Goal: Task Accomplishment & Management: Manage account settings

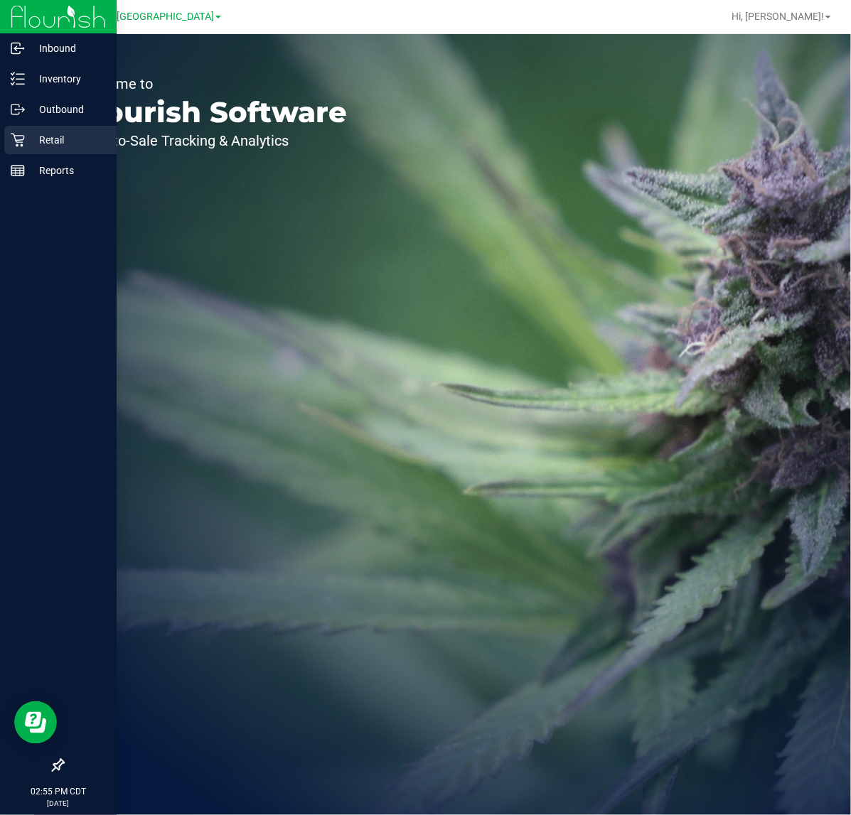
click at [4, 136] on div "Retail" at bounding box center [60, 140] width 112 height 28
click at [31, 139] on p "Retail" at bounding box center [67, 139] width 85 height 17
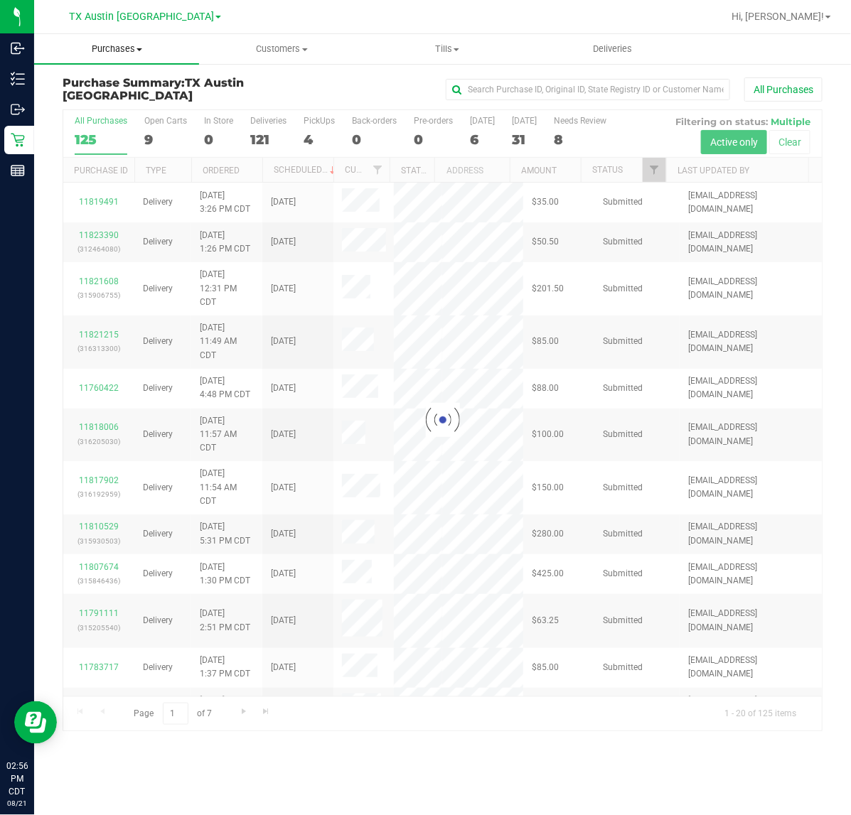
click at [124, 50] on span "Purchases" at bounding box center [116, 49] width 165 height 13
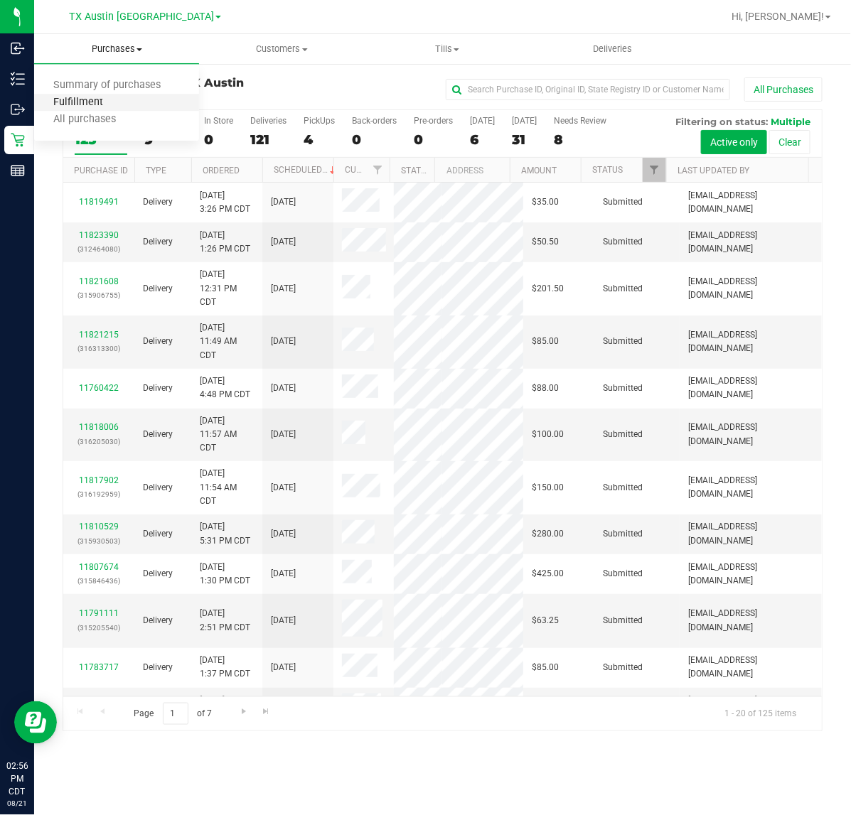
click at [104, 100] on span "Fulfillment" at bounding box center [78, 103] width 88 height 12
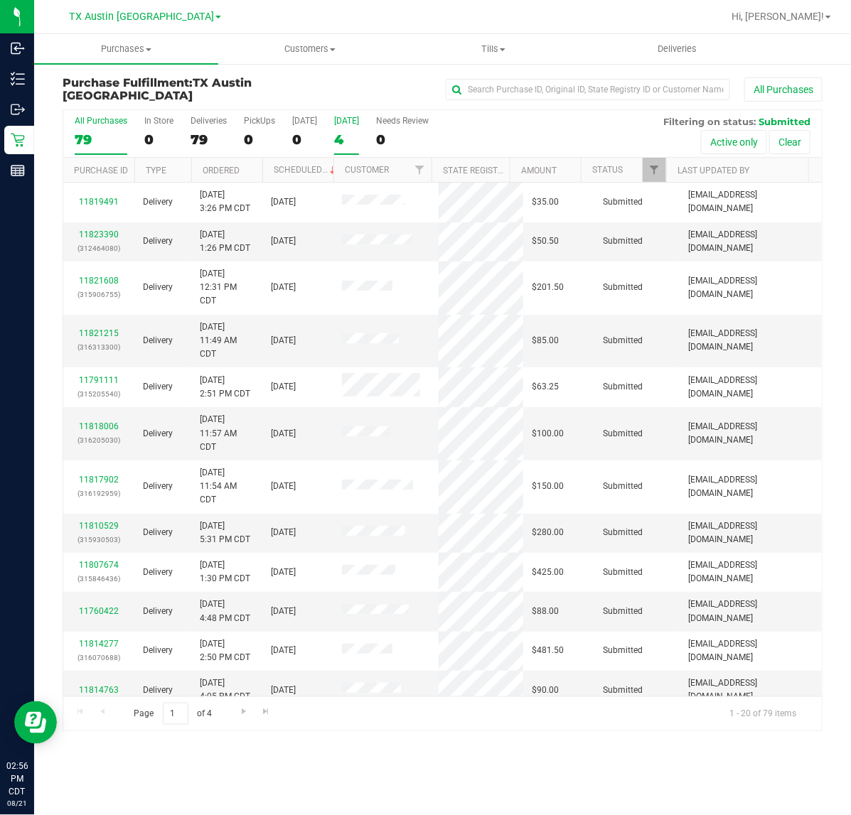
click at [357, 119] on div "[DATE]" at bounding box center [346, 121] width 25 height 10
click at [0, 0] on input "[DATE] 4" at bounding box center [0, 0] width 0 height 0
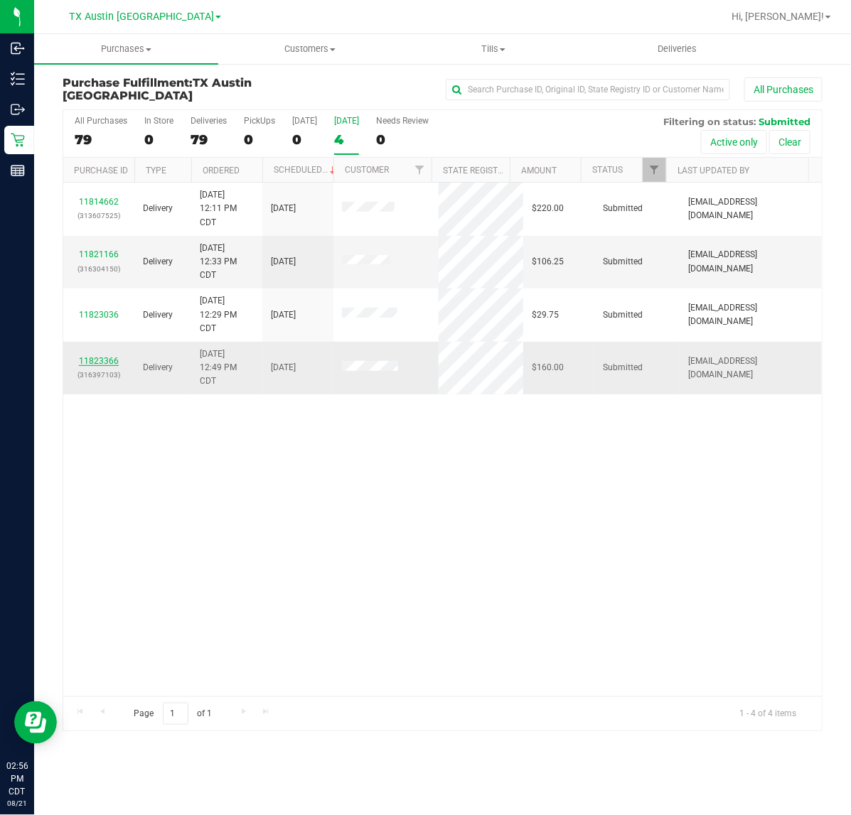
click at [111, 364] on link "11823366" at bounding box center [99, 361] width 40 height 10
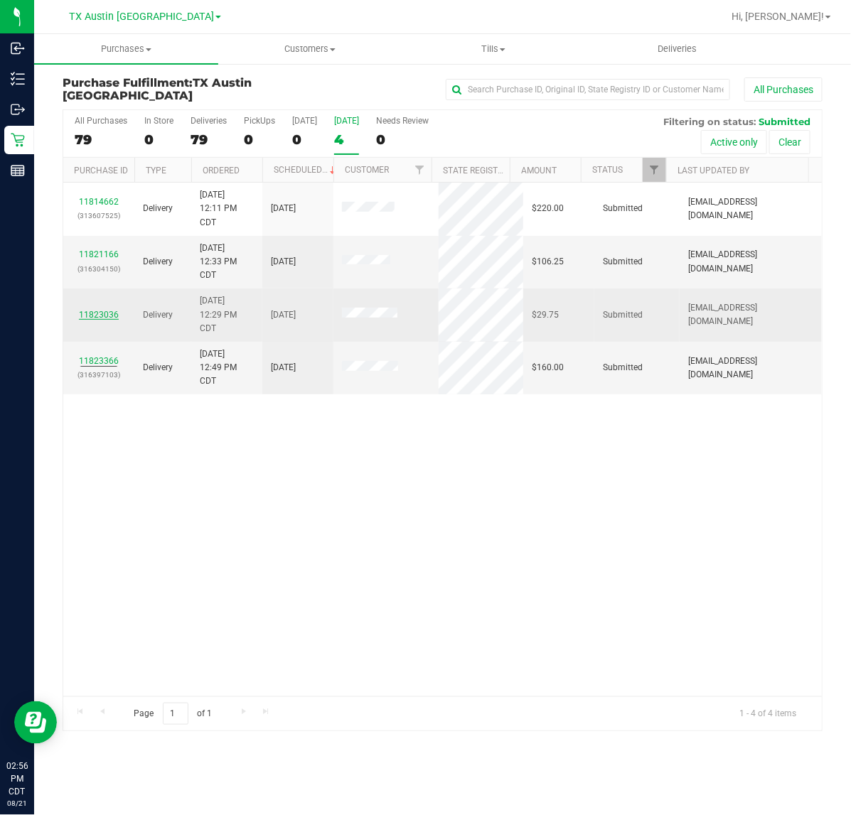
click at [93, 318] on link "11823036" at bounding box center [99, 315] width 40 height 10
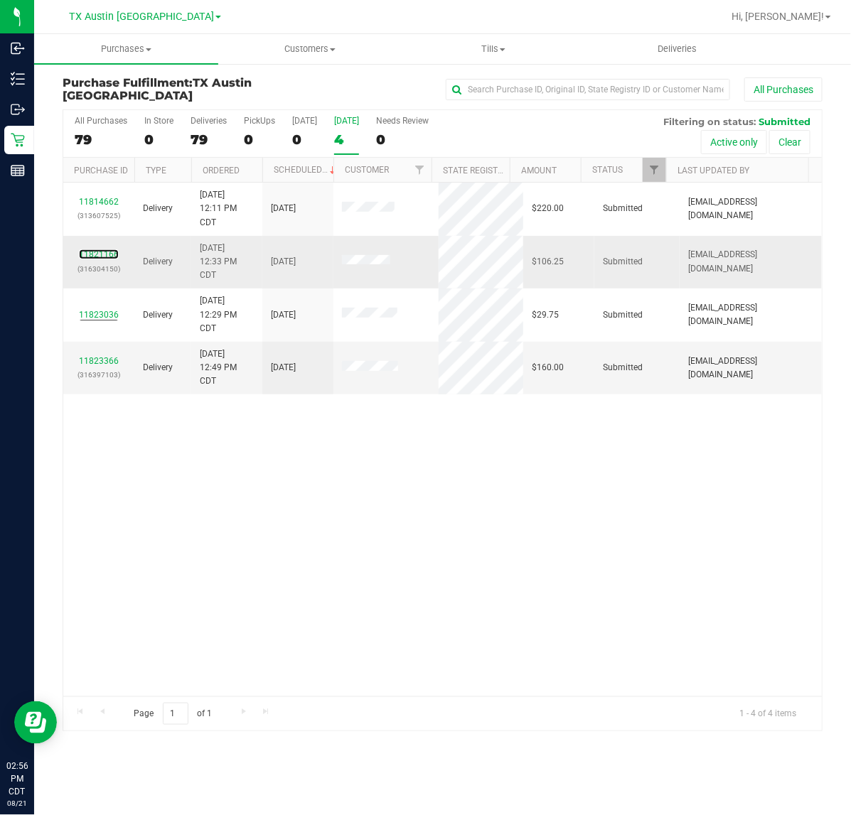
click at [100, 252] on link "11821166" at bounding box center [99, 254] width 40 height 10
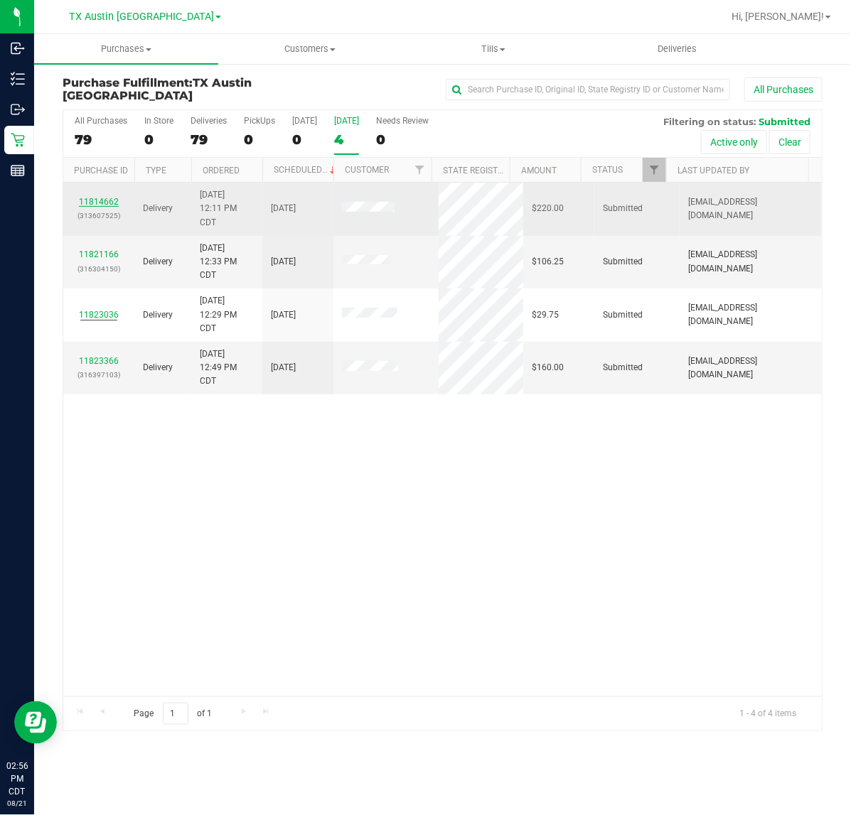
click at [98, 199] on link "11814662" at bounding box center [99, 202] width 40 height 10
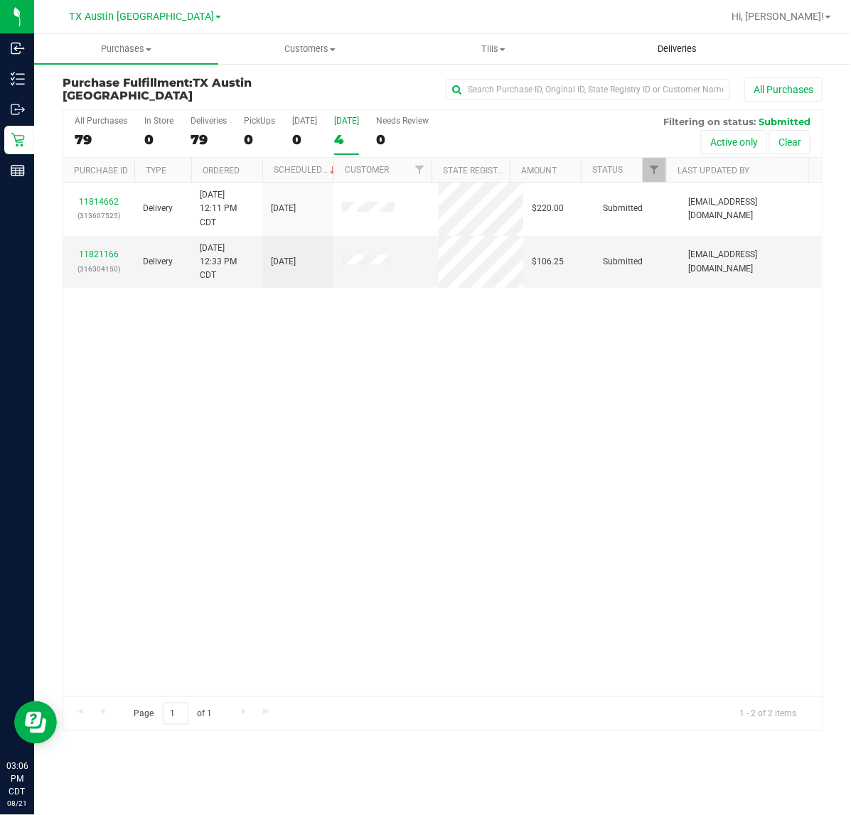
click at [699, 51] on span "Deliveries" at bounding box center [676, 49] width 77 height 13
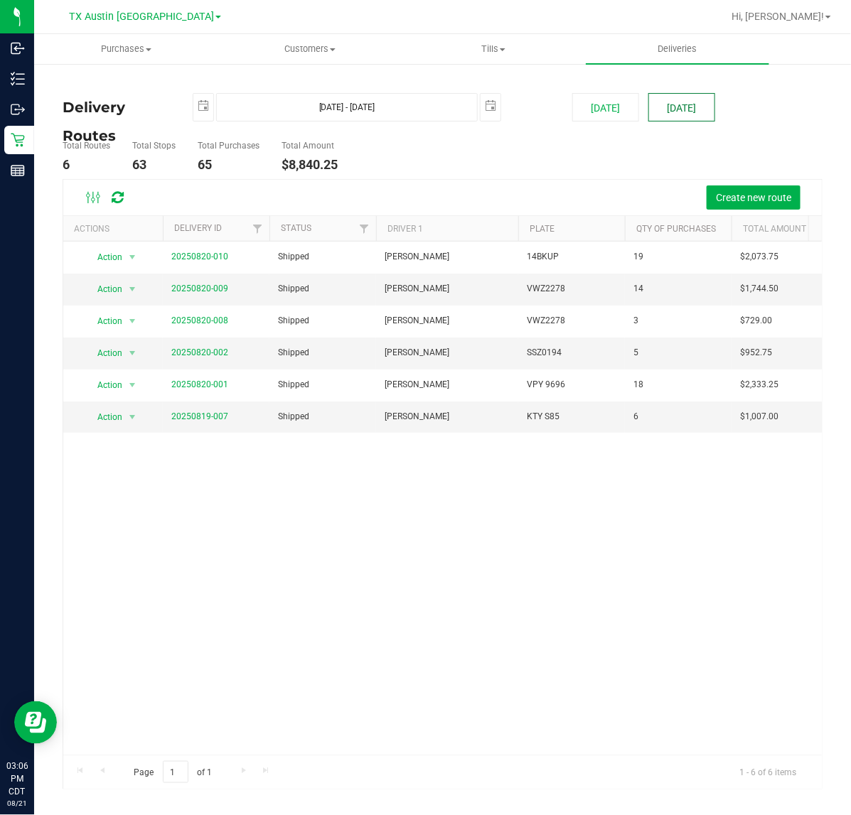
click at [666, 99] on button "[DATE]" at bounding box center [681, 107] width 67 height 28
type input "[DATE] - [DATE]"
type input "[DATE]"
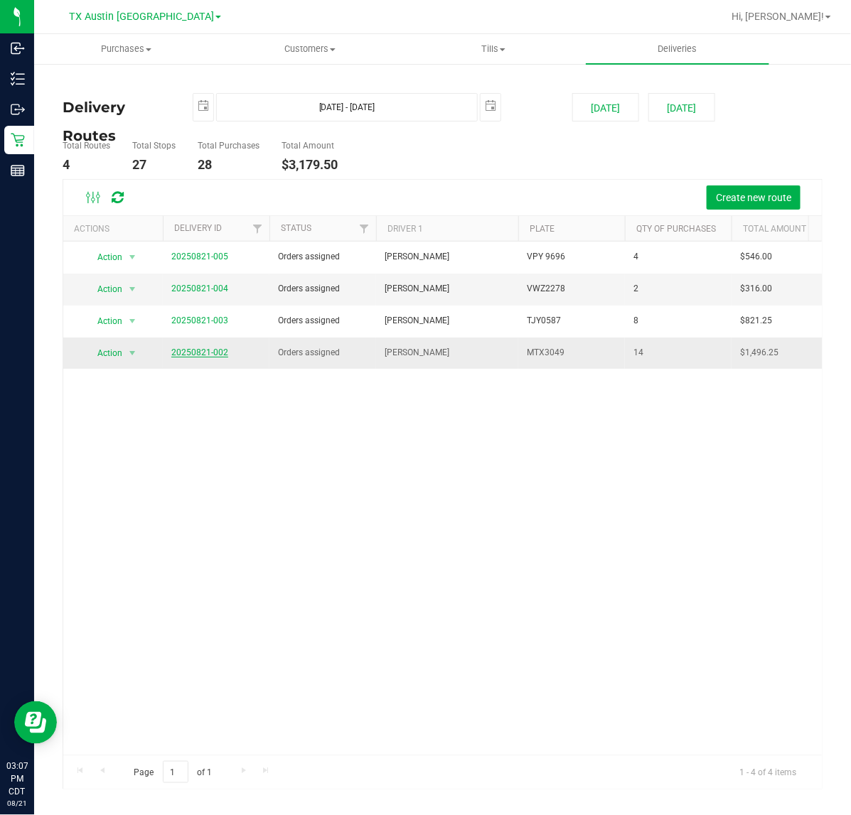
click at [215, 350] on link "20250821-002" at bounding box center [199, 353] width 57 height 10
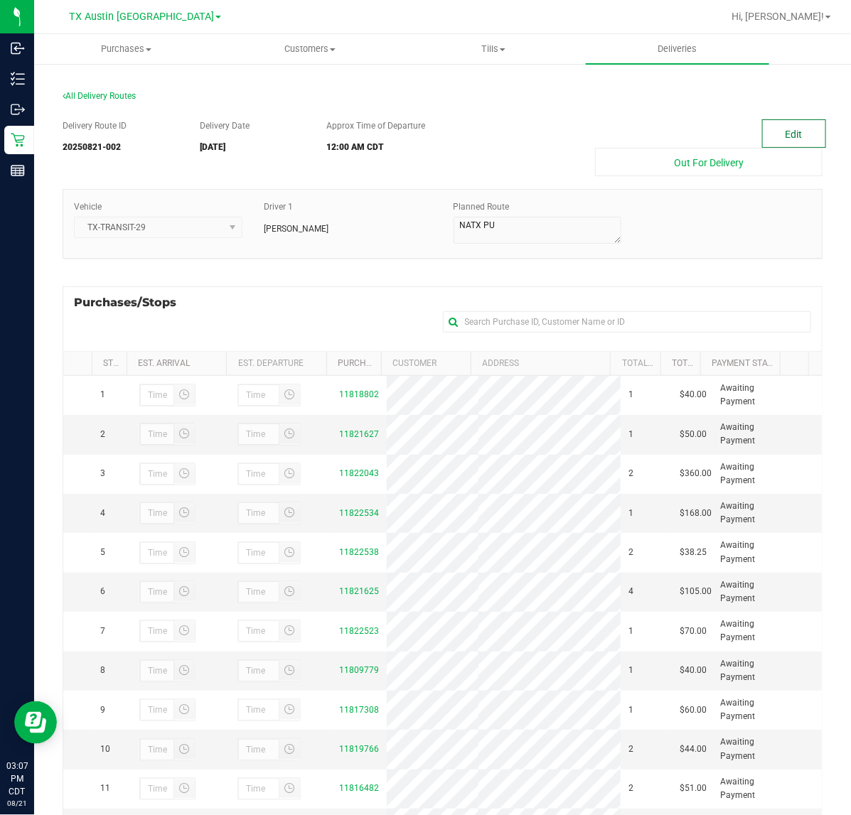
click at [810, 129] on button "Edit" at bounding box center [794, 133] width 64 height 28
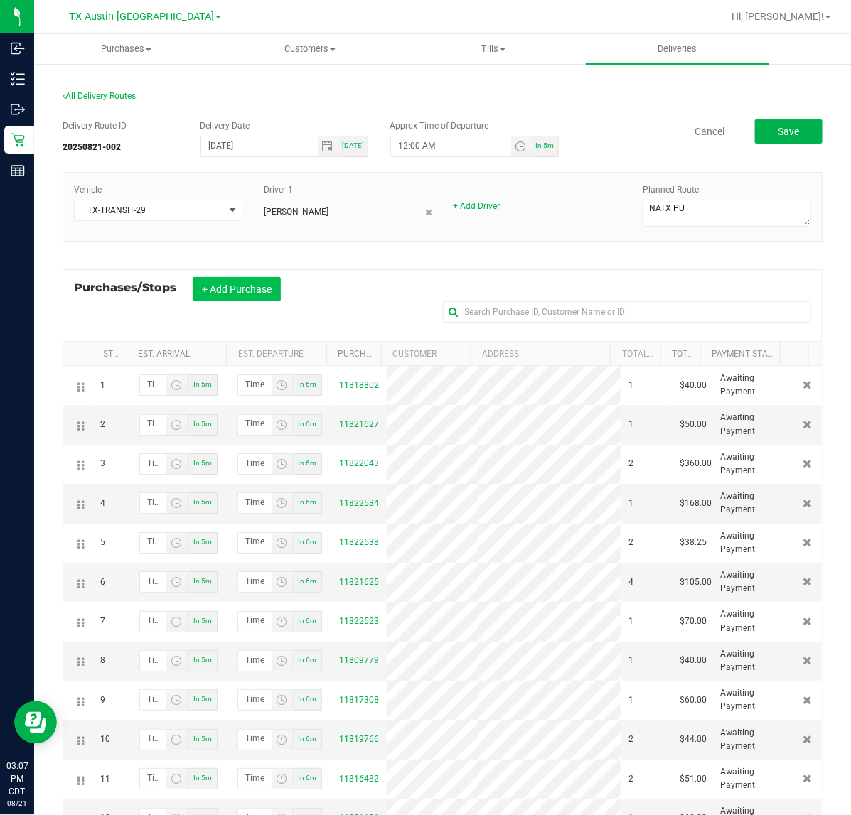
click at [257, 293] on button "+ Add Purchase" at bounding box center [237, 289] width 88 height 24
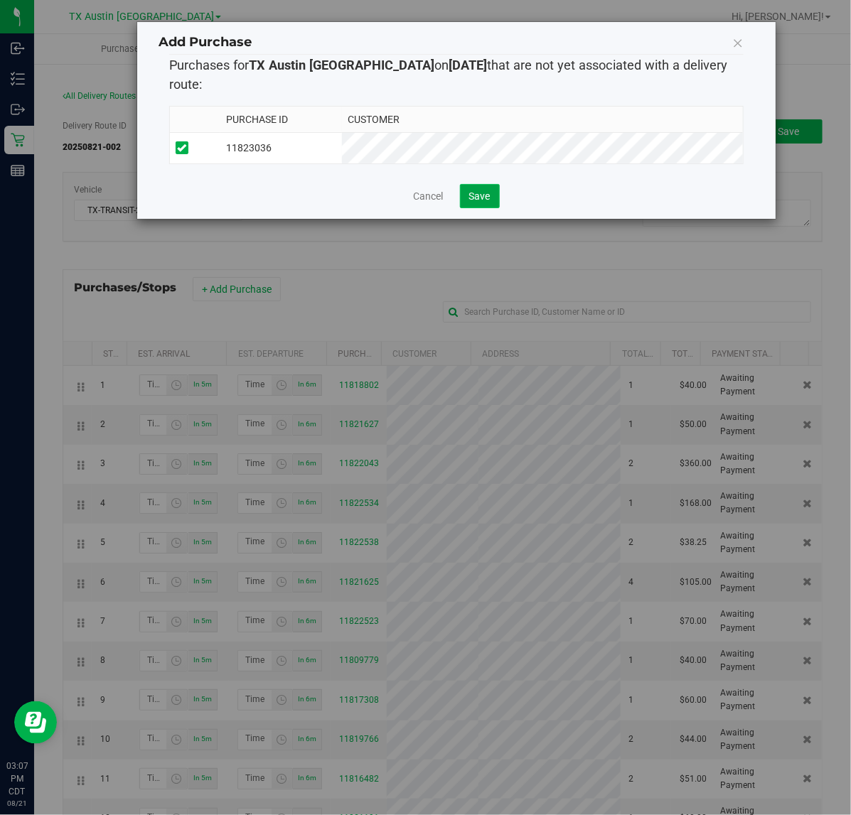
click at [469, 190] on span "Save" at bounding box center [479, 195] width 21 height 11
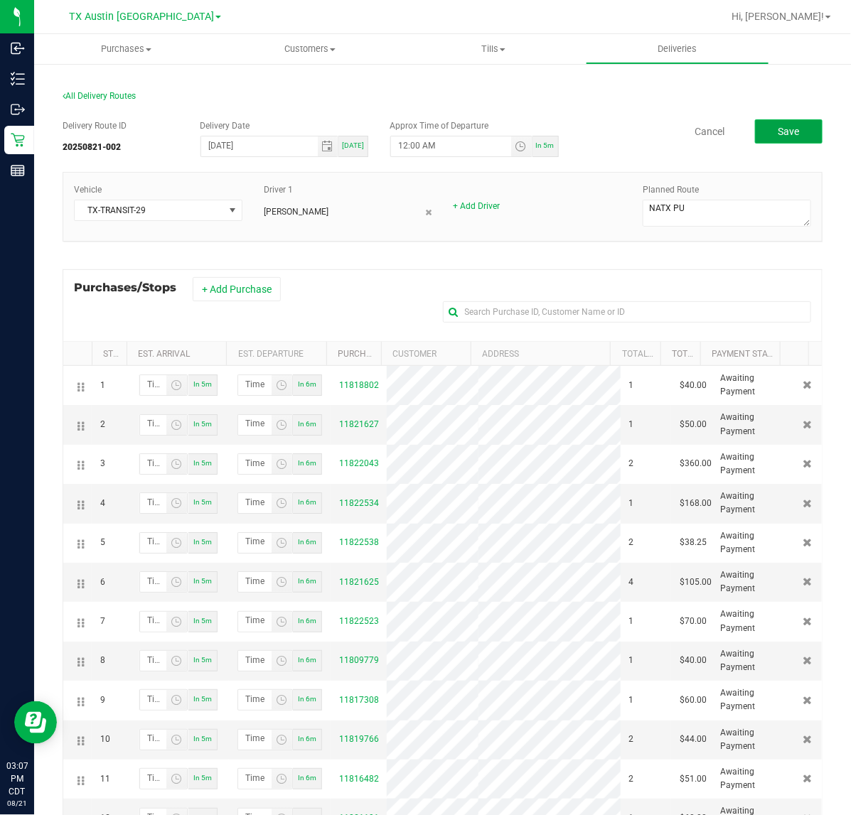
click at [777, 136] on span "Save" at bounding box center [787, 131] width 21 height 11
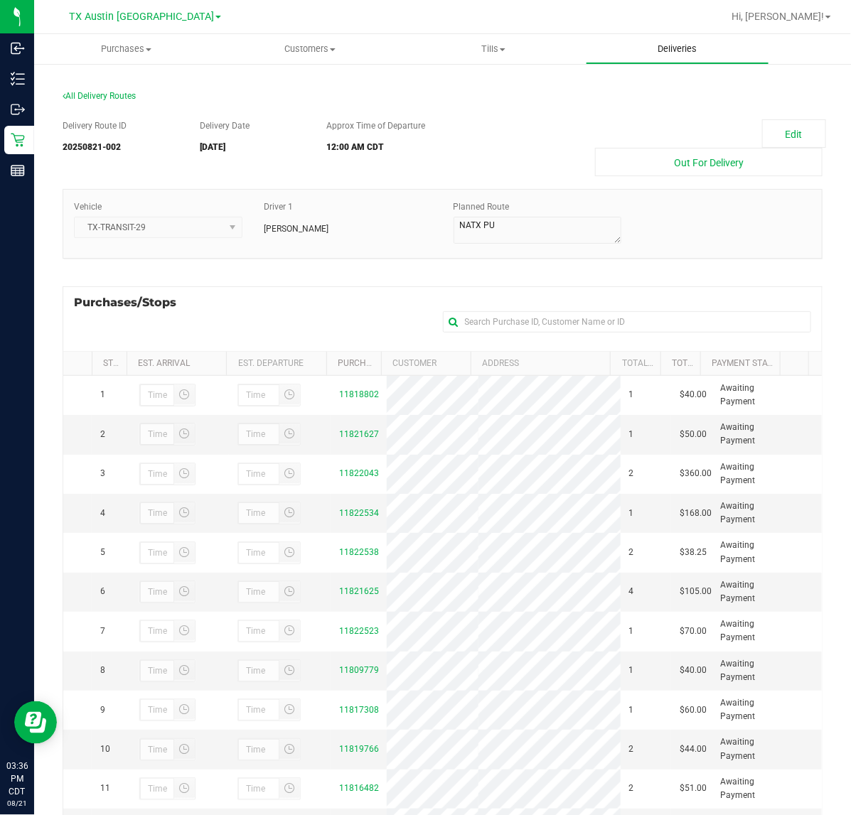
click at [683, 36] on uib-tab-heading "Deliveries" at bounding box center [677, 49] width 183 height 28
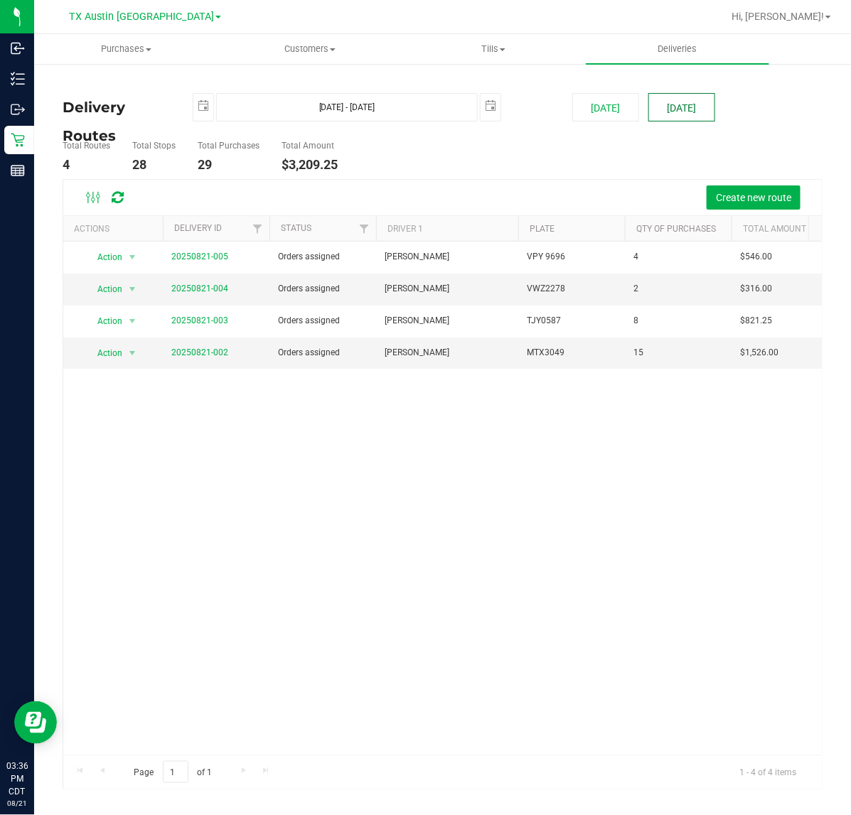
click at [699, 112] on button "[DATE]" at bounding box center [681, 107] width 67 height 28
click at [190, 285] on link "20250821-004" at bounding box center [199, 289] width 57 height 10
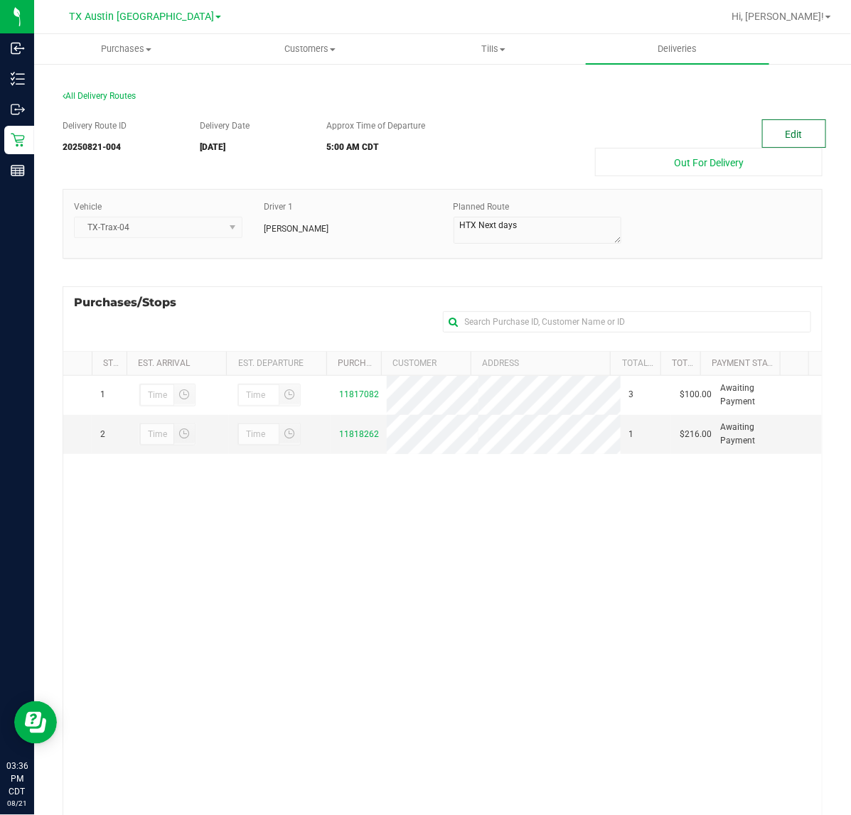
click at [786, 139] on button "Edit" at bounding box center [794, 133] width 64 height 28
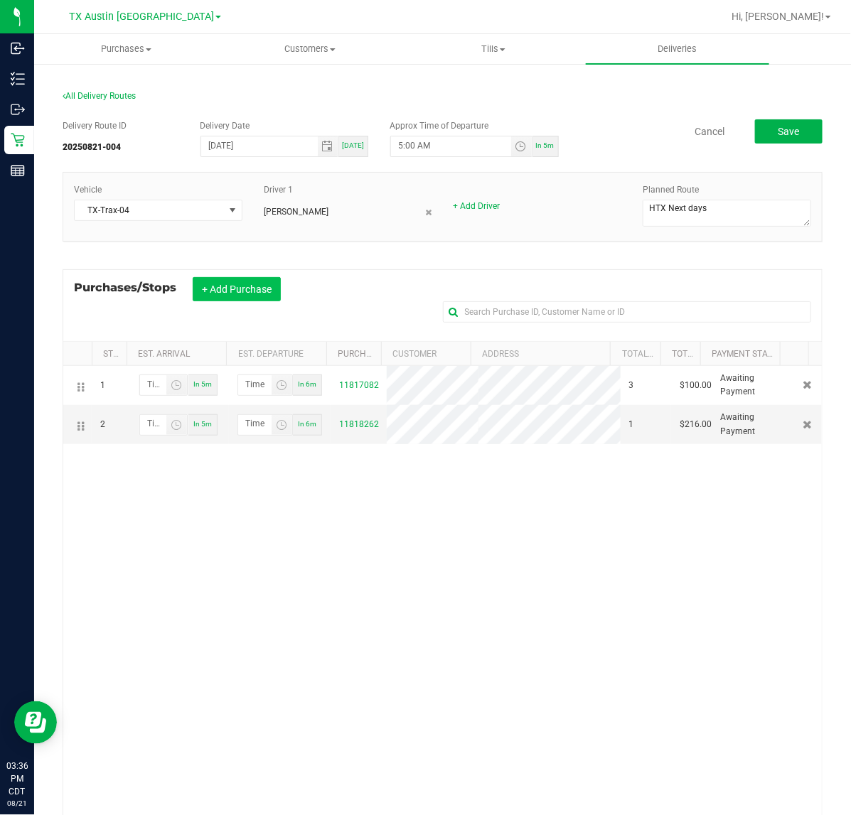
click at [231, 289] on button "+ Add Purchase" at bounding box center [237, 289] width 88 height 24
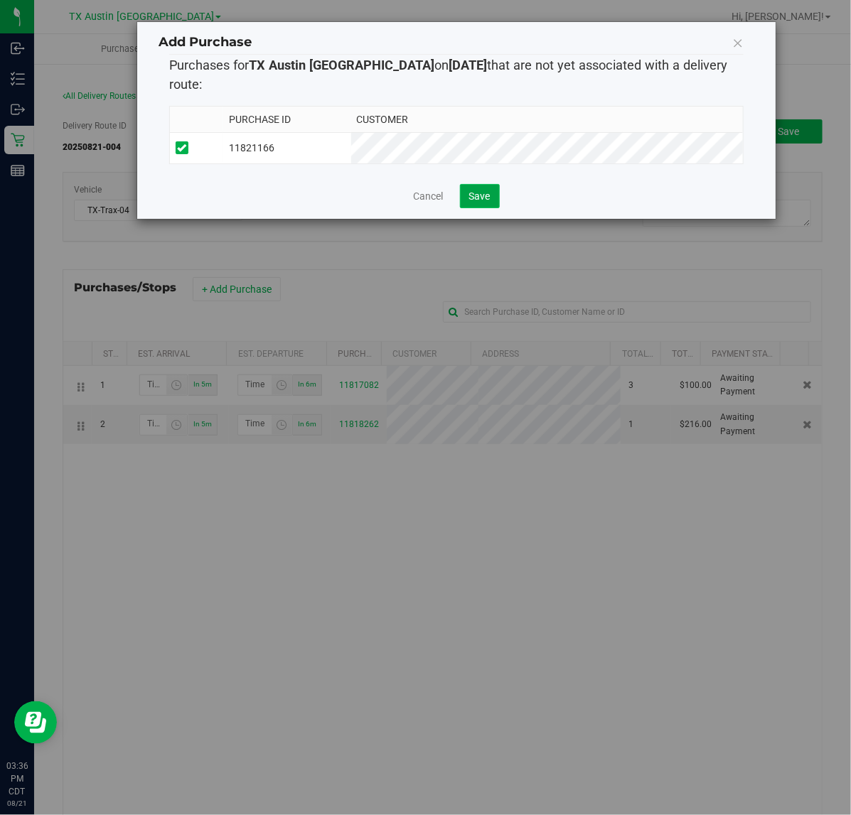
click at [463, 184] on button "Save" at bounding box center [480, 196] width 40 height 24
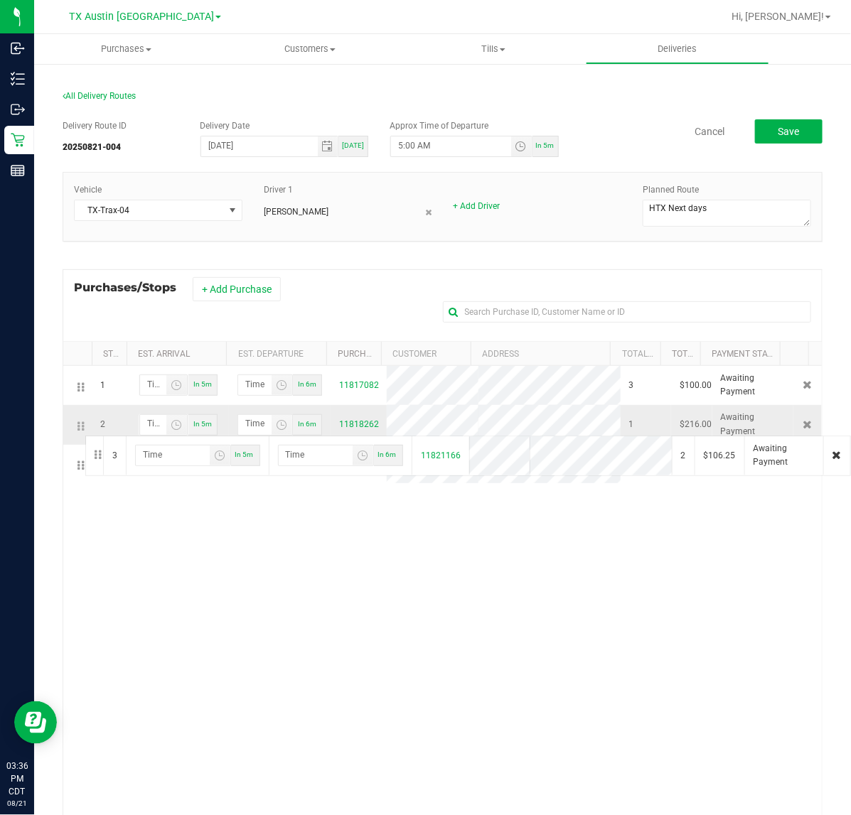
drag, startPoint x: 80, startPoint y: 469, endPoint x: 83, endPoint y: 434, distance: 34.9
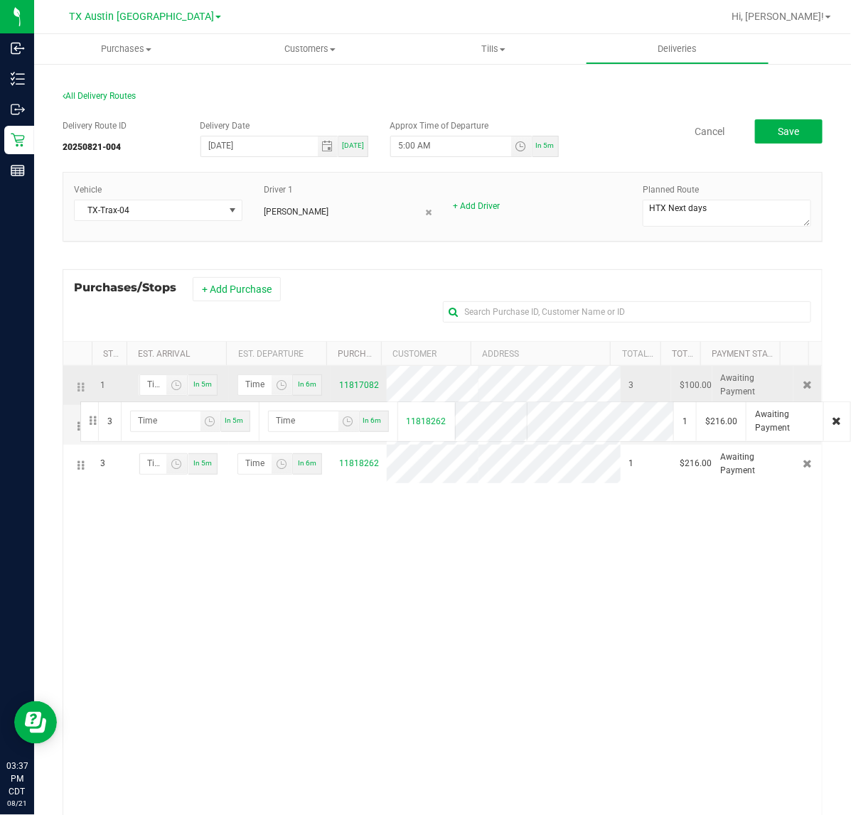
drag, startPoint x: 80, startPoint y: 468, endPoint x: 78, endPoint y: 393, distance: 74.6
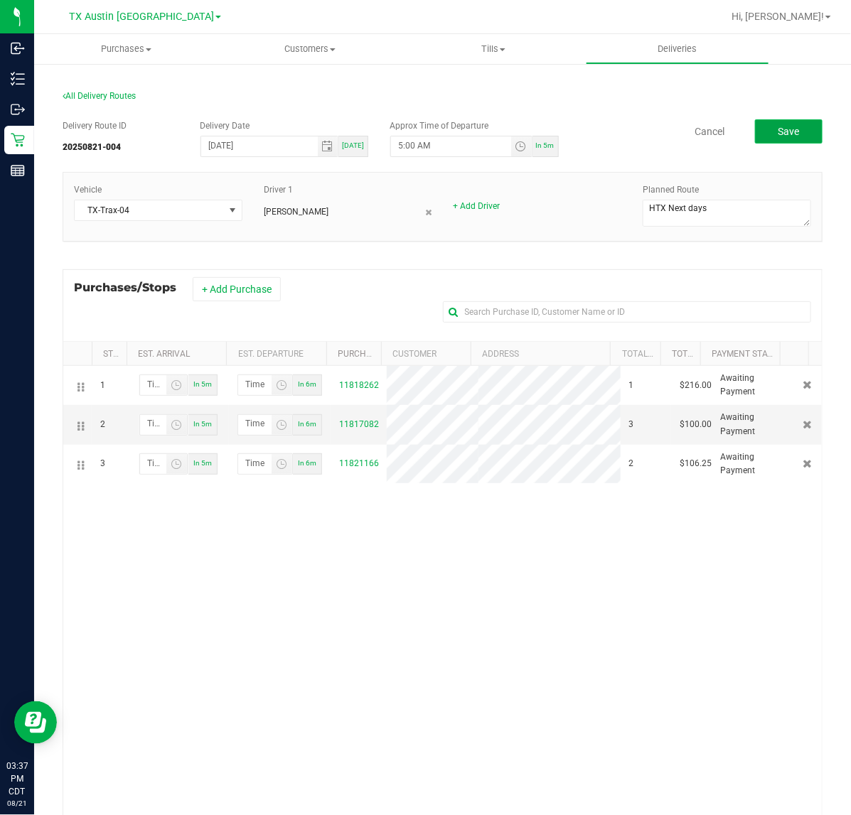
click at [797, 141] on button "Save" at bounding box center [789, 131] width 68 height 24
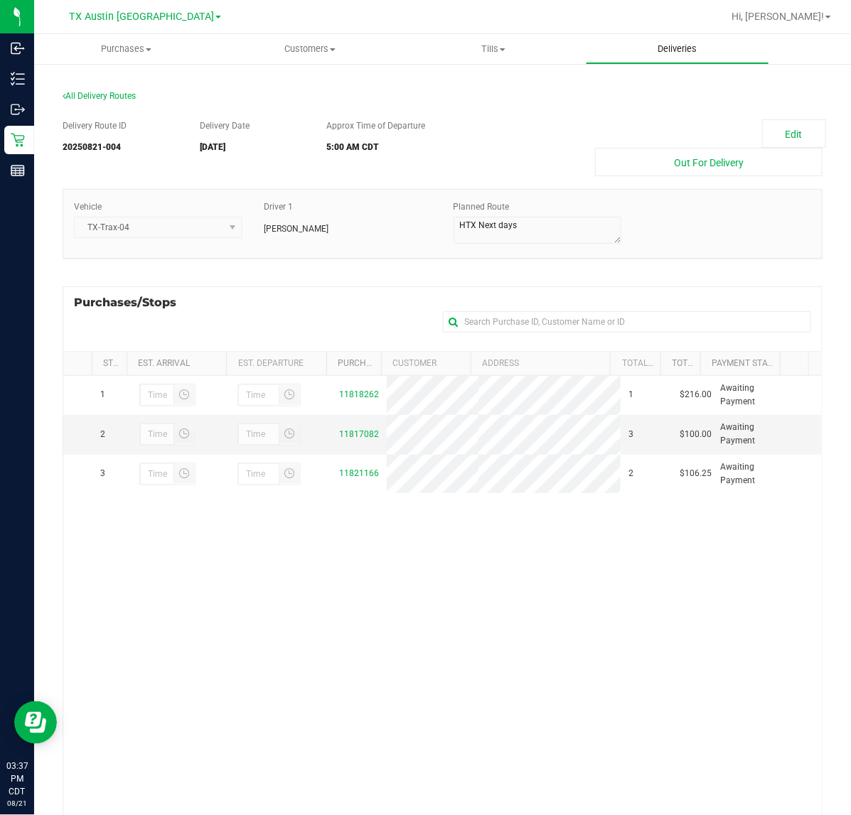
click at [709, 46] on span "Deliveries" at bounding box center [676, 49] width 77 height 13
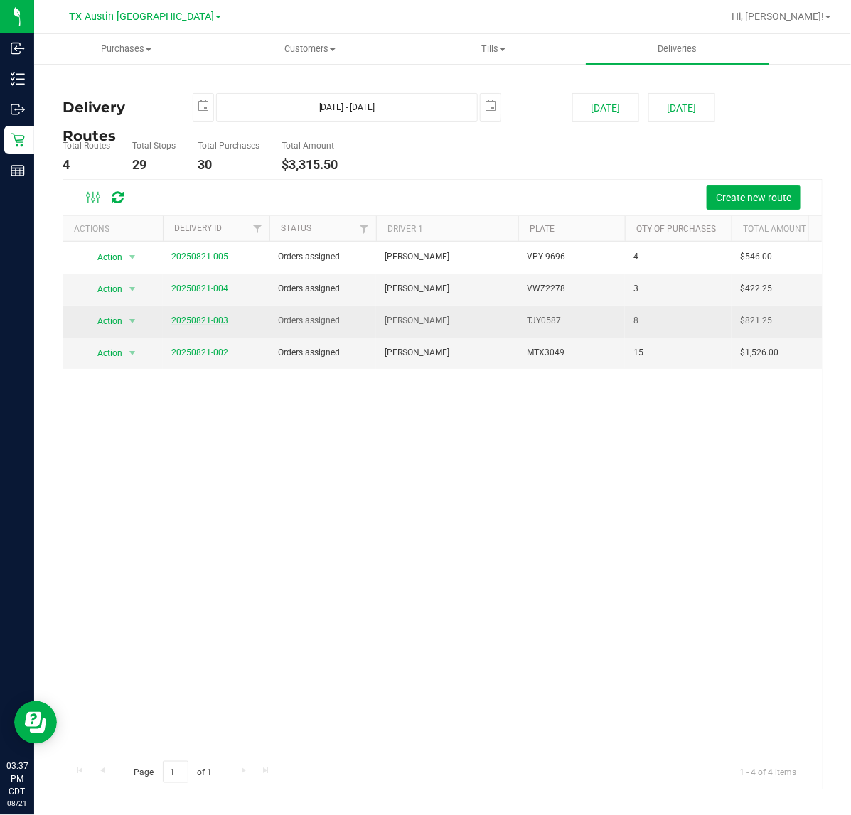
click at [204, 321] on link "20250821-003" at bounding box center [199, 321] width 57 height 10
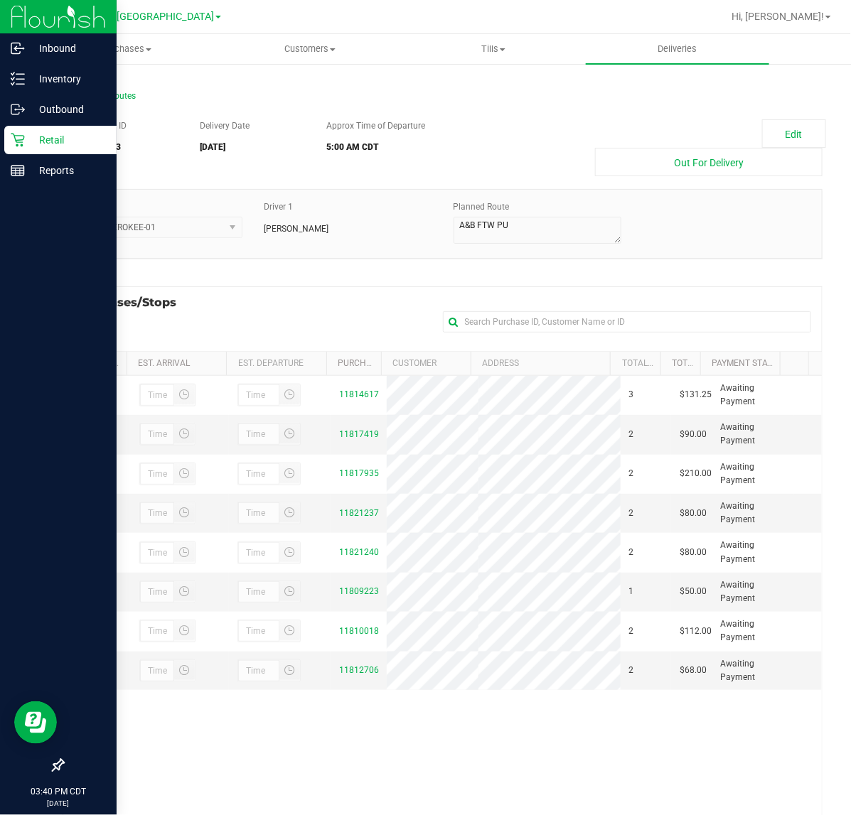
click at [16, 133] on icon at bounding box center [18, 140] width 14 height 14
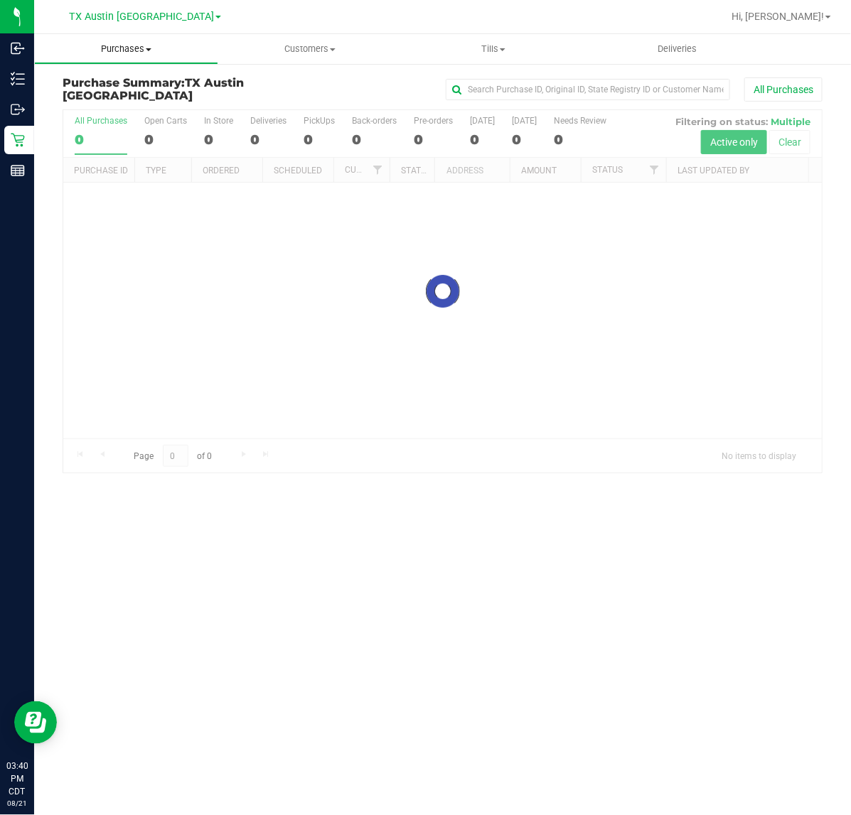
click at [122, 41] on uib-tab-heading "Purchases Summary of purchases Fulfillment All purchases" at bounding box center [126, 49] width 183 height 28
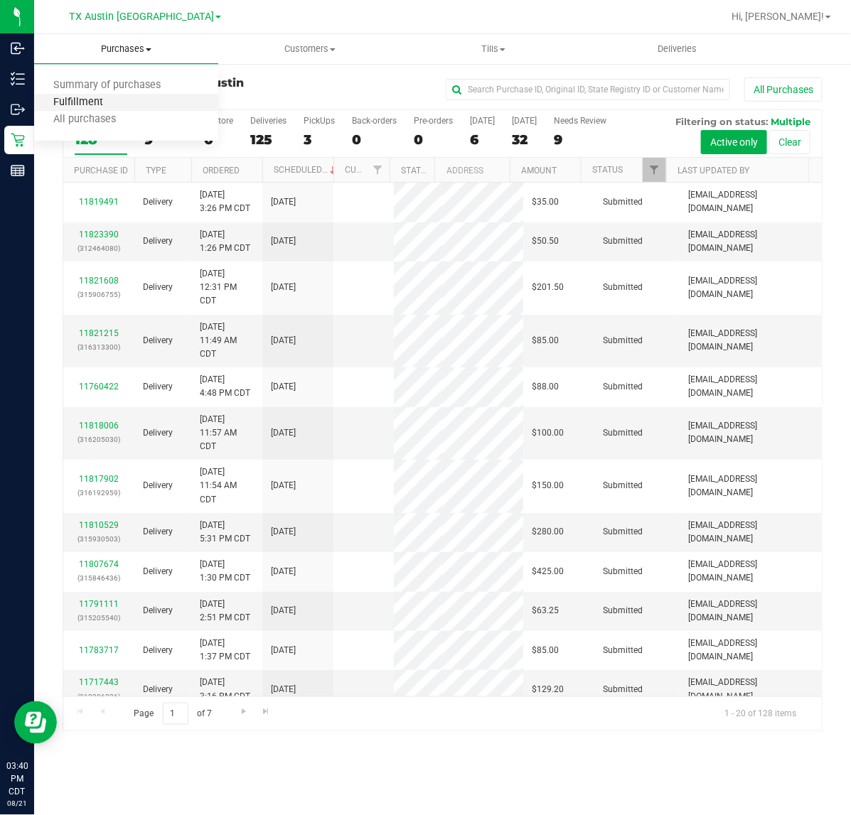
click at [94, 103] on span "Fulfillment" at bounding box center [78, 103] width 88 height 12
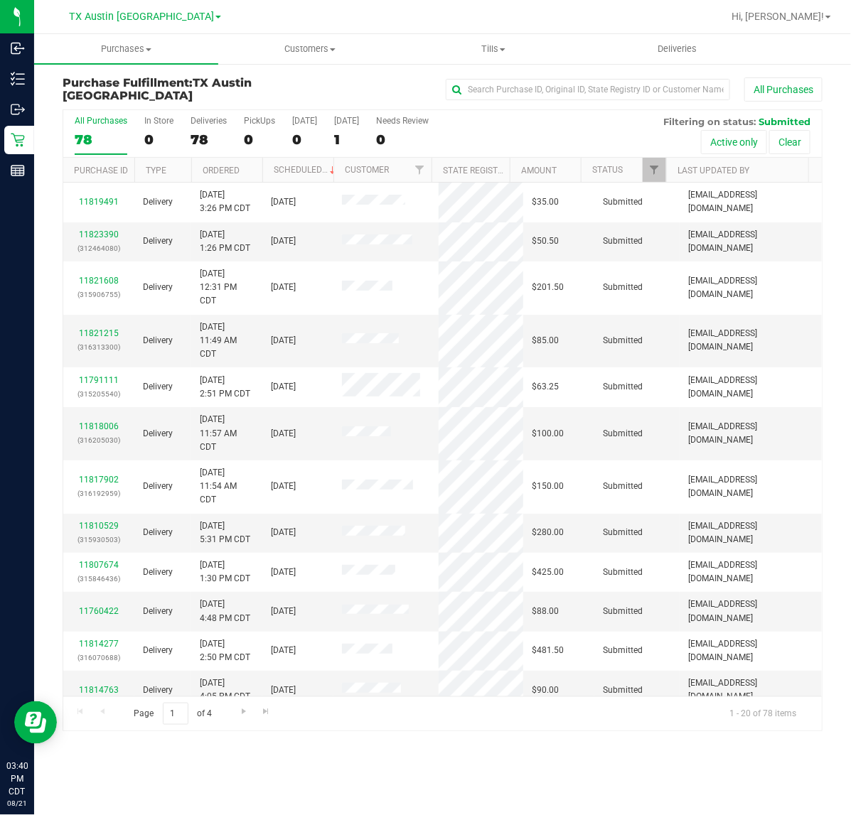
click at [144, 9] on div "TX Austin [GEOGRAPHIC_DATA]" at bounding box center [145, 16] width 152 height 17
click at [142, 22] on span "TX Austin [GEOGRAPHIC_DATA]" at bounding box center [141, 17] width 145 height 13
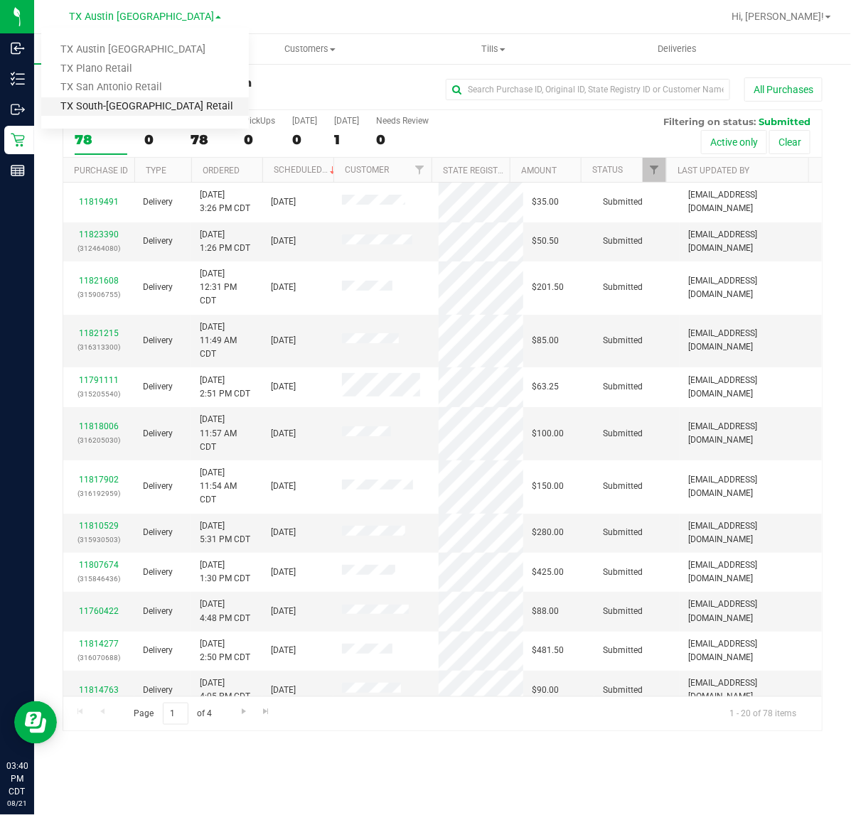
click at [118, 99] on link "TX South-[GEOGRAPHIC_DATA] Retail" at bounding box center [145, 106] width 208 height 19
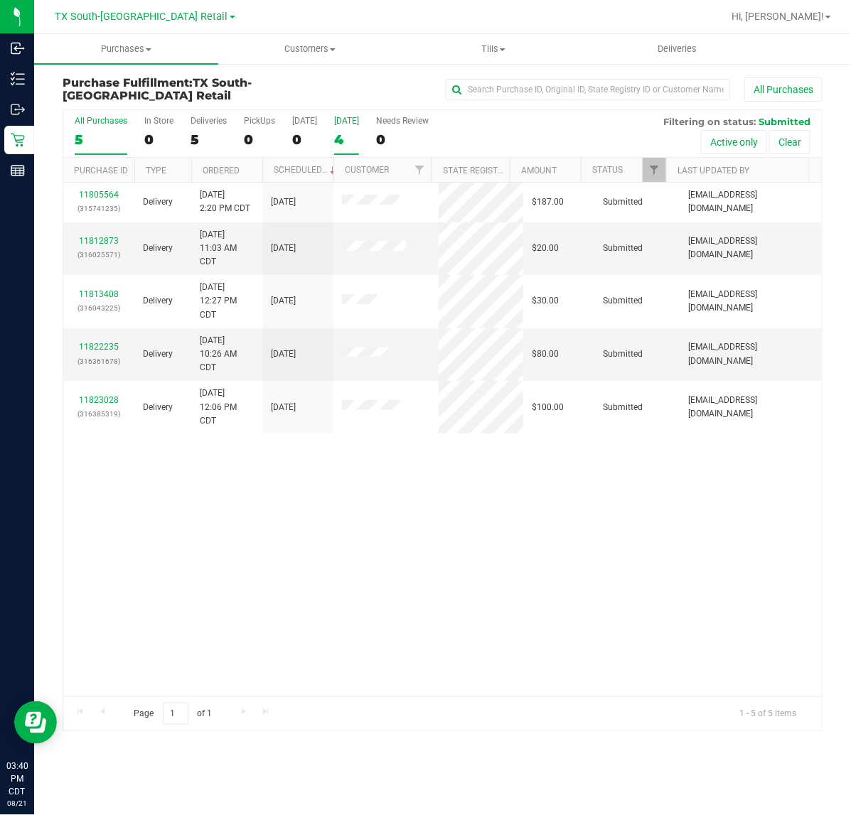
click at [336, 126] on label "Tomorrow 4" at bounding box center [346, 135] width 25 height 39
click at [0, 0] on input "Tomorrow 4" at bounding box center [0, 0] width 0 height 0
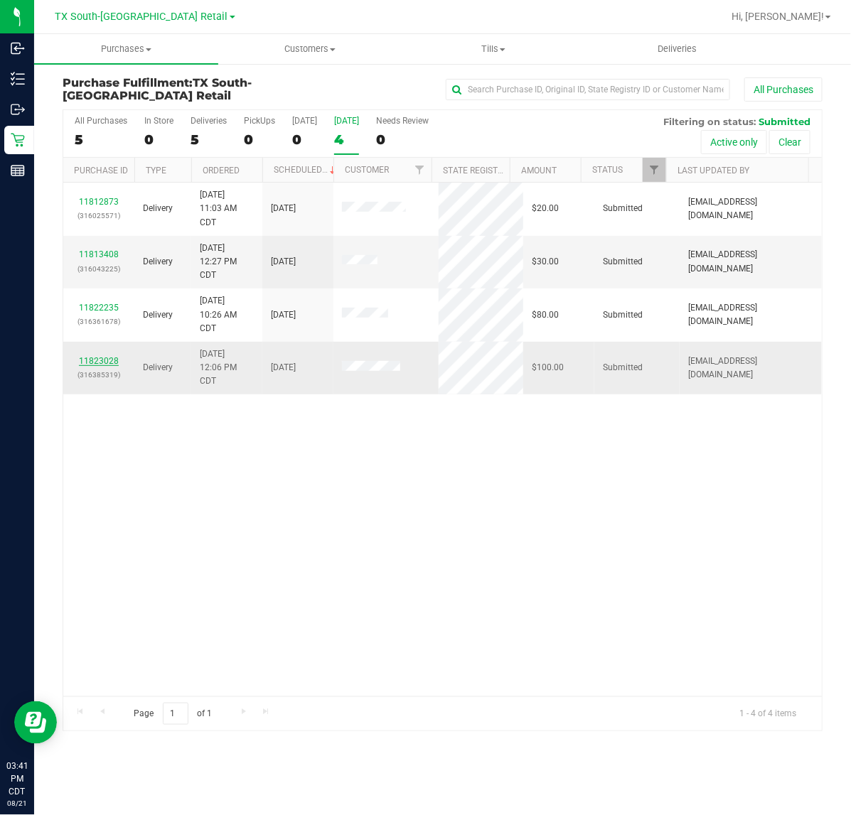
click at [99, 366] on link "11823028" at bounding box center [99, 361] width 40 height 10
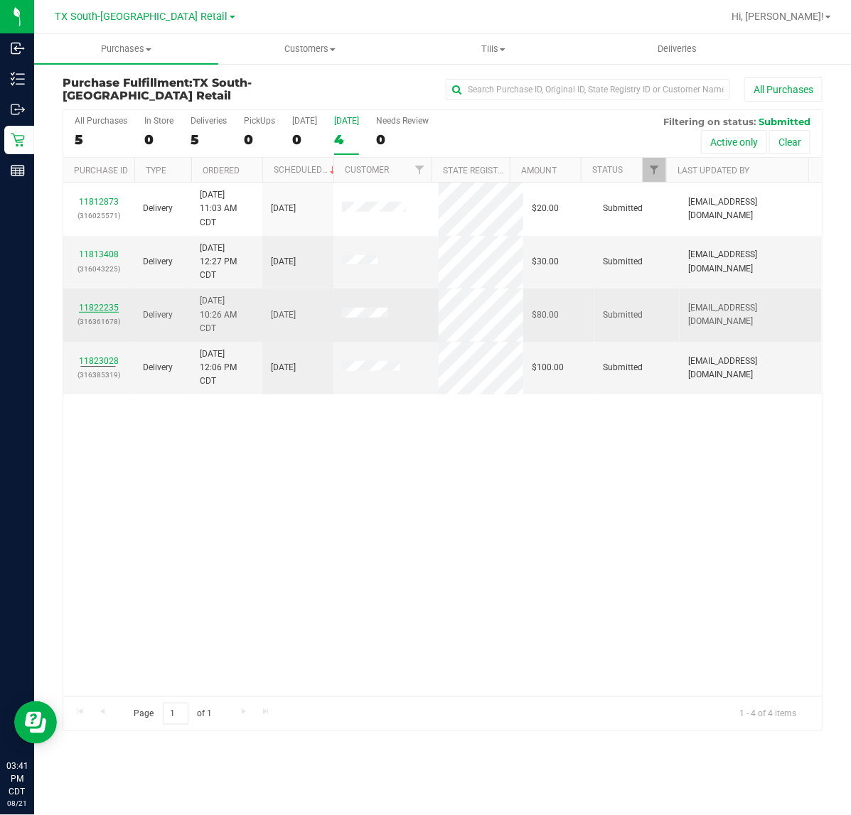
click at [103, 304] on link "11822235" at bounding box center [99, 308] width 40 height 10
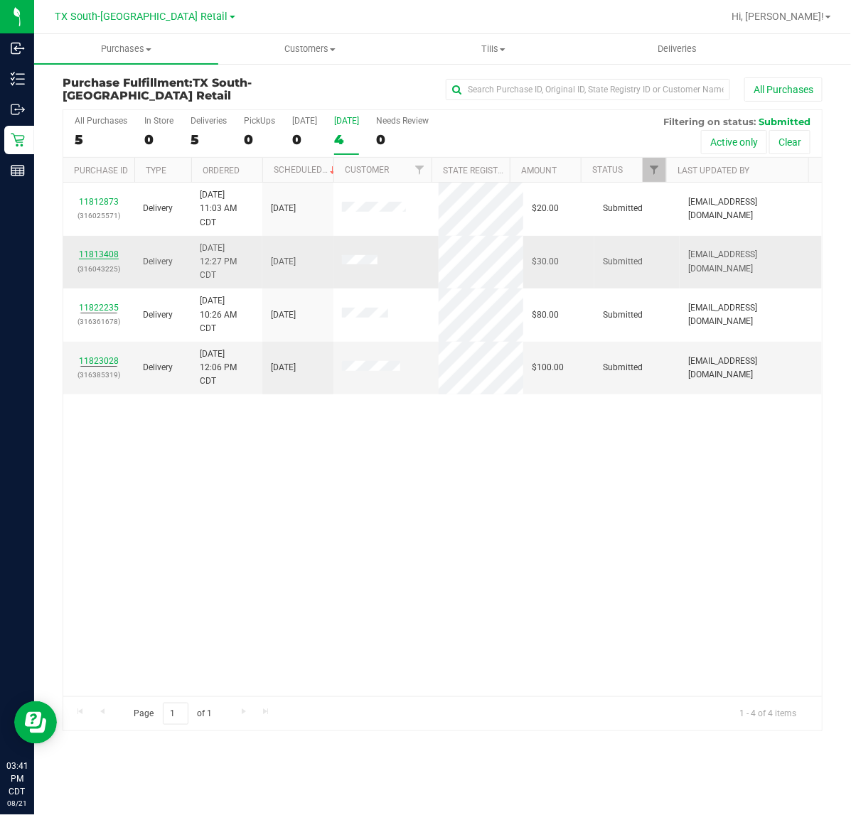
click at [116, 257] on link "11813408" at bounding box center [99, 254] width 40 height 10
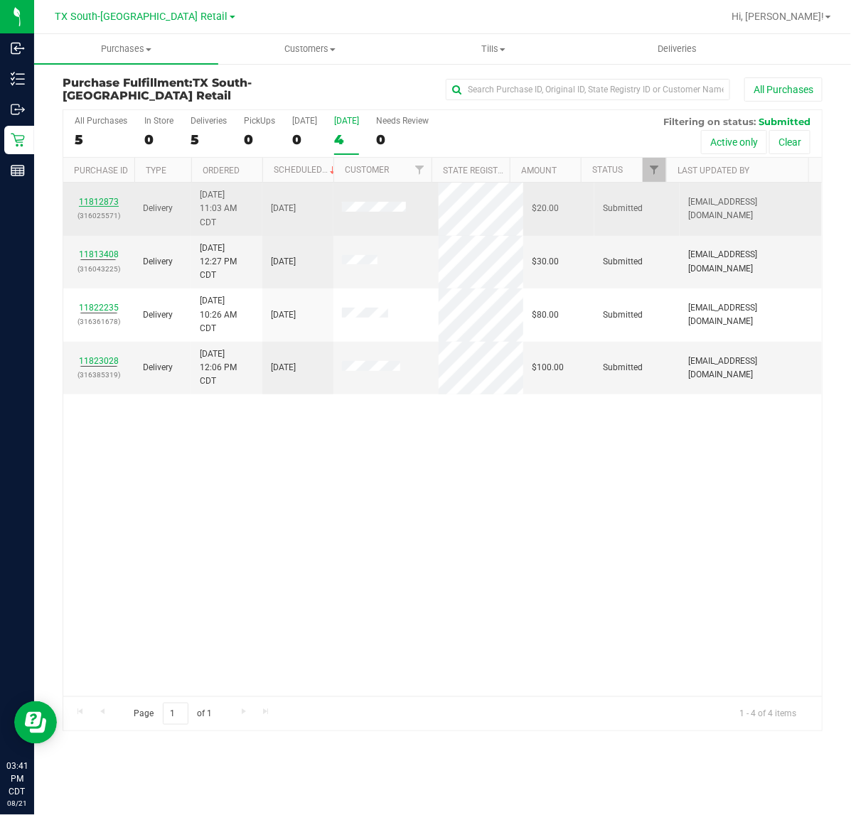
click at [109, 200] on link "11812873" at bounding box center [99, 202] width 40 height 10
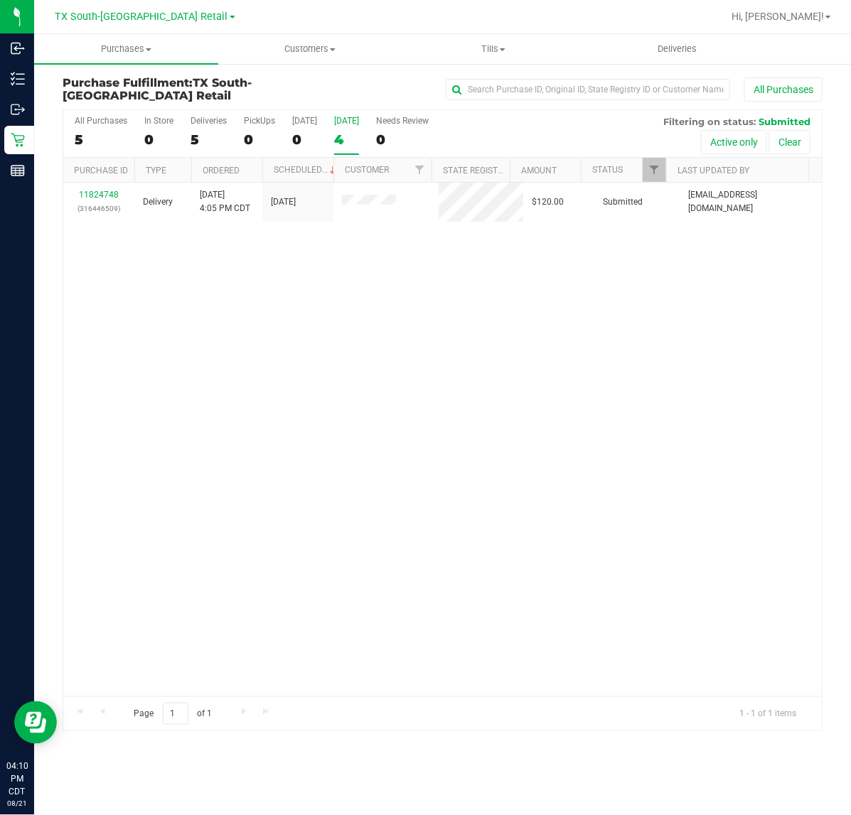
click at [341, 133] on div "4" at bounding box center [346, 139] width 25 height 16
click at [0, 0] on input "Tomorrow 4" at bounding box center [0, 0] width 0 height 0
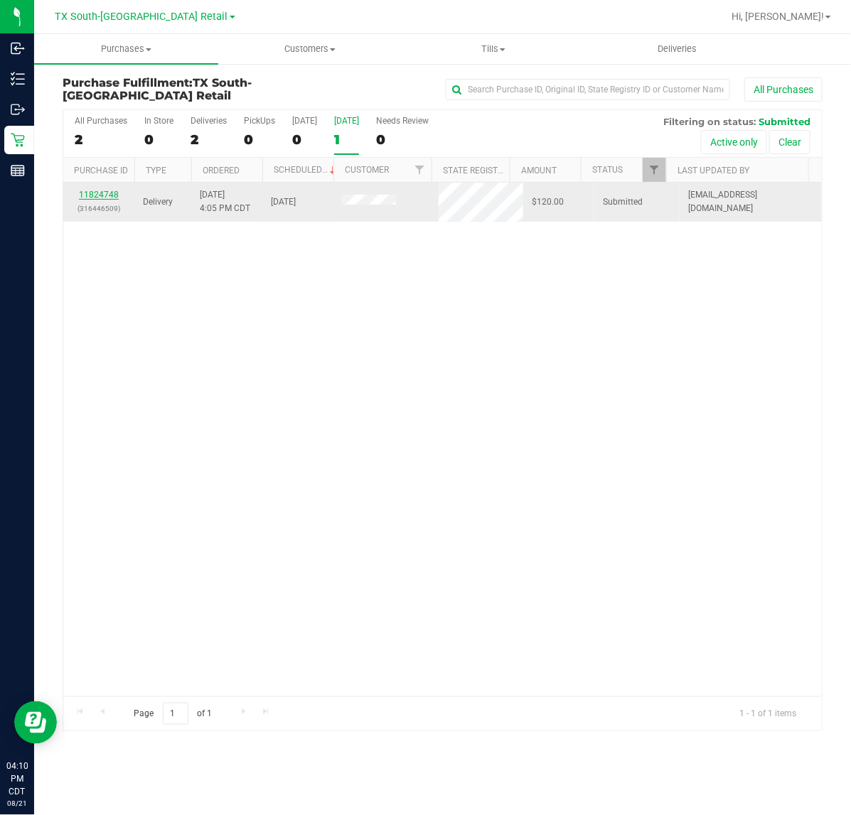
click at [101, 190] on link "11824748" at bounding box center [99, 195] width 40 height 10
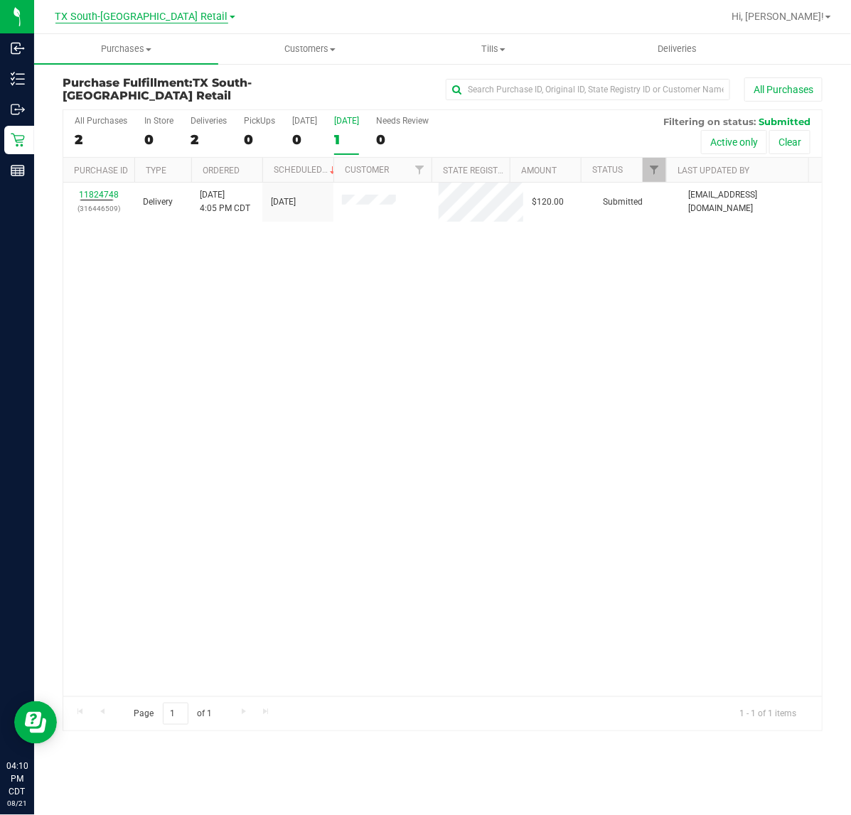
click at [149, 19] on span "TX South-[GEOGRAPHIC_DATA] Retail" at bounding box center [141, 17] width 173 height 13
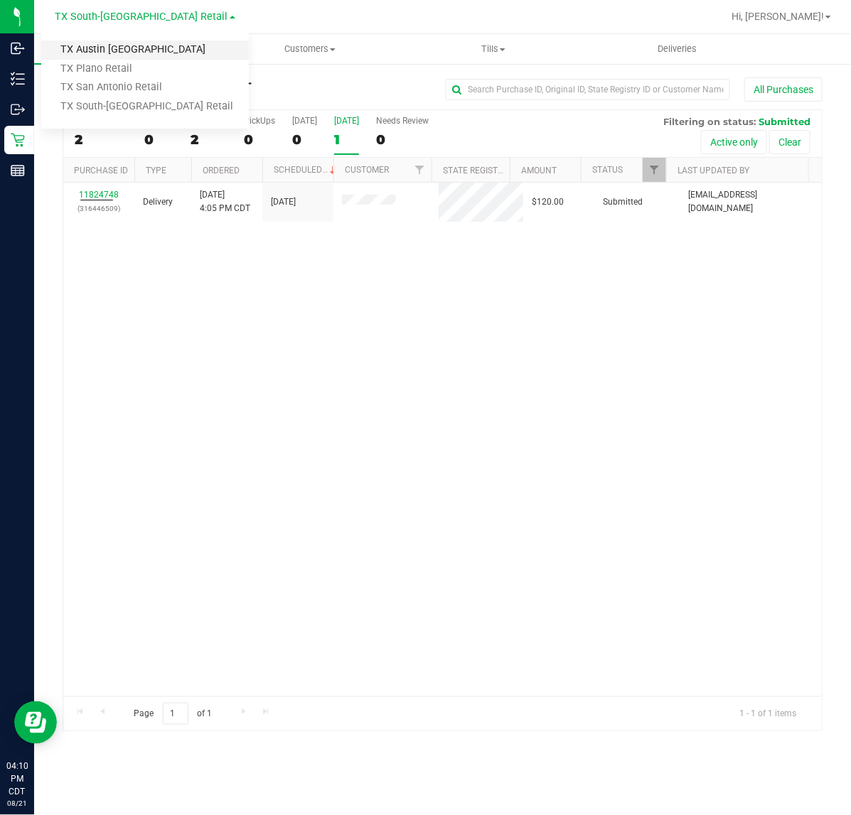
click at [139, 55] on link "TX Austin [GEOGRAPHIC_DATA]" at bounding box center [145, 50] width 208 height 19
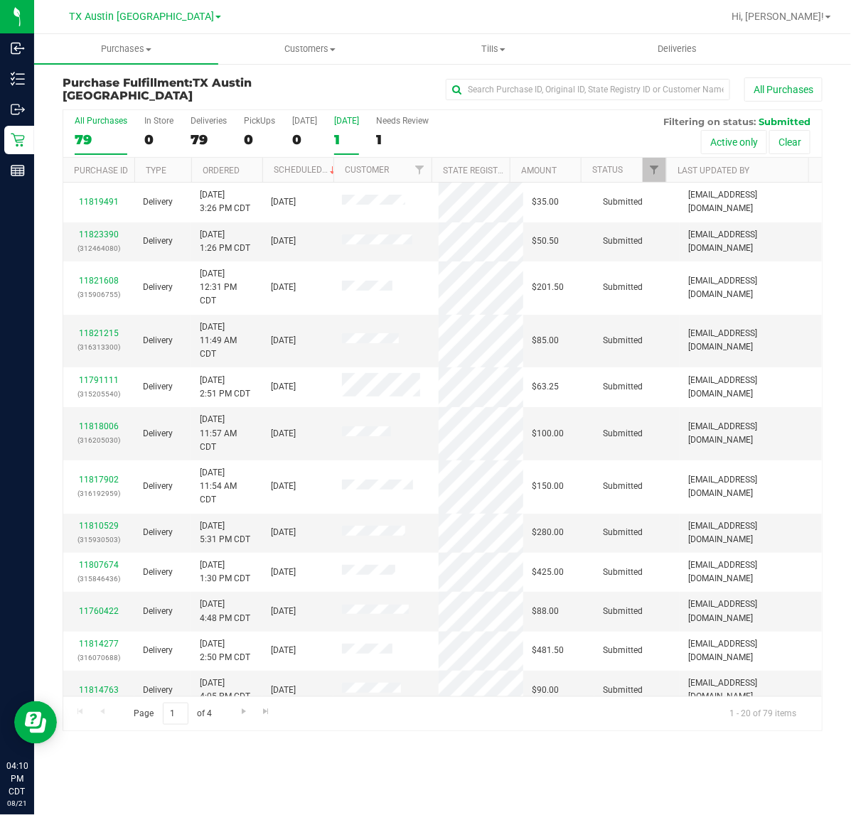
click at [334, 137] on div "1" at bounding box center [346, 139] width 25 height 16
click at [0, 0] on input "Tomorrow 1" at bounding box center [0, 0] width 0 height 0
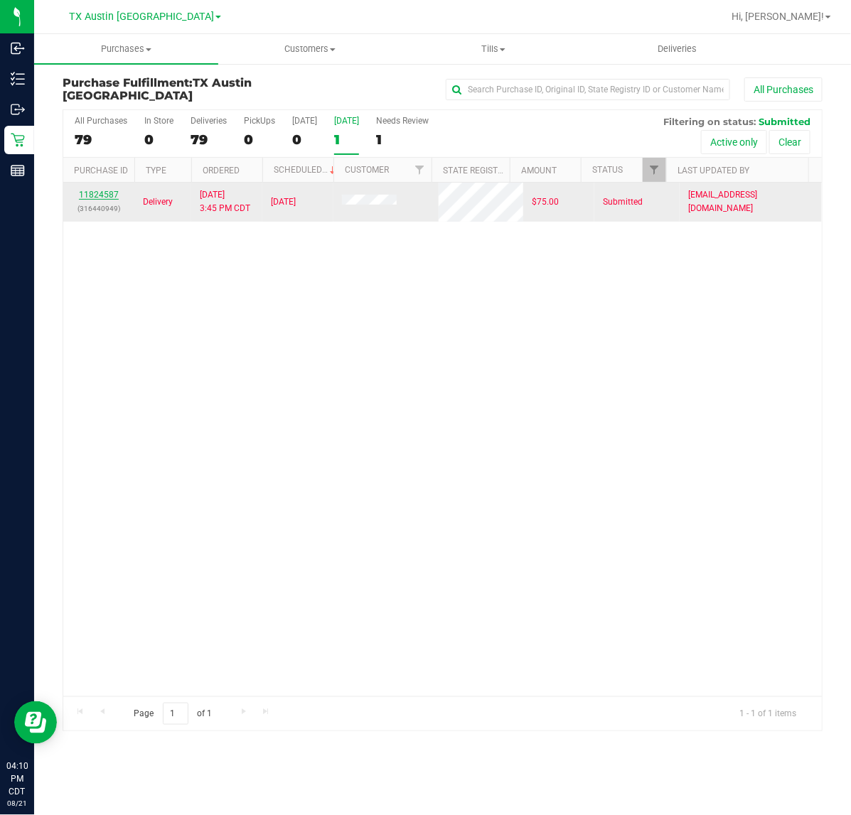
click at [91, 197] on link "11824587" at bounding box center [99, 195] width 40 height 10
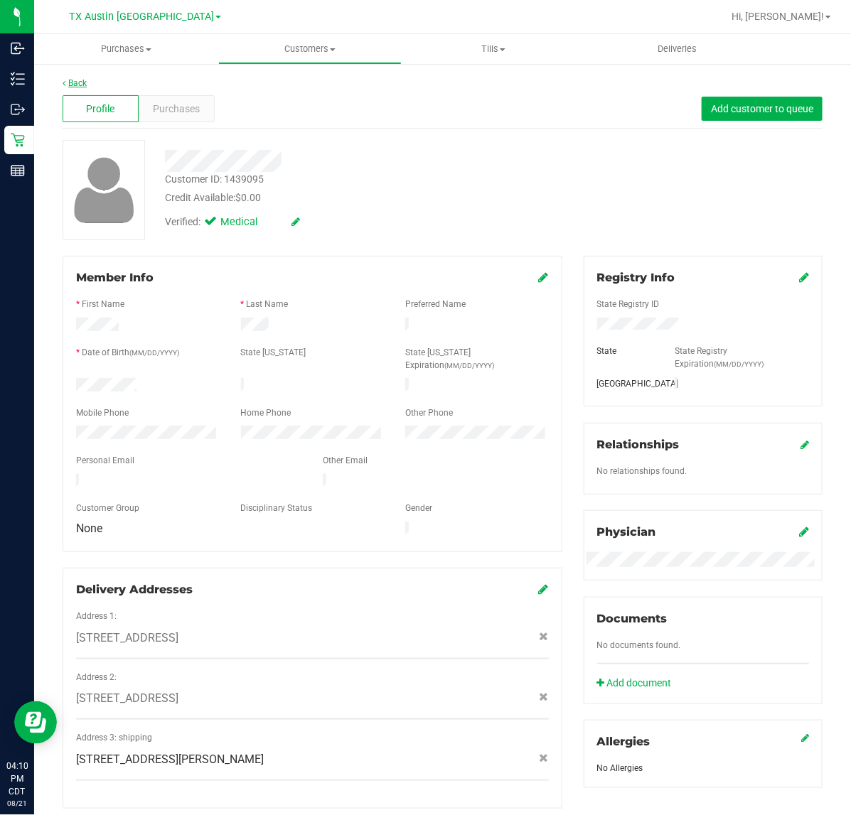
click at [86, 82] on link "Back" at bounding box center [75, 83] width 24 height 10
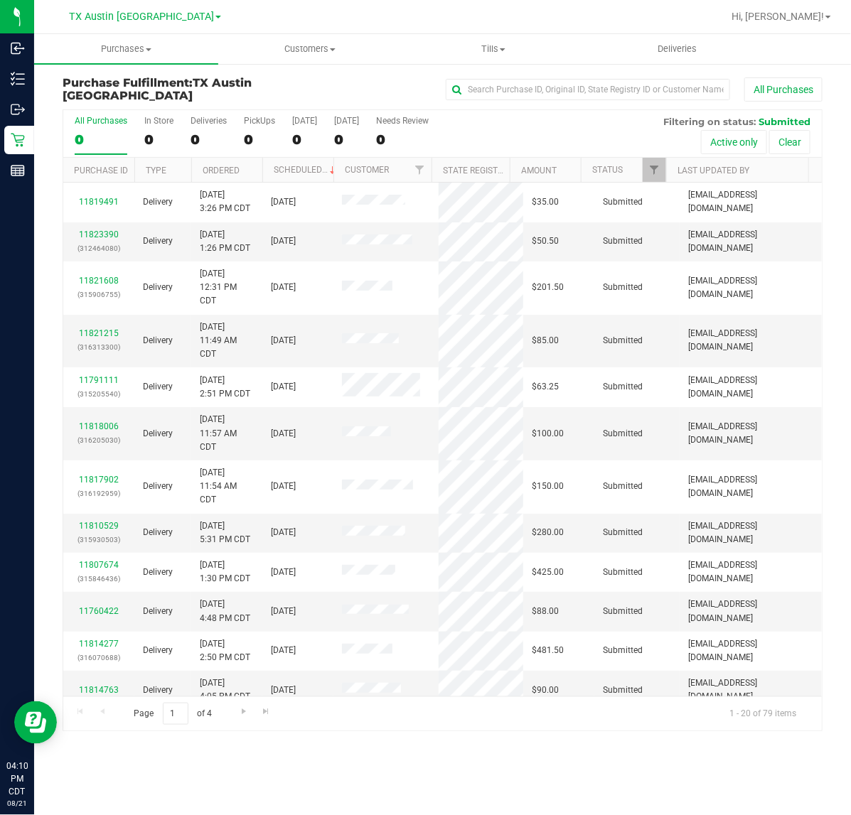
click at [304, 25] on div at bounding box center [488, 17] width 468 height 28
click at [292, 44] on span "Customers" at bounding box center [310, 49] width 183 height 13
click at [292, 90] on span "All customers" at bounding box center [269, 86] width 102 height 12
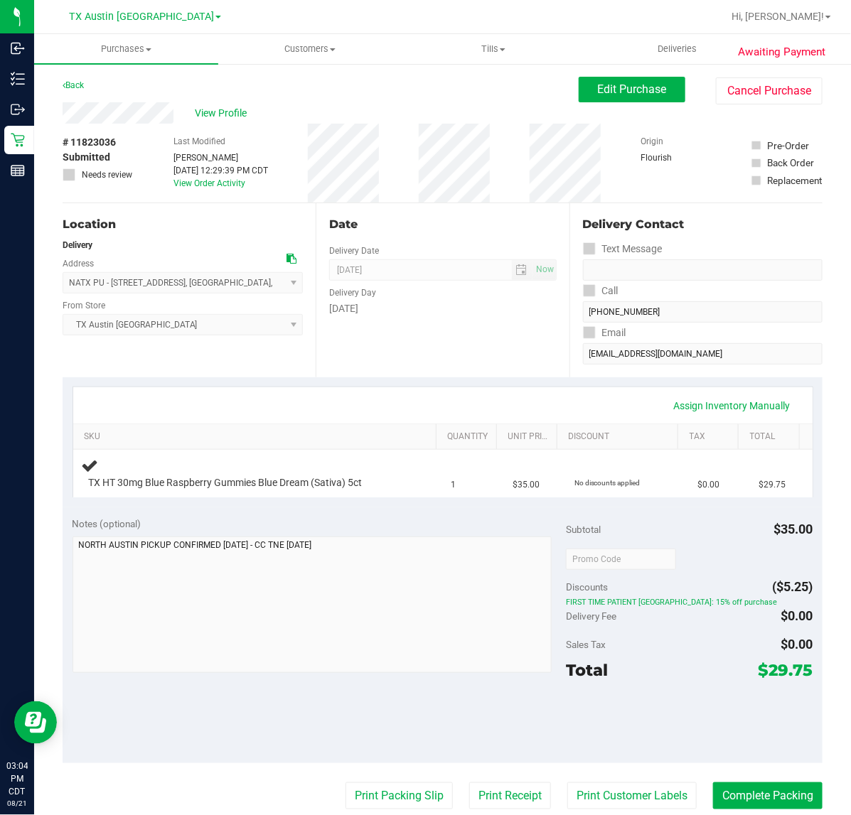
click at [446, 318] on div "Date Delivery Date 08/22/2025 Now 08/22/2025 07:00 AM Now Delivery Day Friday" at bounding box center [442, 290] width 253 height 174
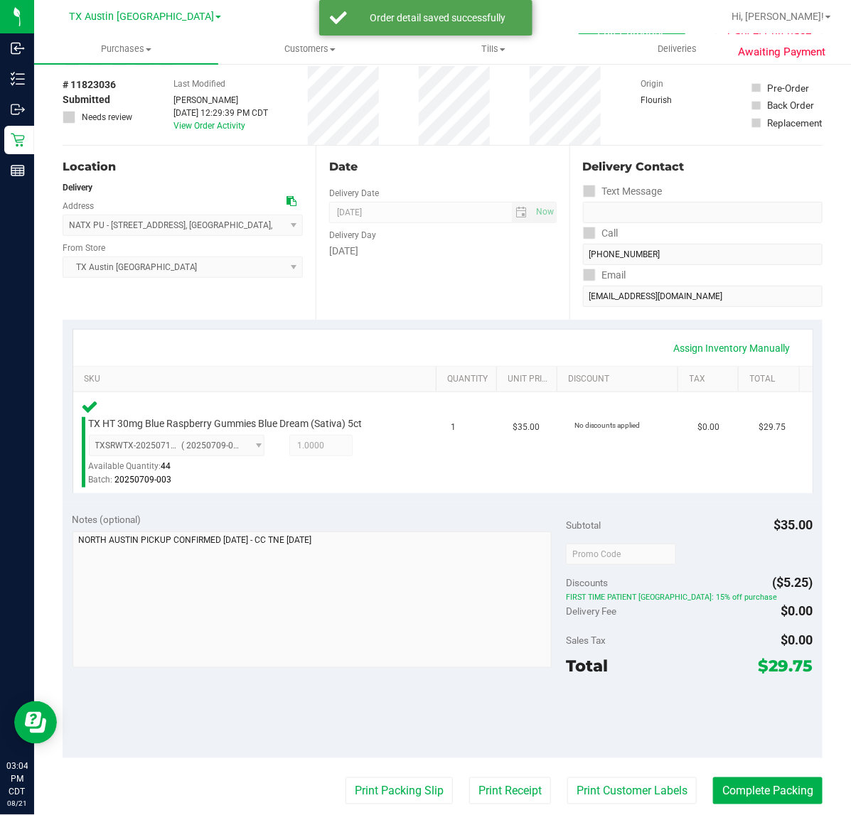
scroll to position [89, 0]
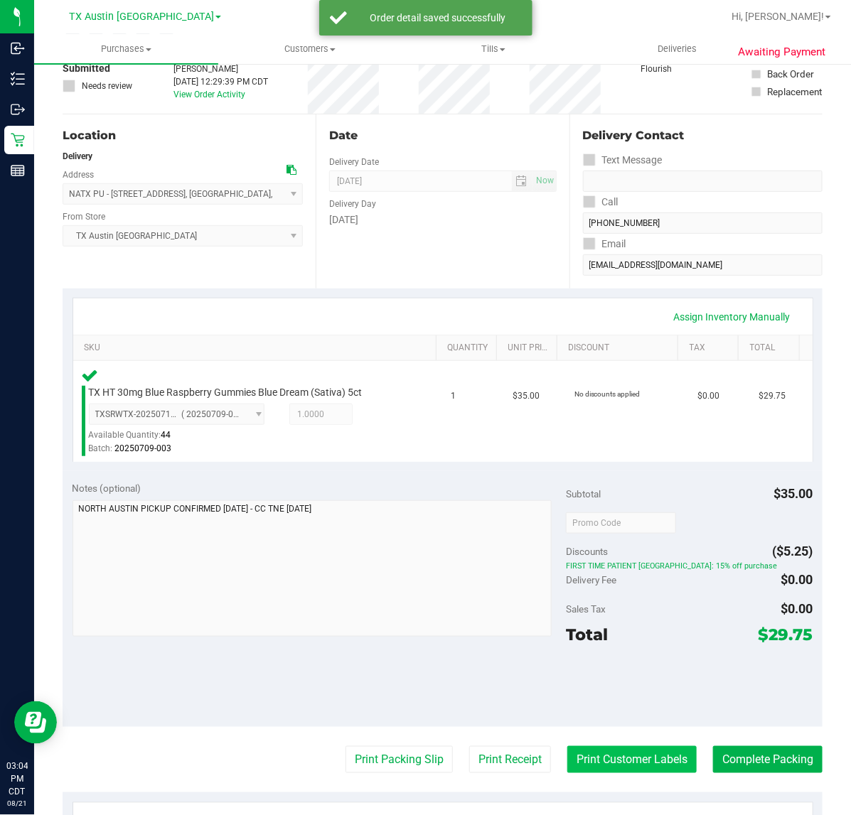
click at [624, 753] on button "Print Customer Labels" at bounding box center [631, 759] width 129 height 27
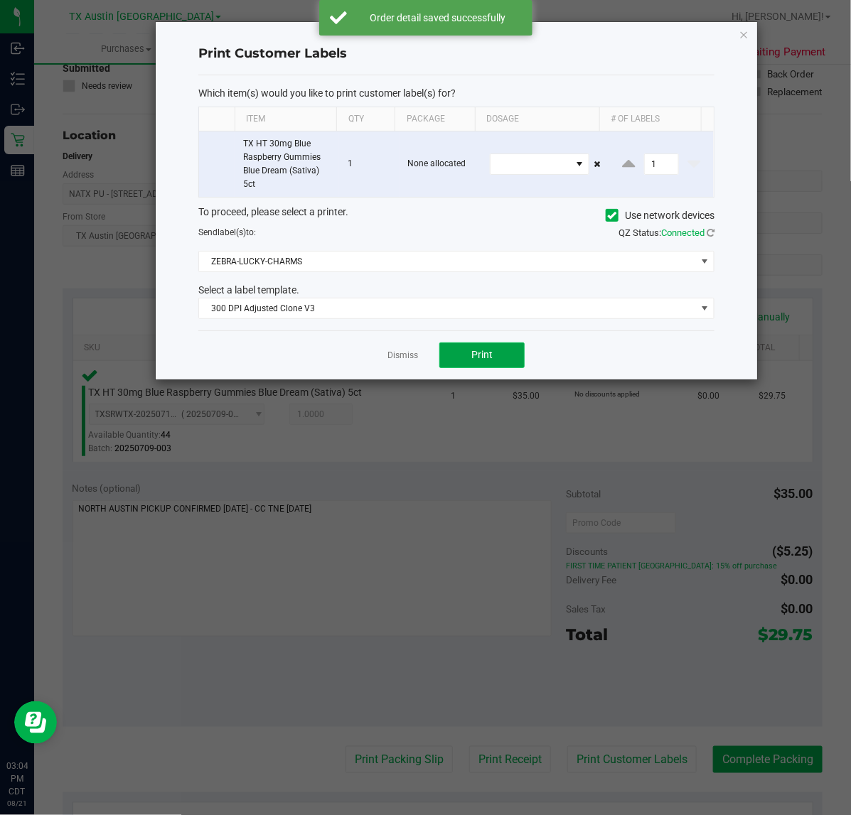
click at [459, 360] on button "Print" at bounding box center [481, 356] width 85 height 26
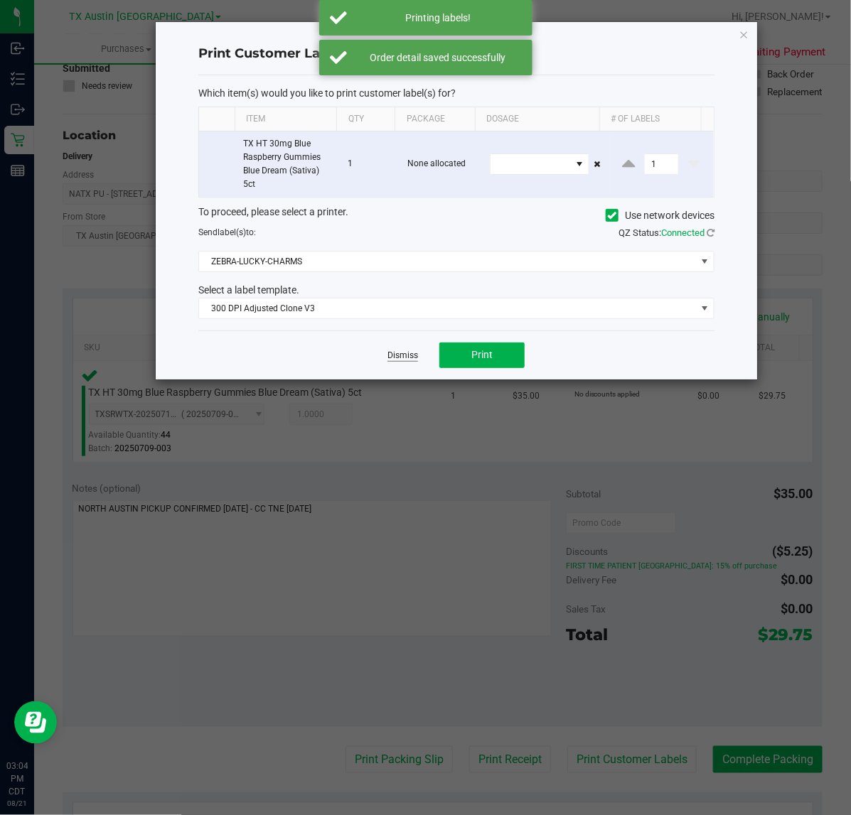
click at [393, 360] on link "Dismiss" at bounding box center [402, 356] width 31 height 12
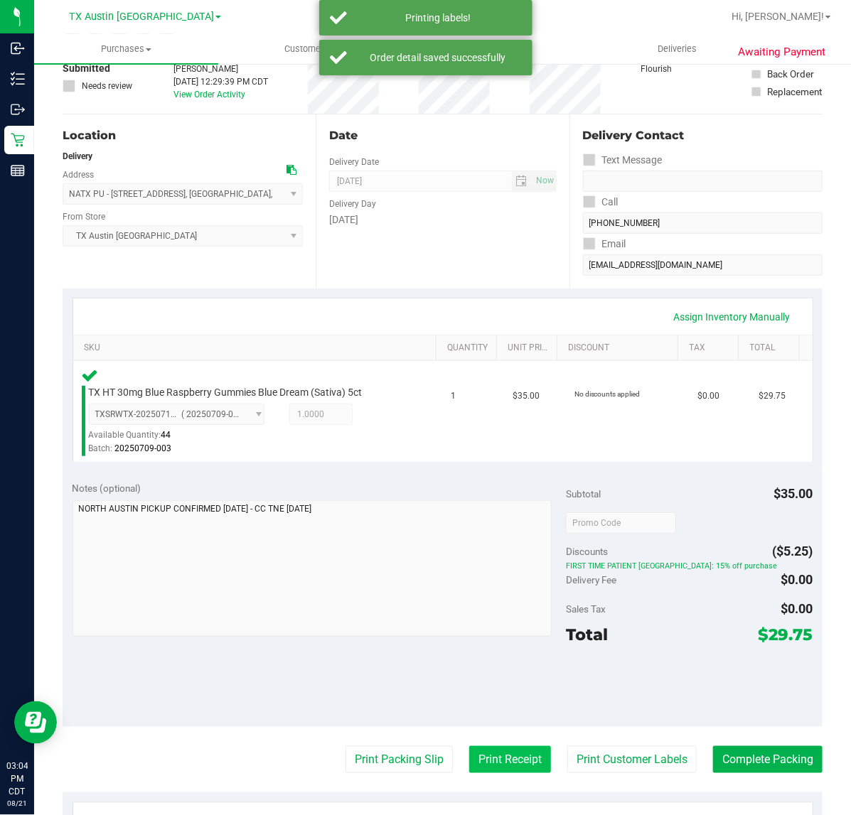
click at [487, 765] on button "Print Receipt" at bounding box center [510, 759] width 82 height 27
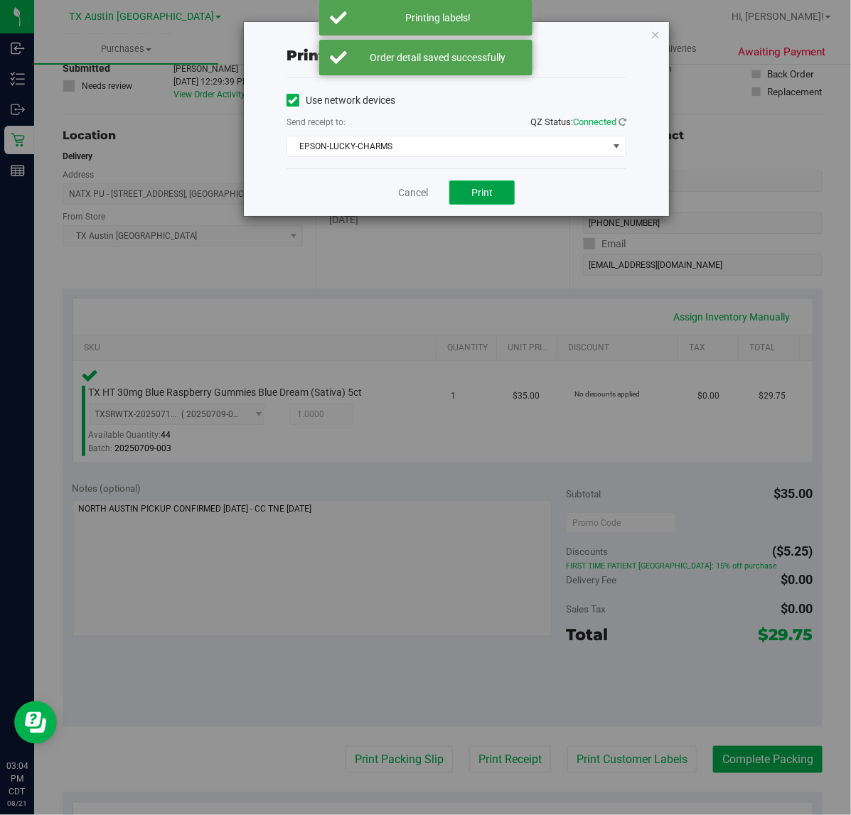
click at [475, 194] on span "Print" at bounding box center [481, 192] width 21 height 11
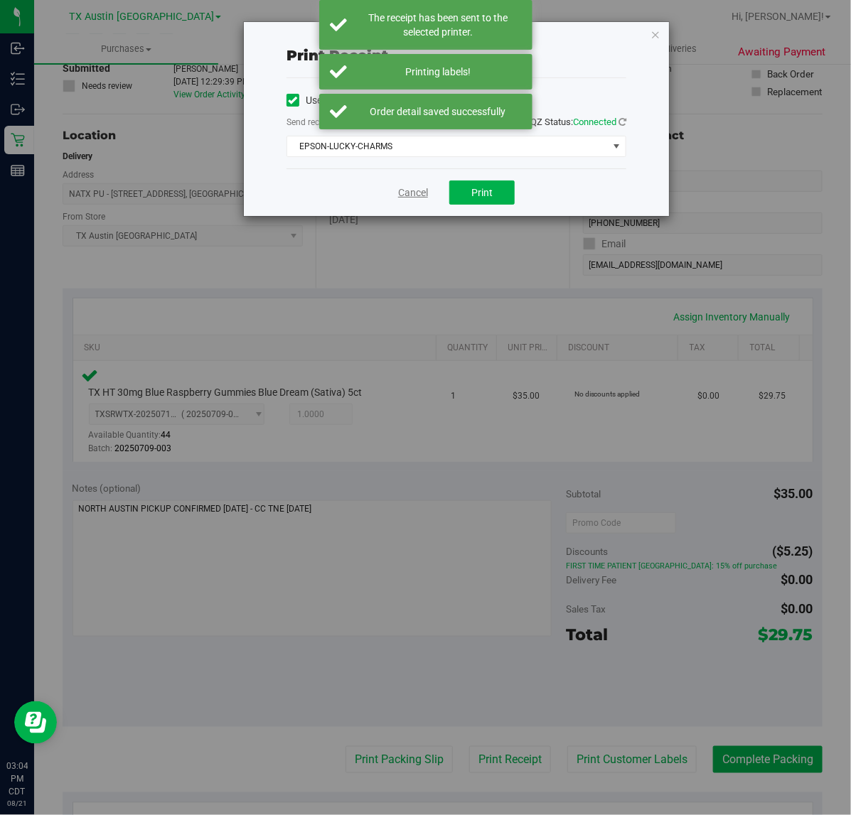
click at [420, 193] on link "Cancel" at bounding box center [413, 192] width 30 height 15
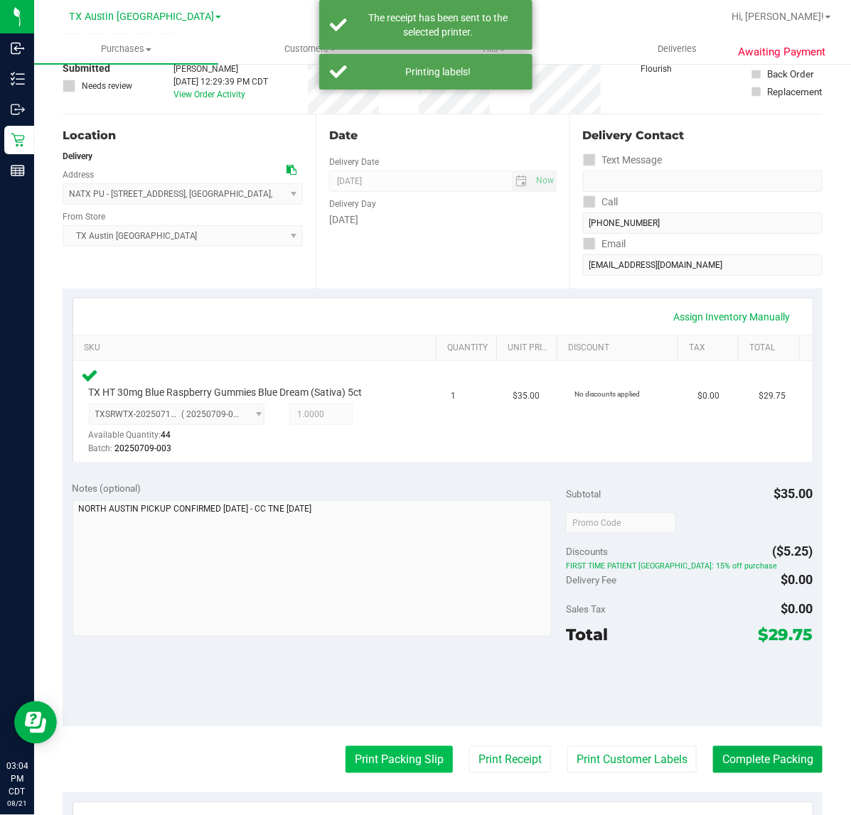
click at [394, 761] on button "Print Packing Slip" at bounding box center [398, 759] width 107 height 27
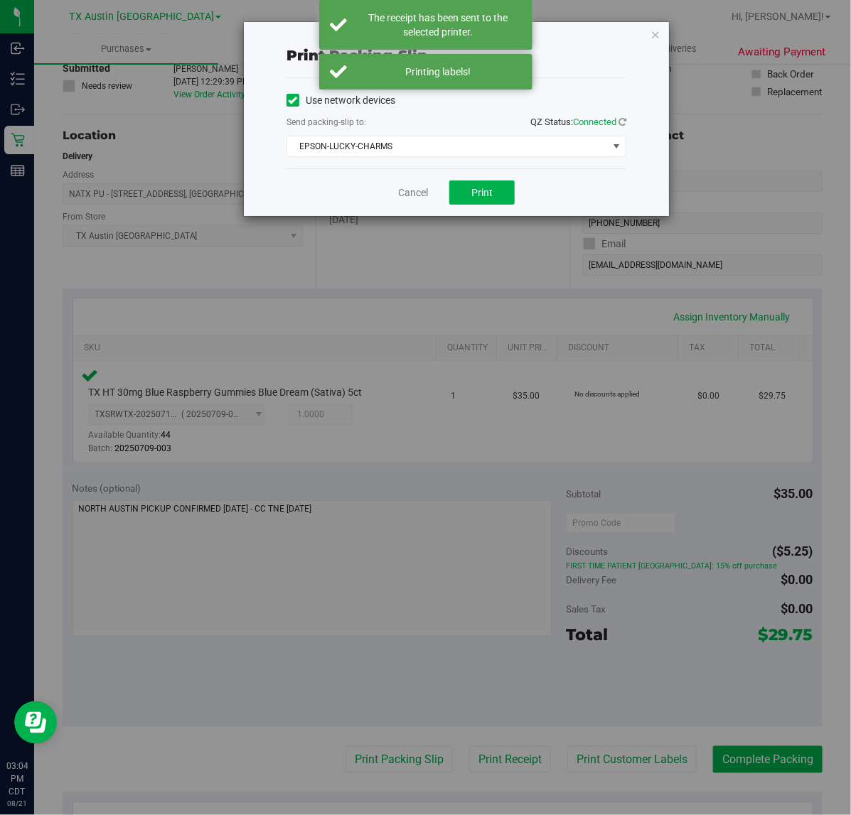
click at [468, 207] on div "Cancel Print" at bounding box center [456, 192] width 340 height 48
click at [473, 195] on span "Print" at bounding box center [481, 192] width 21 height 11
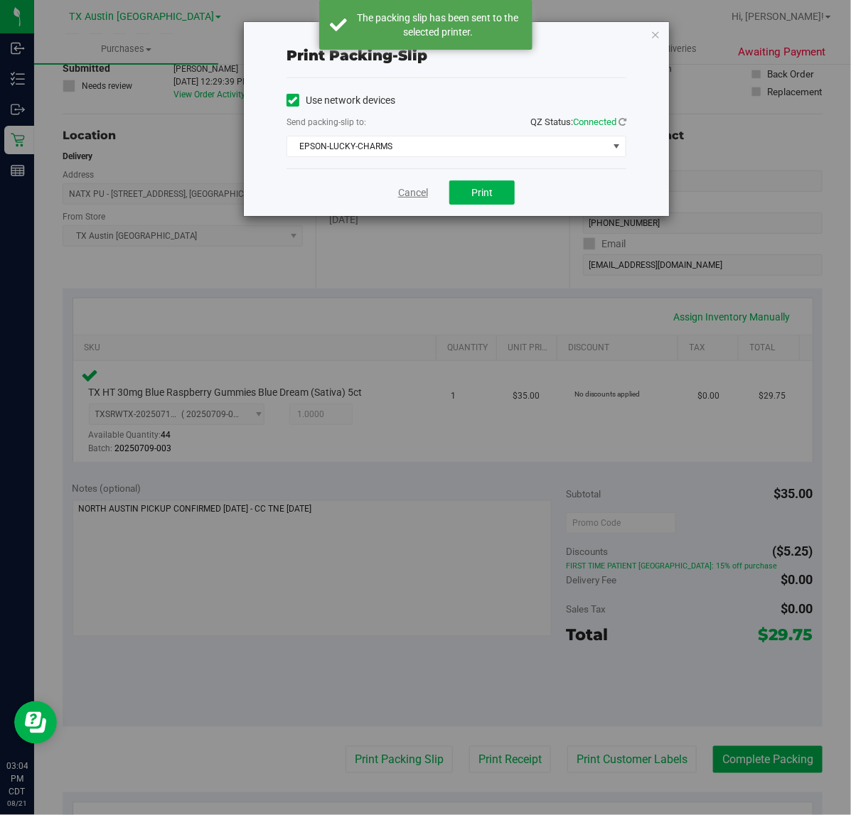
click at [405, 192] on link "Cancel" at bounding box center [413, 192] width 30 height 15
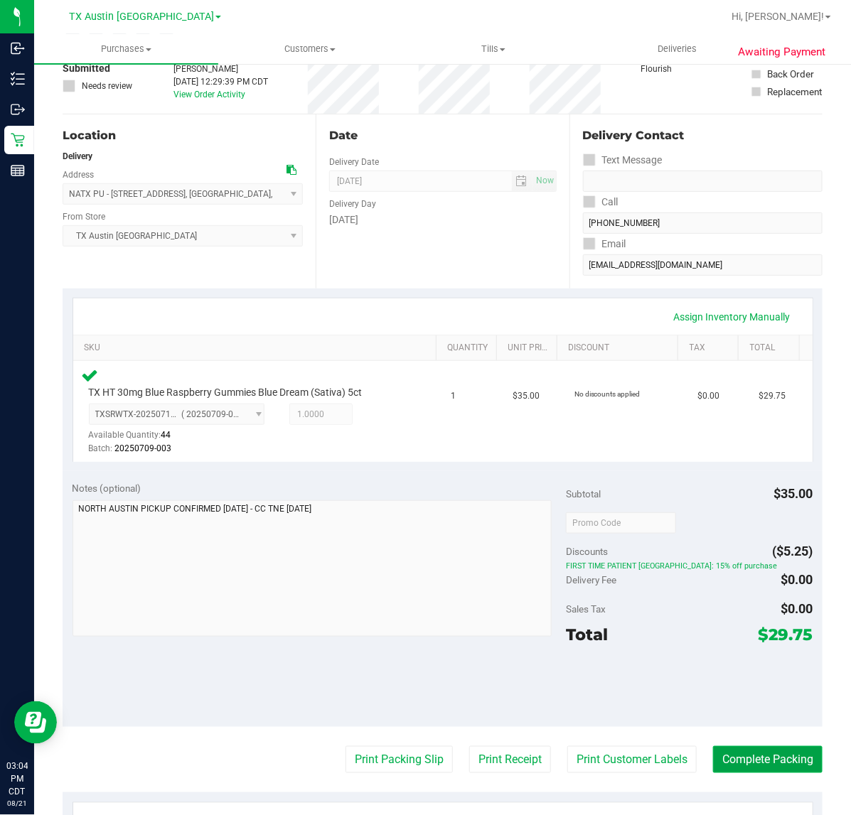
click at [798, 770] on button "Complete Packing" at bounding box center [767, 759] width 109 height 27
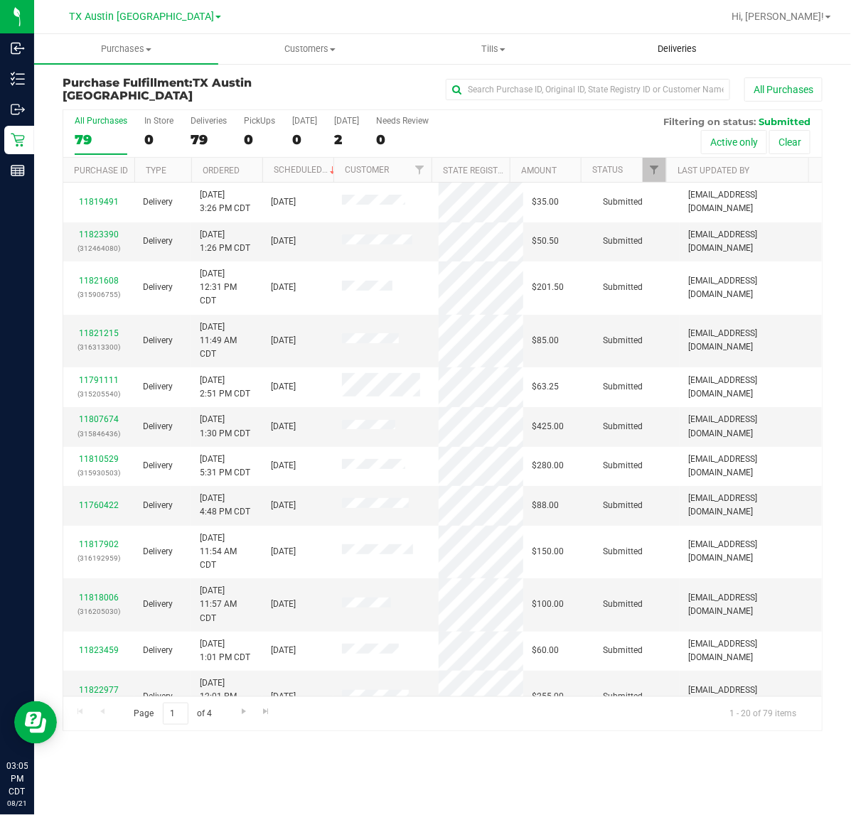
click at [693, 40] on uib-tab-heading "Deliveries" at bounding box center [677, 49] width 183 height 28
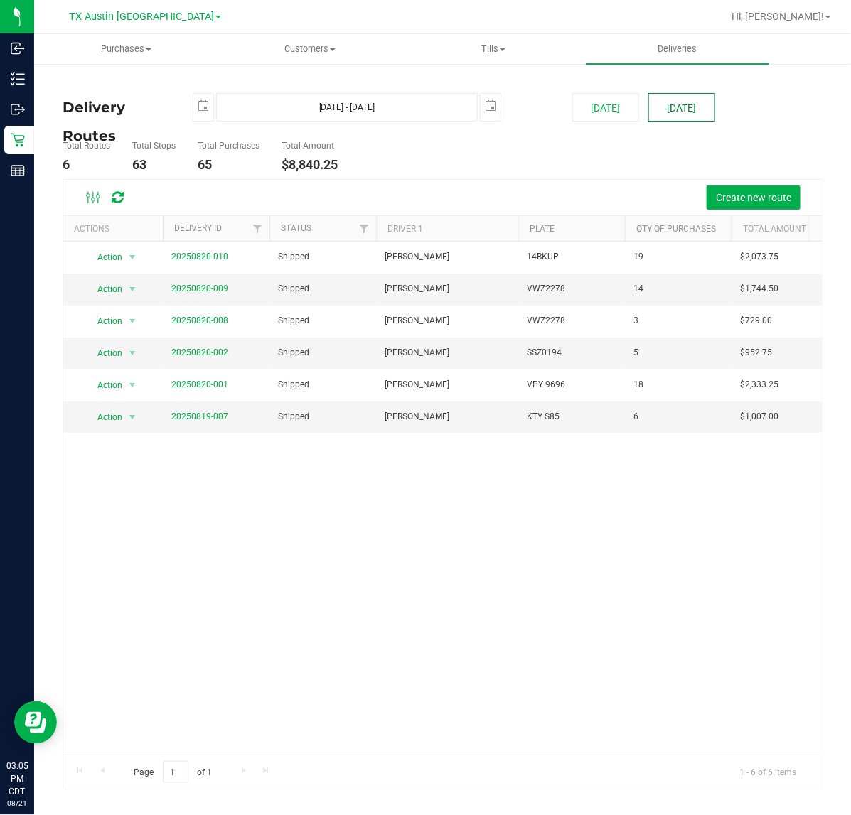
click at [689, 110] on button "[DATE]" at bounding box center [681, 107] width 67 height 28
type input "[DATE] - [DATE]"
type input "[DATE]"
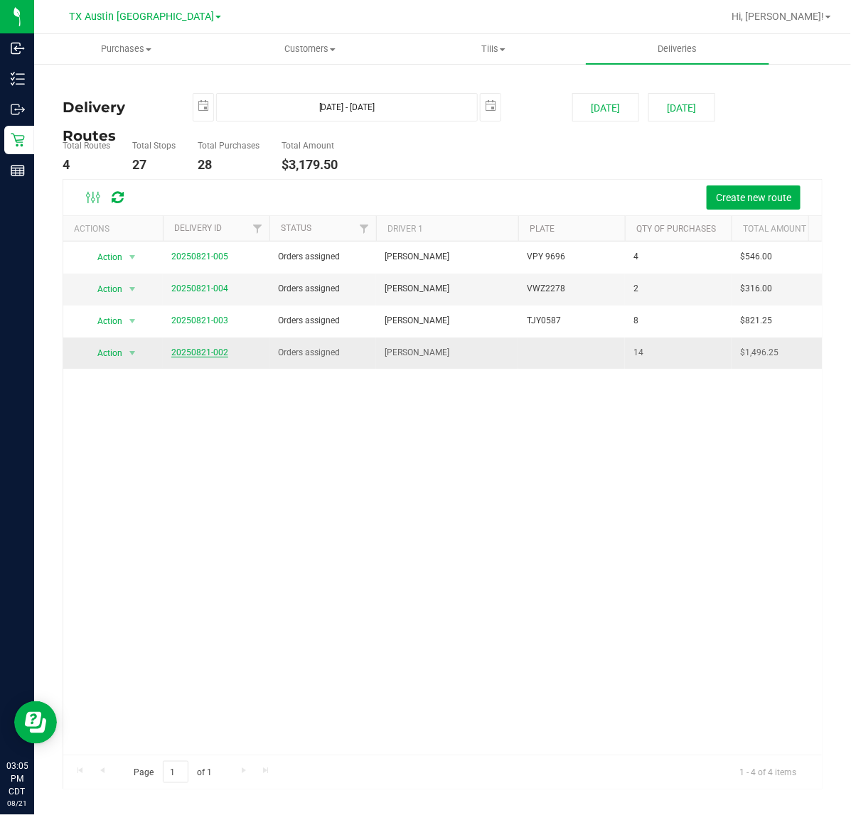
click at [208, 357] on link "20250821-002" at bounding box center [199, 353] width 57 height 10
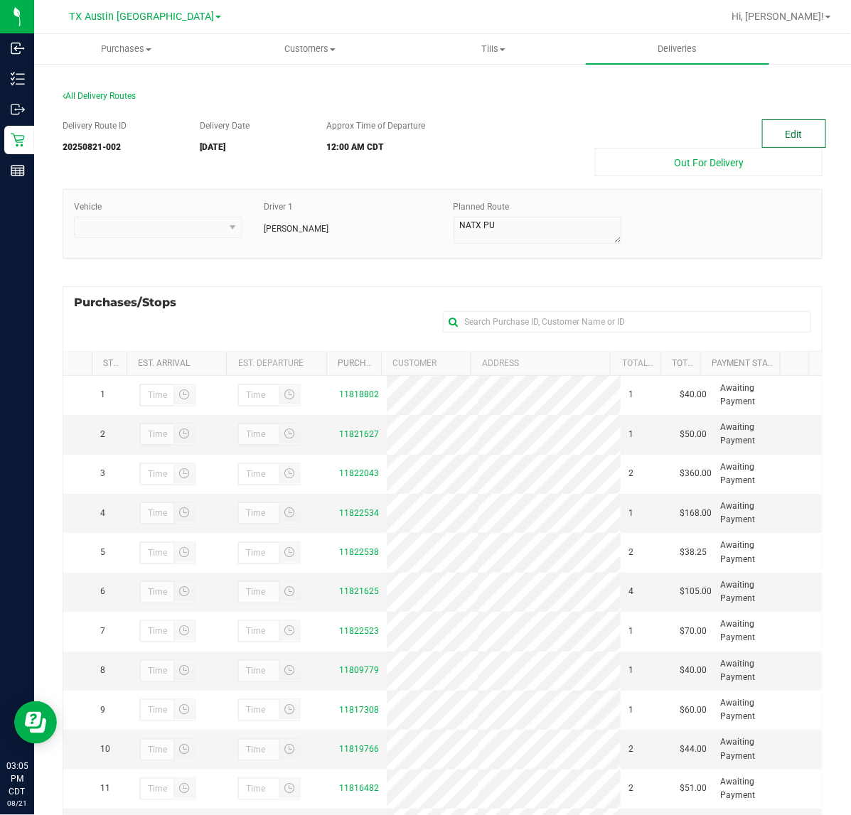
click at [775, 121] on button "Edit" at bounding box center [794, 133] width 64 height 28
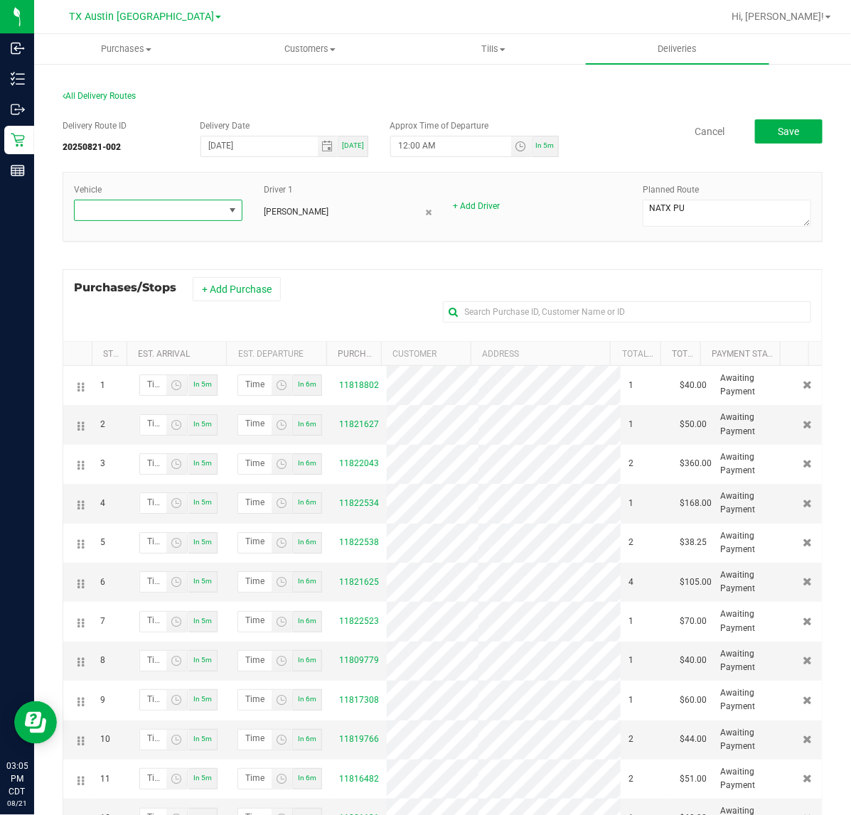
click at [235, 215] on span at bounding box center [232, 210] width 11 height 11
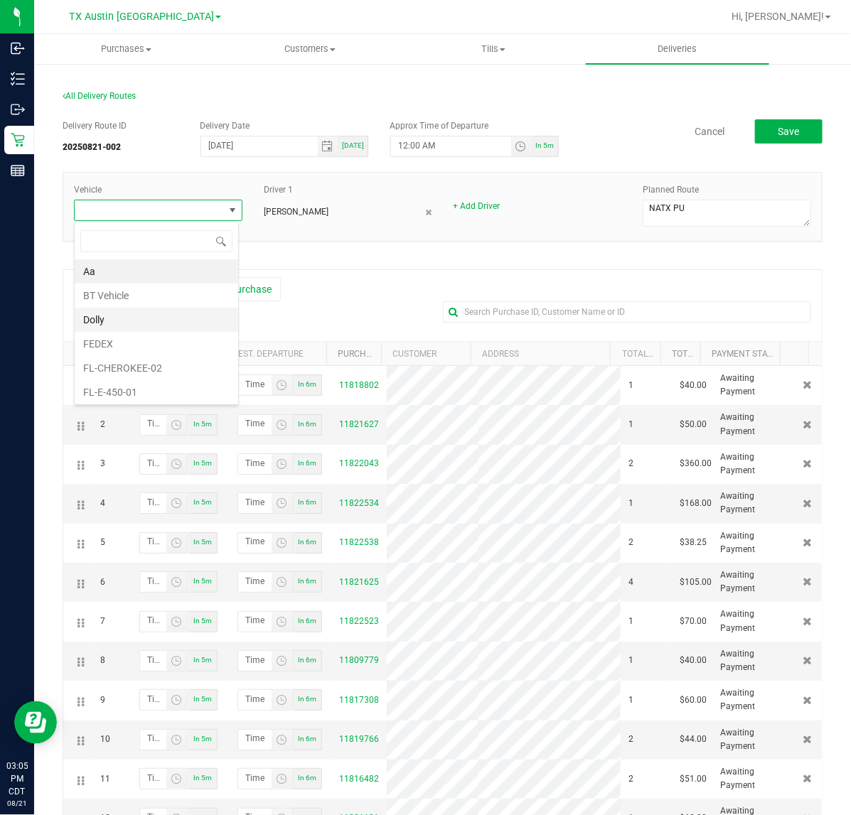
scroll to position [178, 0]
type input "tx"
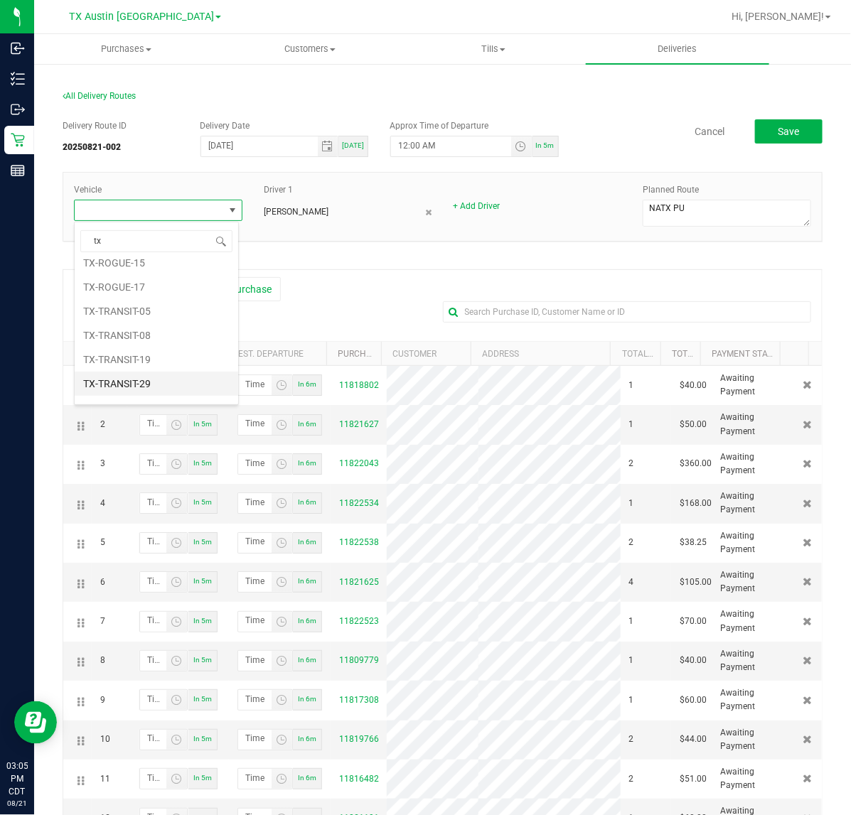
click at [158, 379] on li "TX-TRANSIT-29" at bounding box center [156, 384] width 163 height 24
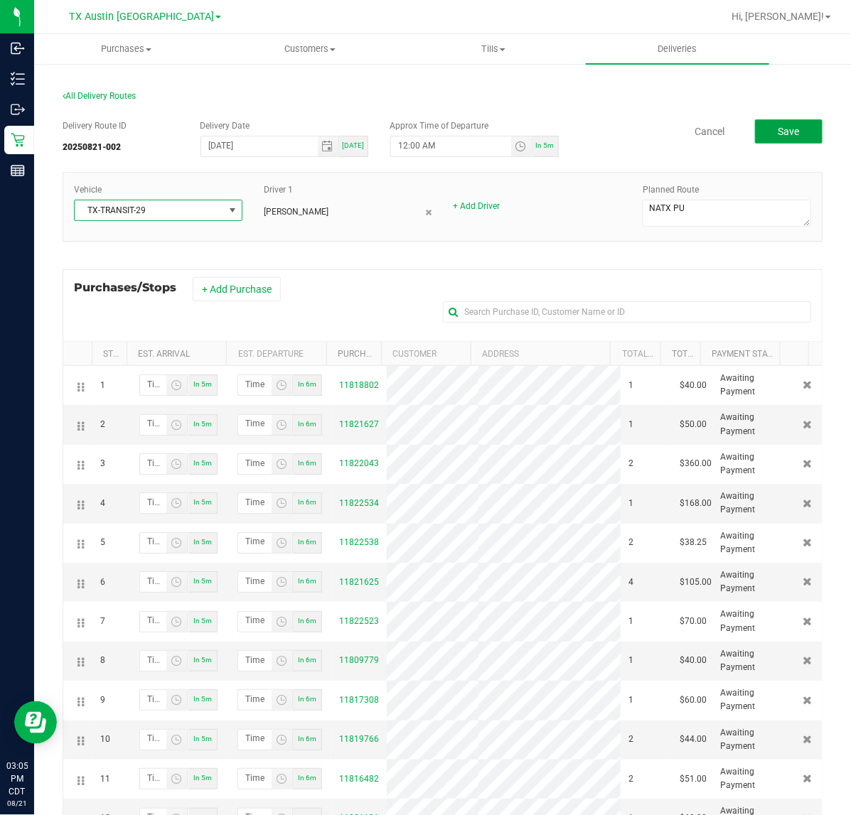
click at [777, 129] on span "Save" at bounding box center [787, 131] width 21 height 11
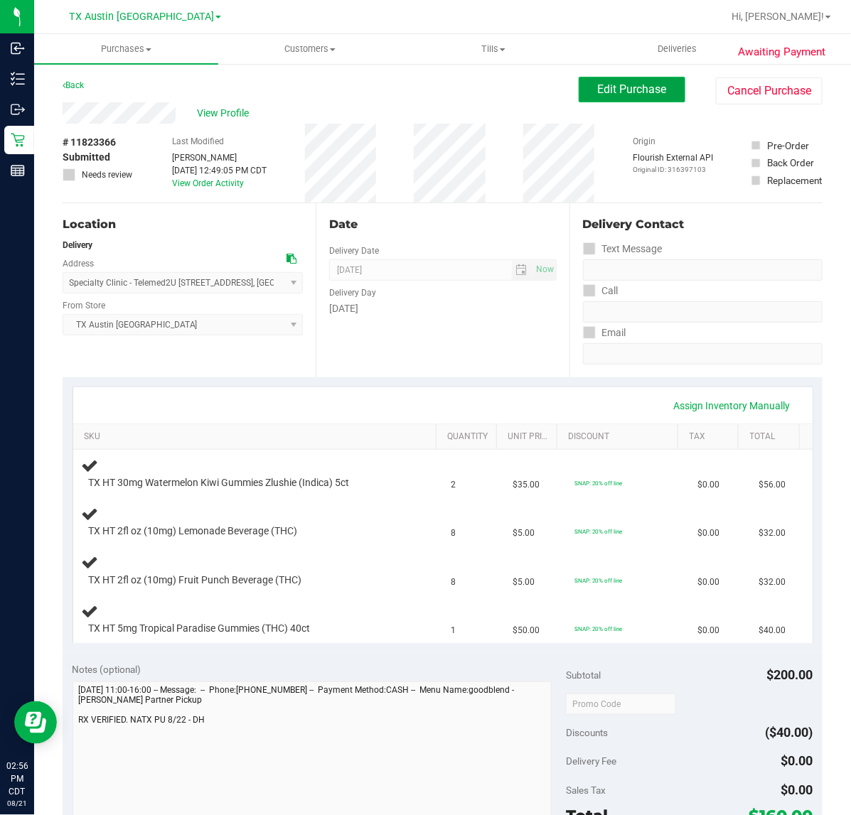
click at [623, 87] on span "Edit Purchase" at bounding box center [632, 89] width 69 height 14
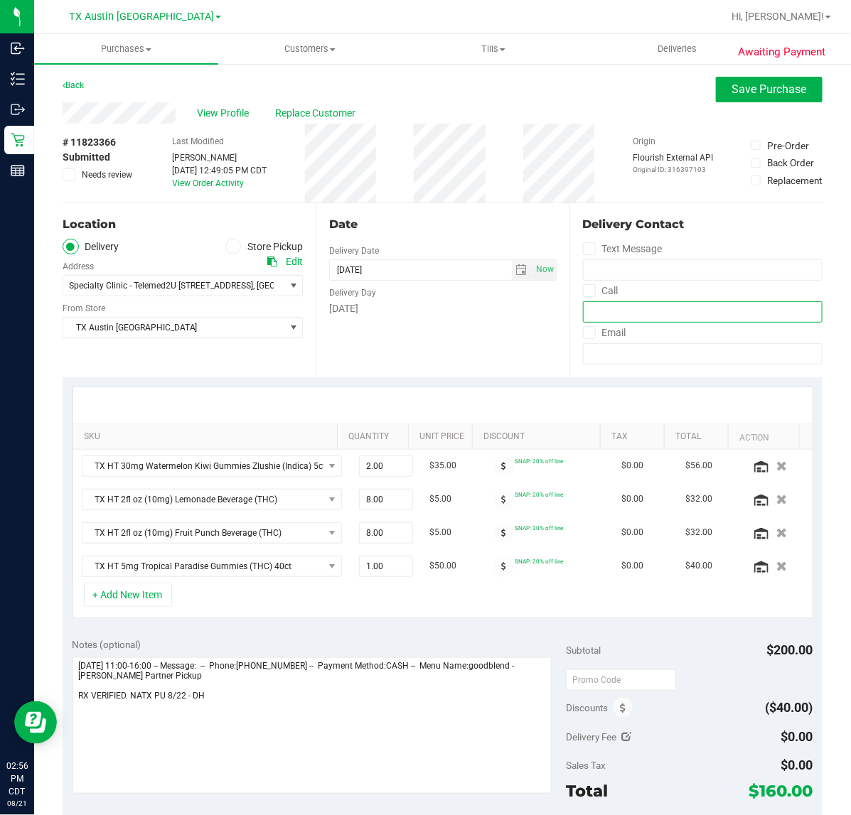
click at [603, 309] on input "tel" at bounding box center [702, 311] width 239 height 21
type input "(512) 876-4702"
click at [765, 96] on span "Save Purchase" at bounding box center [769, 89] width 75 height 14
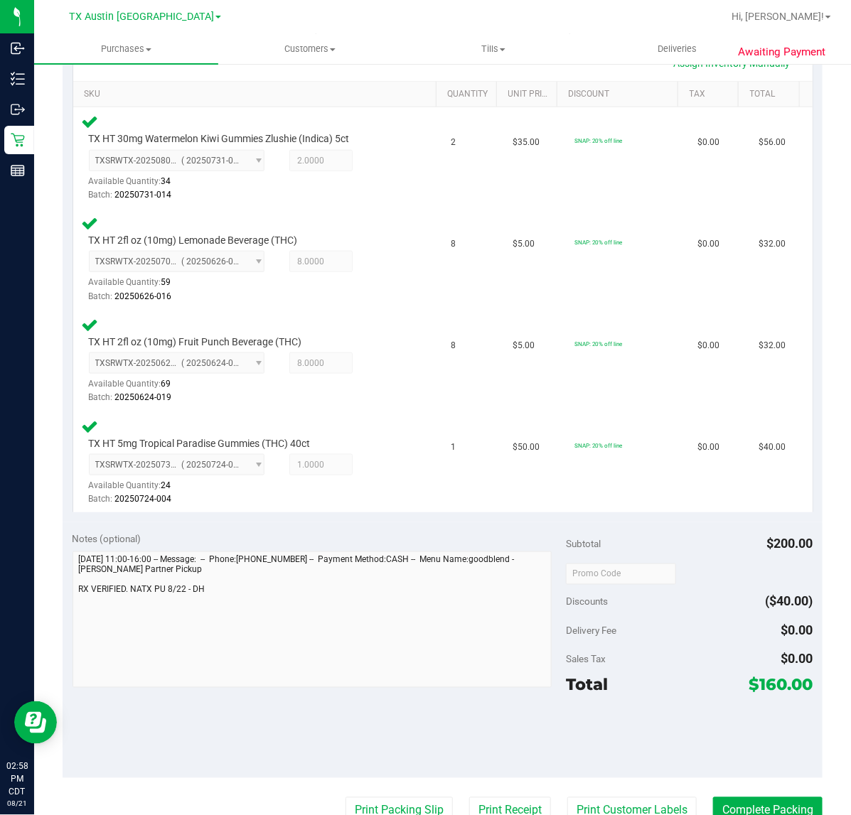
scroll to position [444, 0]
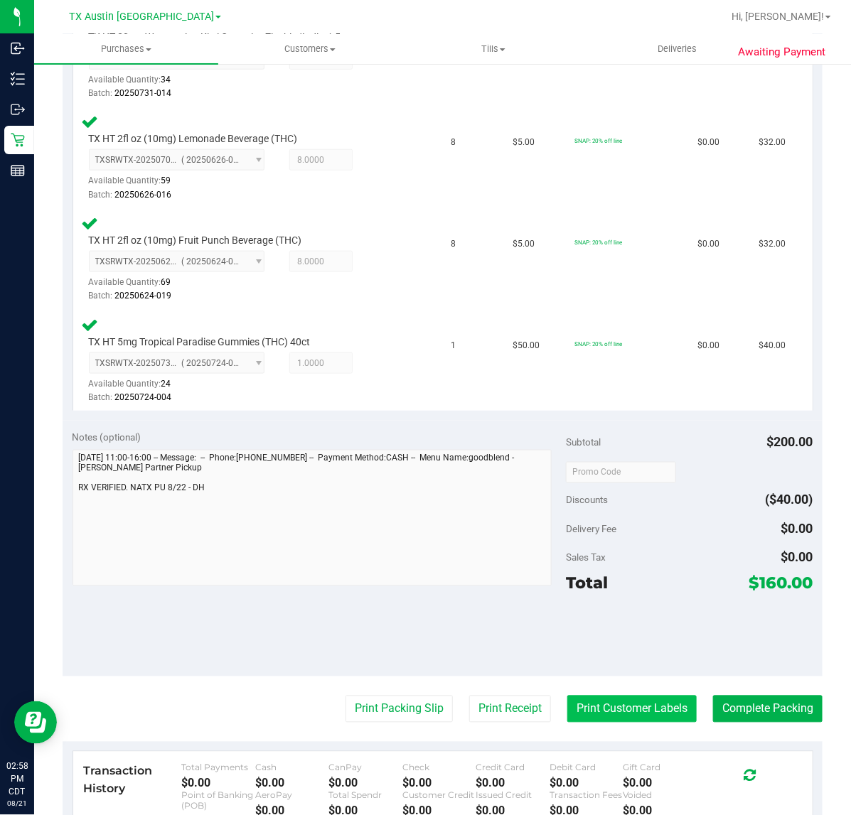
click at [655, 709] on button "Print Customer Labels" at bounding box center [631, 709] width 129 height 27
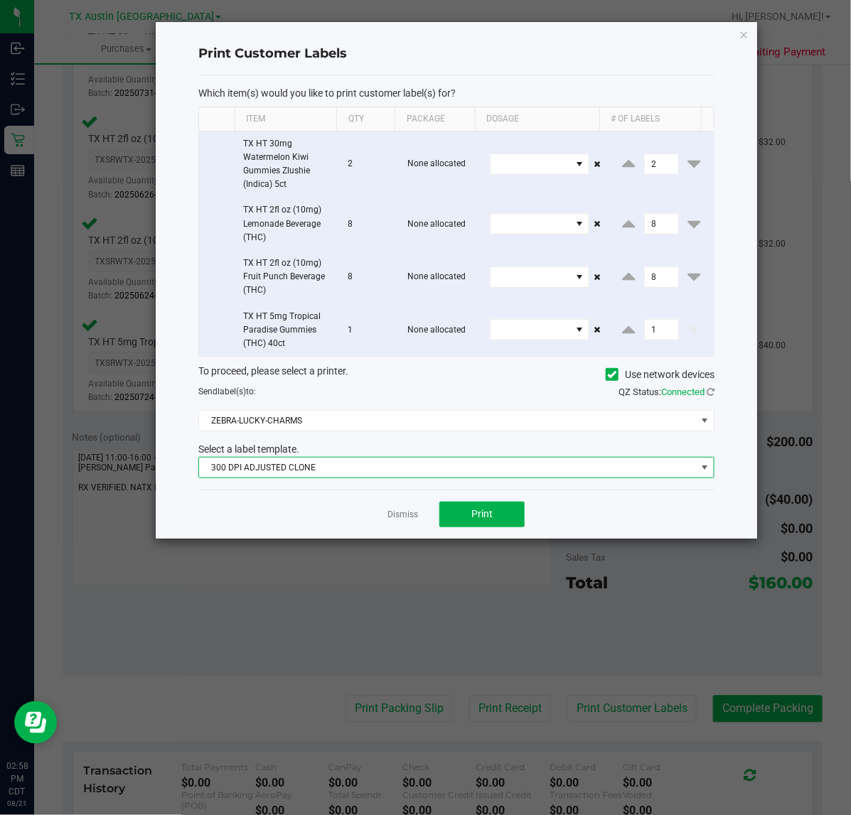
click at [435, 468] on span "300 DPI ADJUSTED CLONE" at bounding box center [447, 468] width 497 height 20
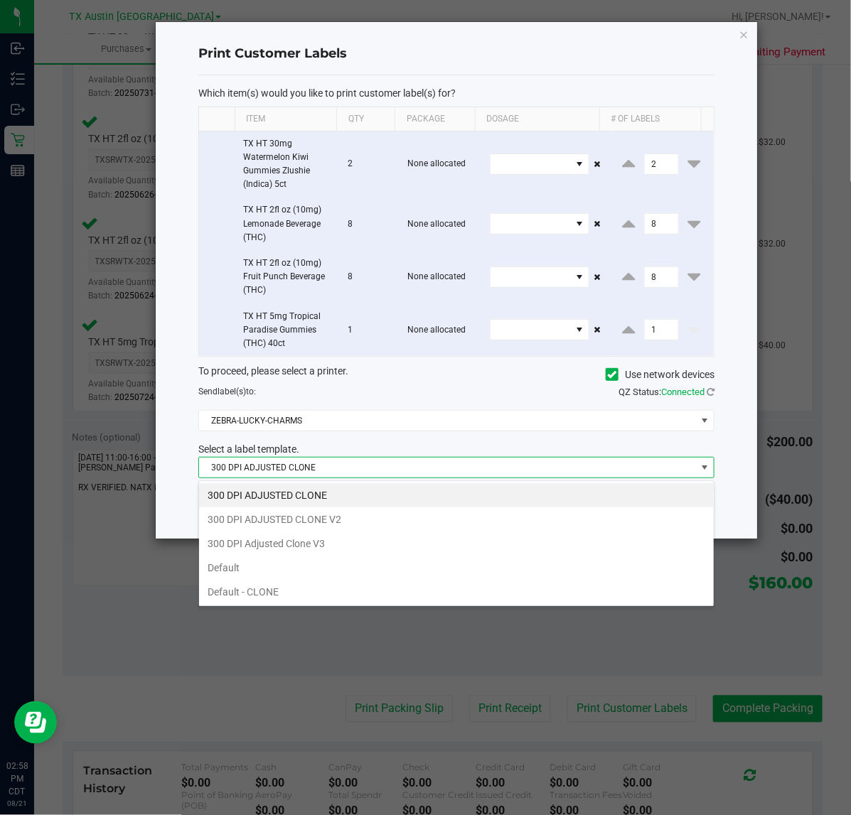
scroll to position [22, 516]
click at [389, 541] on li "300 DPI Adjusted Clone V3" at bounding box center [456, 544] width 515 height 24
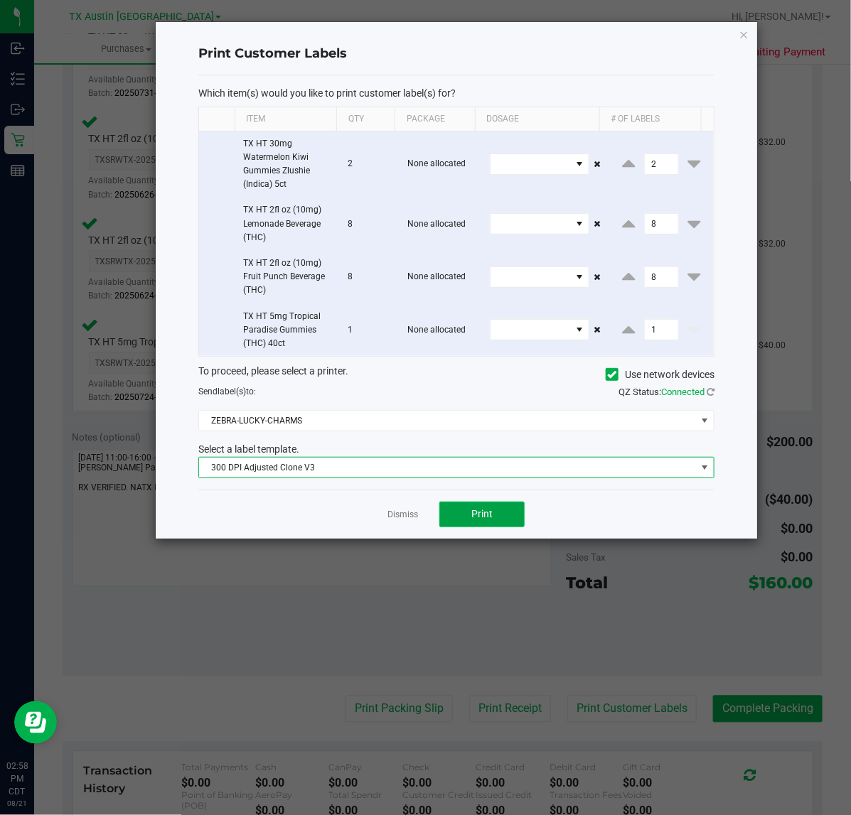
click at [466, 517] on button "Print" at bounding box center [481, 515] width 85 height 26
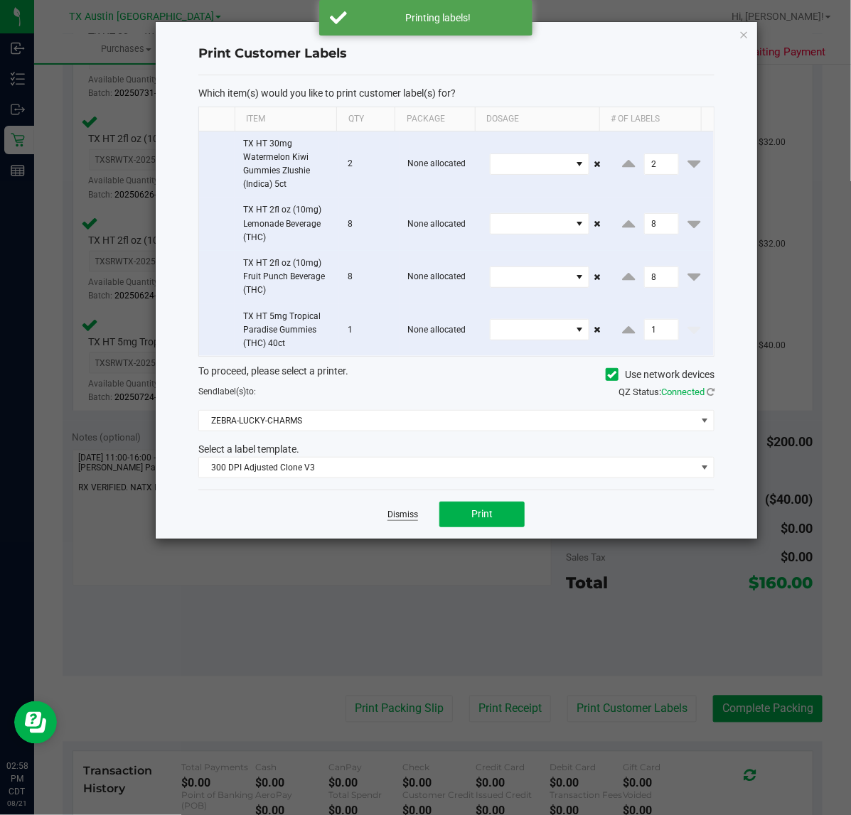
click at [399, 517] on link "Dismiss" at bounding box center [402, 515] width 31 height 12
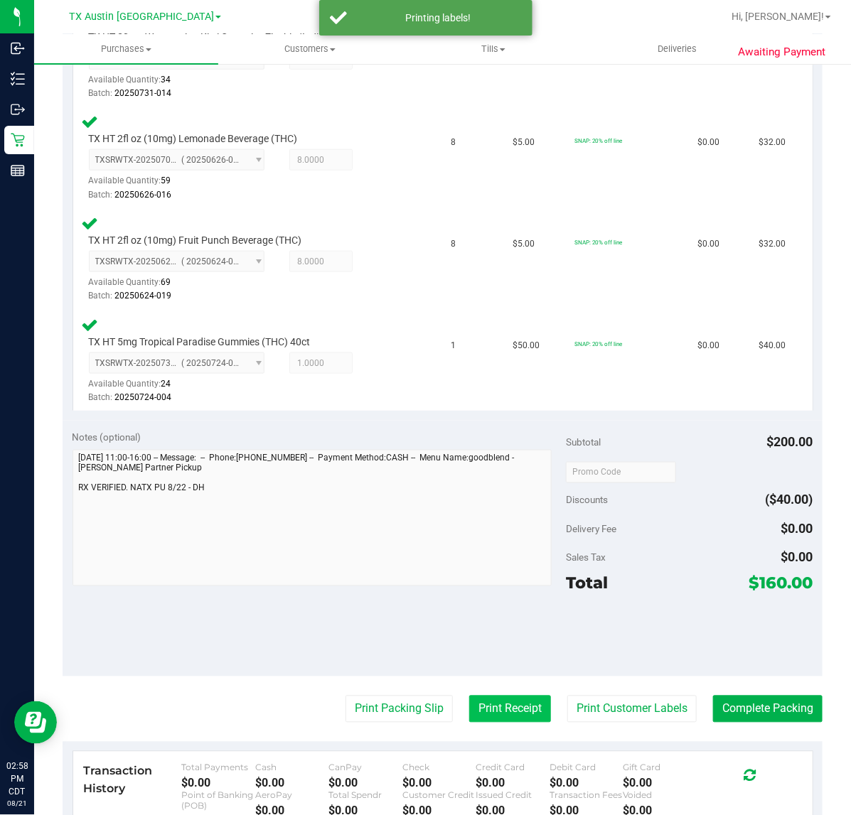
click at [478, 706] on button "Print Receipt" at bounding box center [510, 709] width 82 height 27
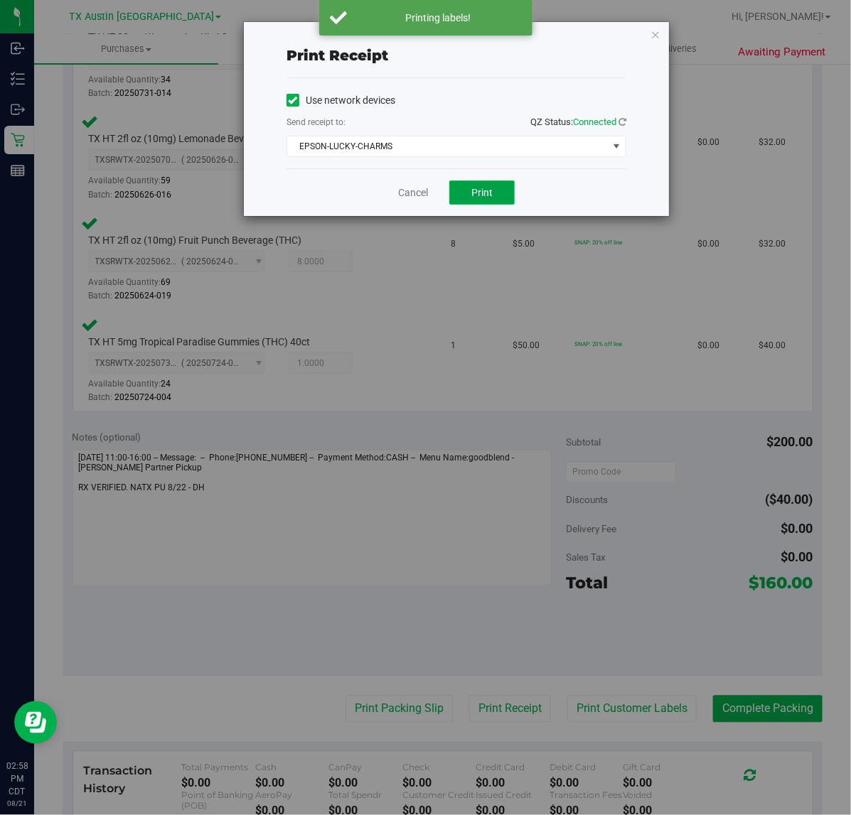
click at [482, 192] on span "Print" at bounding box center [481, 192] width 21 height 11
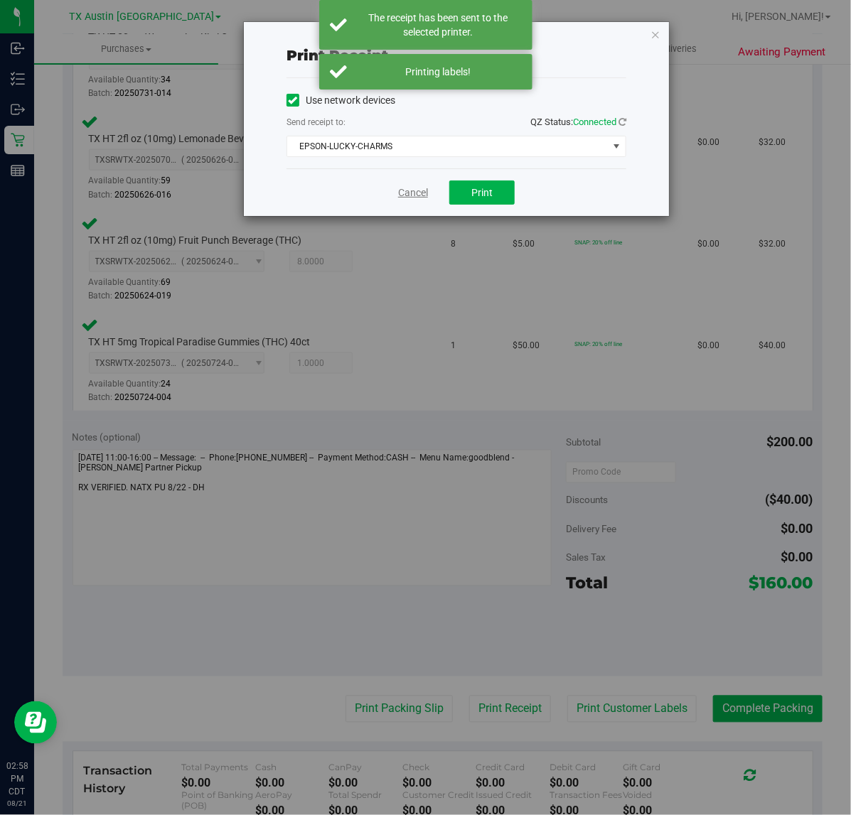
click at [421, 192] on link "Cancel" at bounding box center [413, 192] width 30 height 15
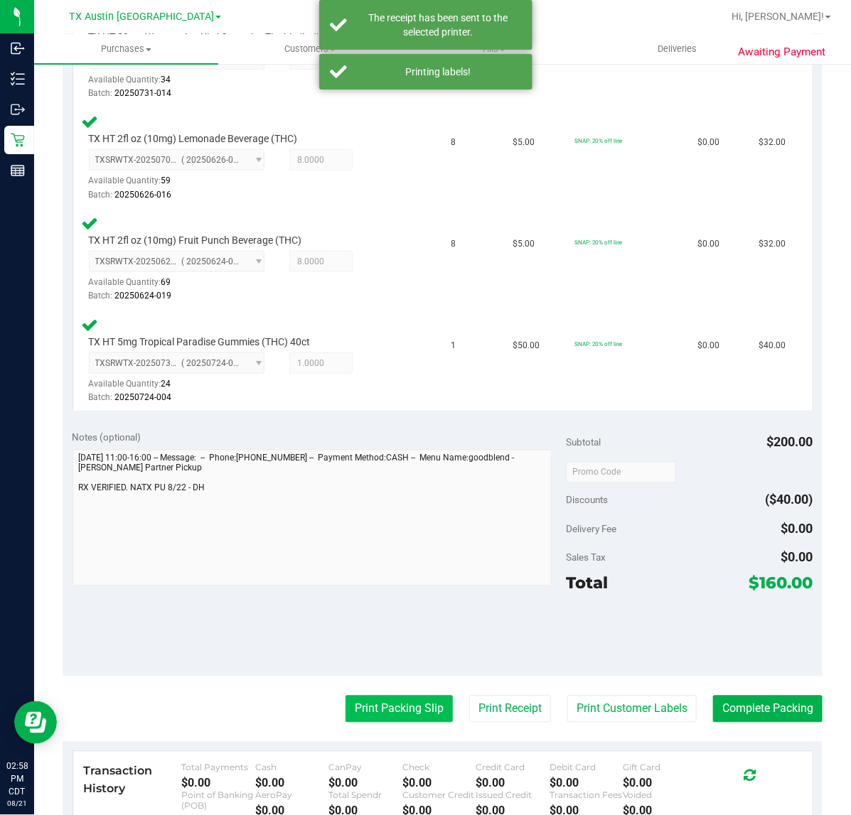
click at [375, 711] on button "Print Packing Slip" at bounding box center [398, 709] width 107 height 27
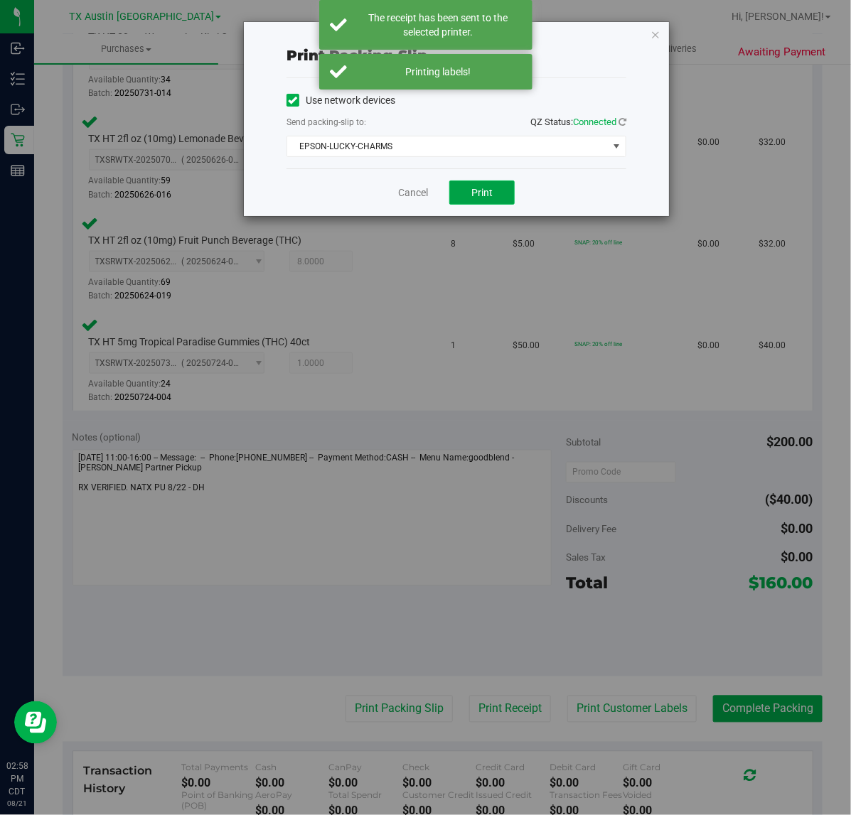
click at [495, 192] on button "Print" at bounding box center [481, 193] width 65 height 24
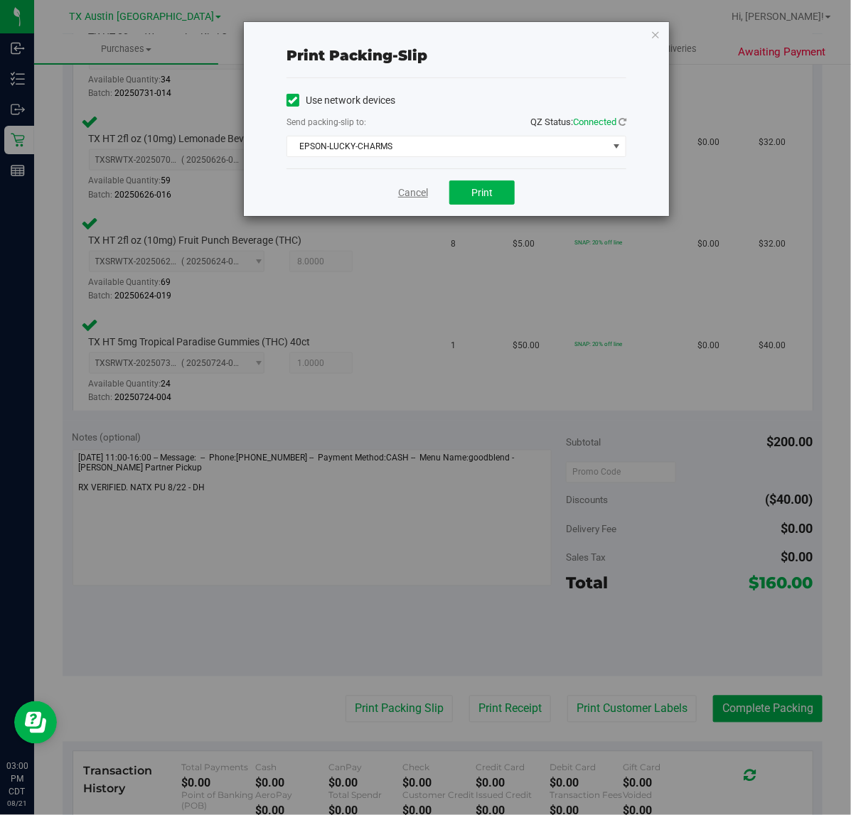
click at [414, 192] on link "Cancel" at bounding box center [413, 192] width 30 height 15
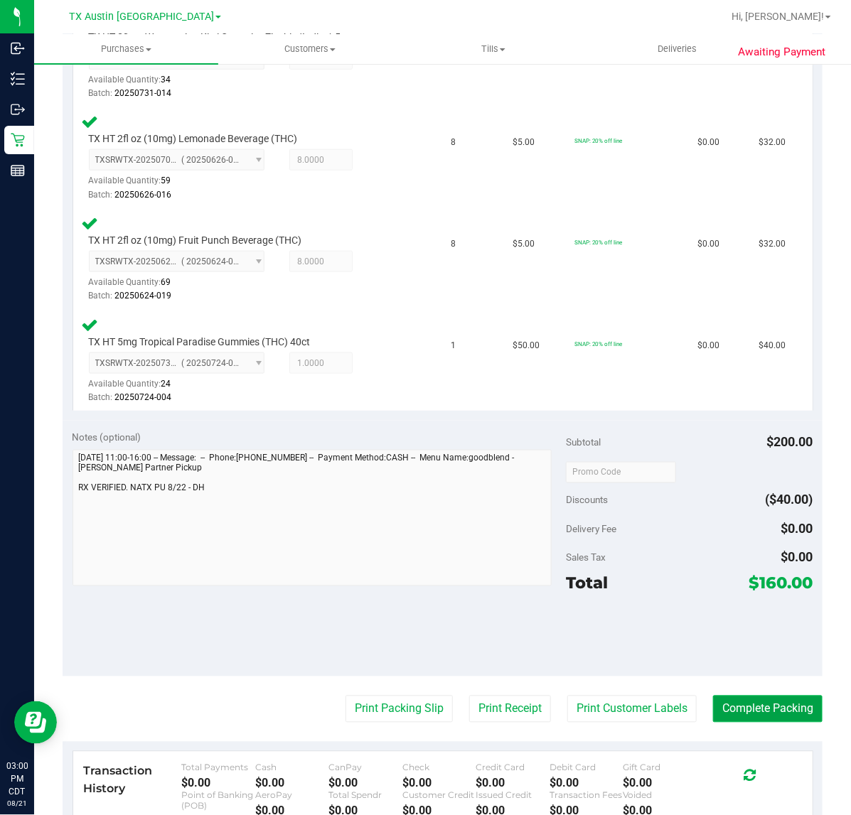
click at [730, 714] on button "Complete Packing" at bounding box center [767, 709] width 109 height 27
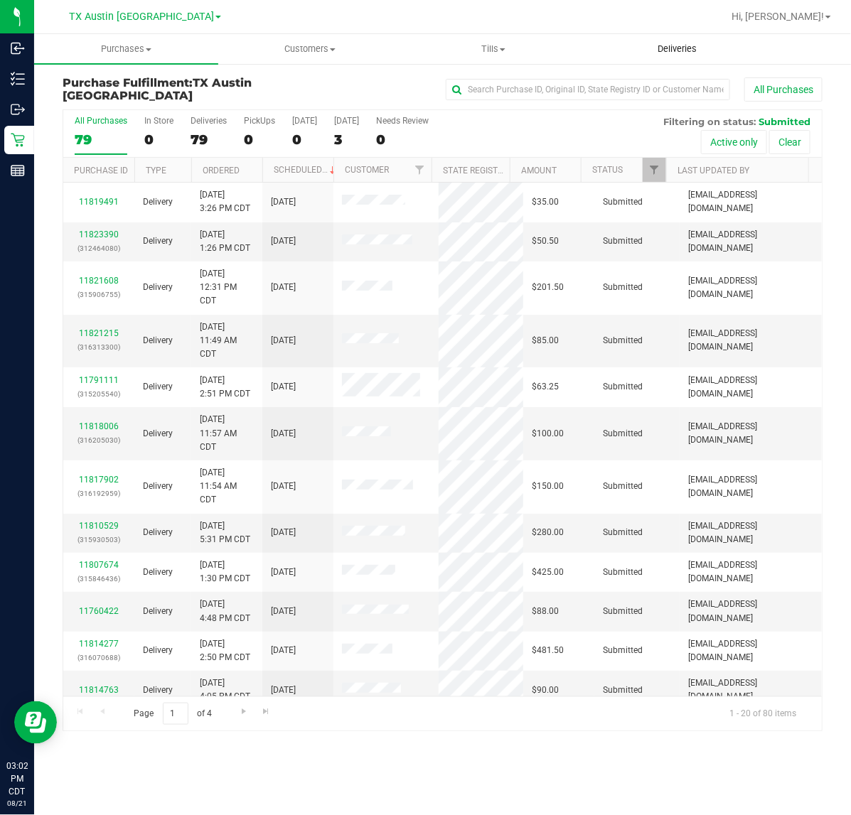
click at [694, 53] on span "Deliveries" at bounding box center [676, 49] width 77 height 13
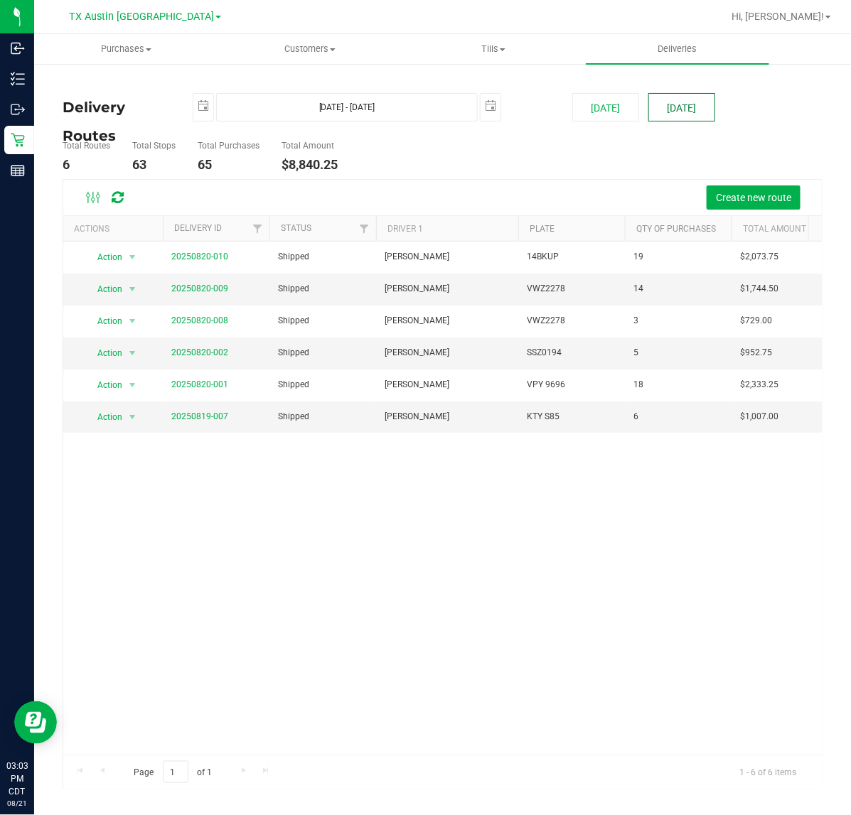
click at [672, 104] on button "[DATE]" at bounding box center [681, 107] width 67 height 28
type input "[DATE] - [DATE]"
type input "[DATE]"
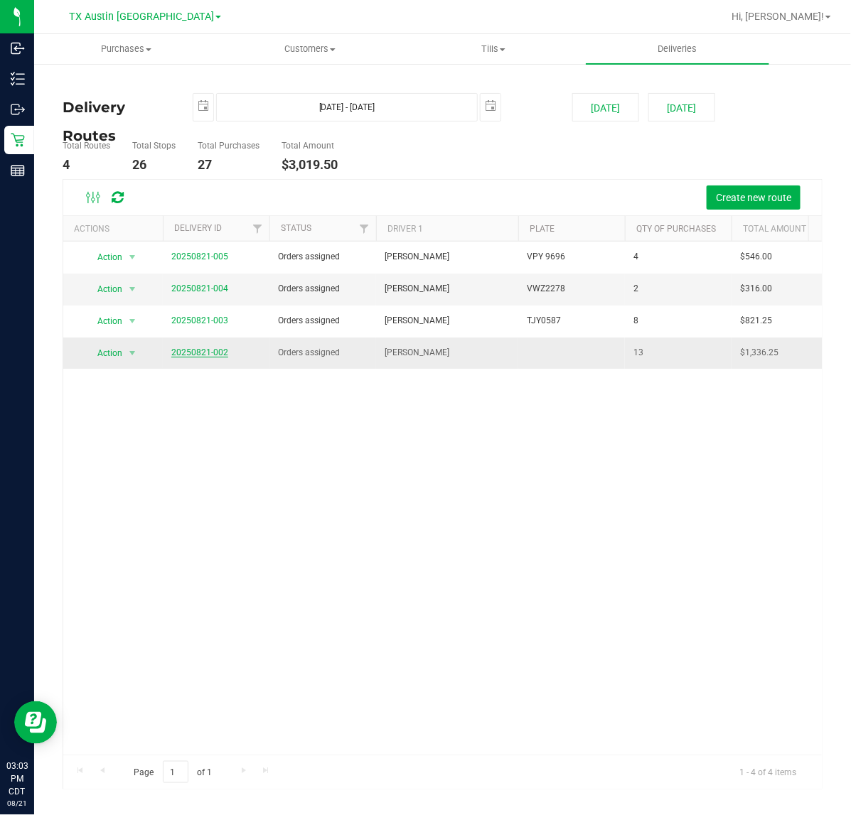
click at [183, 355] on link "20250821-002" at bounding box center [199, 353] width 57 height 10
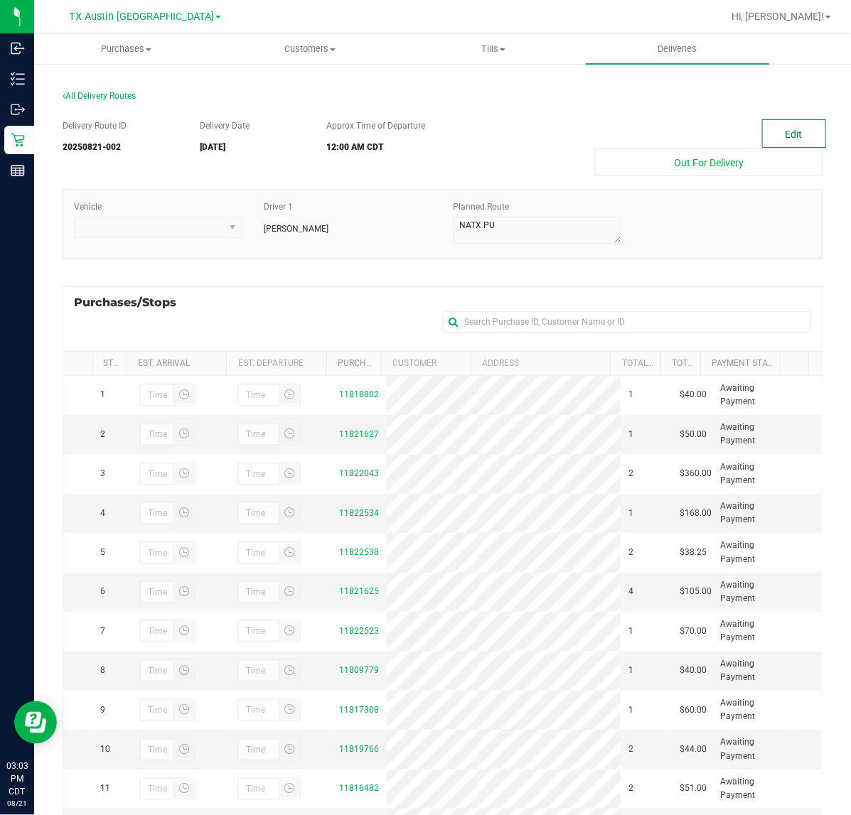
click at [770, 122] on button "Edit" at bounding box center [794, 133] width 64 height 28
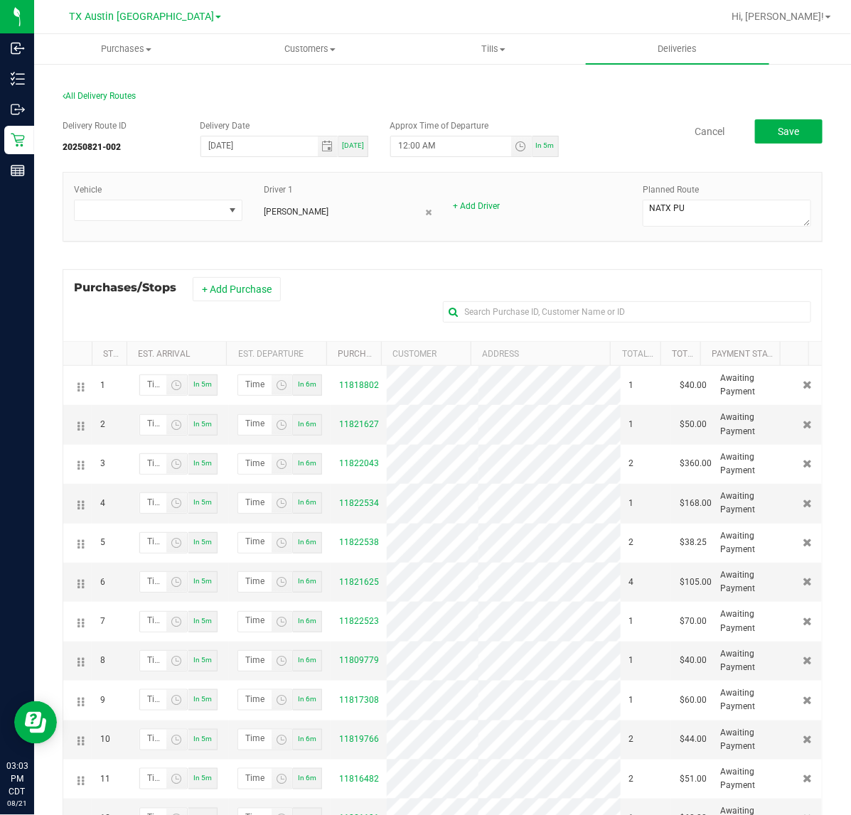
click at [224, 298] on button "+ Add Purchase" at bounding box center [237, 289] width 88 height 24
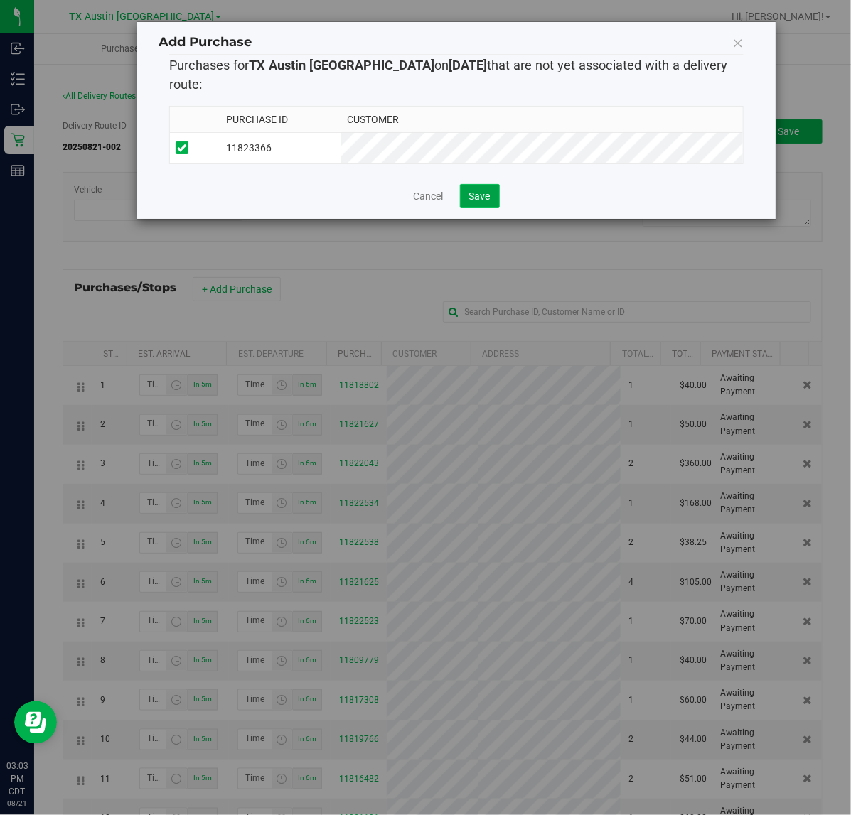
click at [471, 190] on span "Save" at bounding box center [479, 195] width 21 height 11
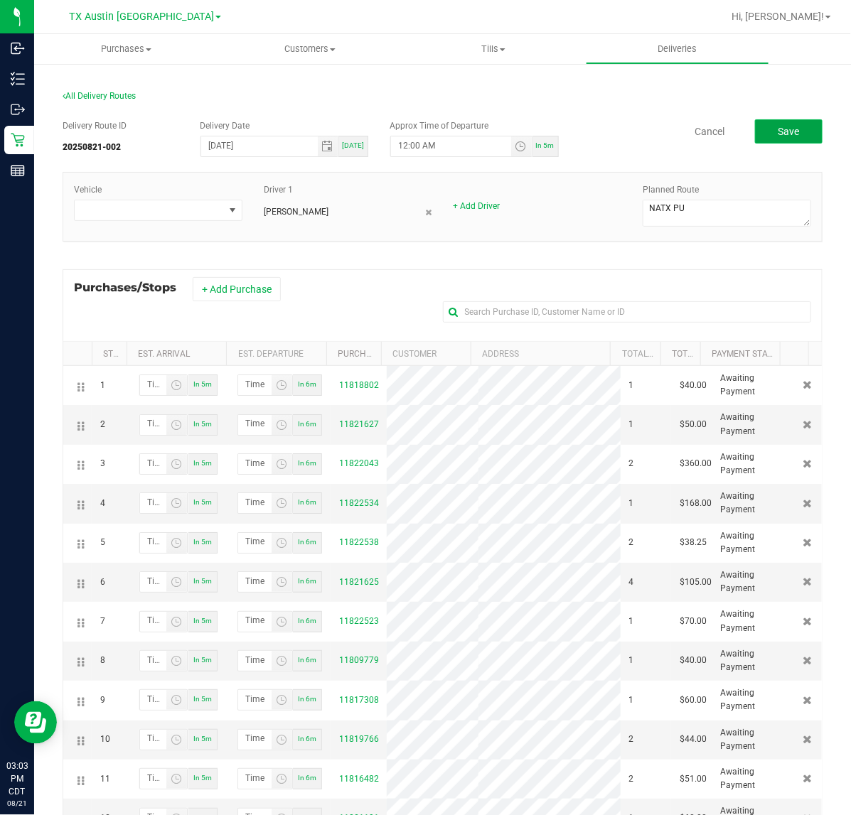
click at [782, 135] on span "Save" at bounding box center [787, 131] width 21 height 11
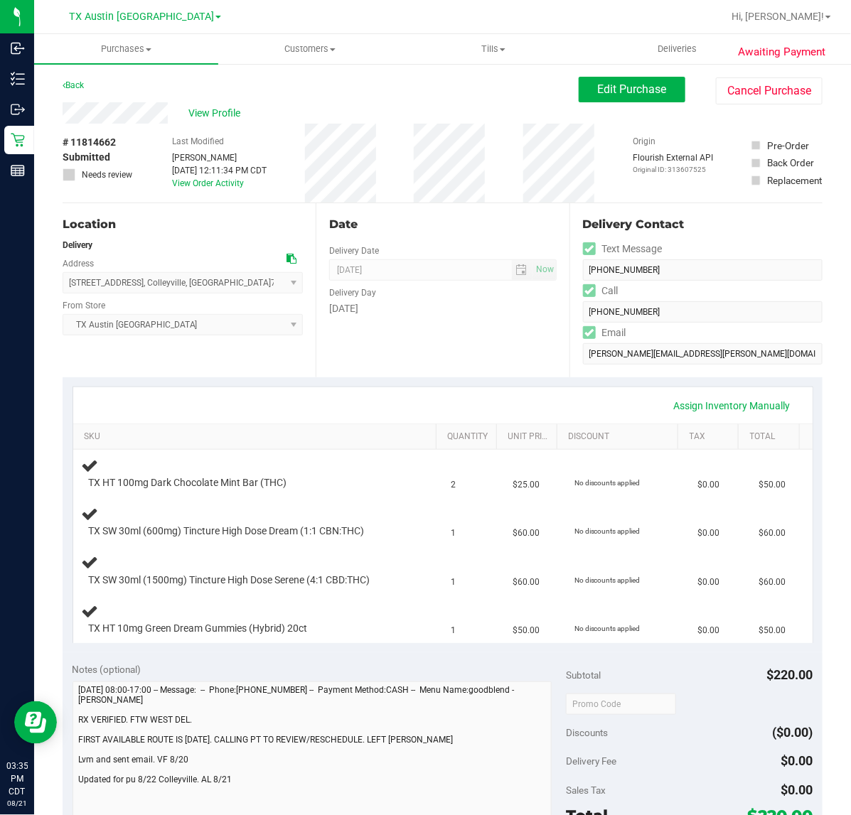
click at [355, 315] on div "[DATE]" at bounding box center [442, 308] width 227 height 15
click at [502, 666] on div "Notes (optional)" at bounding box center [319, 669] width 494 height 14
click at [377, 274] on span "08/22/2025 Now" at bounding box center [442, 269] width 227 height 21
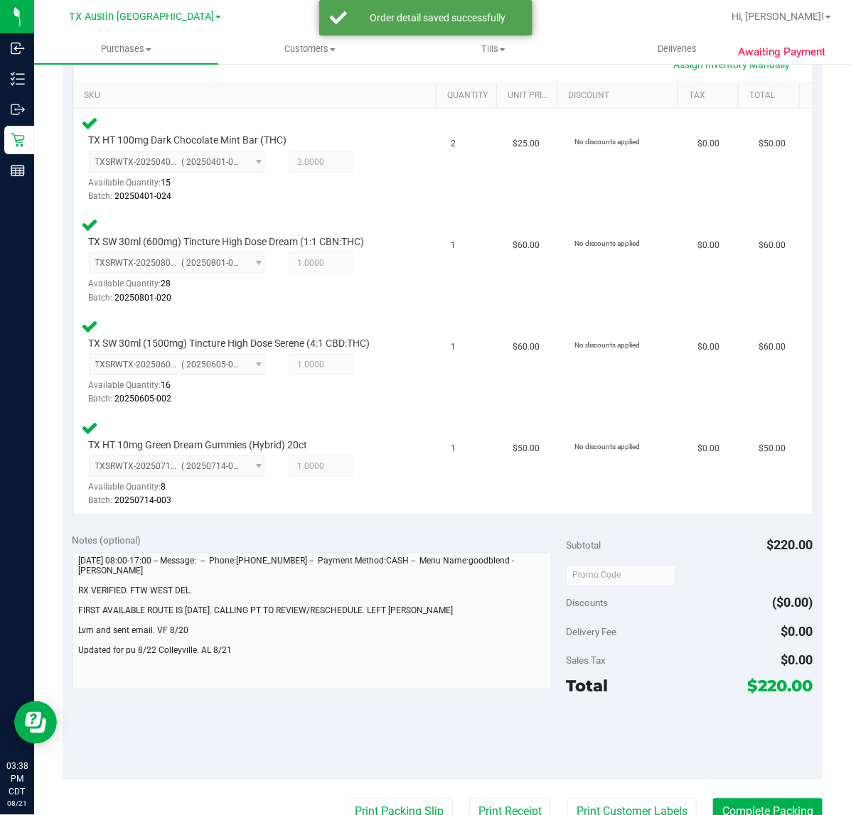
scroll to position [444, 0]
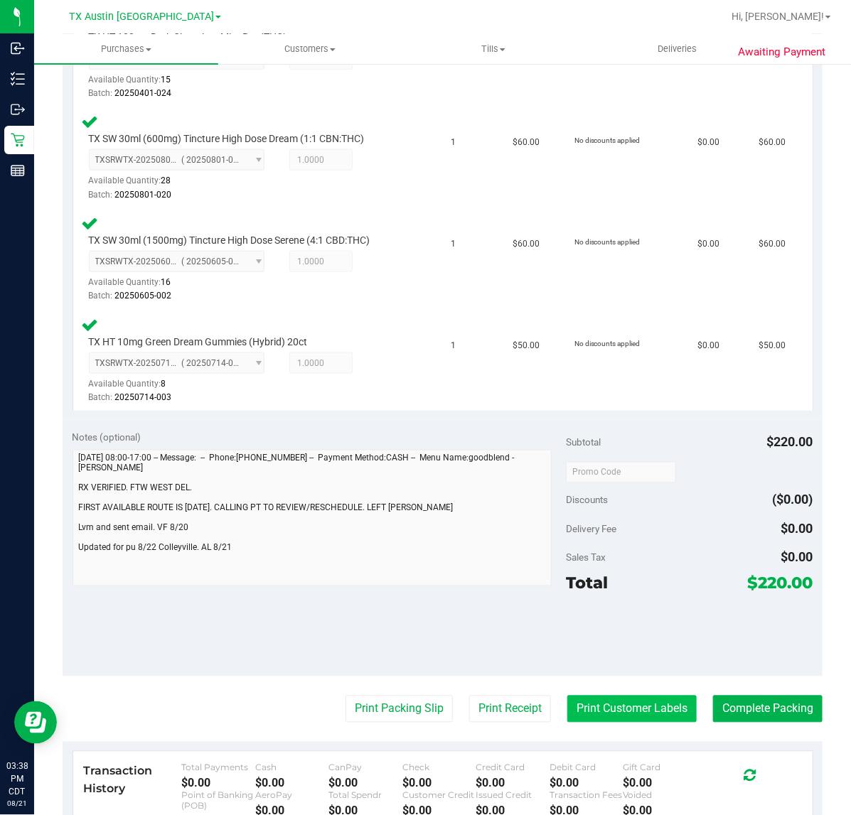
click at [645, 713] on button "Print Customer Labels" at bounding box center [631, 709] width 129 height 27
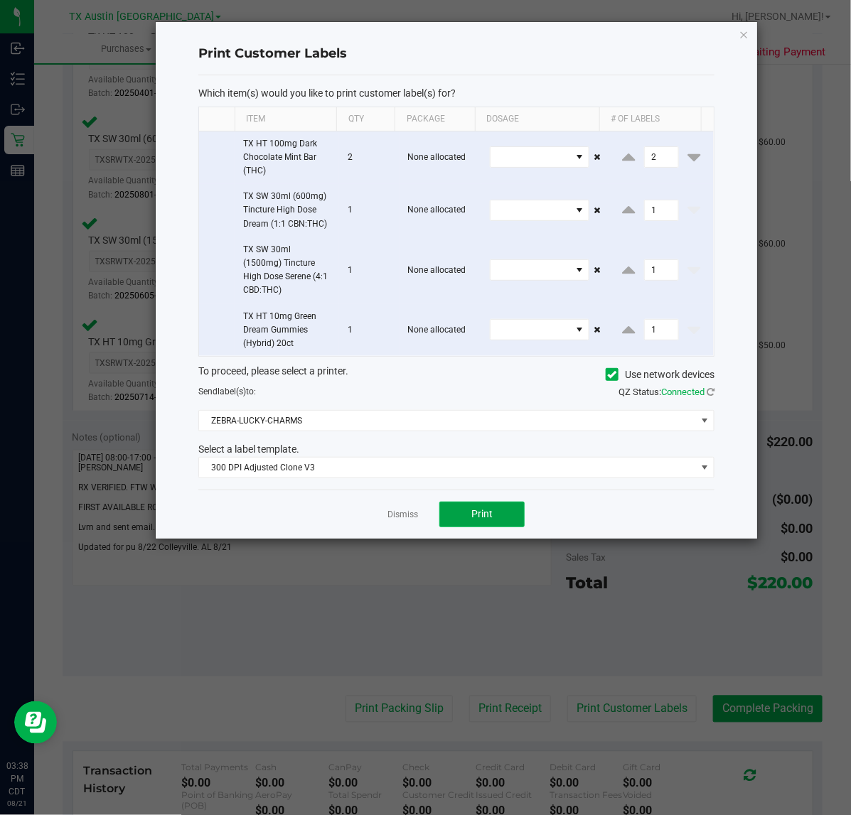
click at [464, 520] on button "Print" at bounding box center [481, 515] width 85 height 26
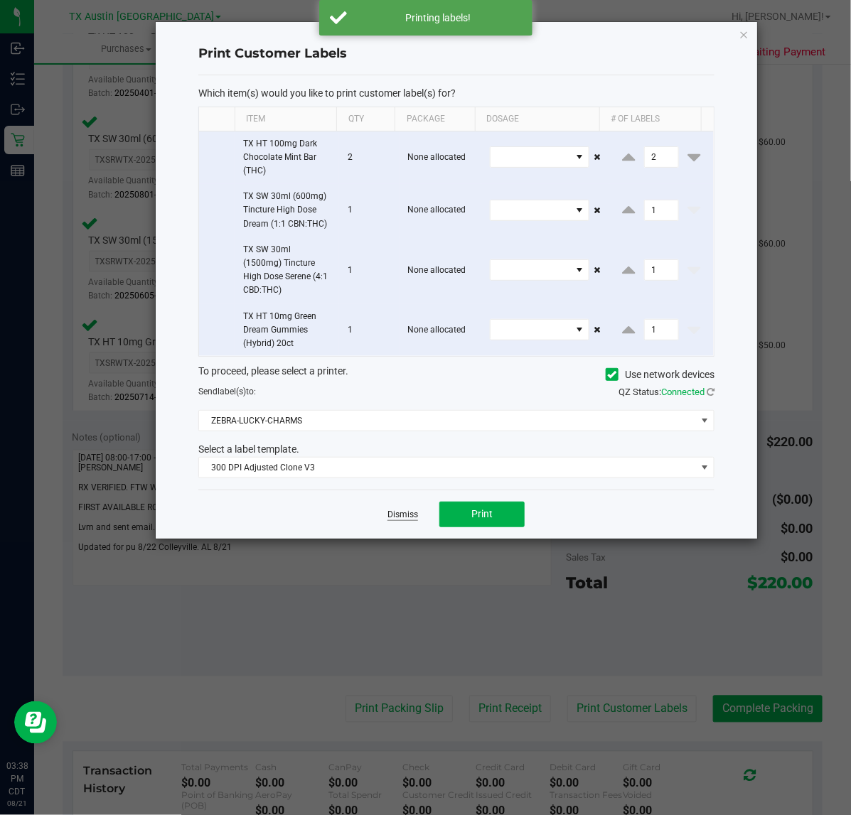
click at [410, 520] on link "Dismiss" at bounding box center [402, 515] width 31 height 12
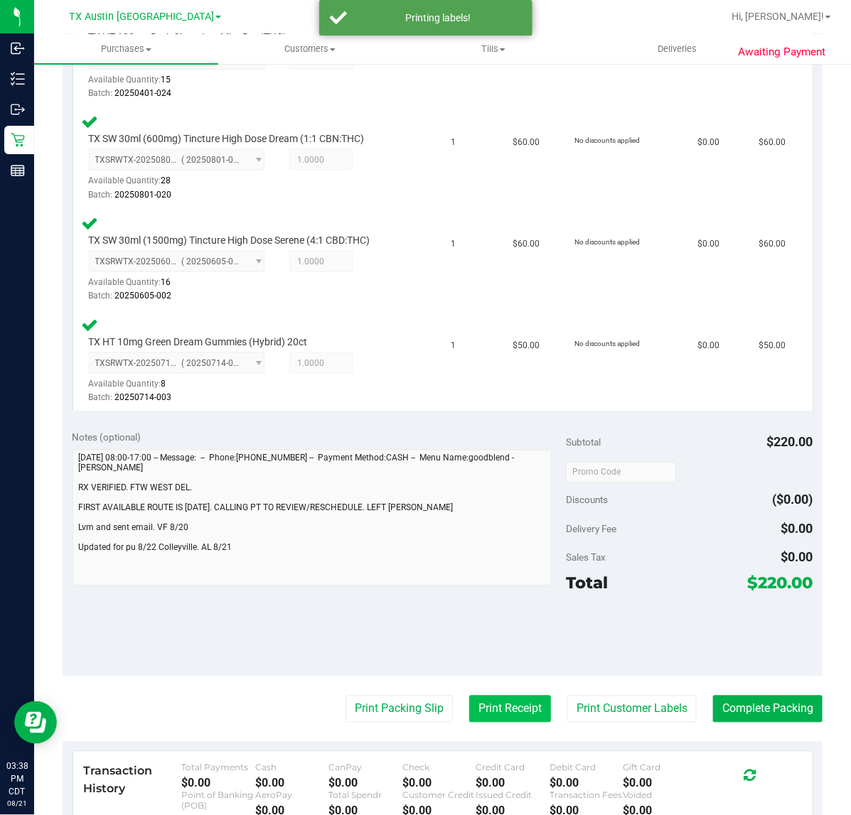
click at [487, 707] on button "Print Receipt" at bounding box center [510, 709] width 82 height 27
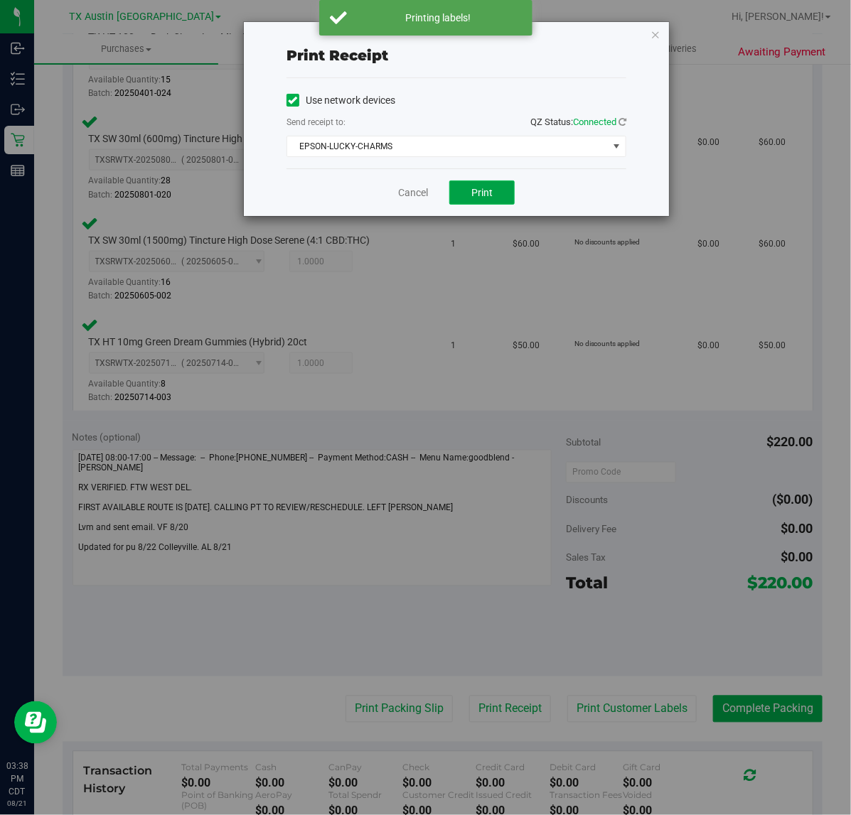
click at [502, 200] on button "Print" at bounding box center [481, 193] width 65 height 24
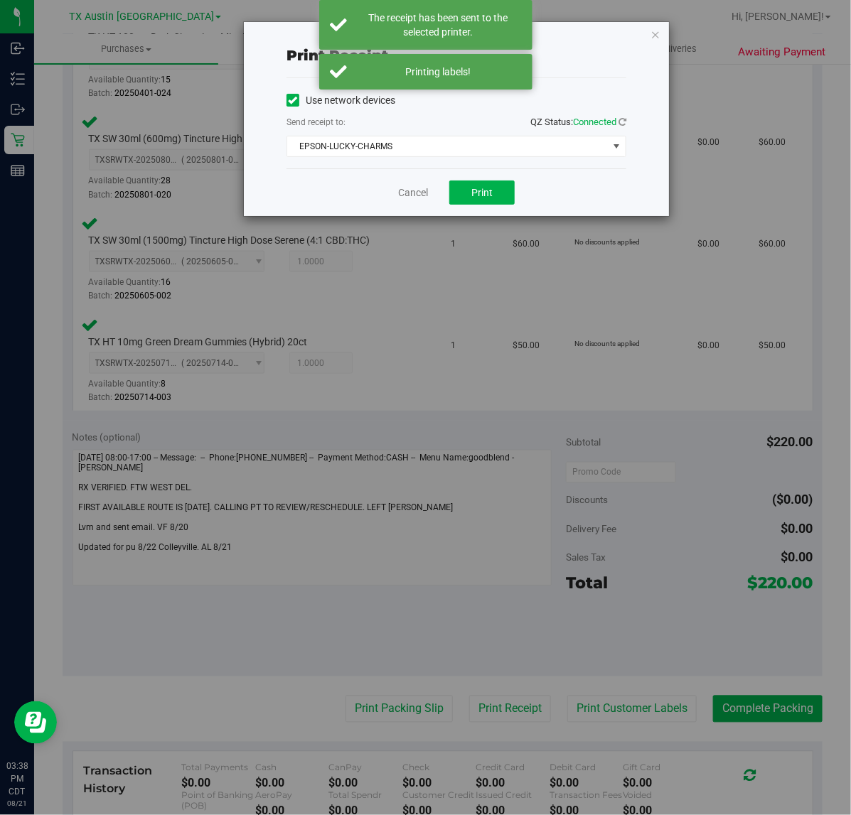
click at [404, 201] on div "Cancel Print" at bounding box center [456, 192] width 340 height 48
click at [406, 201] on div "Cancel Print" at bounding box center [456, 192] width 340 height 48
click at [417, 187] on link "Cancel" at bounding box center [413, 192] width 30 height 15
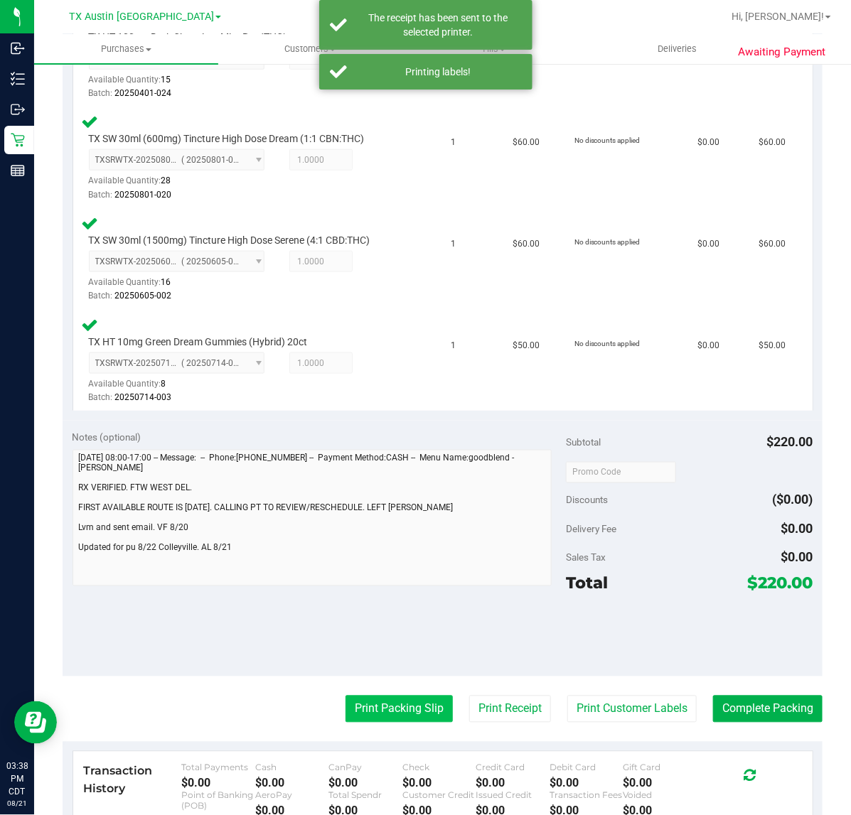
click at [345, 704] on button "Print Packing Slip" at bounding box center [398, 709] width 107 height 27
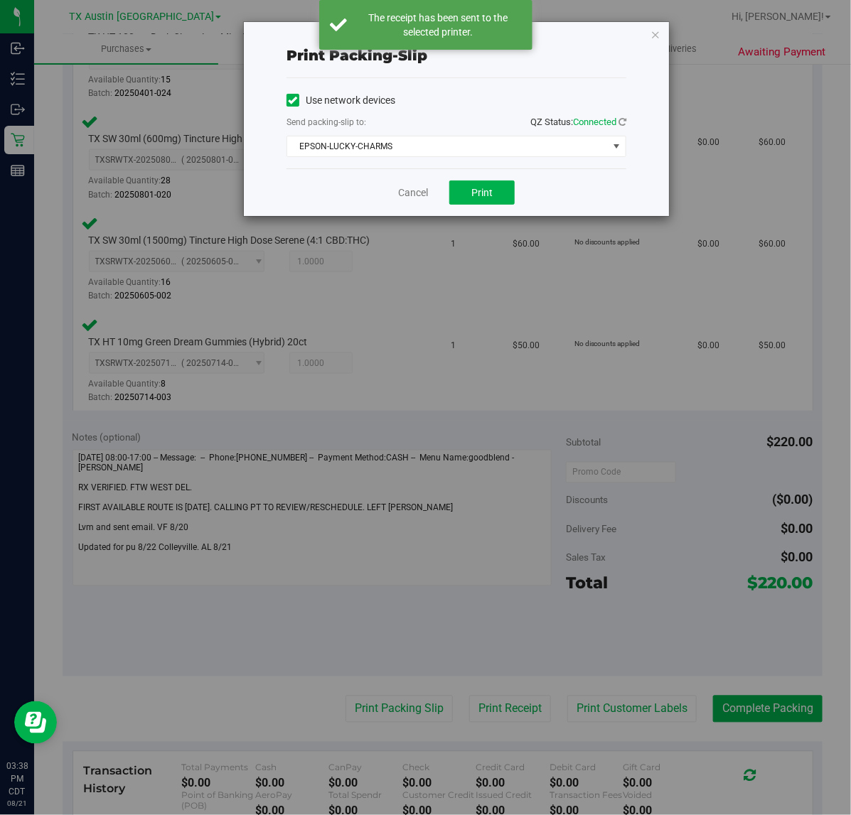
click at [524, 185] on div "Cancel Print" at bounding box center [456, 192] width 340 height 48
click at [512, 187] on button "Print" at bounding box center [481, 193] width 65 height 24
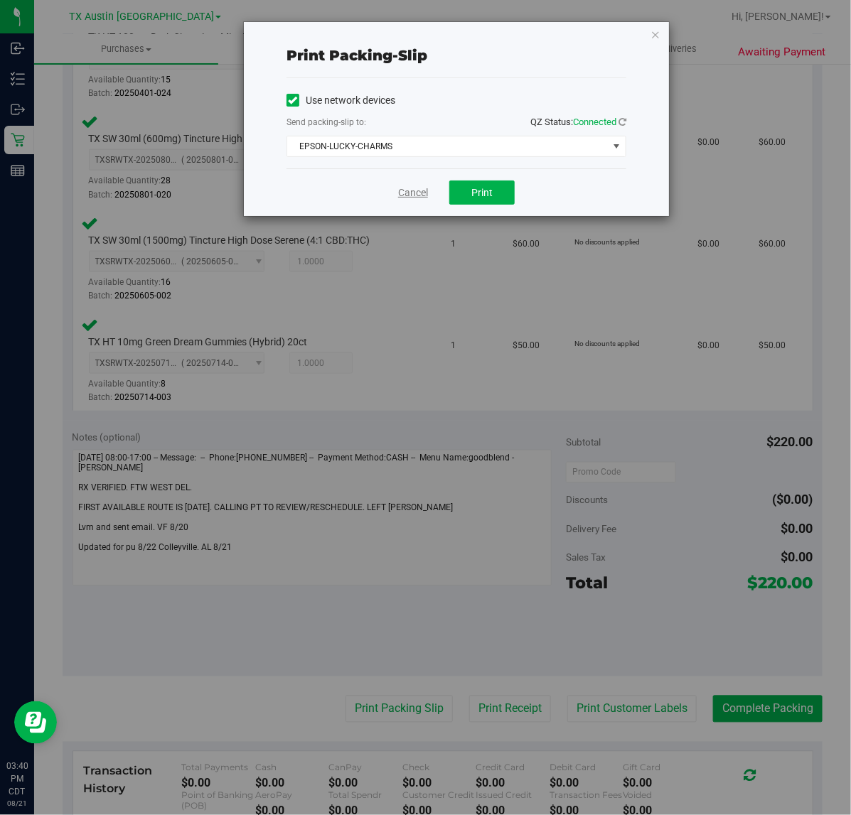
click at [424, 185] on link "Cancel" at bounding box center [413, 192] width 30 height 15
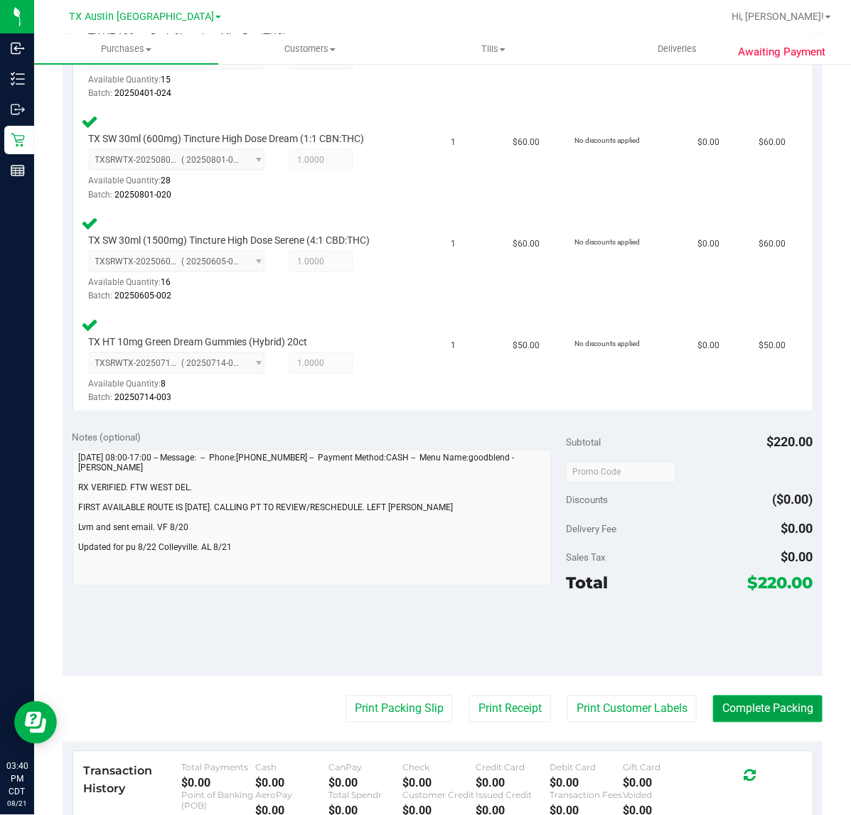
click at [775, 707] on button "Complete Packing" at bounding box center [767, 709] width 109 height 27
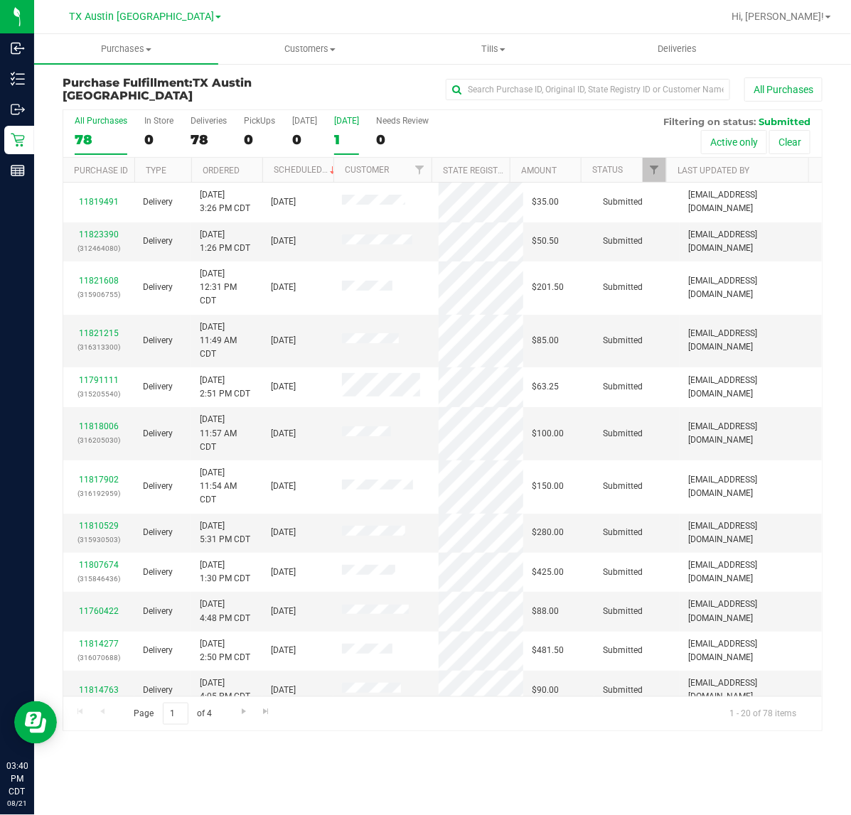
click at [346, 125] on div "Tomorrow" at bounding box center [346, 121] width 25 height 10
click at [0, 0] on input "Tomorrow 1" at bounding box center [0, 0] width 0 height 0
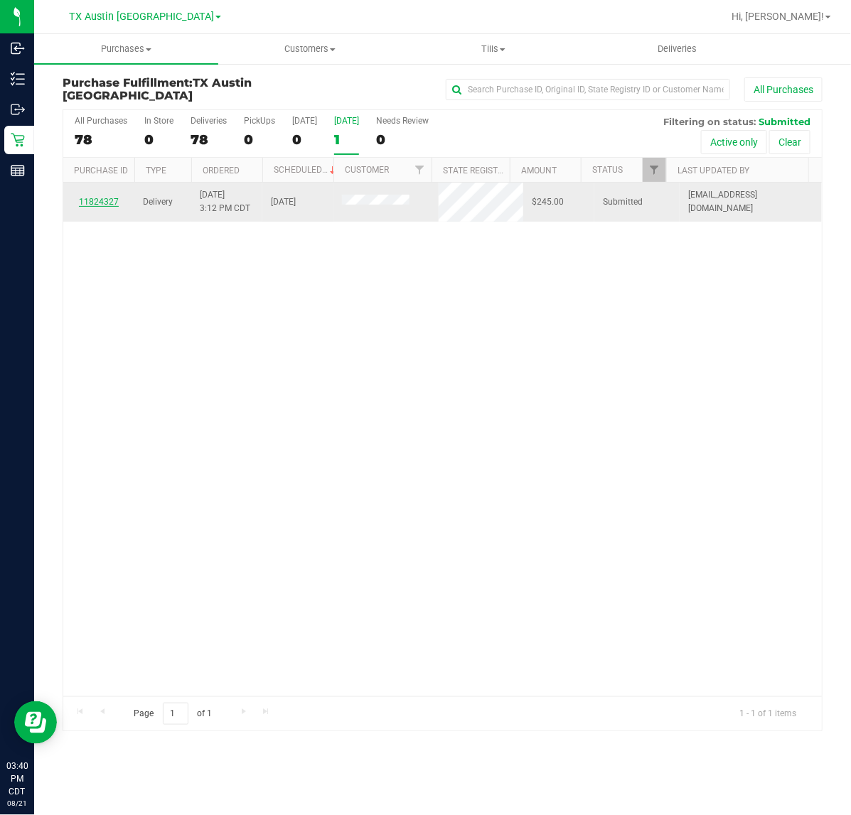
click at [107, 205] on link "11824327" at bounding box center [99, 202] width 40 height 10
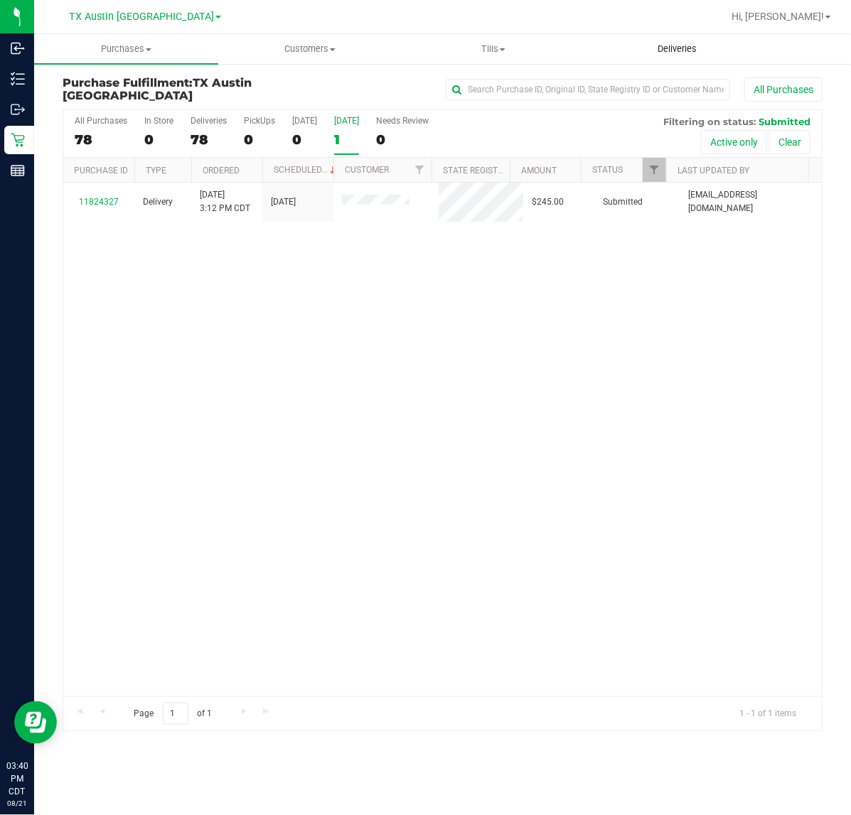
click at [686, 57] on uib-tab-heading "Deliveries" at bounding box center [677, 49] width 183 height 28
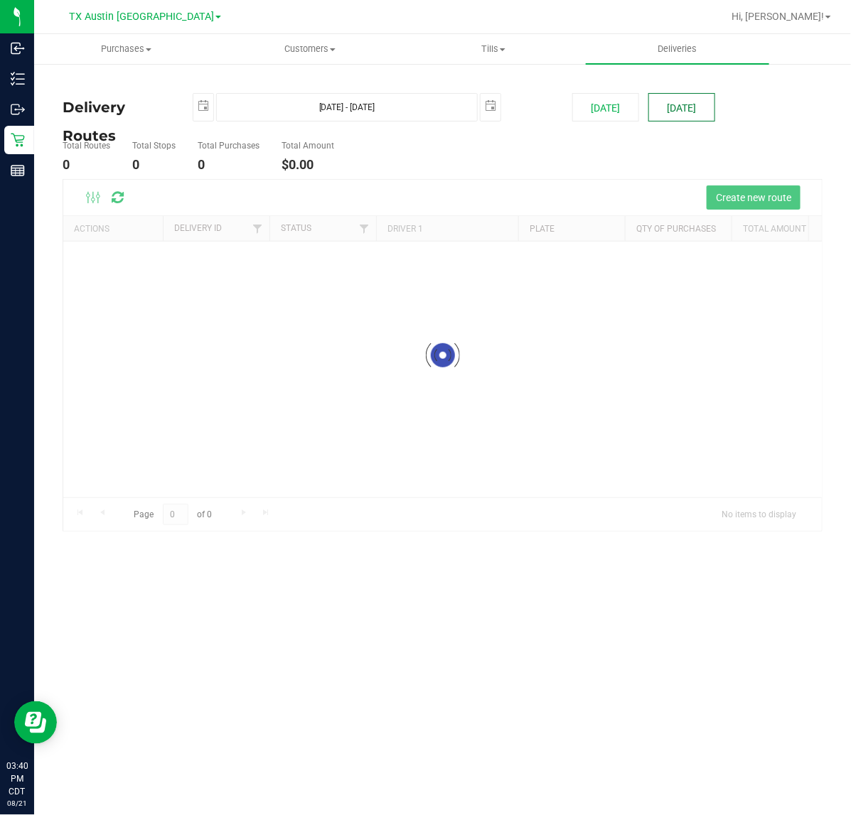
click at [677, 117] on div "Purchases Summary of purchases Fulfillment All purchases Customers All customer…" at bounding box center [442, 424] width 817 height 781
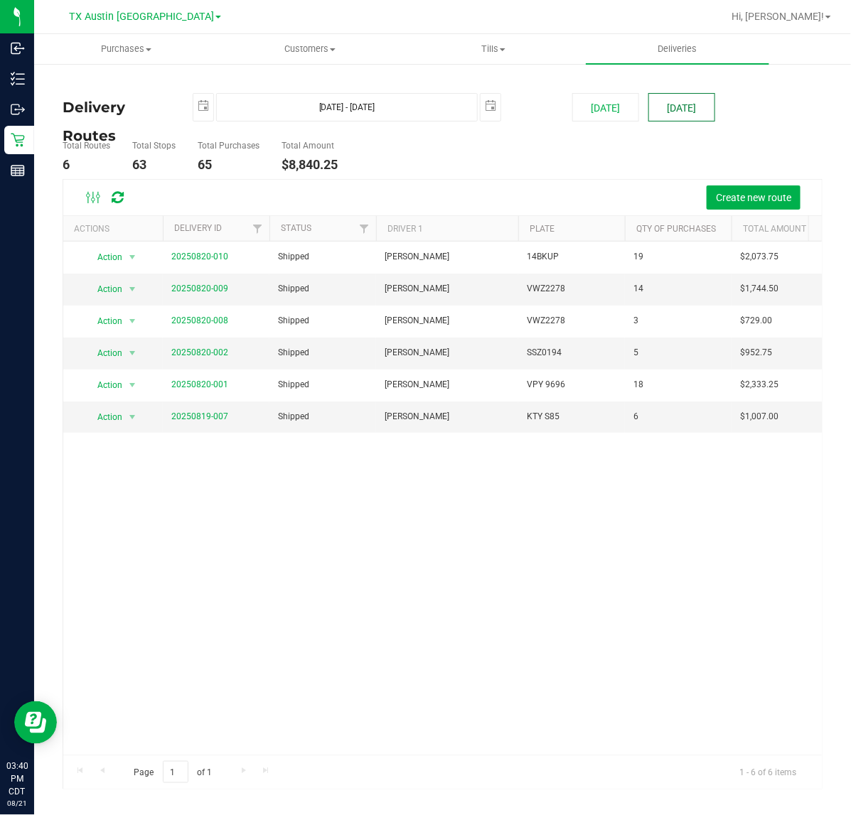
click at [677, 102] on button "Tomorrow" at bounding box center [681, 107] width 67 height 28
type input "Aug 22, 2025 - Aug 22, 2025"
type input "2025-08-22"
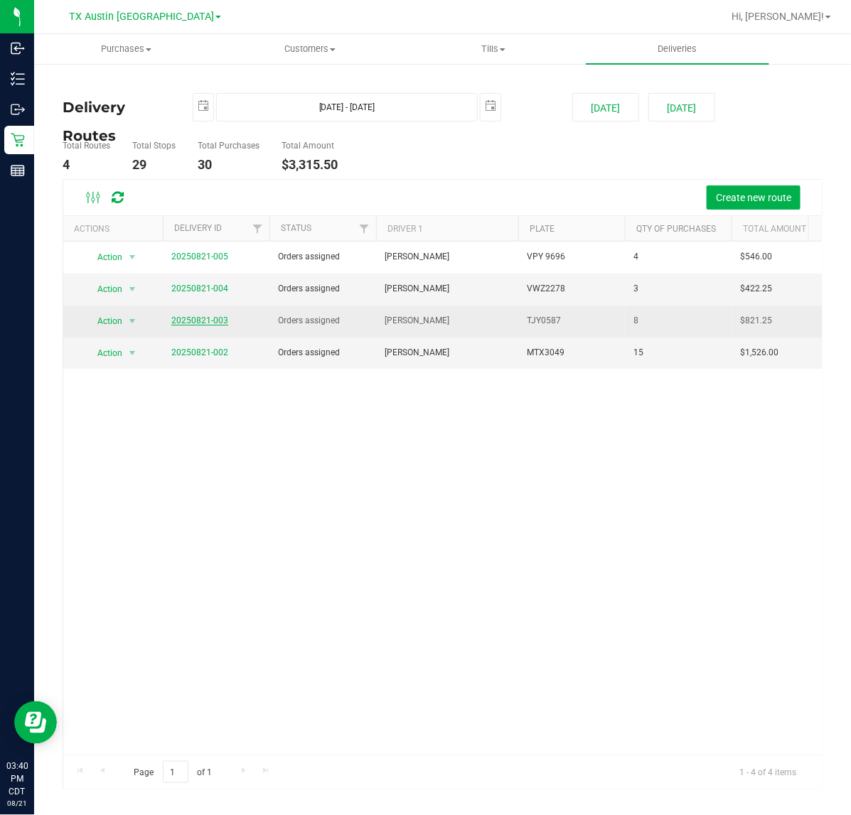
click at [189, 320] on link "20250821-003" at bounding box center [199, 321] width 57 height 10
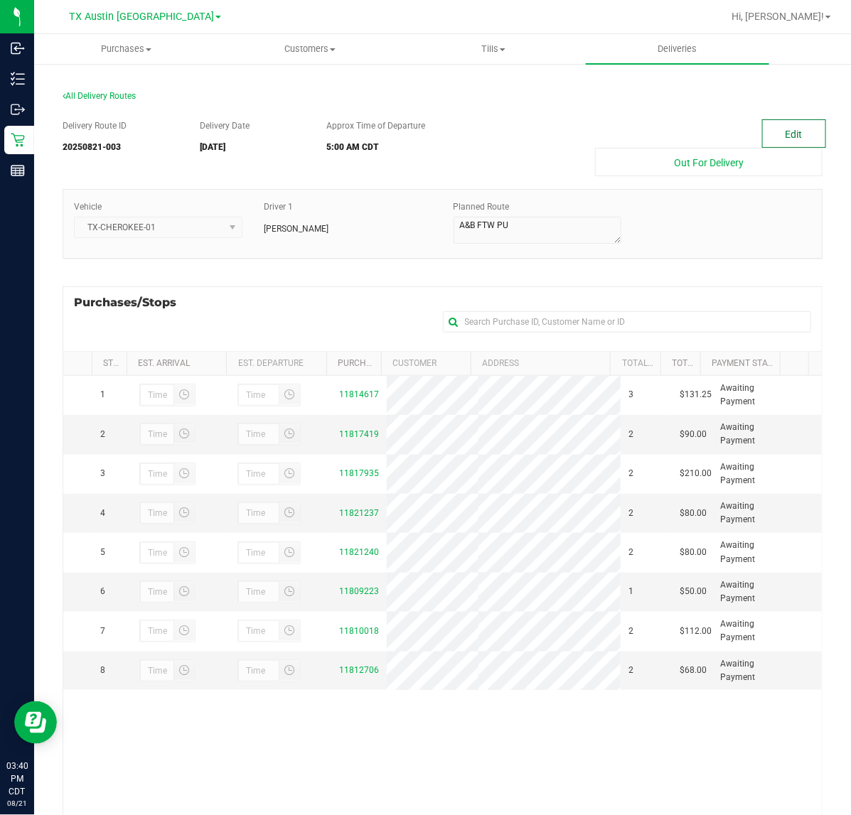
click at [787, 139] on button "Edit" at bounding box center [794, 133] width 64 height 28
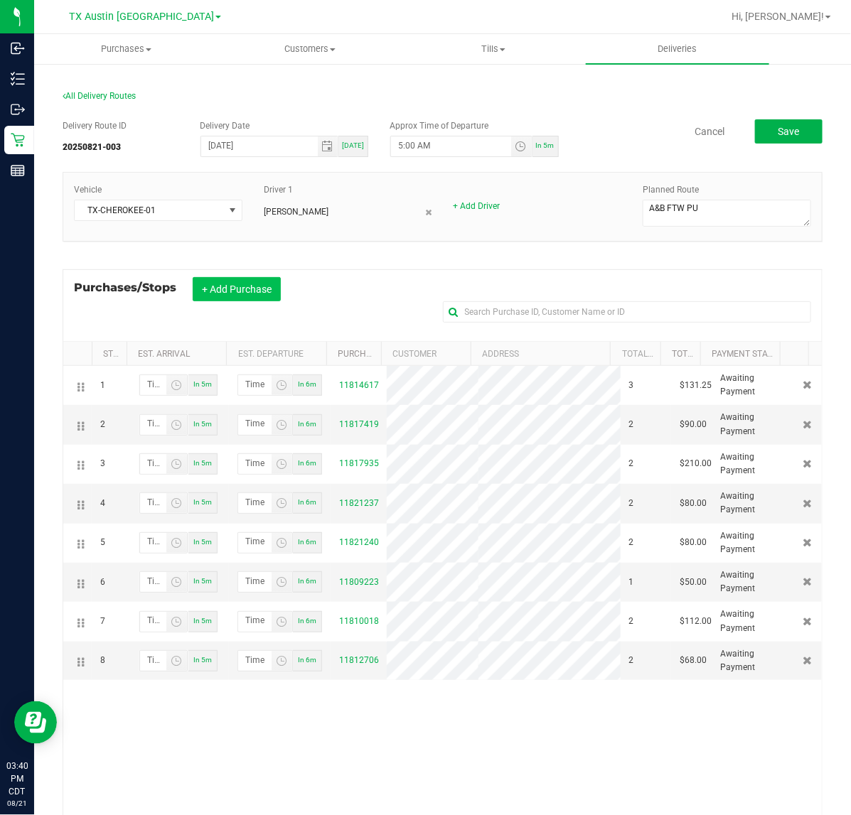
click at [264, 291] on button "+ Add Purchase" at bounding box center [237, 289] width 88 height 24
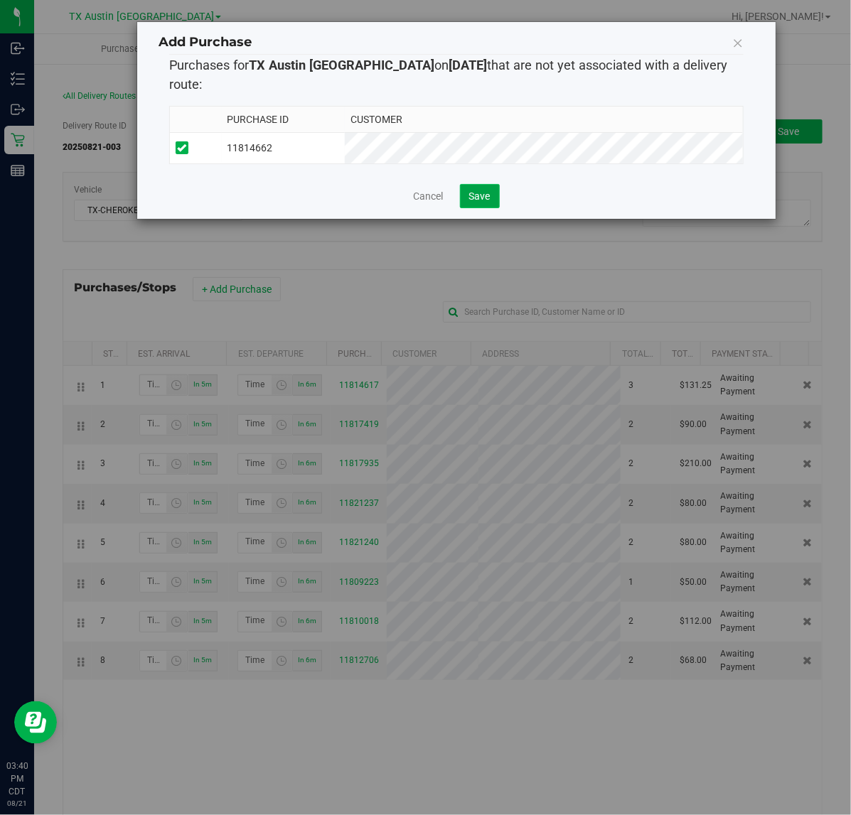
click at [499, 190] on button "Save" at bounding box center [480, 196] width 40 height 24
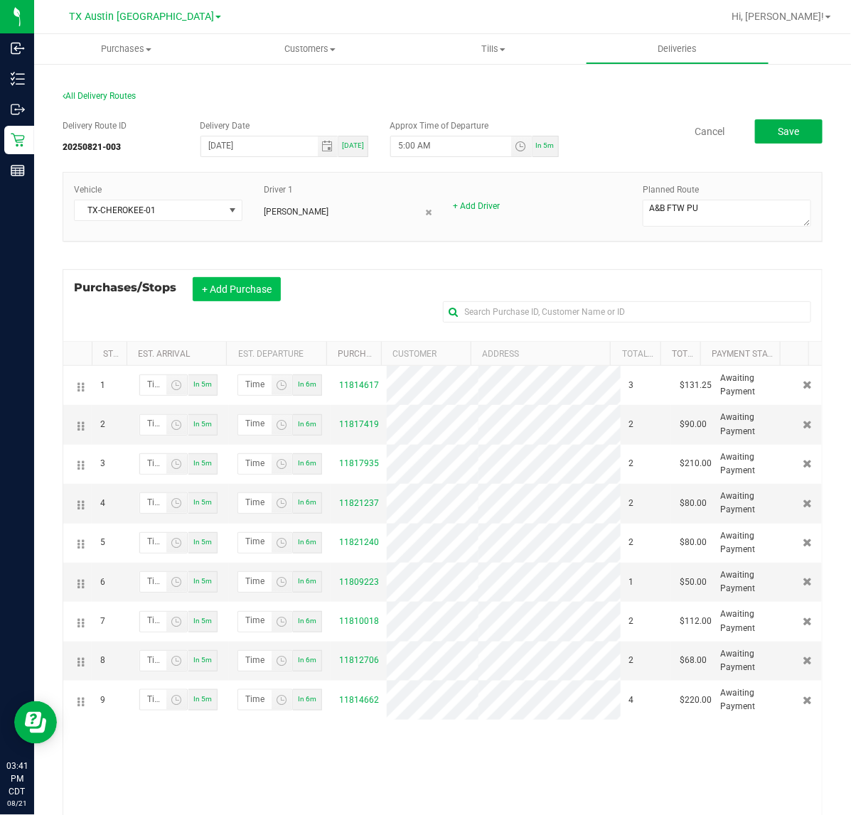
click at [235, 281] on button "+ Add Purchase" at bounding box center [237, 289] width 88 height 24
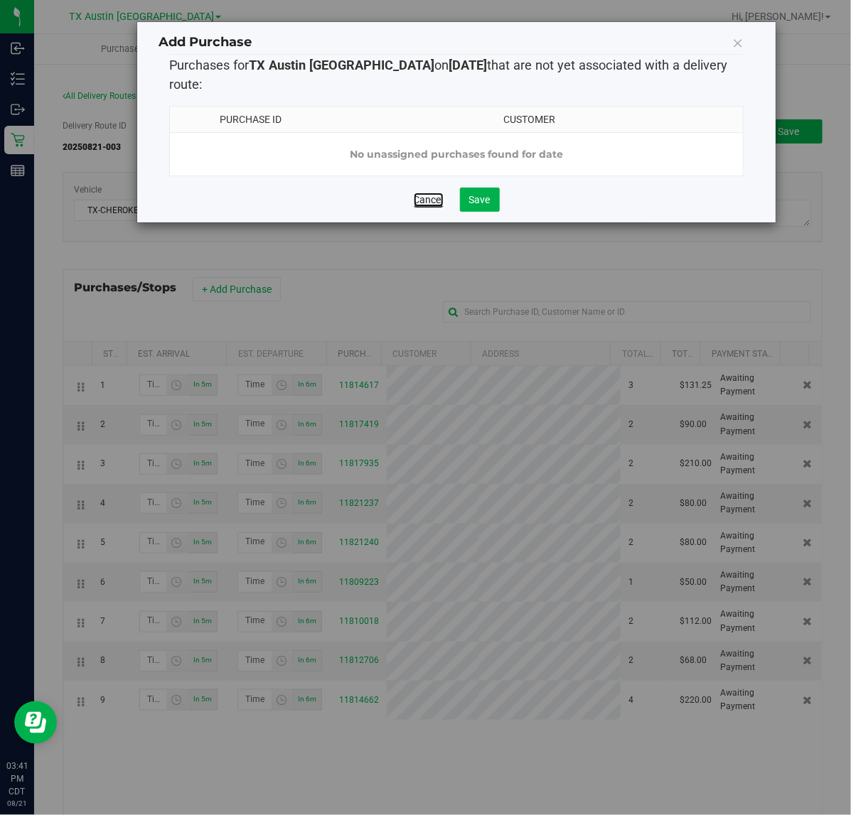
click at [430, 198] on link "Cancel" at bounding box center [429, 200] width 30 height 14
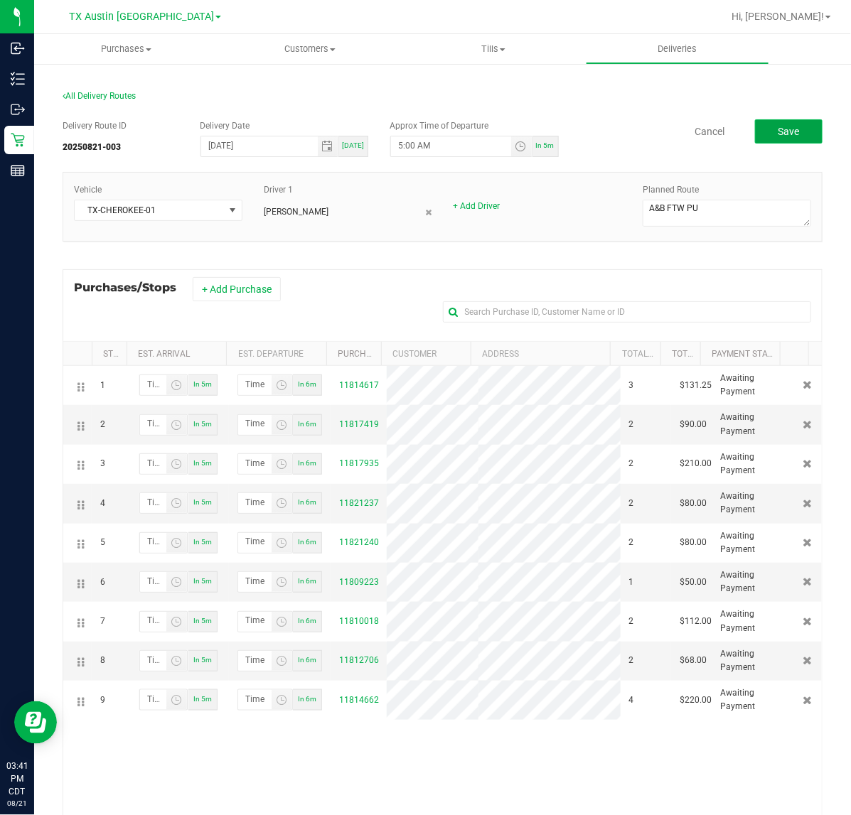
click at [757, 141] on button "Save" at bounding box center [789, 131] width 68 height 24
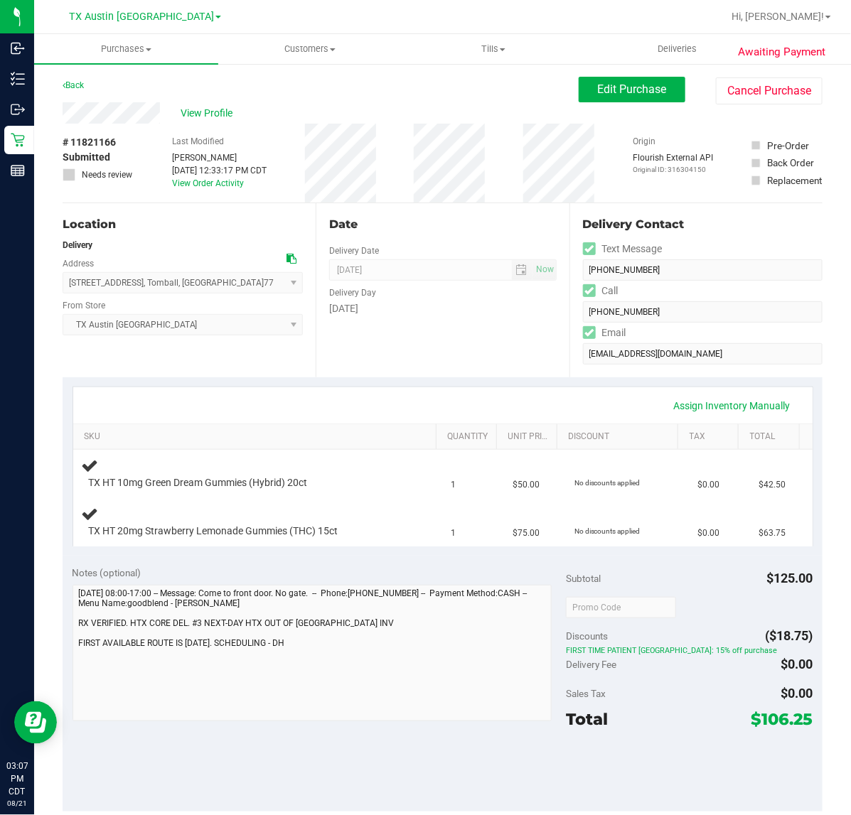
click at [394, 378] on div "Assign Inventory Manually SKU Quantity Unit Price Discount Tax Total TX HT 10mg…" at bounding box center [443, 466] width 760 height 178
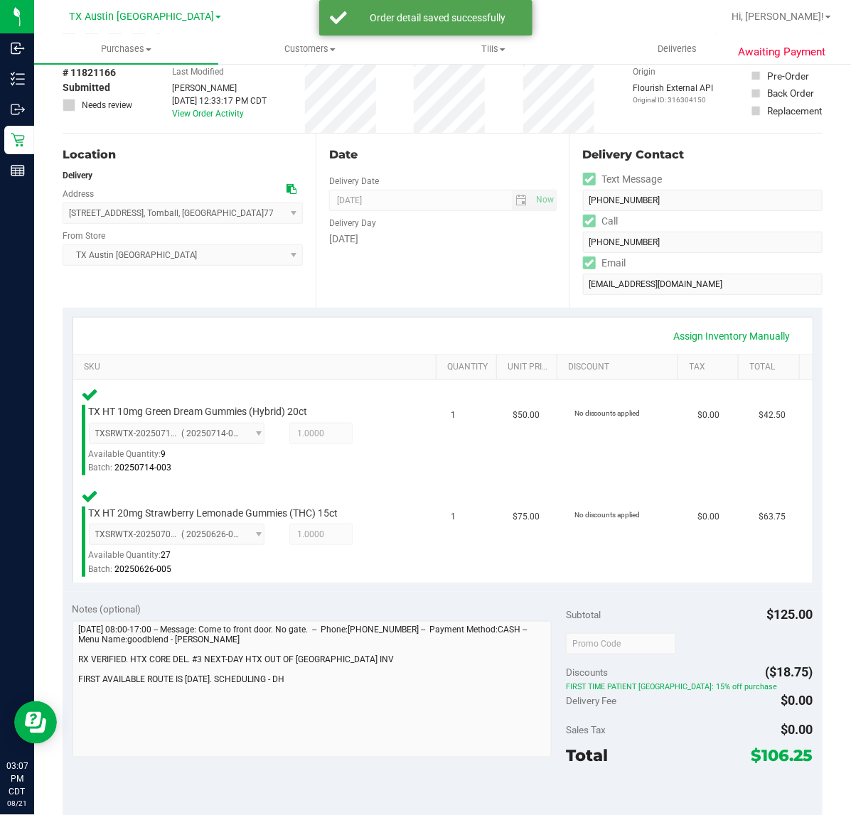
scroll to position [178, 0]
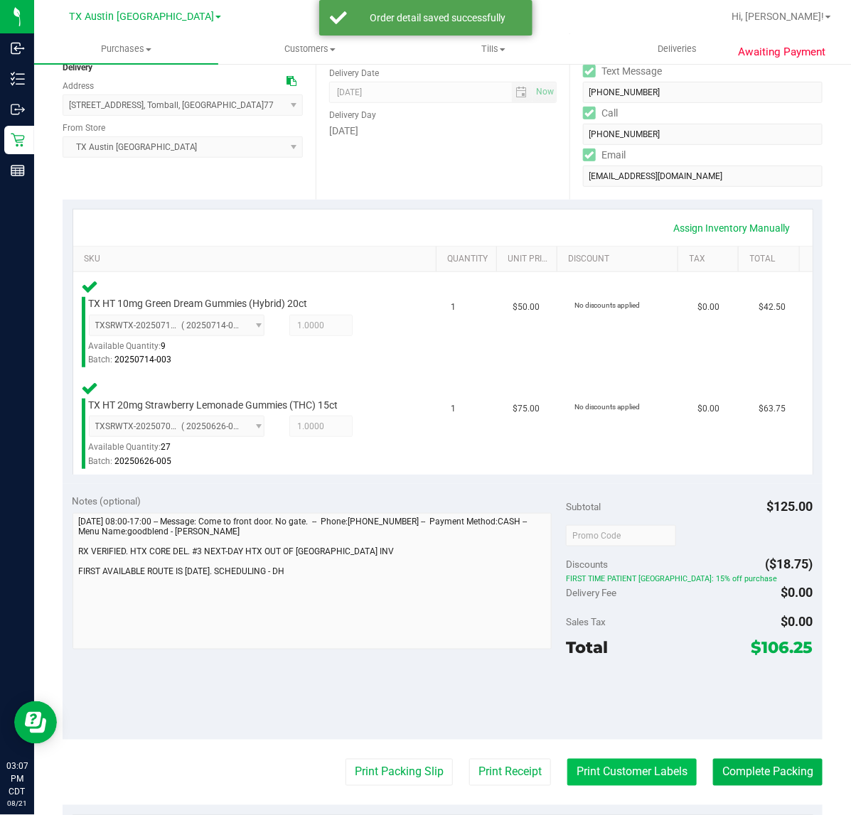
click at [645, 772] on button "Print Customer Labels" at bounding box center [631, 772] width 129 height 27
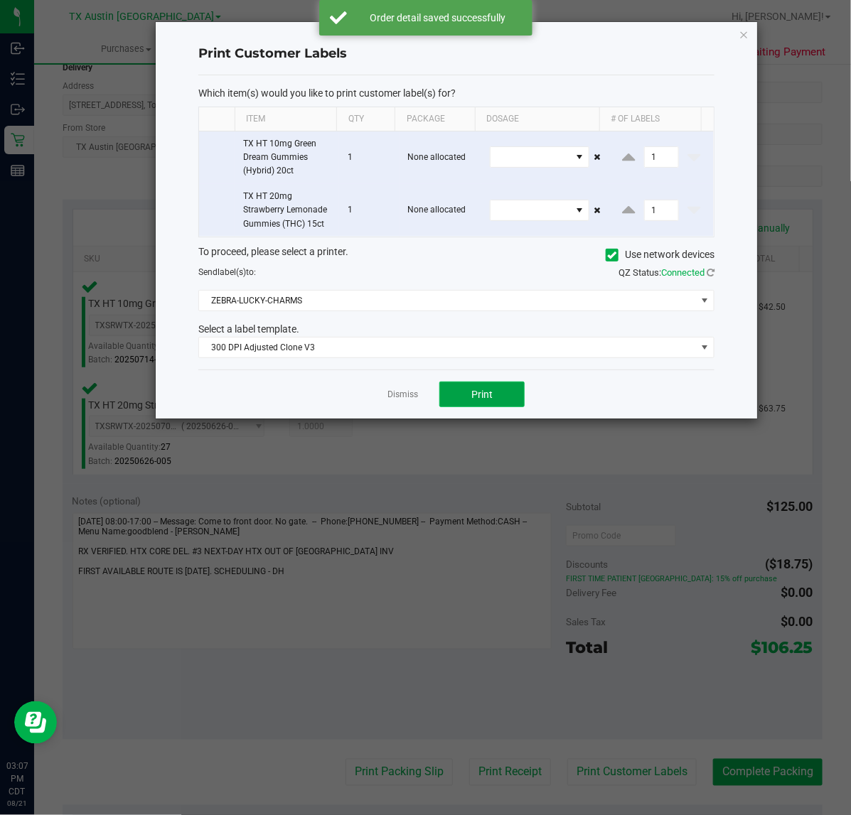
click at [492, 389] on button "Print" at bounding box center [481, 395] width 85 height 26
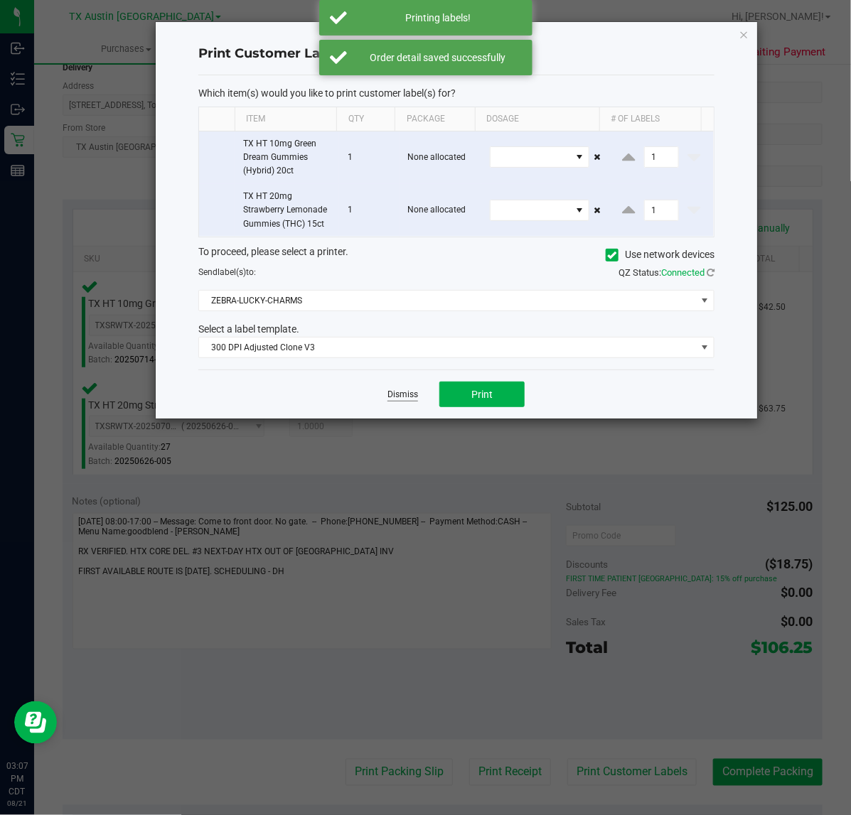
click at [395, 393] on link "Dismiss" at bounding box center [402, 395] width 31 height 12
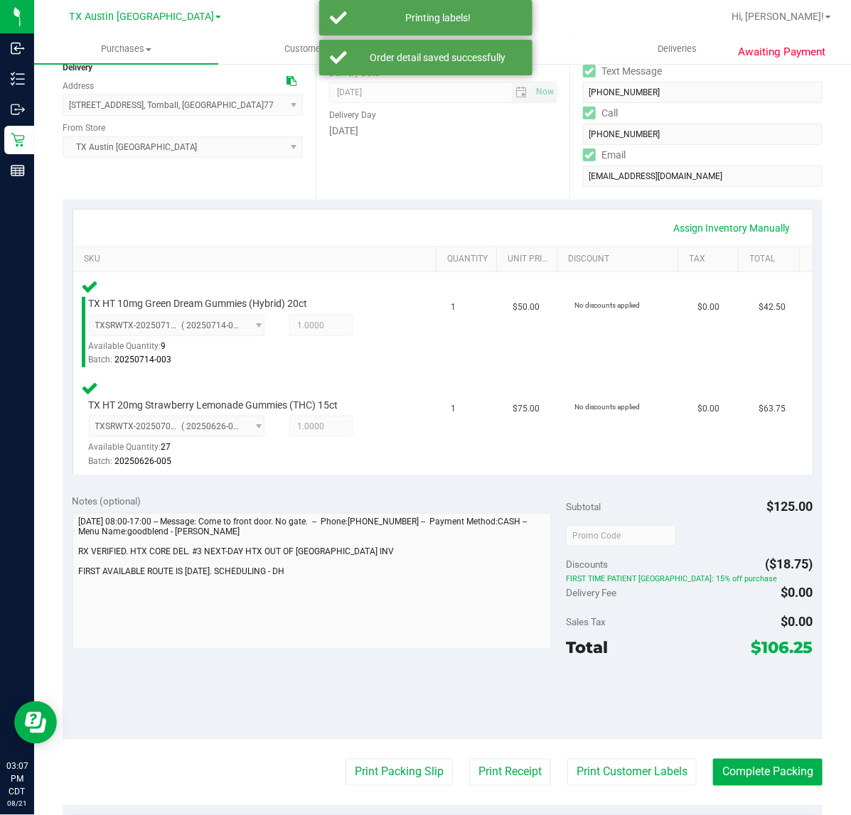
click at [492, 787] on purchase-details "Back Edit Purchase Cancel Purchase View Profile # 11821166 Submitted Needs revi…" at bounding box center [443, 490] width 760 height 1183
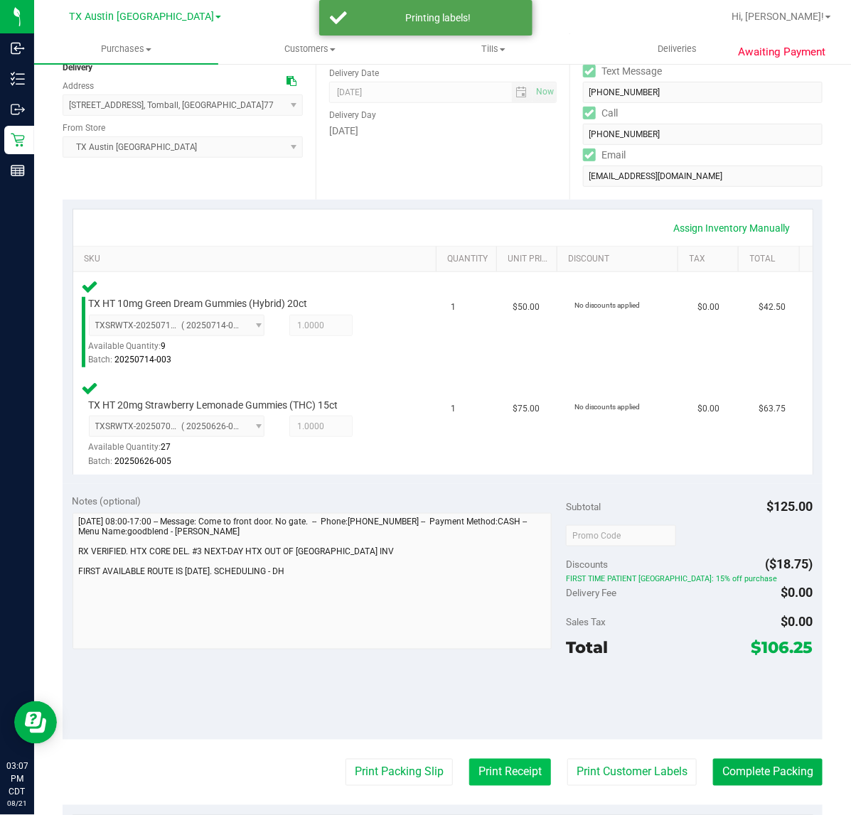
click at [500, 770] on button "Print Receipt" at bounding box center [510, 772] width 82 height 27
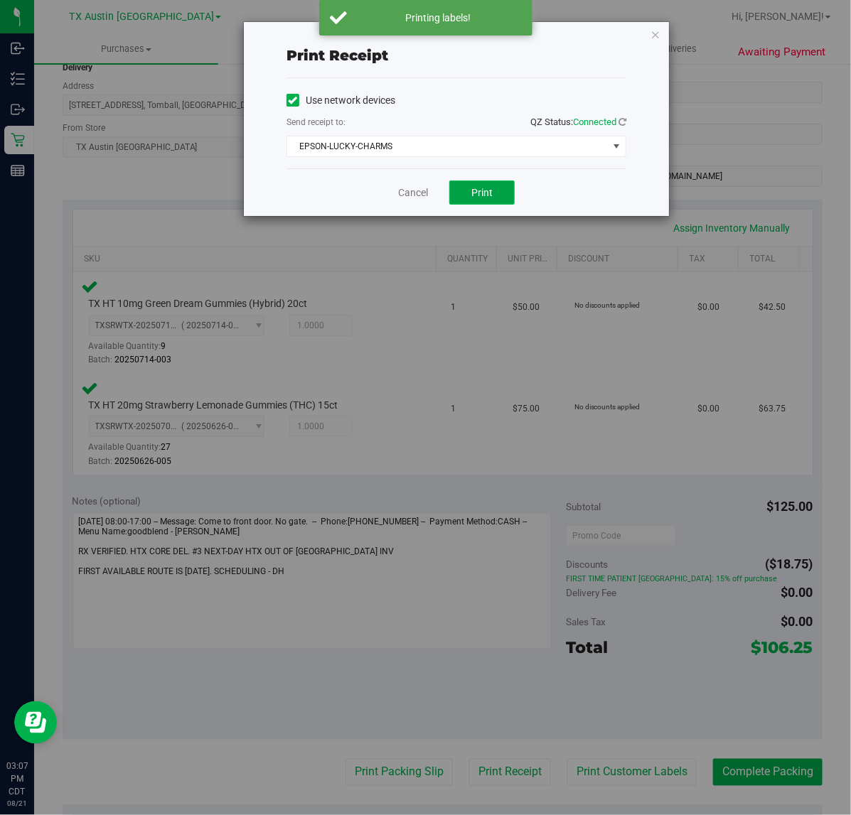
click at [477, 196] on span "Print" at bounding box center [481, 192] width 21 height 11
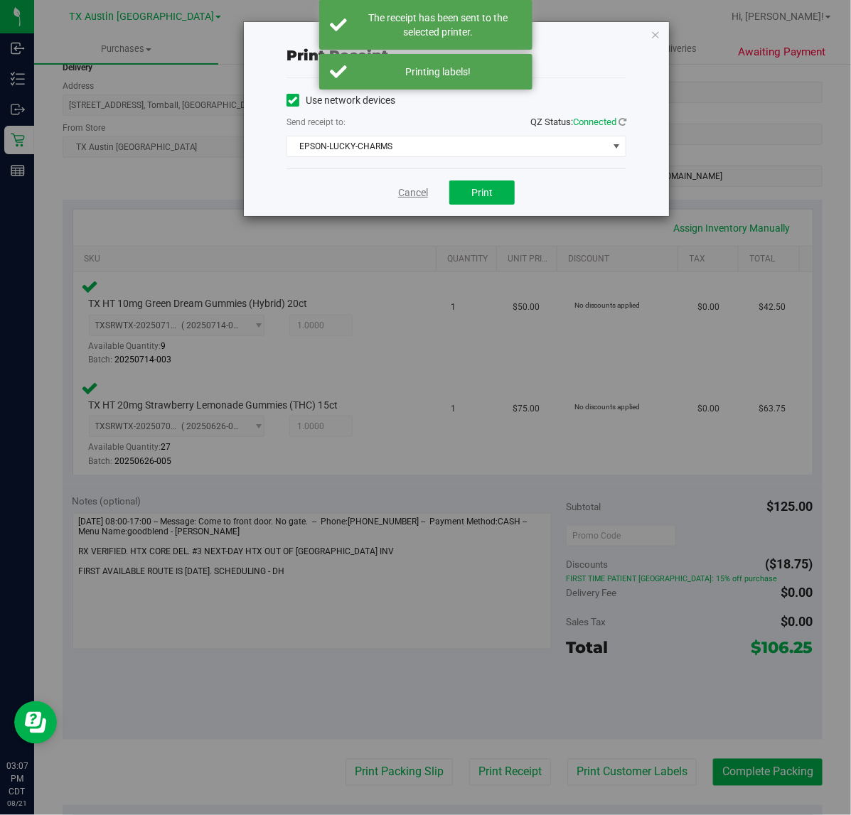
click at [418, 189] on link "Cancel" at bounding box center [413, 192] width 30 height 15
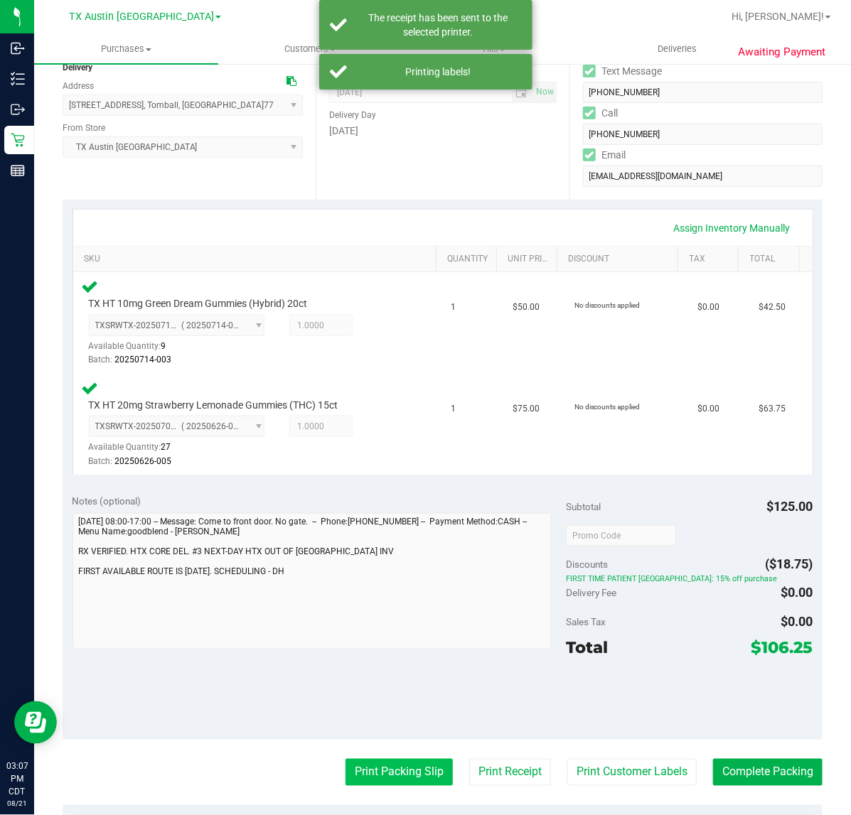
click at [366, 764] on button "Print Packing Slip" at bounding box center [398, 772] width 107 height 27
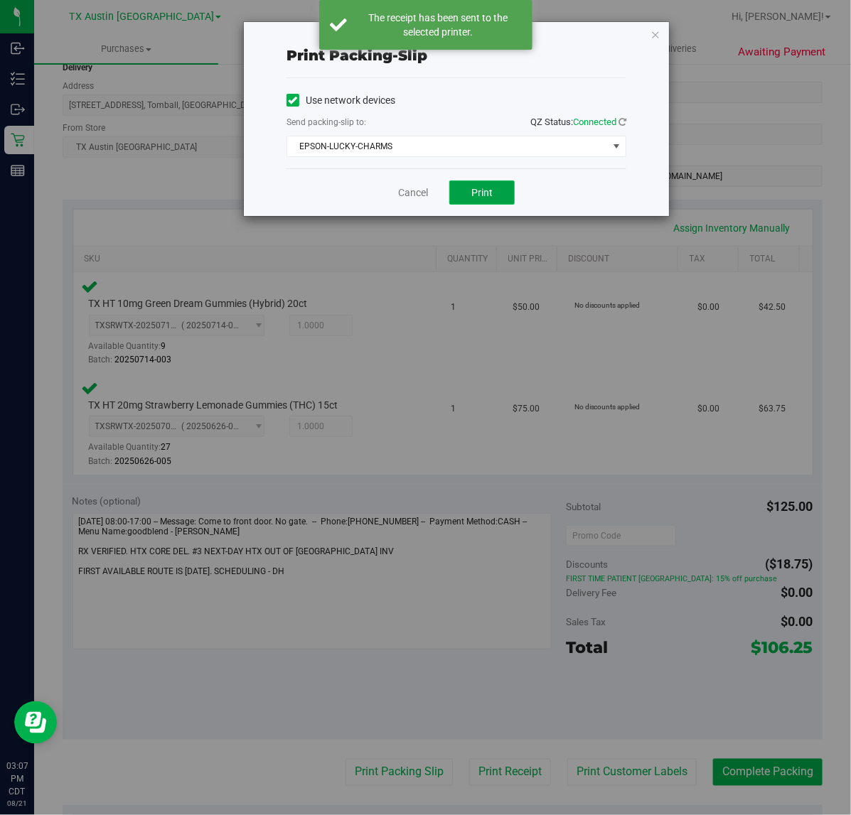
click at [462, 182] on button "Print" at bounding box center [481, 193] width 65 height 24
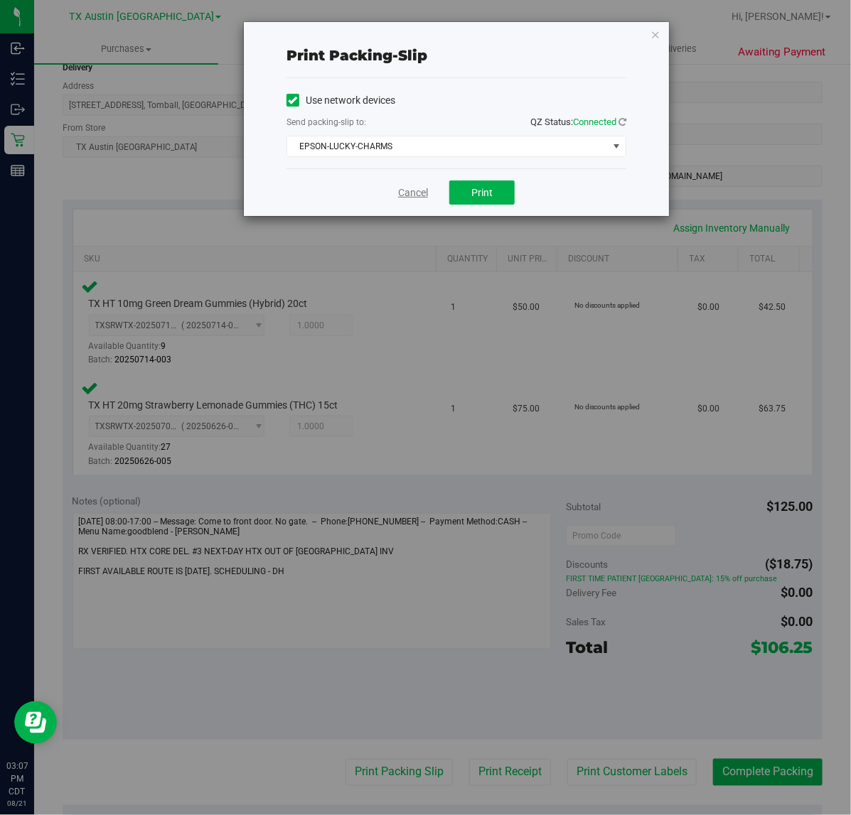
click at [414, 195] on link "Cancel" at bounding box center [413, 192] width 30 height 15
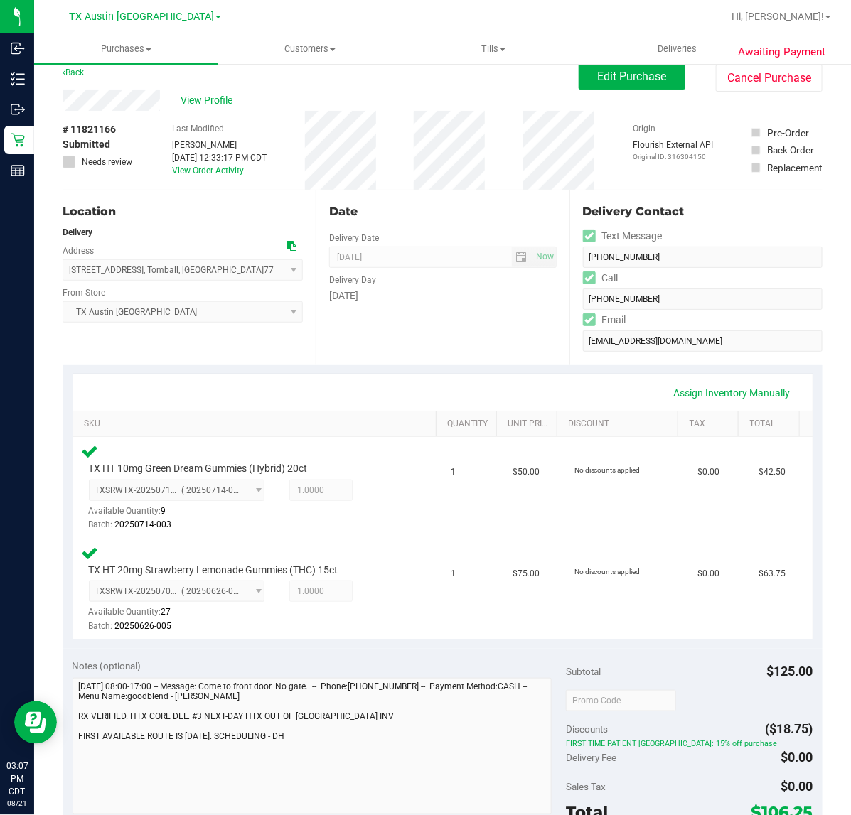
scroll to position [0, 0]
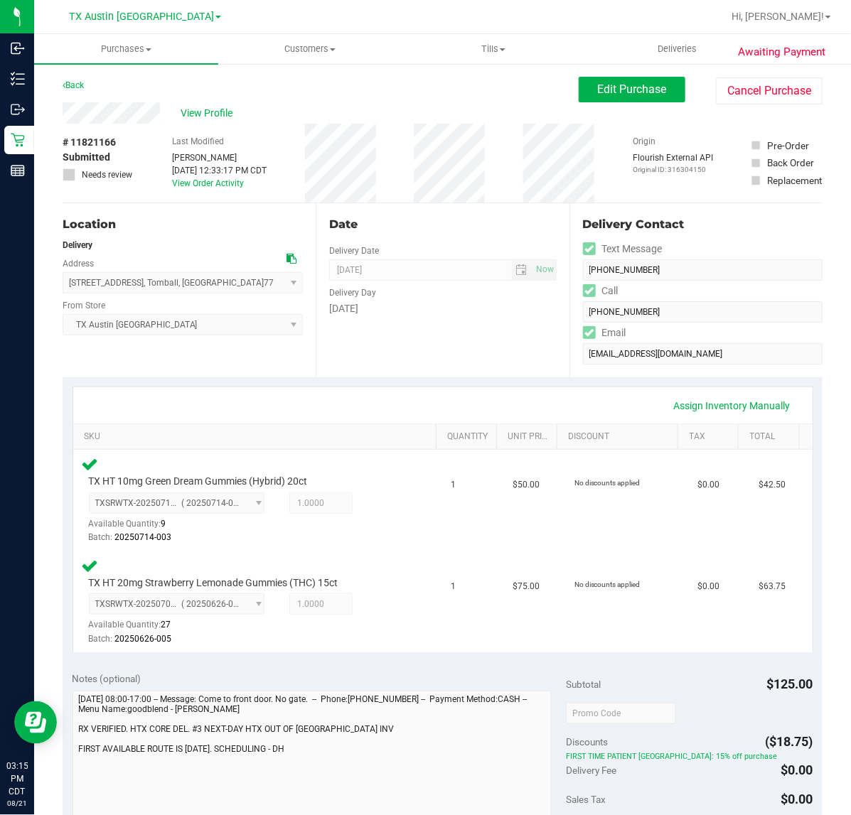
click at [491, 291] on div "Delivery Day" at bounding box center [442, 291] width 227 height 21
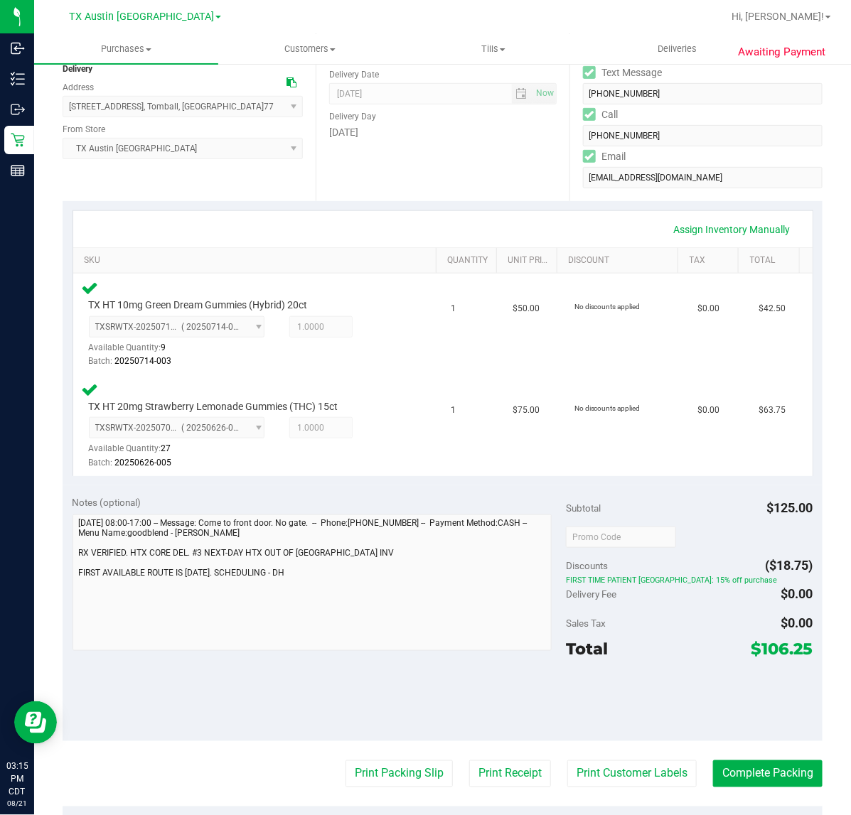
scroll to position [178, 0]
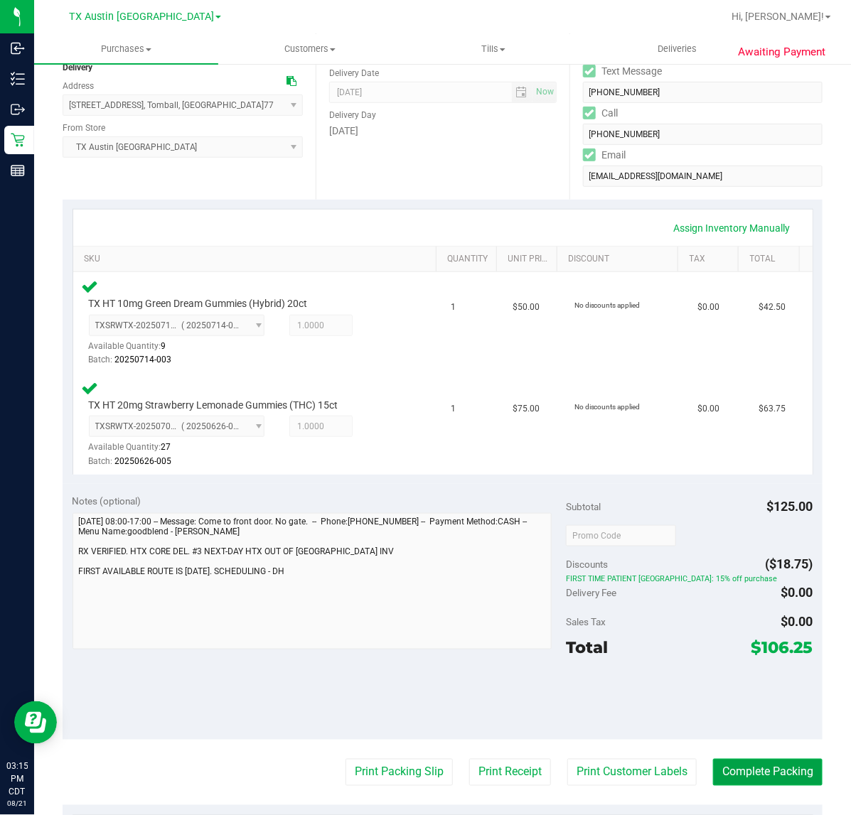
click at [776, 775] on button "Complete Packing" at bounding box center [767, 772] width 109 height 27
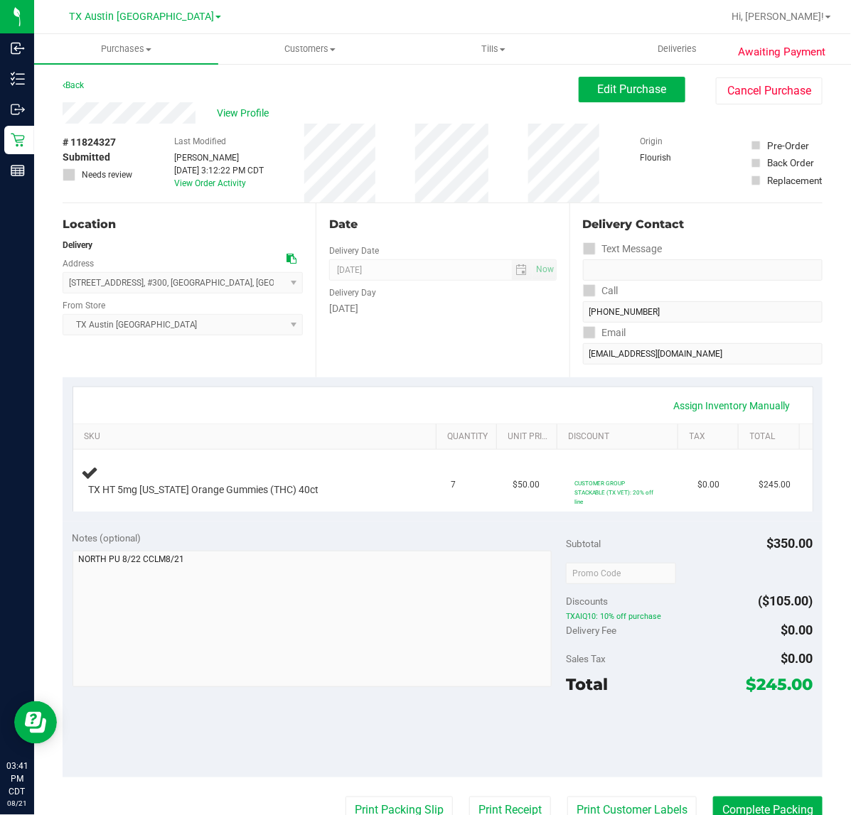
click at [554, 387] on div "Assign Inventory Manually" at bounding box center [442, 405] width 739 height 36
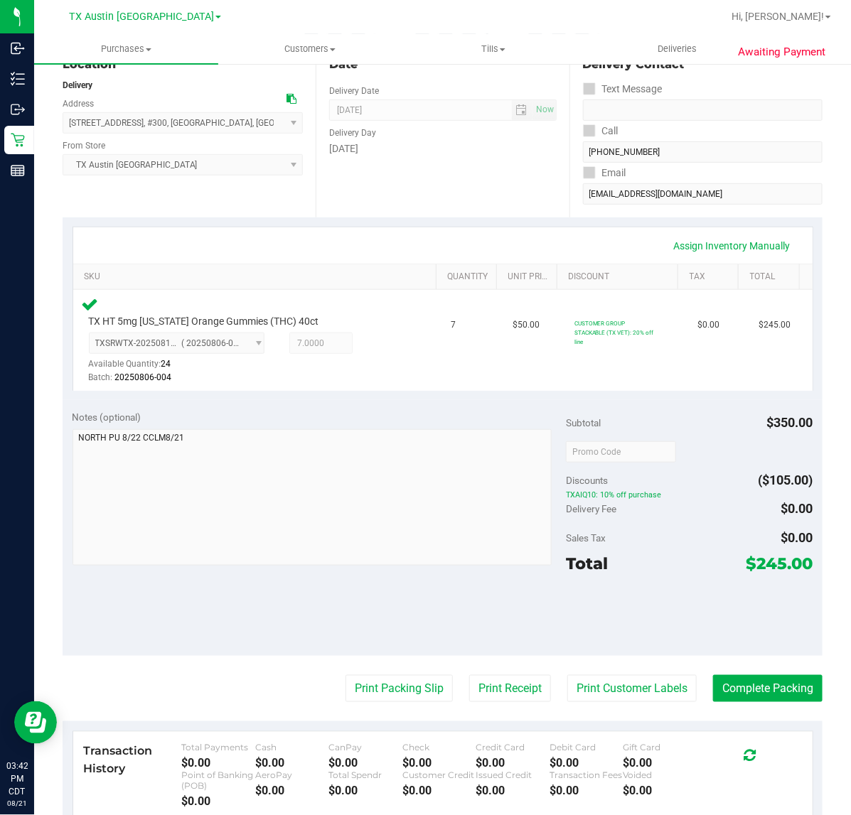
scroll to position [178, 0]
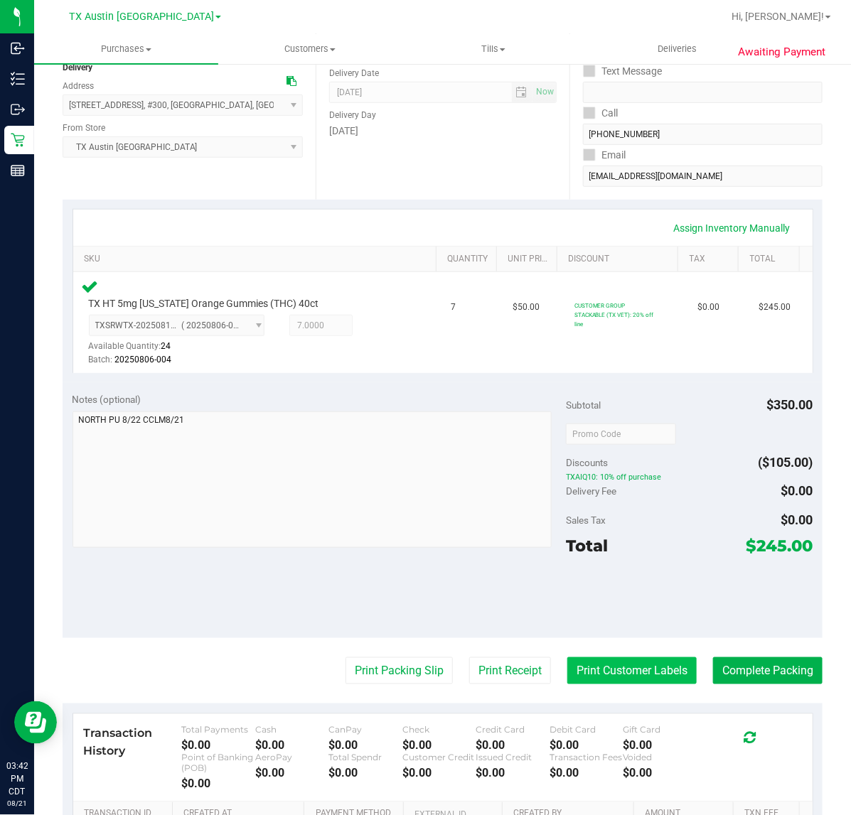
click at [588, 673] on button "Print Customer Labels" at bounding box center [631, 670] width 129 height 27
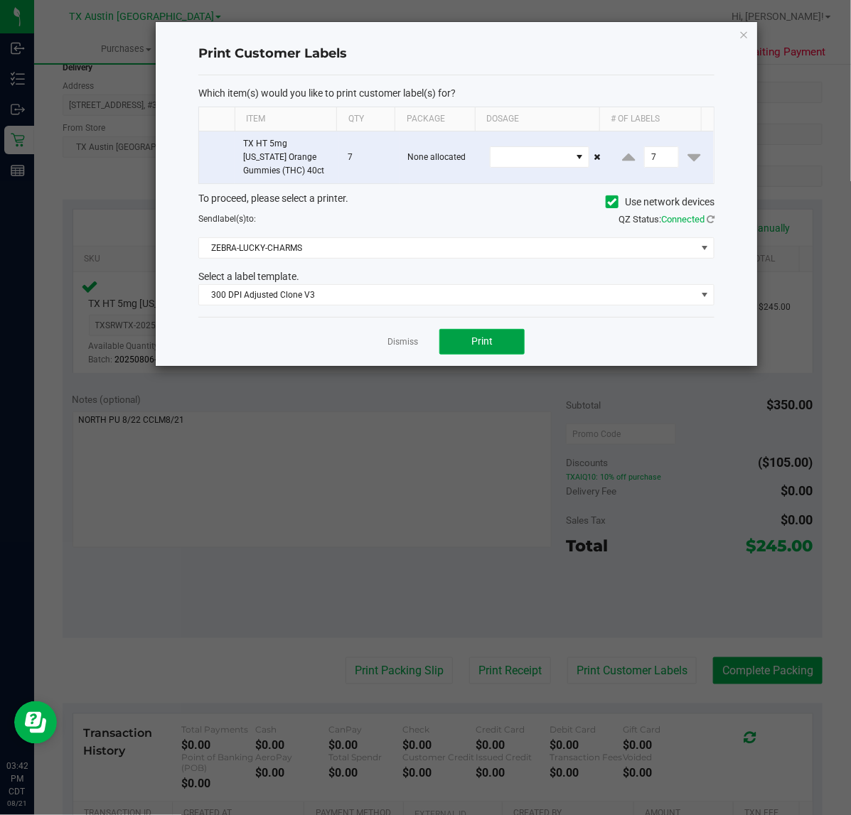
click at [455, 339] on button "Print" at bounding box center [481, 342] width 85 height 26
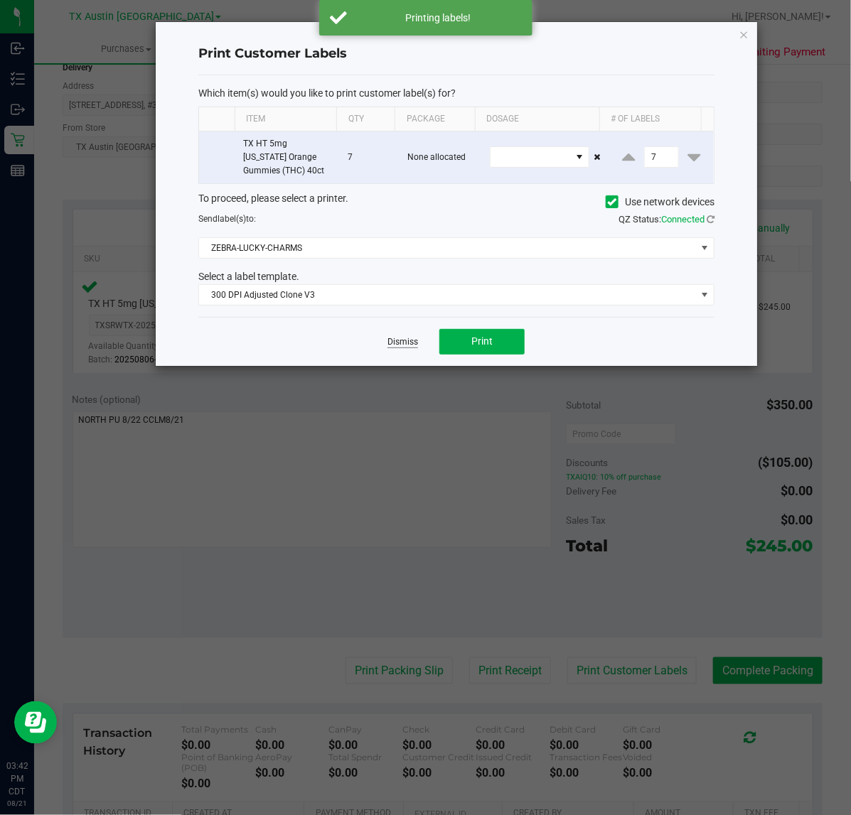
click at [397, 341] on link "Dismiss" at bounding box center [402, 342] width 31 height 12
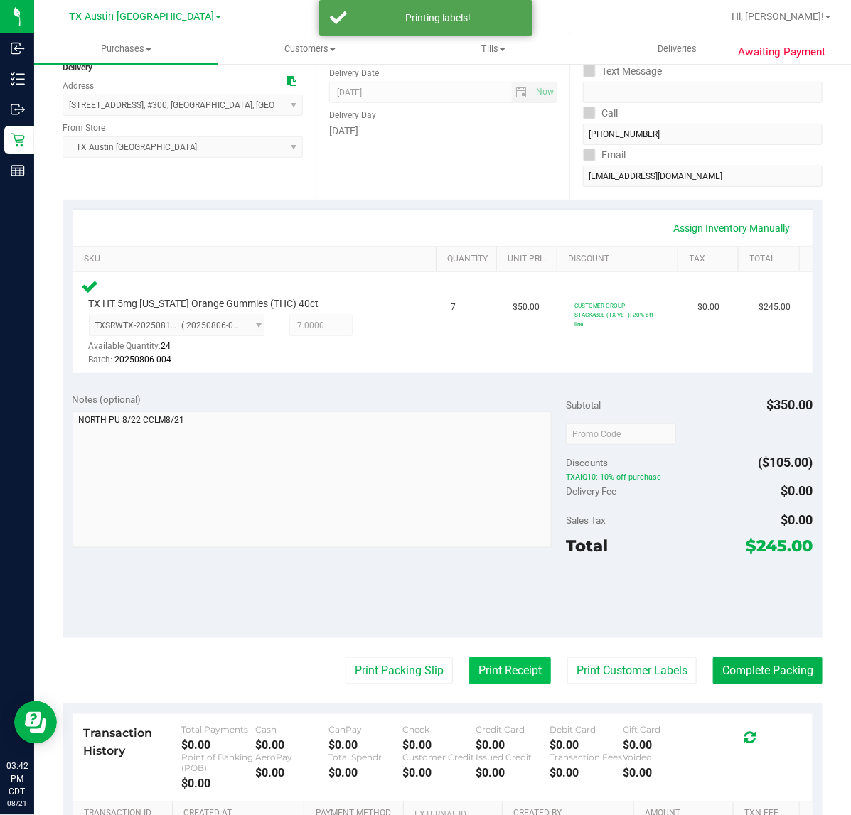
click at [503, 659] on button "Print Receipt" at bounding box center [510, 670] width 82 height 27
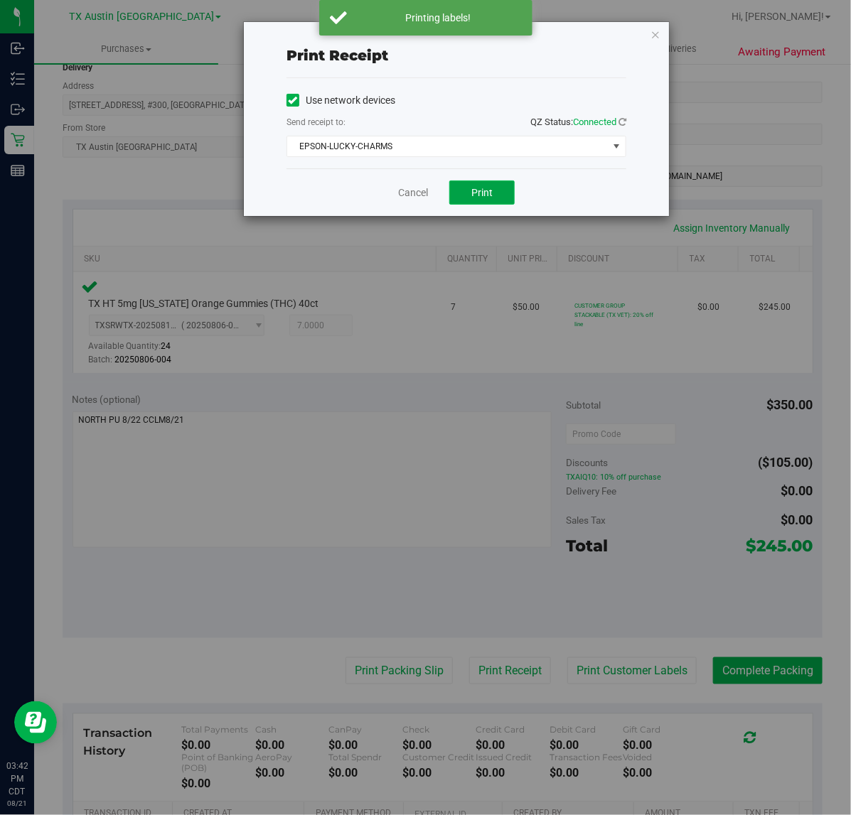
click at [453, 189] on button "Print" at bounding box center [481, 193] width 65 height 24
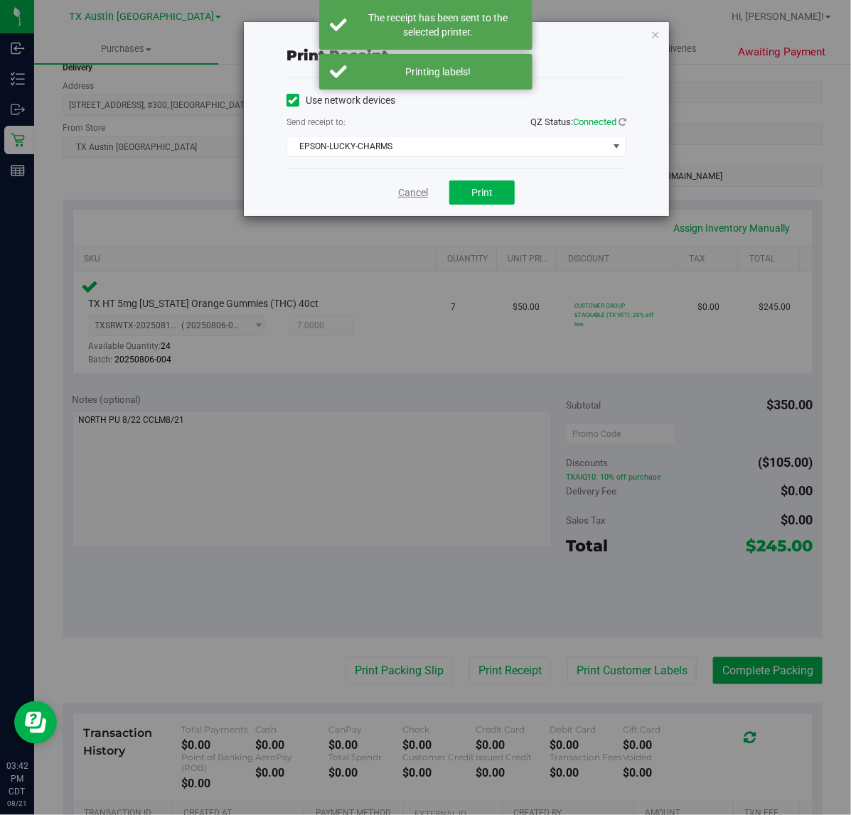
click at [410, 193] on link "Cancel" at bounding box center [413, 192] width 30 height 15
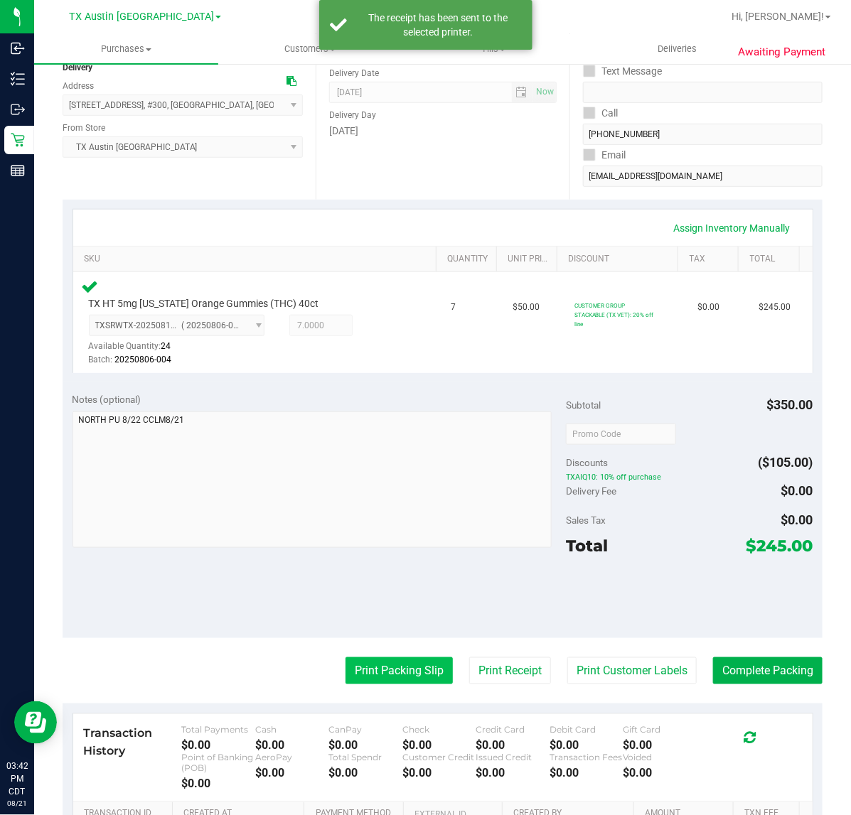
click at [389, 681] on button "Print Packing Slip" at bounding box center [398, 670] width 107 height 27
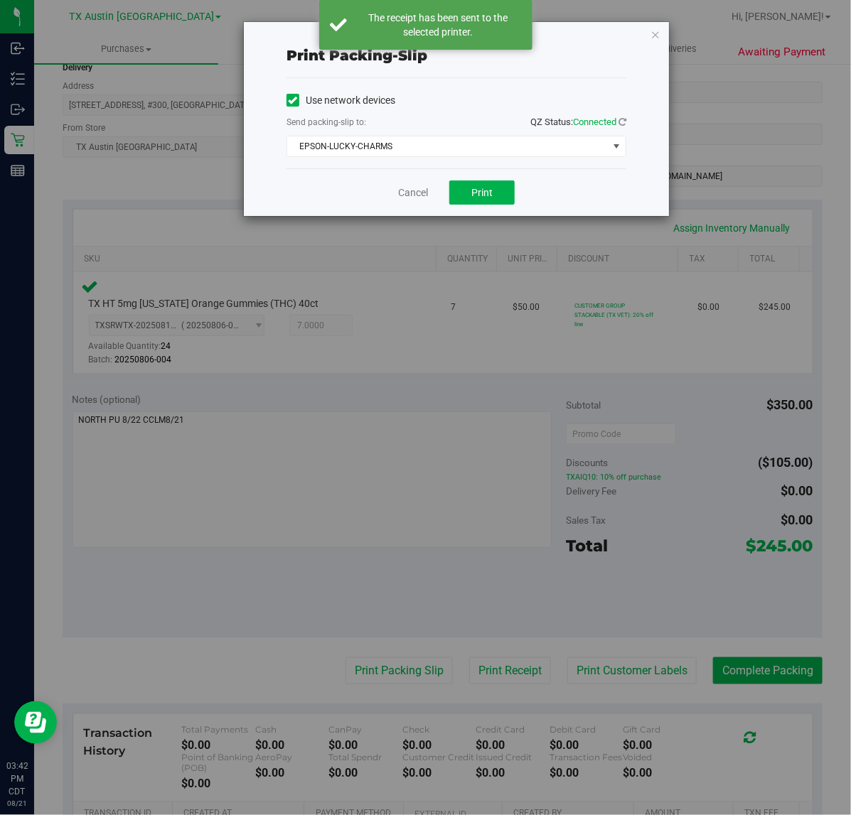
click at [484, 176] on div "Cancel Print" at bounding box center [456, 192] width 340 height 48
click at [482, 182] on button "Print" at bounding box center [481, 193] width 65 height 24
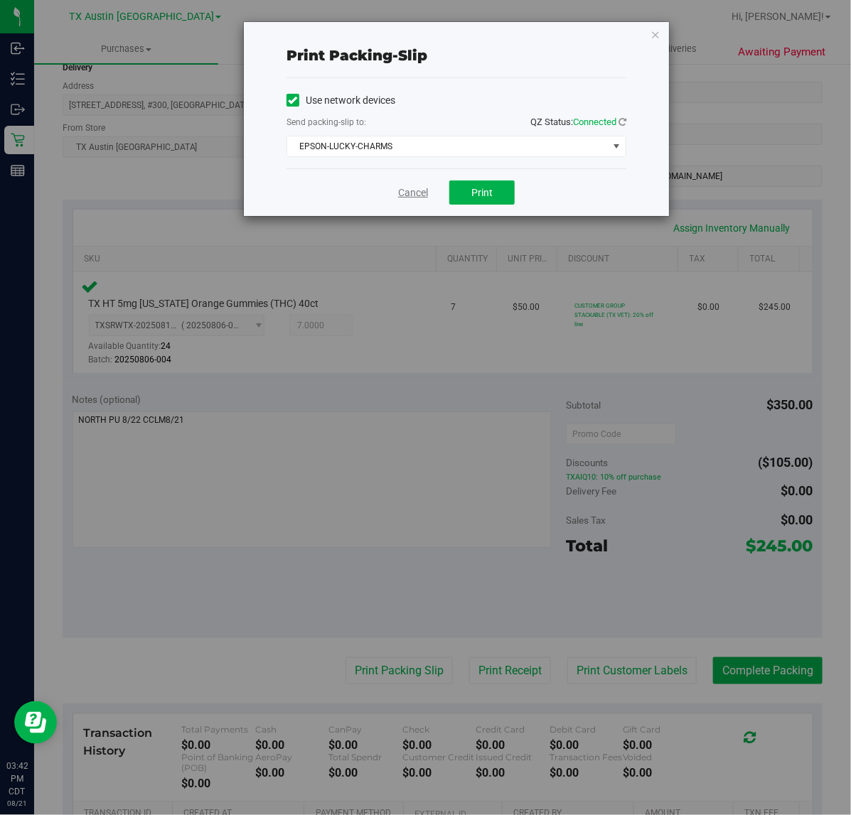
click at [399, 193] on link "Cancel" at bounding box center [413, 192] width 30 height 15
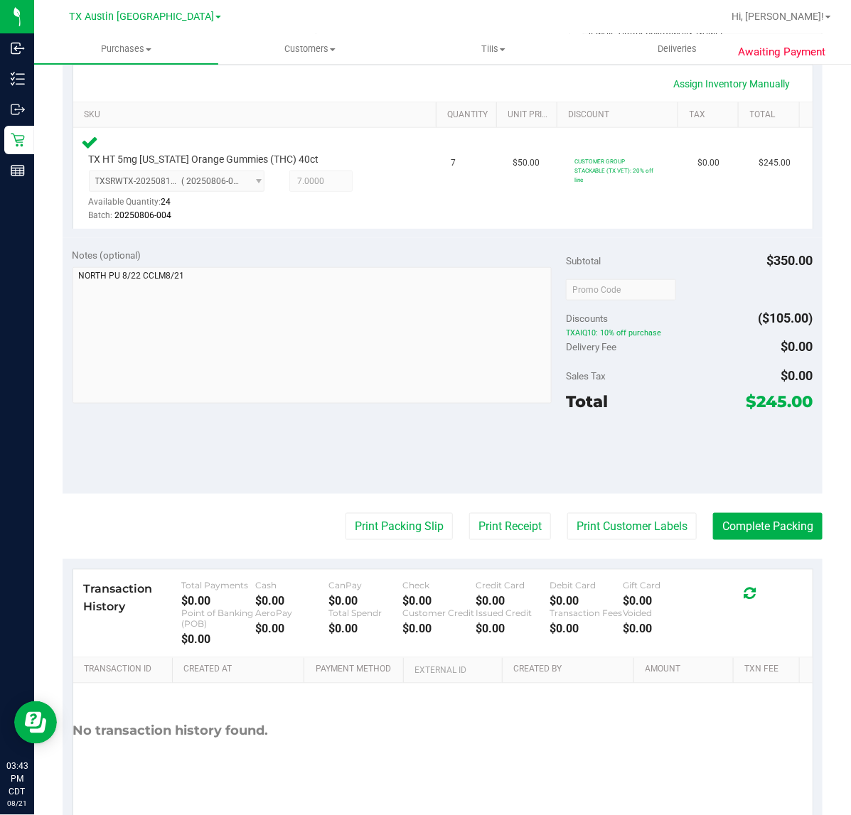
scroll to position [321, 0]
click at [734, 522] on button "Complete Packing" at bounding box center [767, 527] width 109 height 27
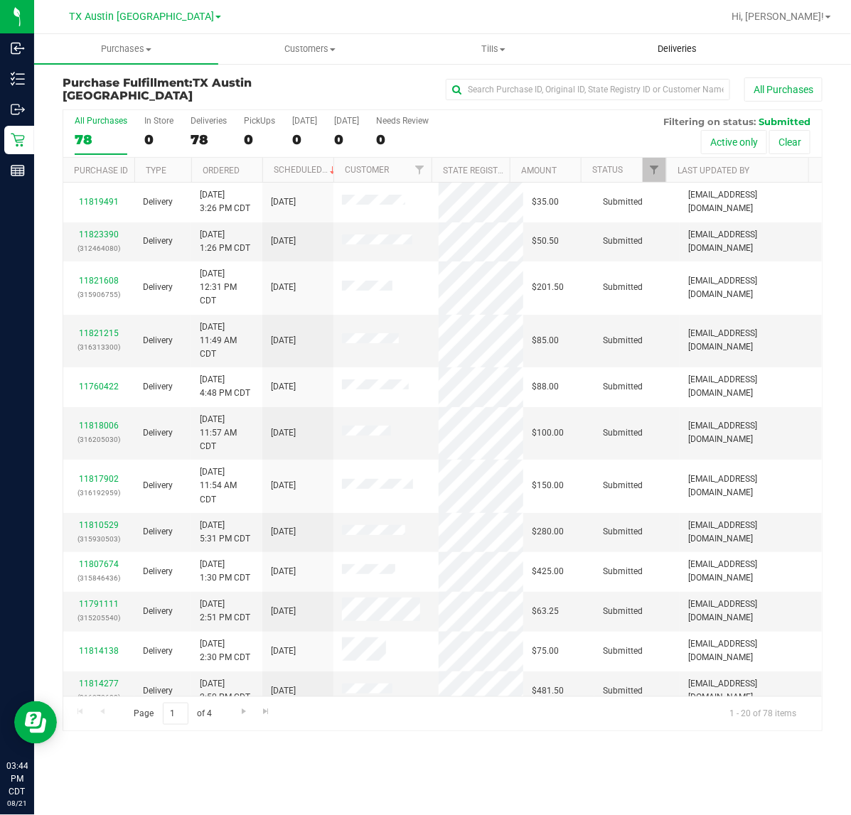
click at [691, 48] on span "Deliveries" at bounding box center [676, 49] width 77 height 13
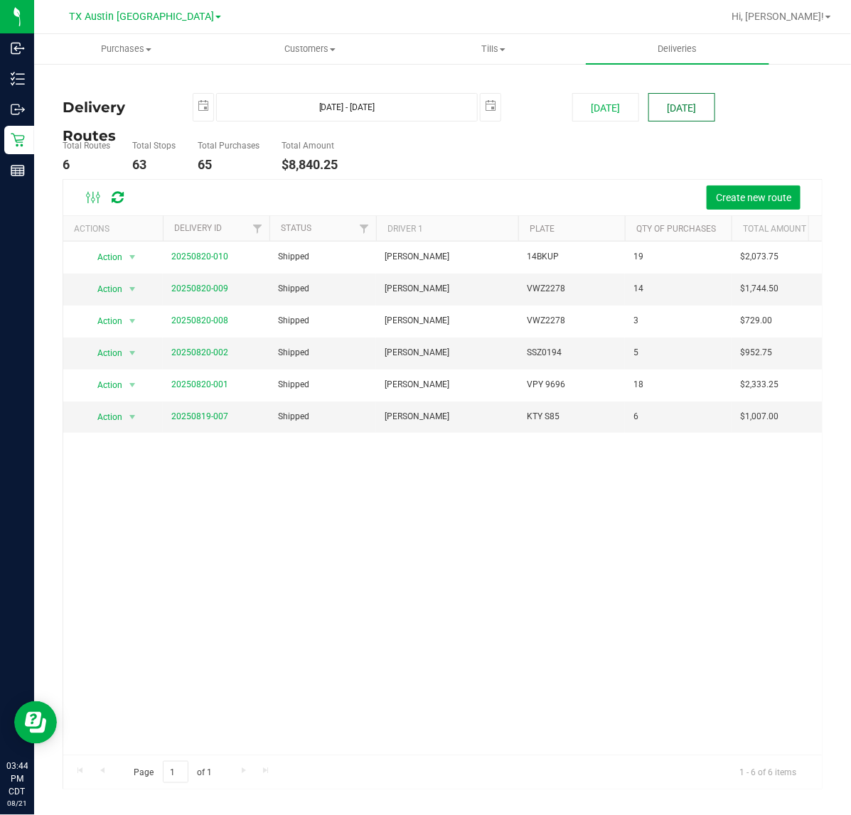
click at [679, 94] on button "Tomorrow" at bounding box center [681, 107] width 67 height 28
type input "Aug 22, 2025 - Aug 22, 2025"
type input "2025-08-22"
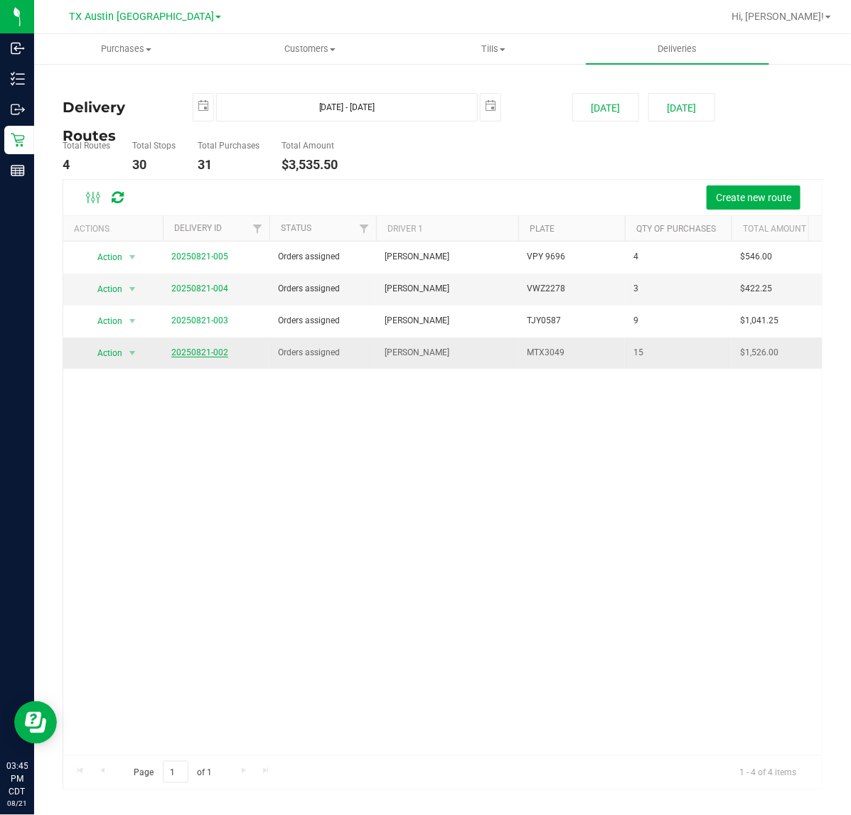
click at [188, 349] on link "20250821-002" at bounding box center [199, 353] width 57 height 10
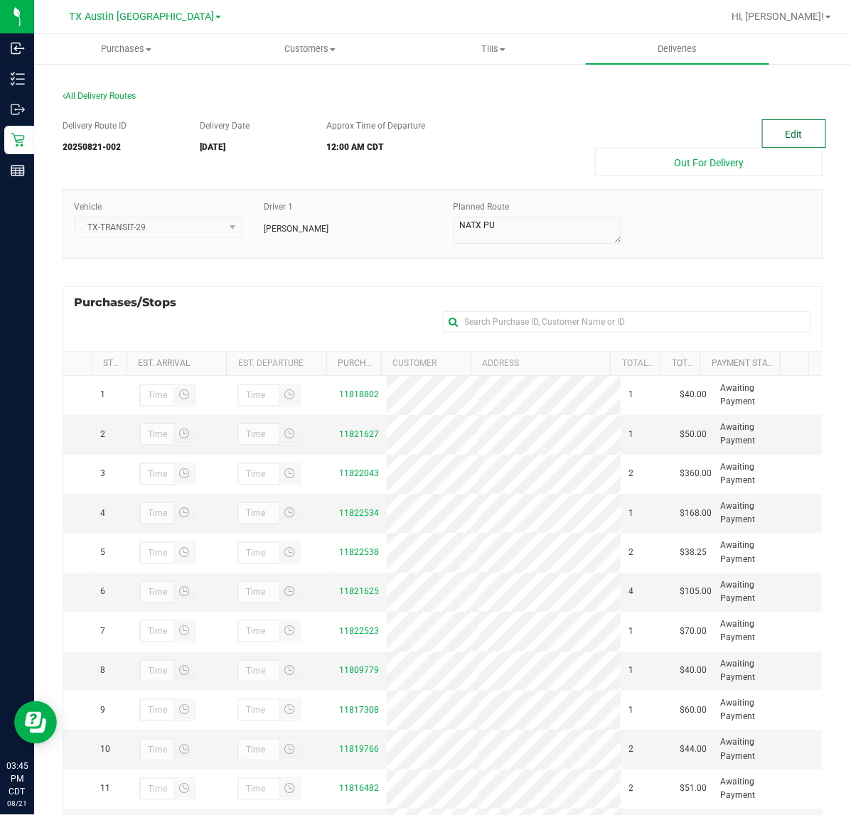
click at [764, 131] on button "Edit" at bounding box center [794, 133] width 64 height 28
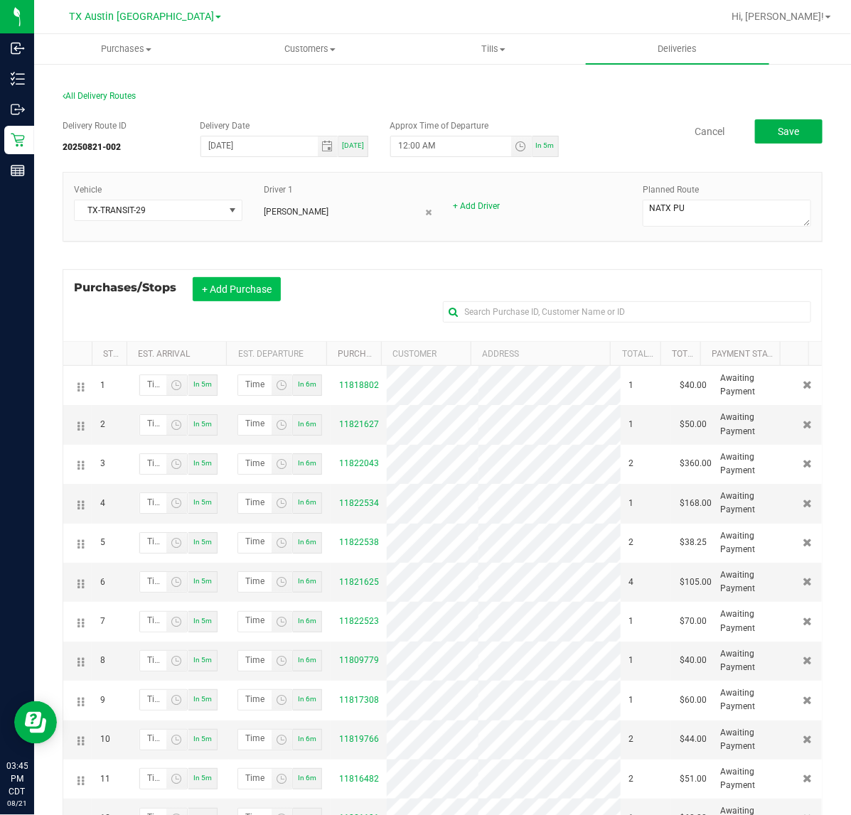
click at [210, 290] on button "+ Add Purchase" at bounding box center [237, 289] width 88 height 24
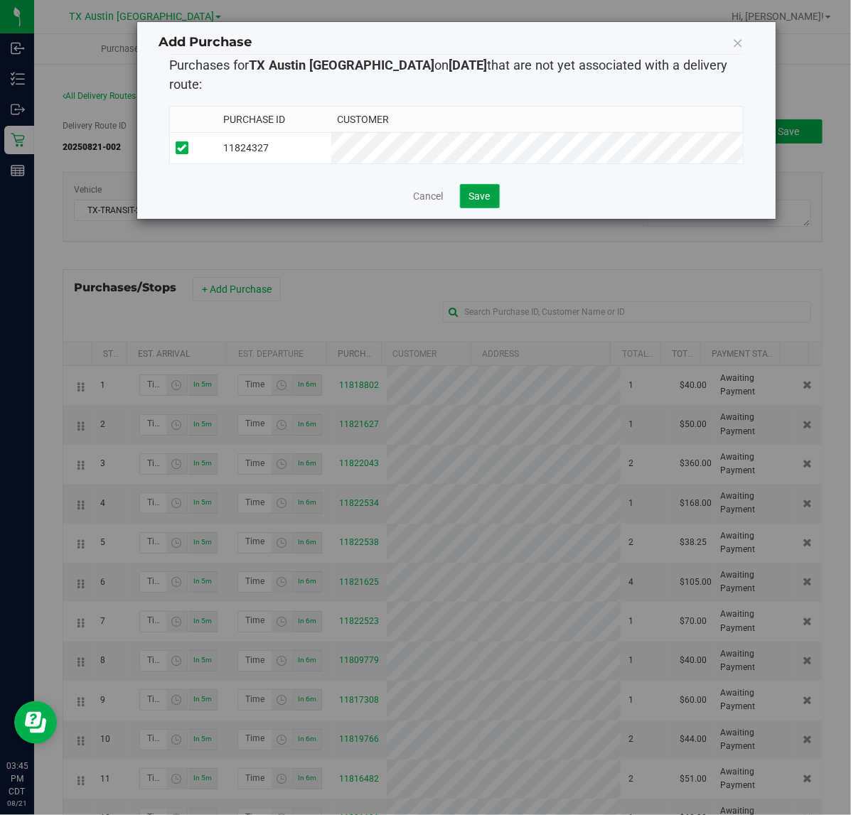
click at [487, 190] on span "Save" at bounding box center [479, 195] width 21 height 11
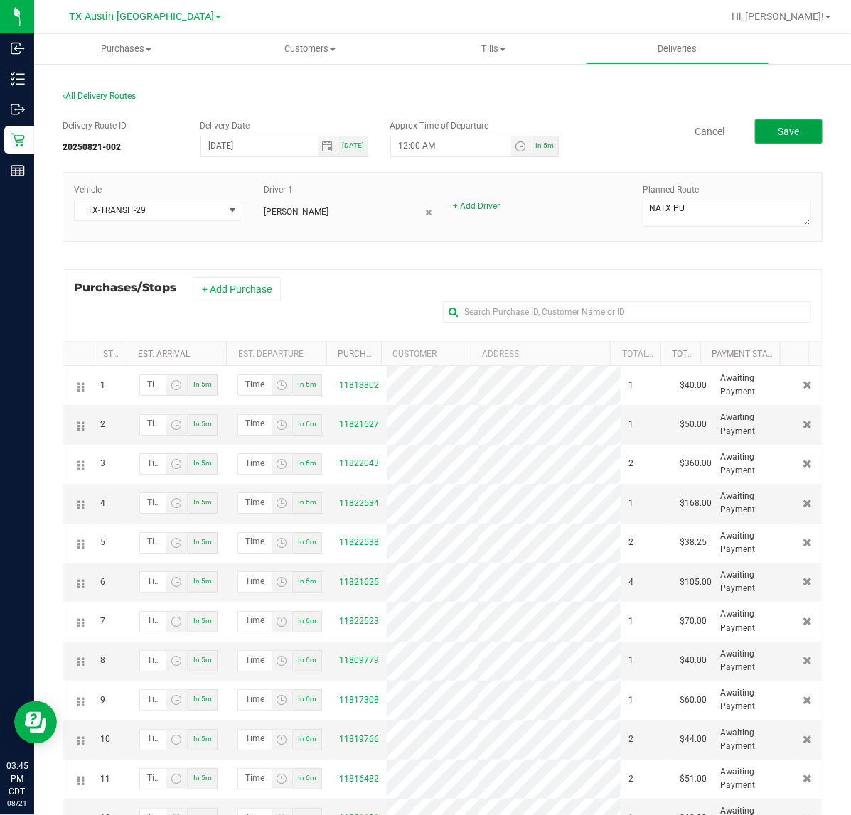
click at [767, 123] on button "Save" at bounding box center [789, 131] width 68 height 24
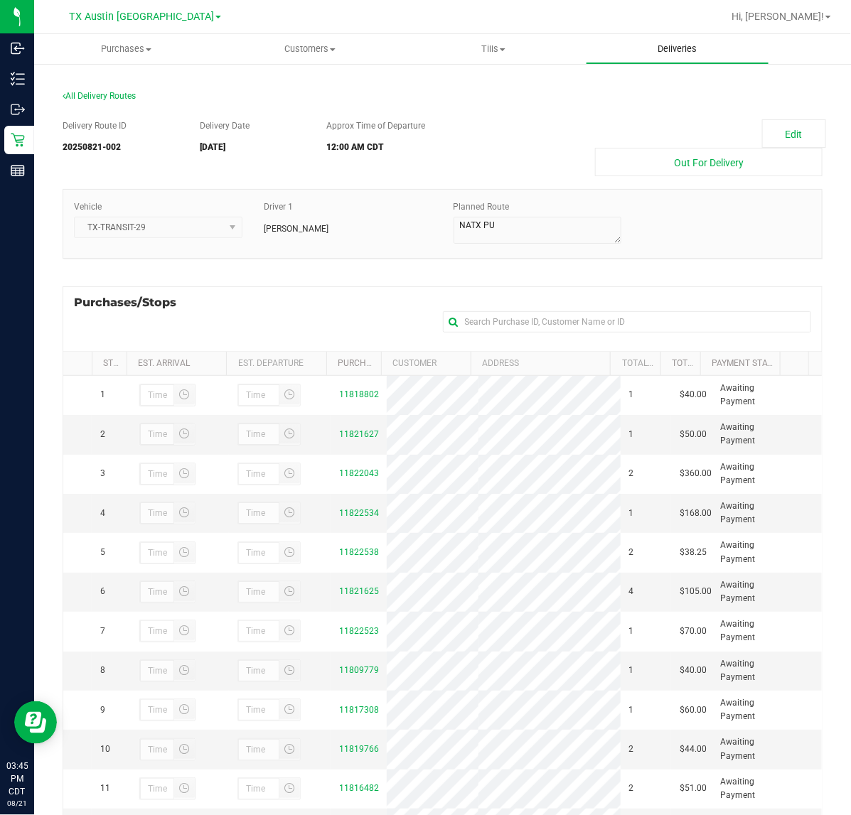
click at [690, 48] on span "Deliveries" at bounding box center [676, 49] width 77 height 13
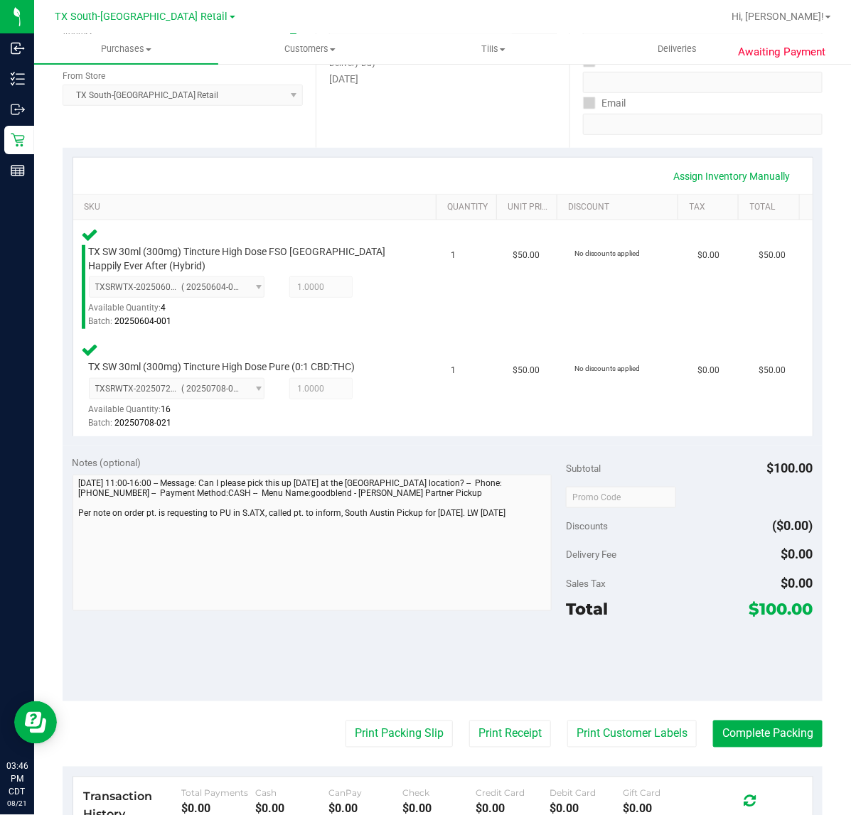
scroll to position [266, 0]
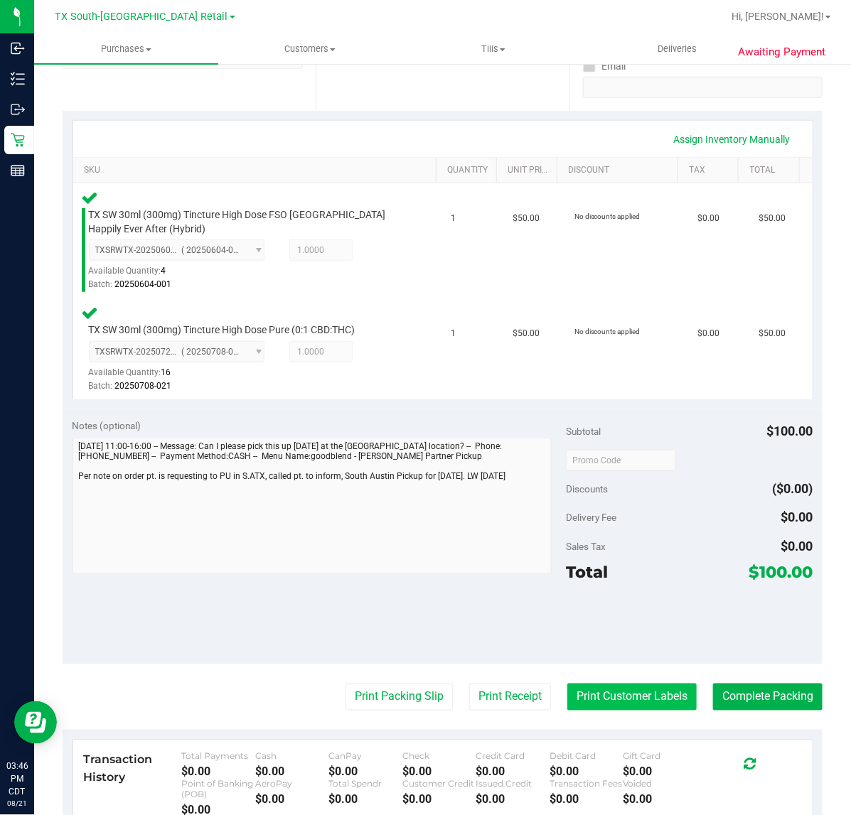
click at [623, 701] on button "Print Customer Labels" at bounding box center [631, 697] width 129 height 27
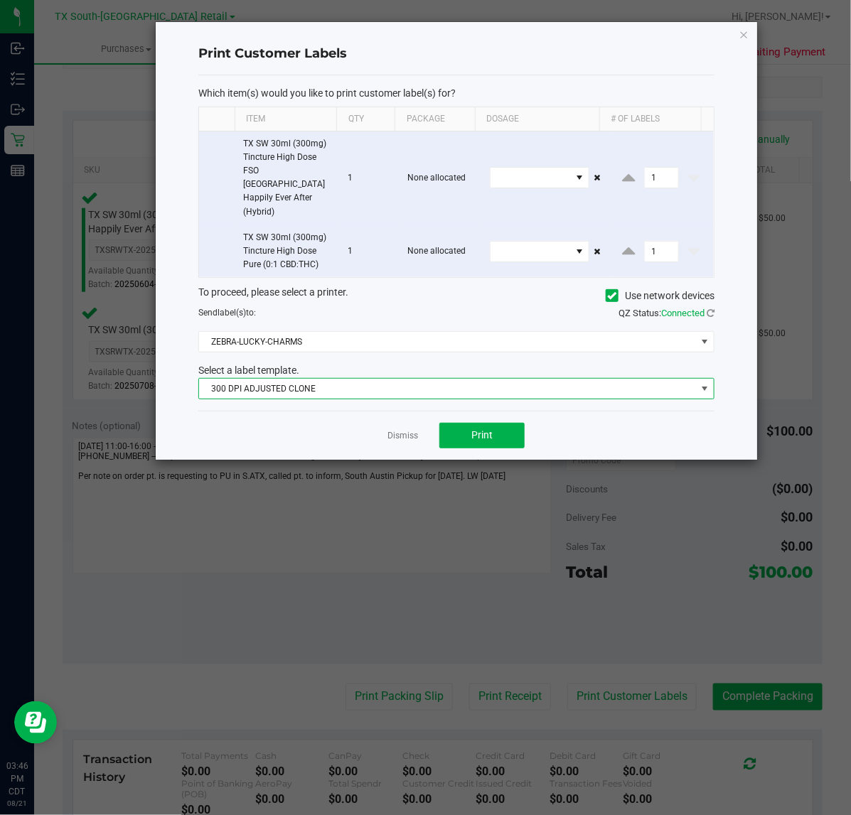
click at [456, 379] on span "300 DPI ADJUSTED CLONE" at bounding box center [447, 389] width 497 height 20
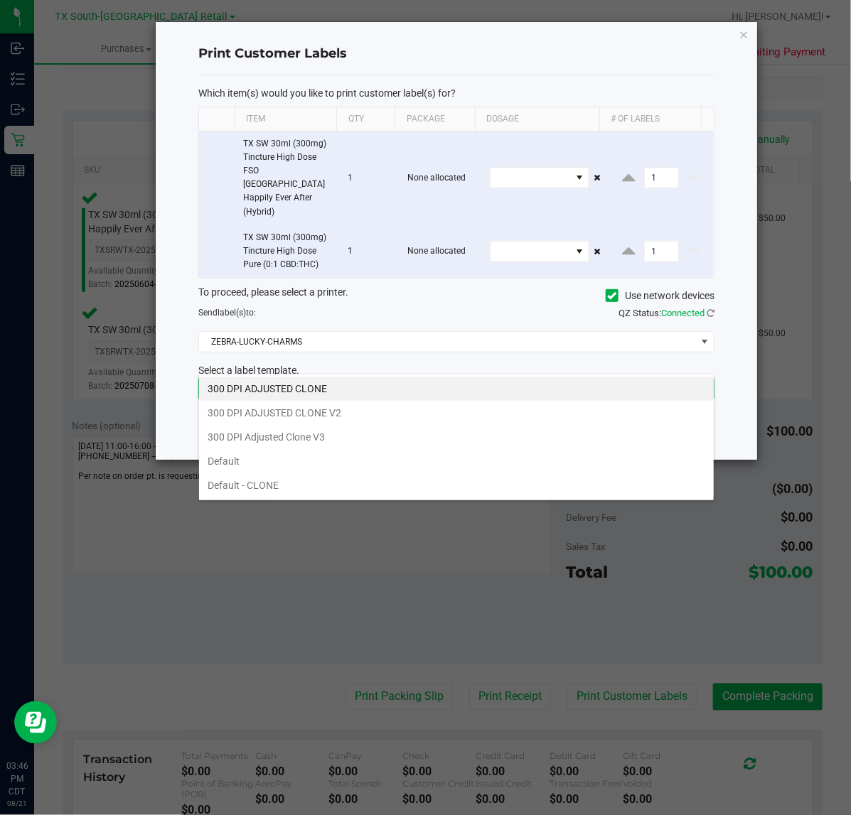
scroll to position [22, 516]
click at [389, 449] on li "300 DPI Adjusted Clone V3" at bounding box center [456, 437] width 515 height 24
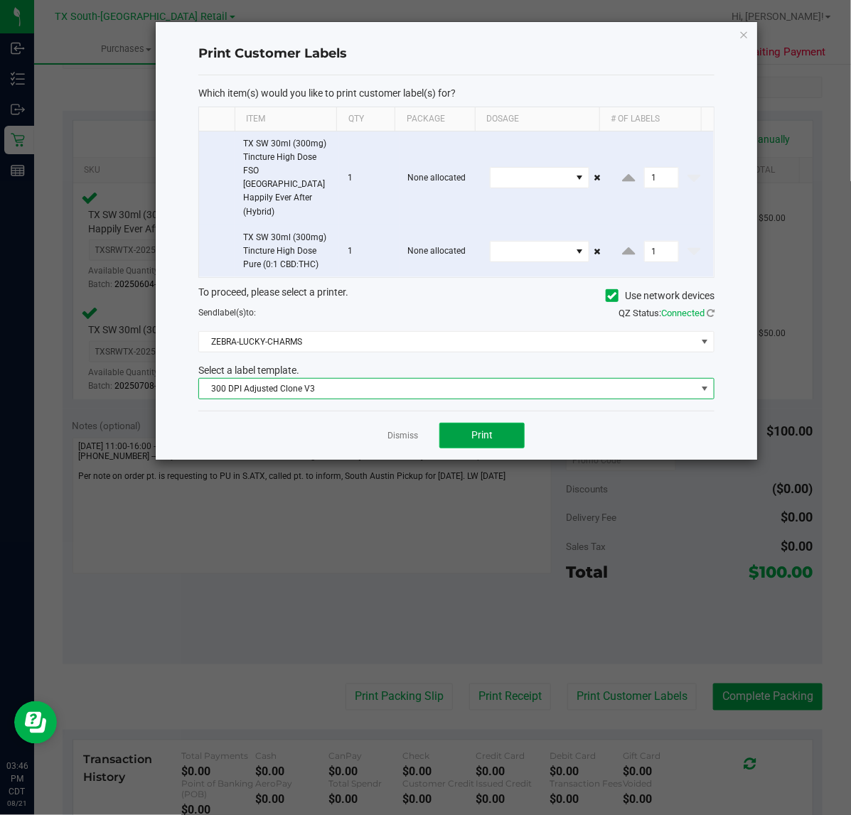
click at [449, 423] on button "Print" at bounding box center [481, 436] width 85 height 26
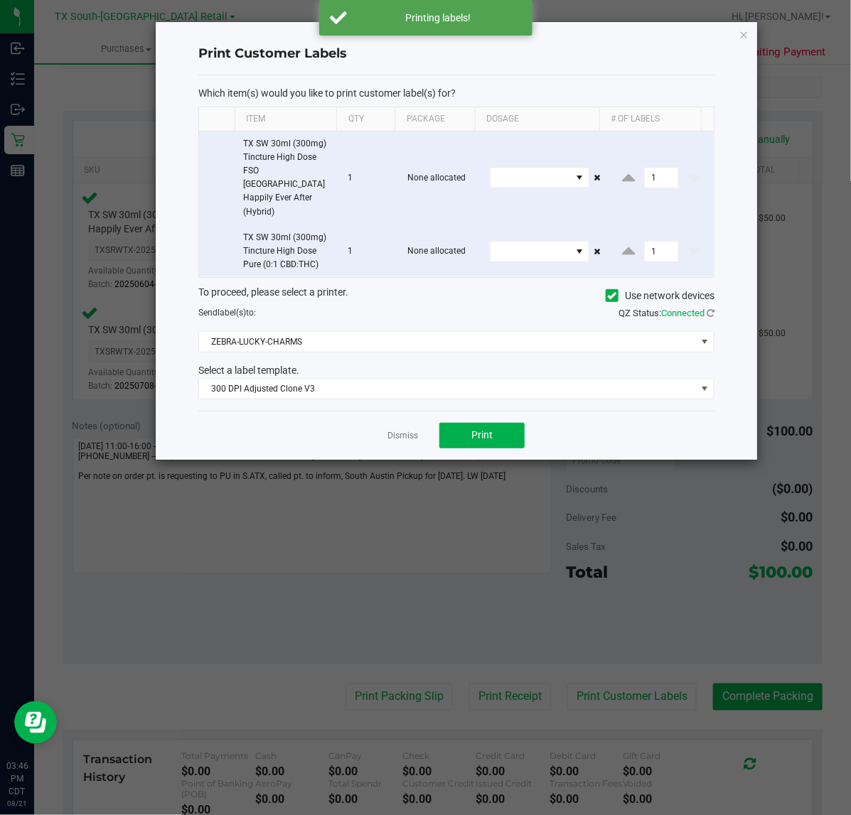
click at [418, 411] on div "Dismiss Print" at bounding box center [456, 435] width 516 height 49
click at [413, 430] on link "Dismiss" at bounding box center [402, 436] width 31 height 12
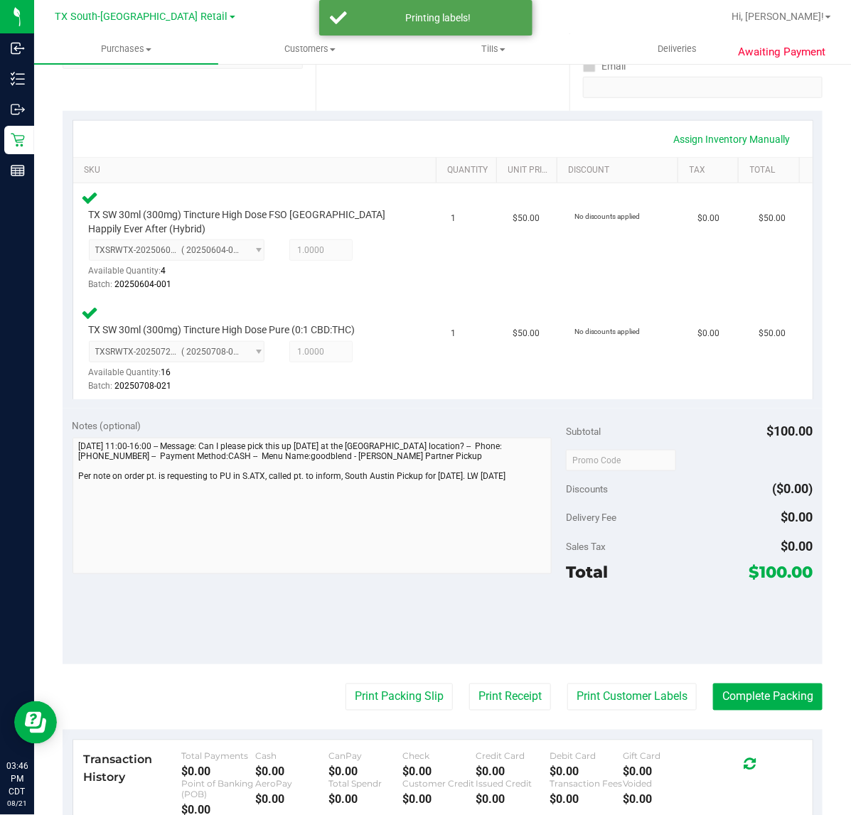
click at [474, 718] on purchase-details "Back Edit Purchase Cancel Purchase View Profile # 11823028 Submitted Needs revi…" at bounding box center [443, 408] width 760 height 1196
click at [478, 704] on button "Print Receipt" at bounding box center [510, 697] width 82 height 27
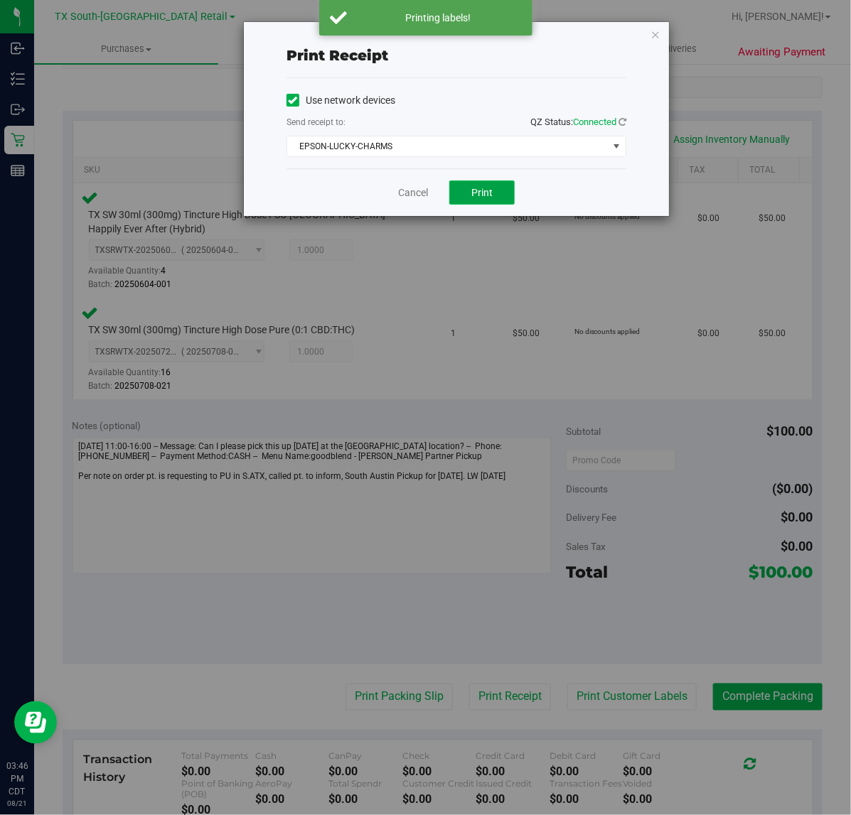
click at [475, 185] on button "Print" at bounding box center [481, 193] width 65 height 24
click at [406, 194] on link "Cancel" at bounding box center [407, 192] width 30 height 15
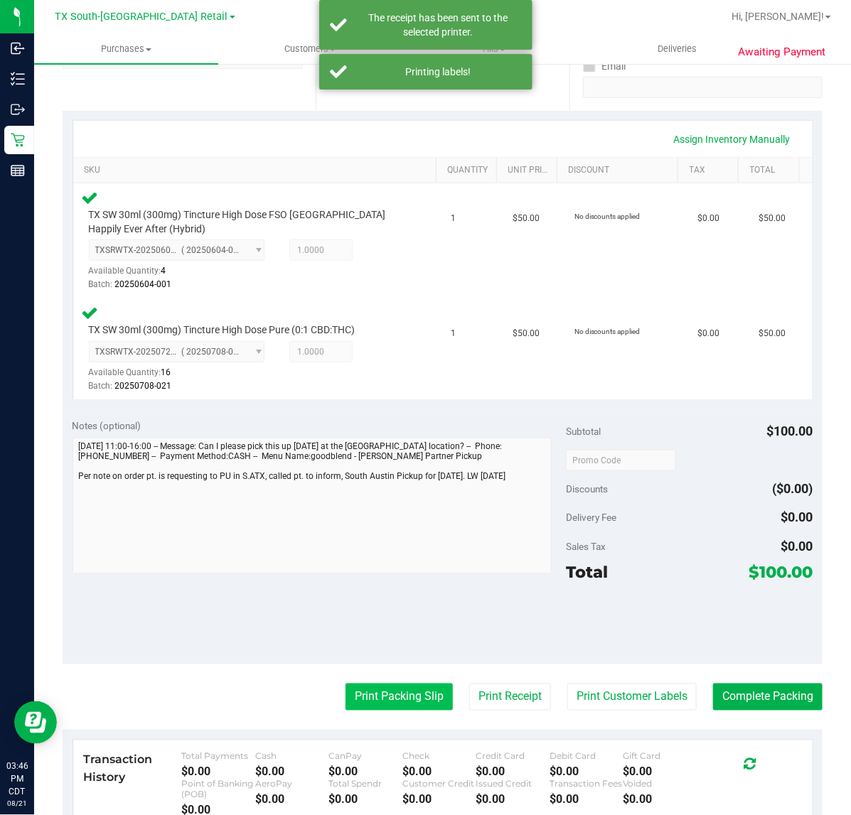
click at [396, 705] on button "Print Packing Slip" at bounding box center [398, 697] width 107 height 27
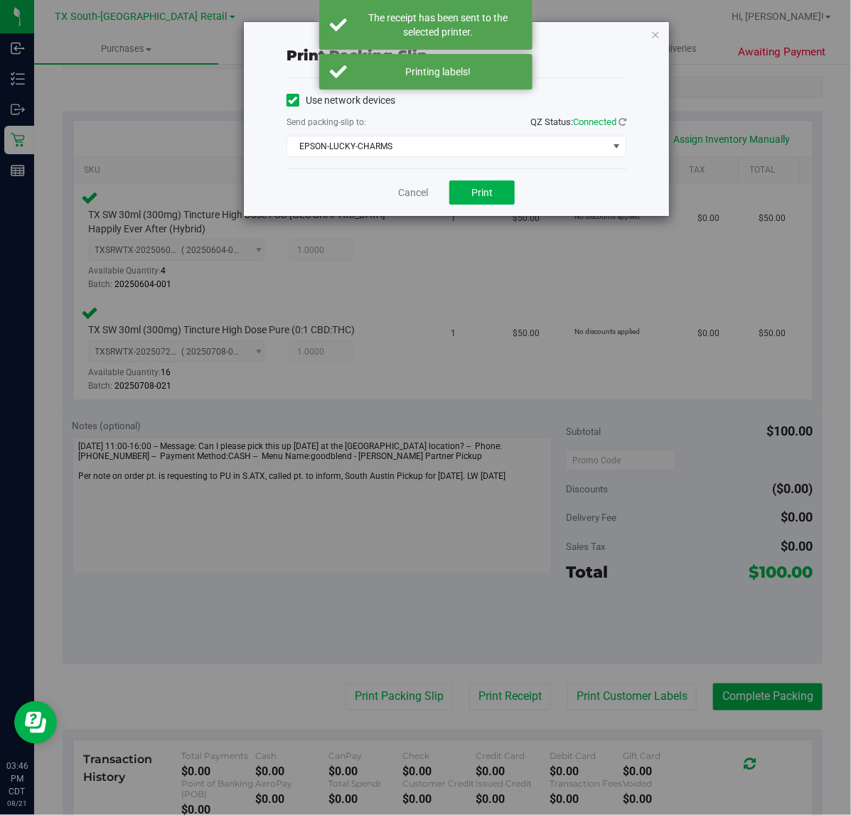
click at [517, 171] on div "Cancel Print" at bounding box center [456, 192] width 340 height 48
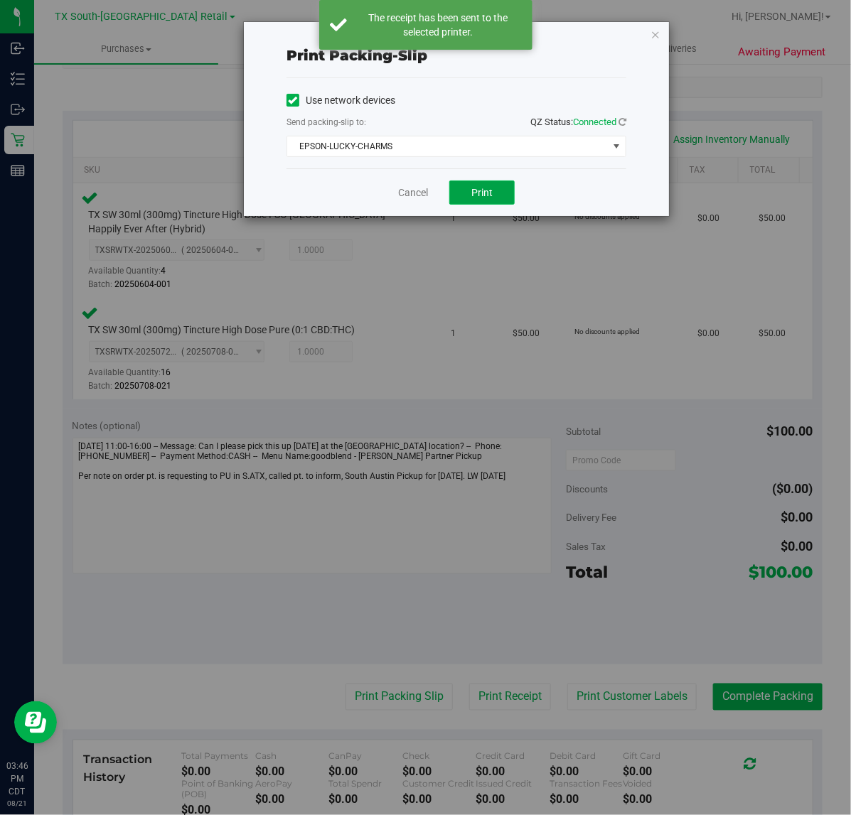
click at [498, 194] on button "Print" at bounding box center [481, 193] width 65 height 24
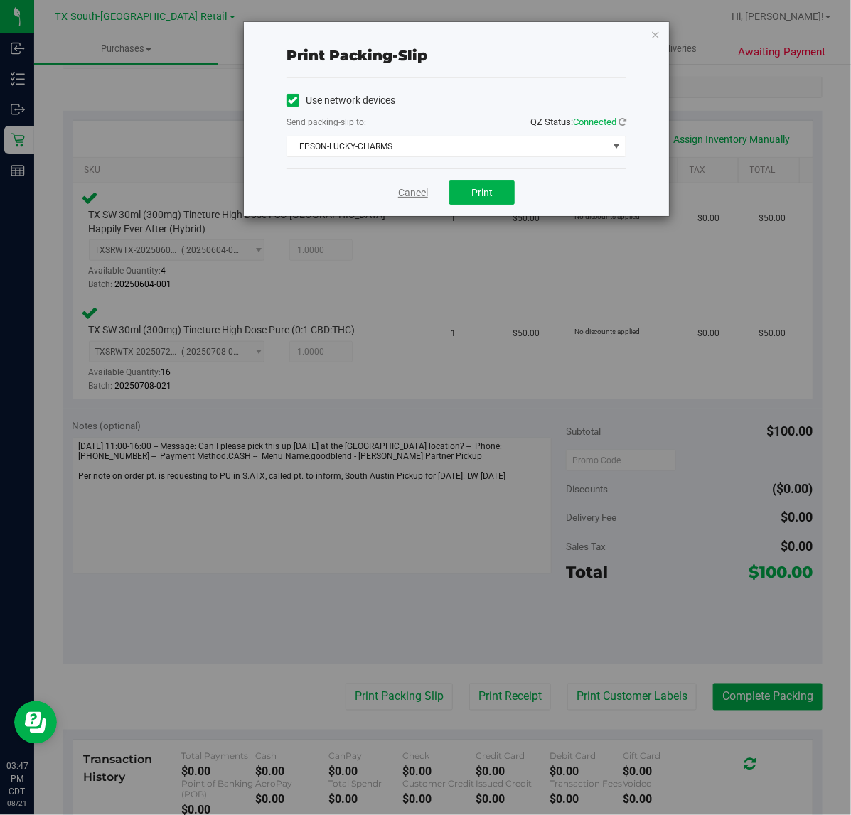
click at [412, 193] on link "Cancel" at bounding box center [413, 192] width 30 height 15
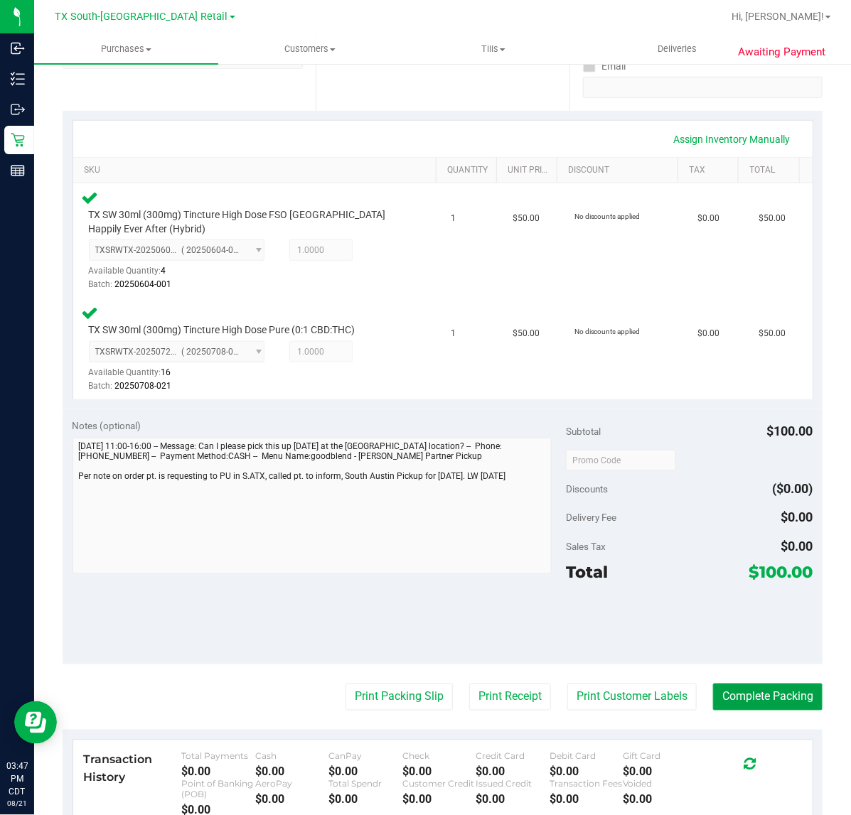
click at [777, 709] on button "Complete Packing" at bounding box center [767, 697] width 109 height 27
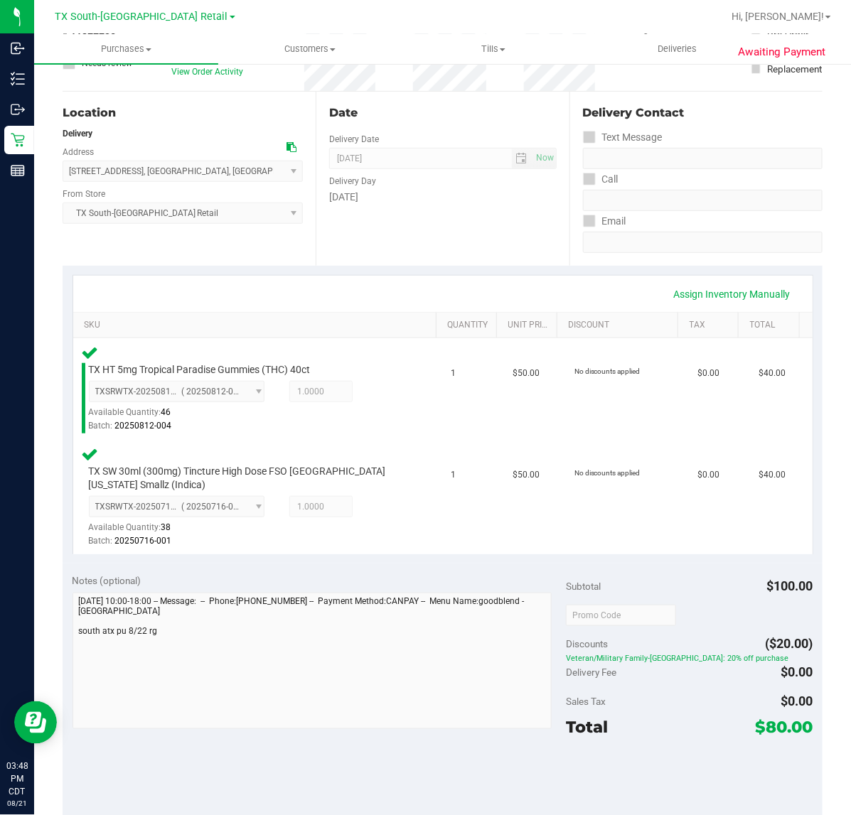
scroll to position [266, 0]
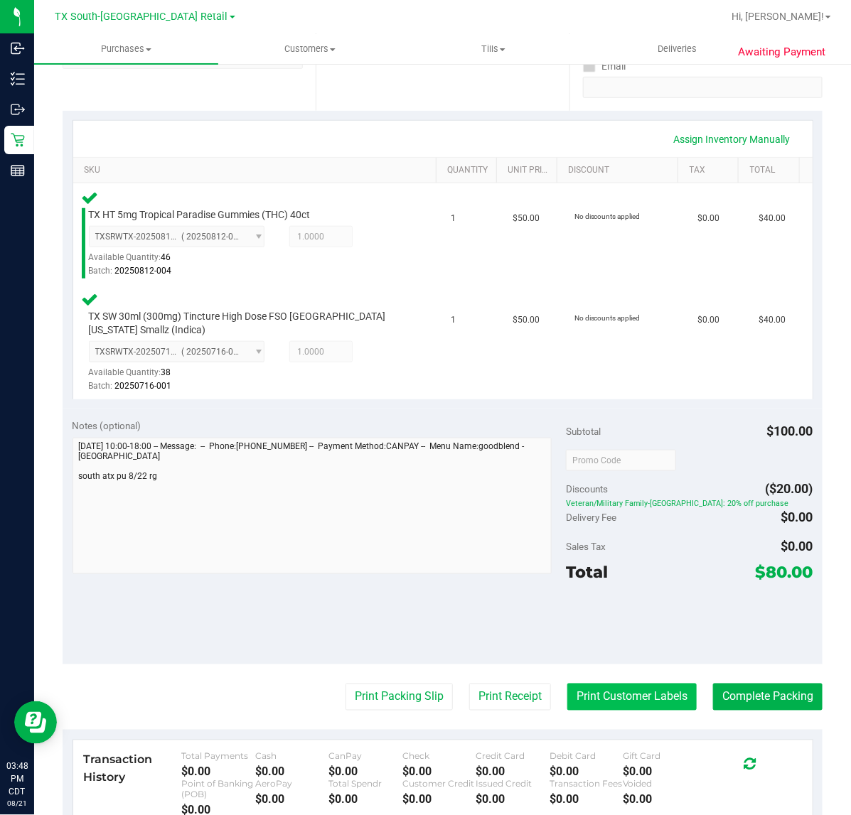
click at [567, 702] on button "Print Customer Labels" at bounding box center [631, 697] width 129 height 27
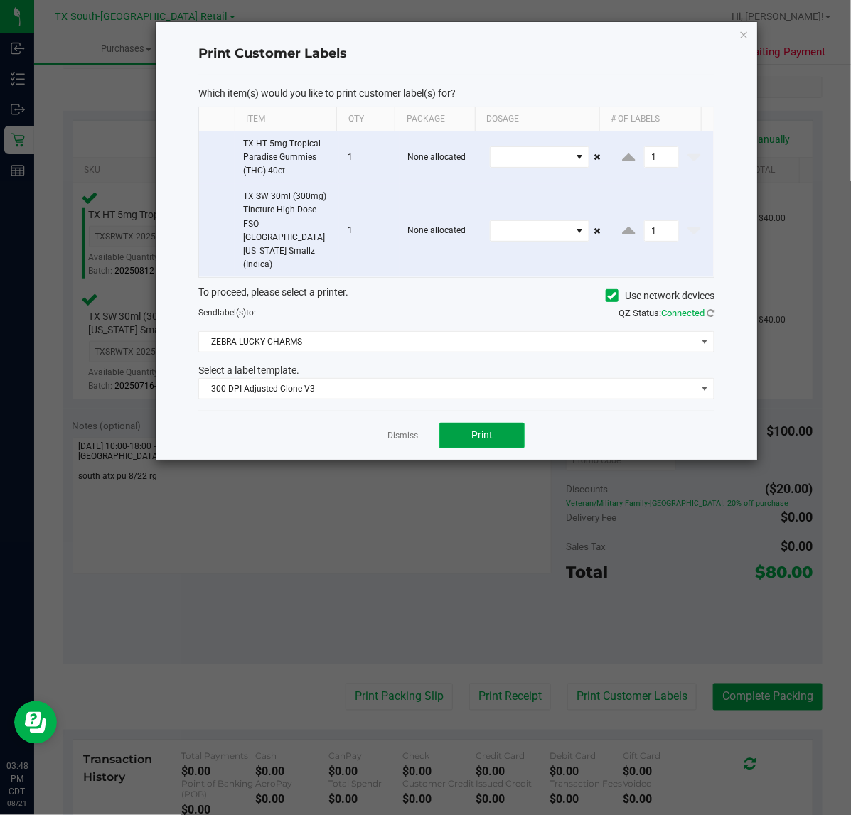
click at [458, 423] on button "Print" at bounding box center [481, 436] width 85 height 26
click at [404, 407] on div at bounding box center [456, 241] width 601 height 438
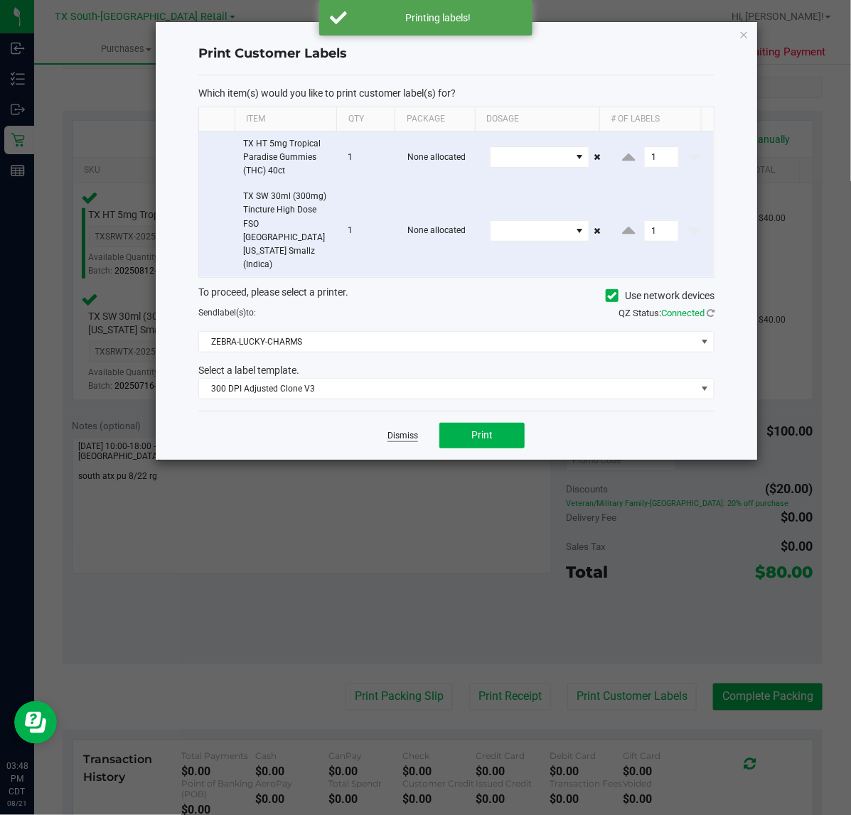
click at [410, 430] on link "Dismiss" at bounding box center [402, 436] width 31 height 12
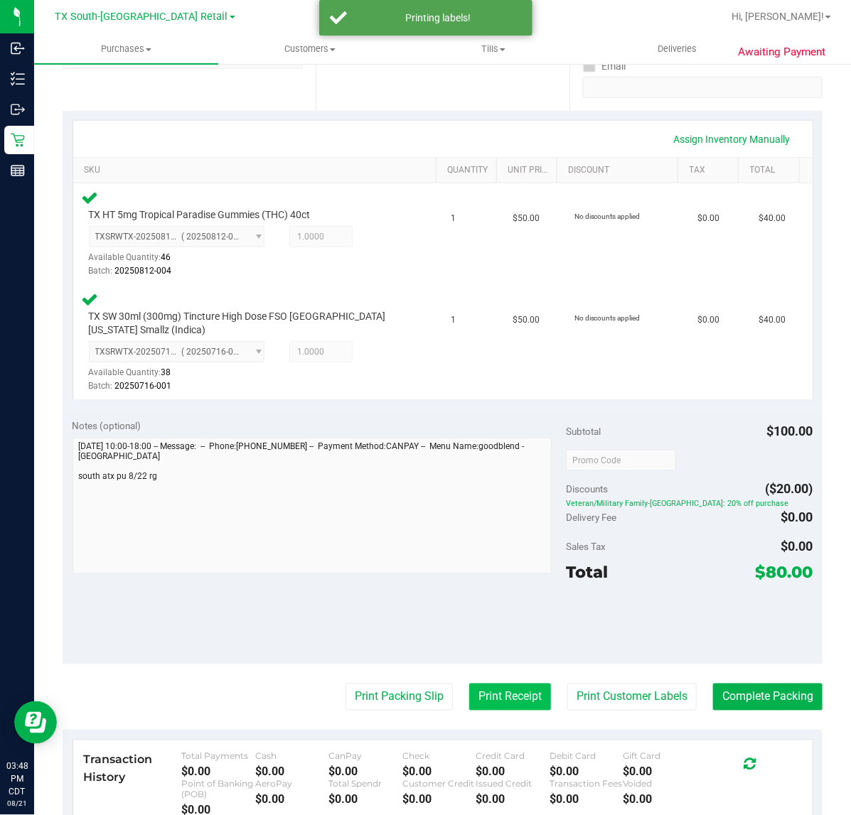
click at [478, 694] on button "Print Receipt" at bounding box center [510, 697] width 82 height 27
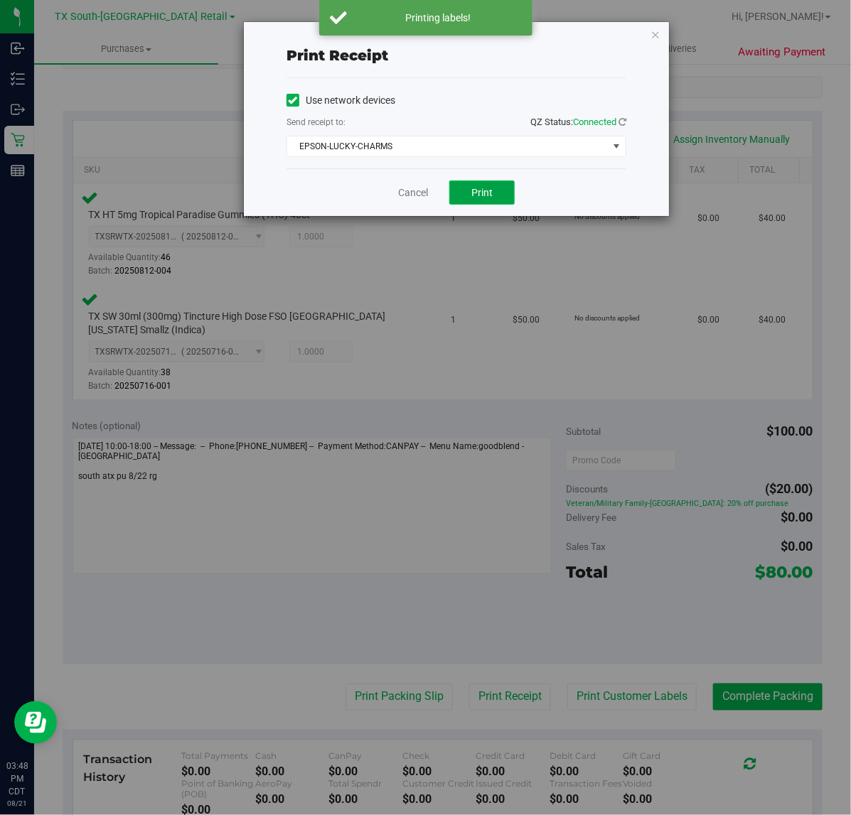
click at [470, 201] on button "Print" at bounding box center [481, 193] width 65 height 24
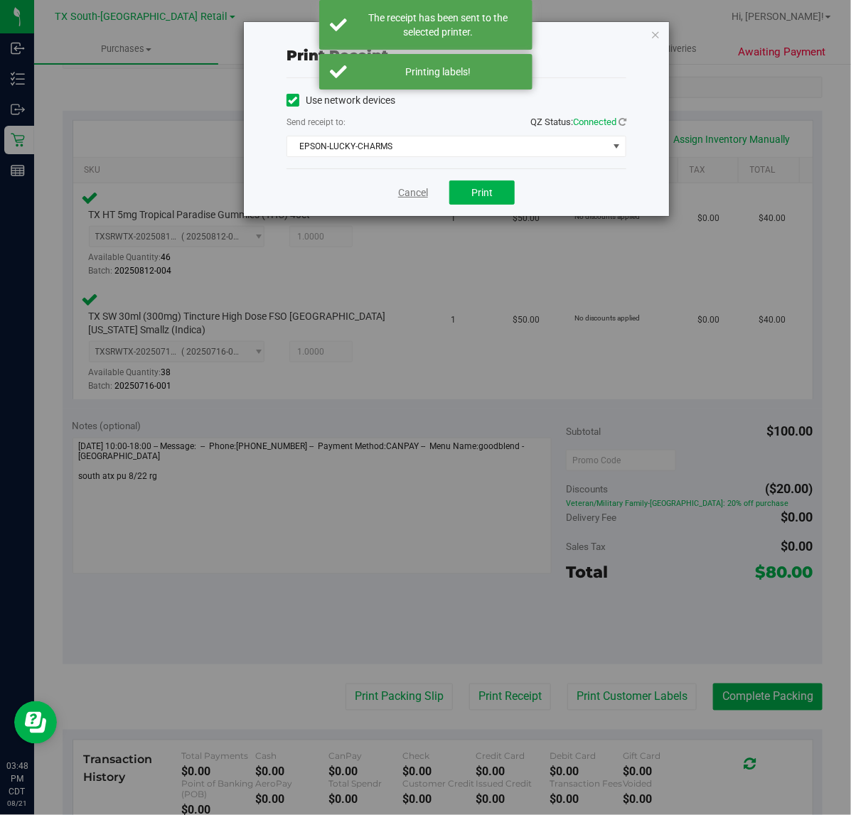
click at [419, 188] on link "Cancel" at bounding box center [413, 192] width 30 height 15
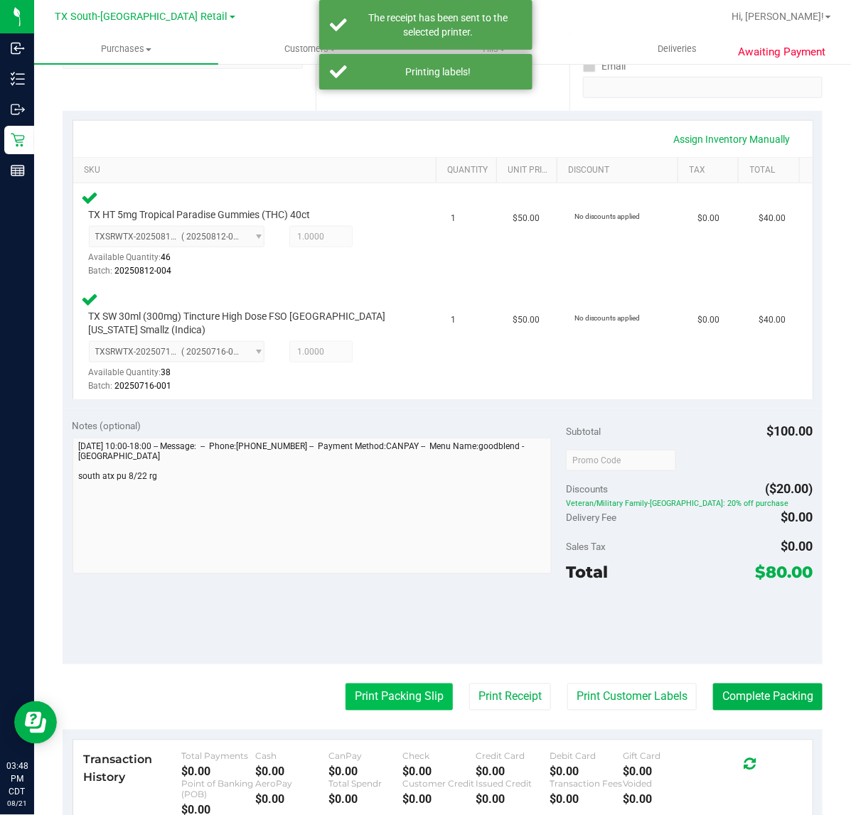
click at [426, 699] on button "Print Packing Slip" at bounding box center [398, 697] width 107 height 27
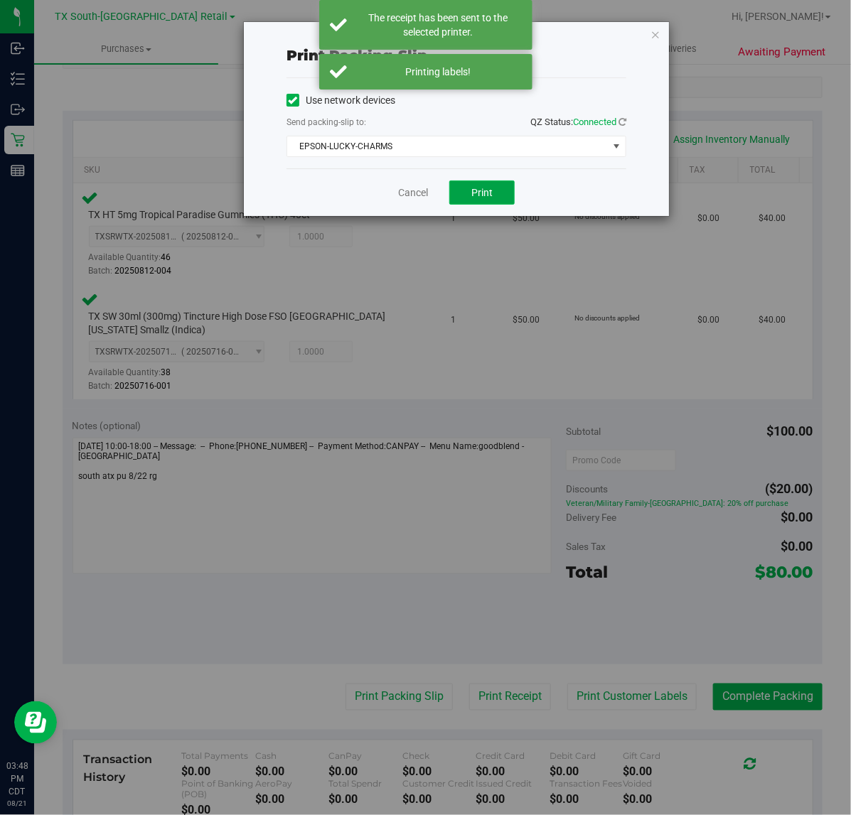
click at [456, 194] on button "Print" at bounding box center [481, 193] width 65 height 24
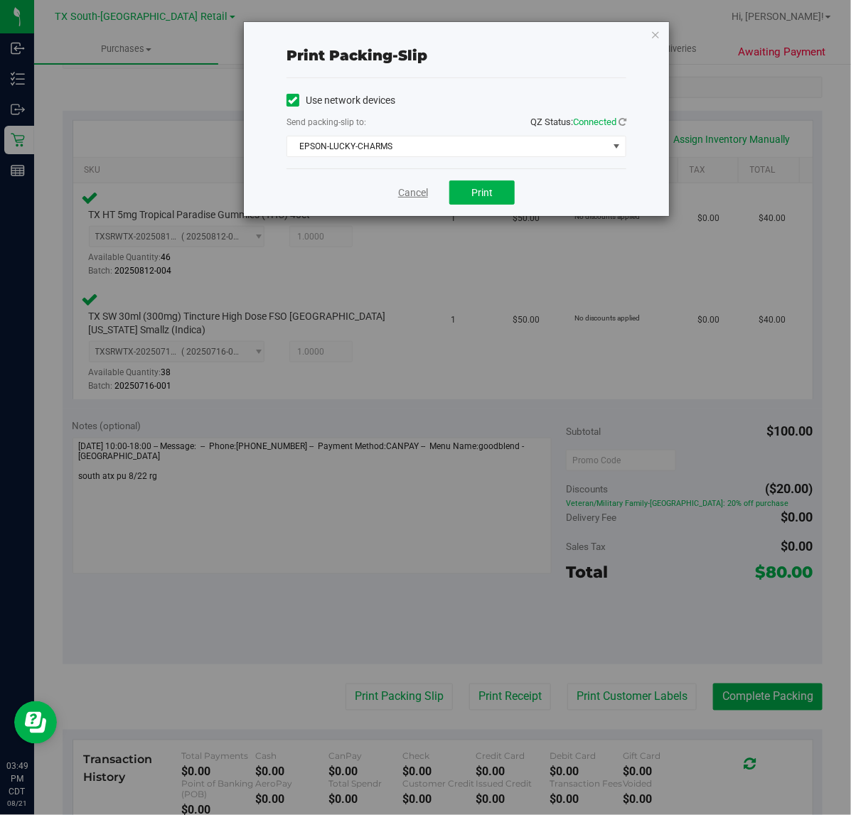
click at [424, 196] on link "Cancel" at bounding box center [413, 192] width 30 height 15
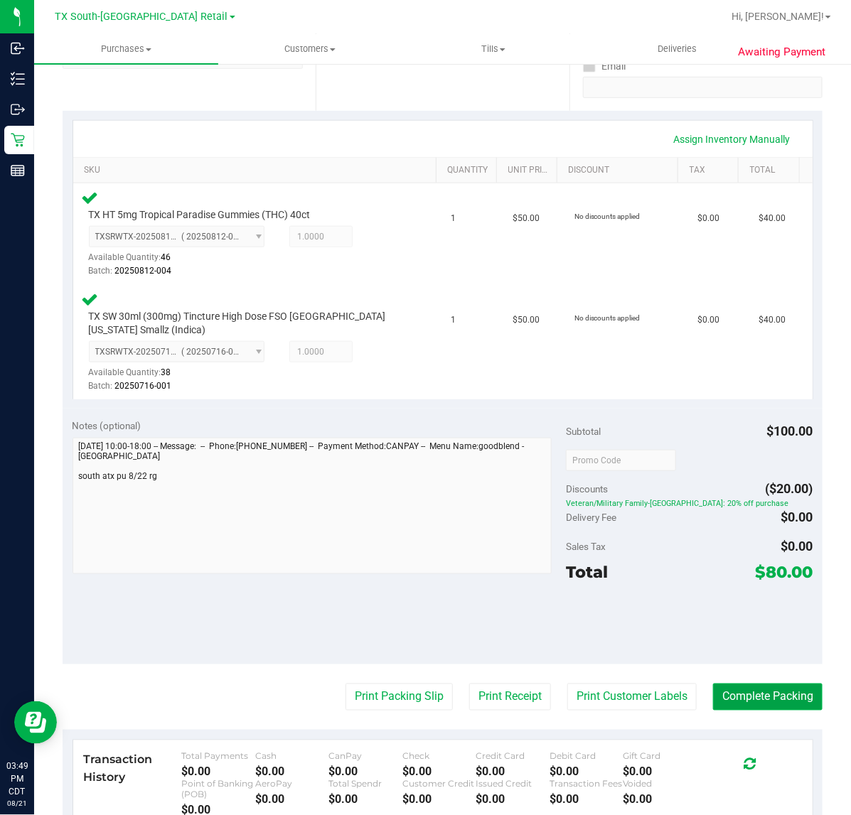
click at [713, 697] on button "Complete Packing" at bounding box center [767, 697] width 109 height 27
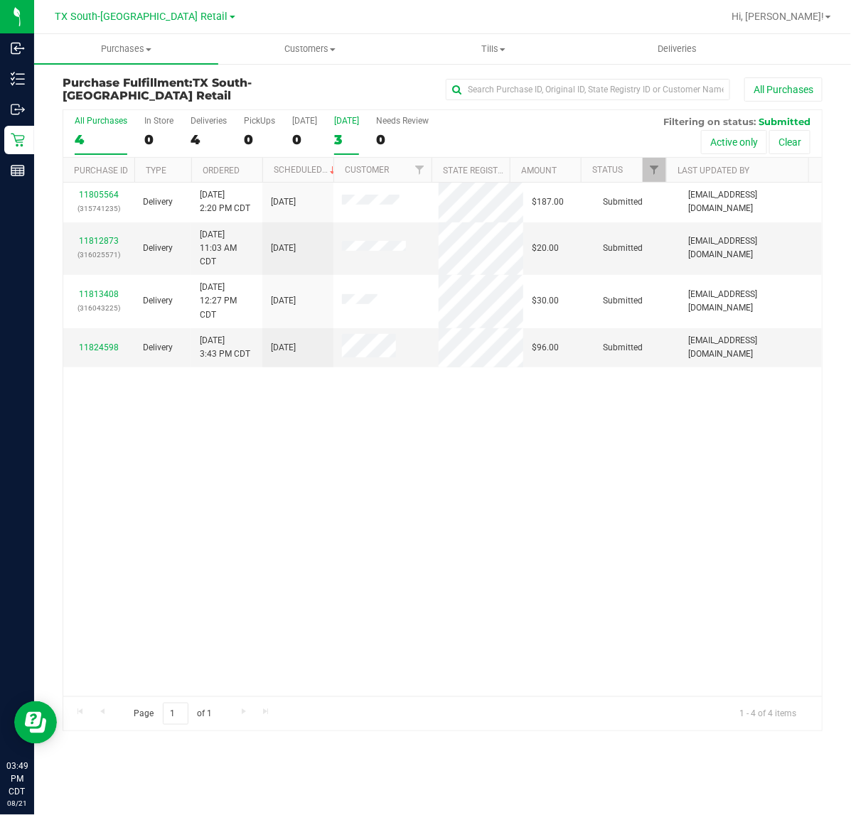
click at [339, 129] on label "Tomorrow 3" at bounding box center [346, 135] width 25 height 39
click at [0, 0] on input "Tomorrow 3" at bounding box center [0, 0] width 0 height 0
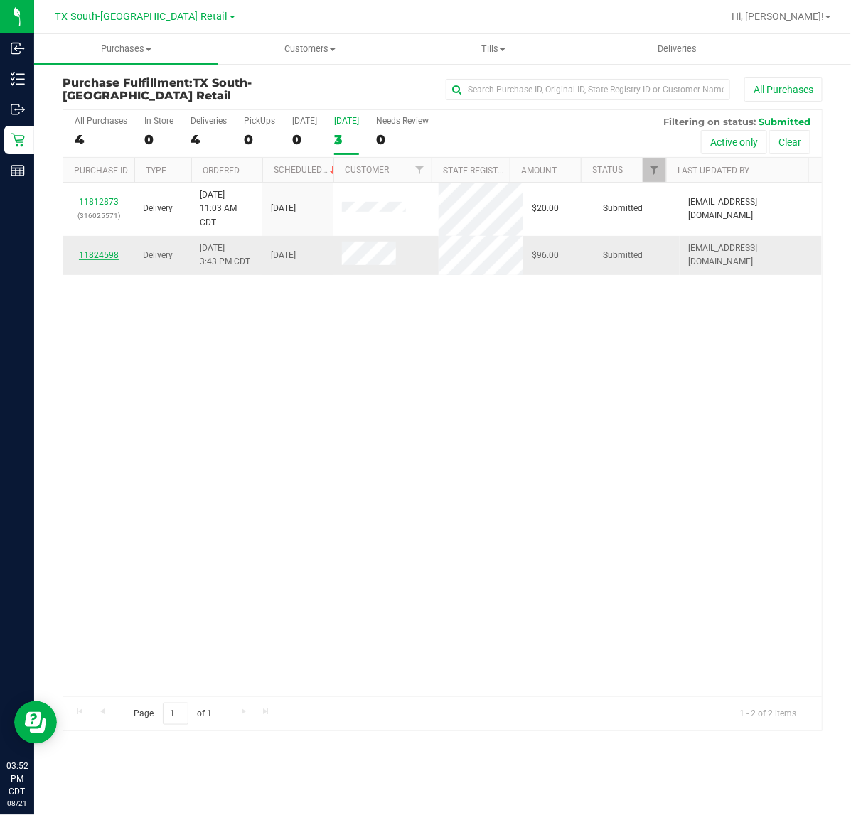
click at [104, 257] on link "11824598" at bounding box center [99, 255] width 40 height 10
click at [357, 130] on label "Tomorrow 3" at bounding box center [346, 135] width 25 height 39
click at [0, 0] on input "Tomorrow 3" at bounding box center [0, 0] width 0 height 0
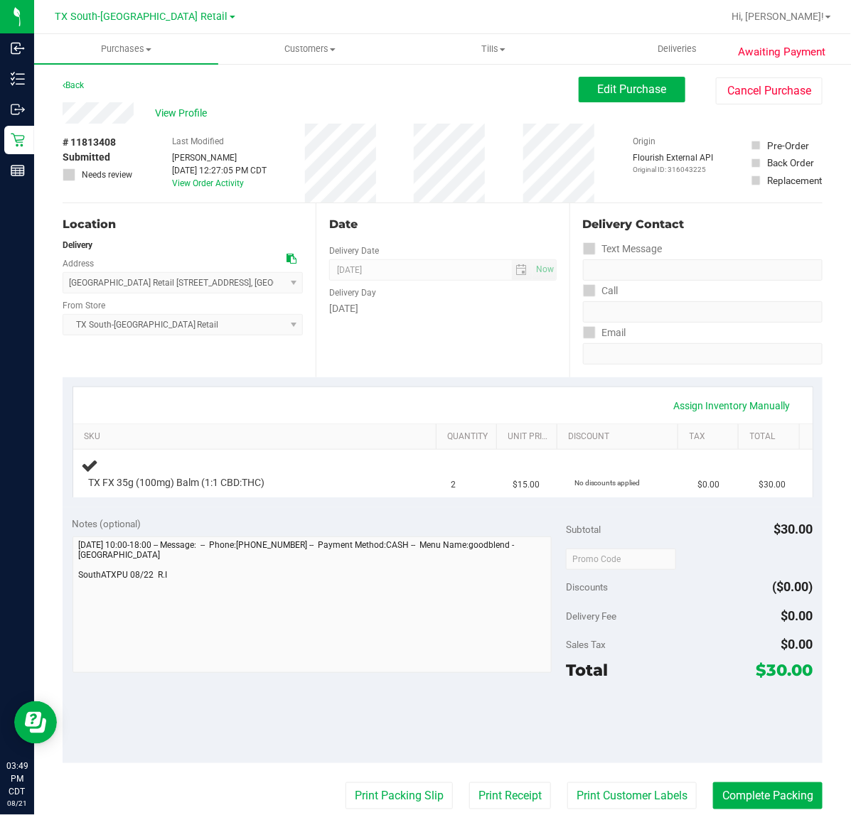
click at [407, 510] on div "Notes (optional) Subtotal $30.00 Discounts ($0.00) Delivery Fee $0.00 Sales Tax…" at bounding box center [443, 635] width 760 height 256
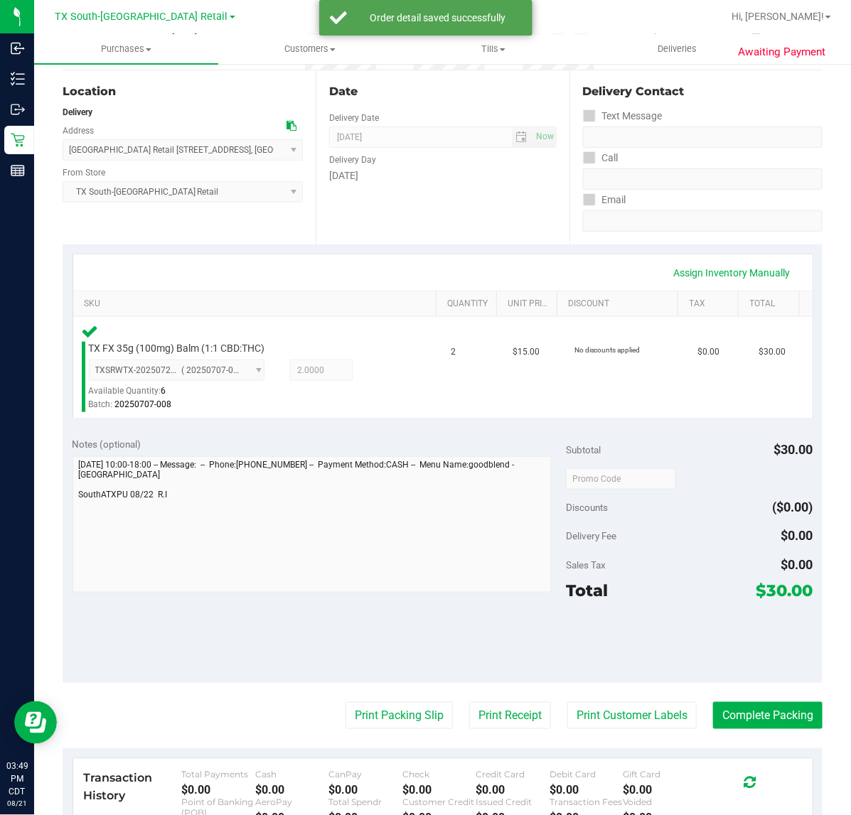
scroll to position [178, 0]
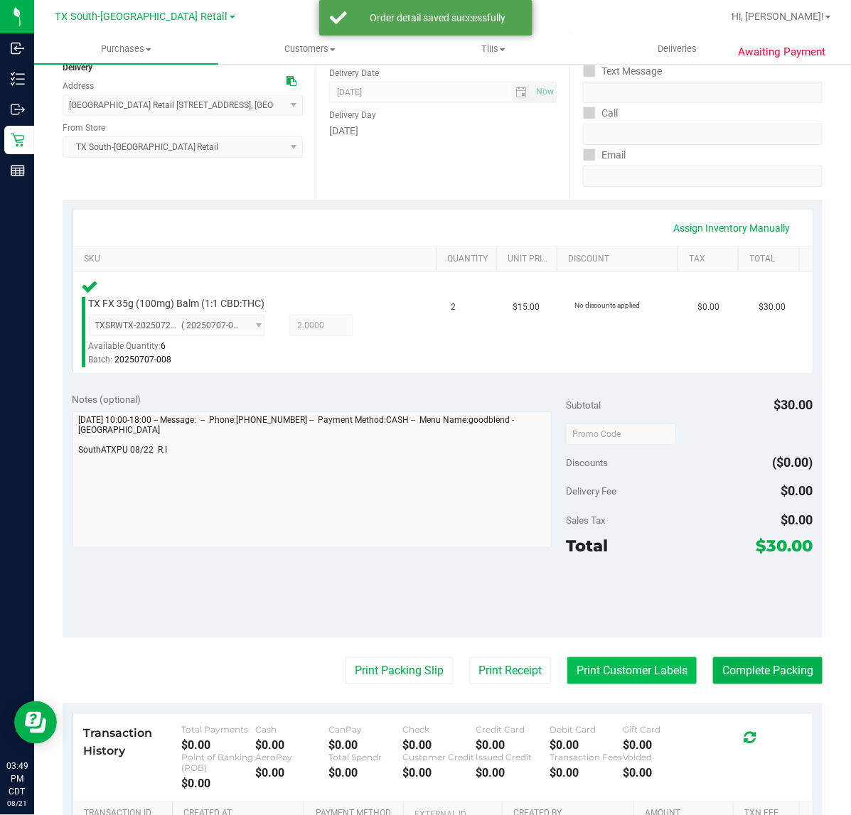
click at [593, 664] on button "Print Customer Labels" at bounding box center [631, 670] width 129 height 27
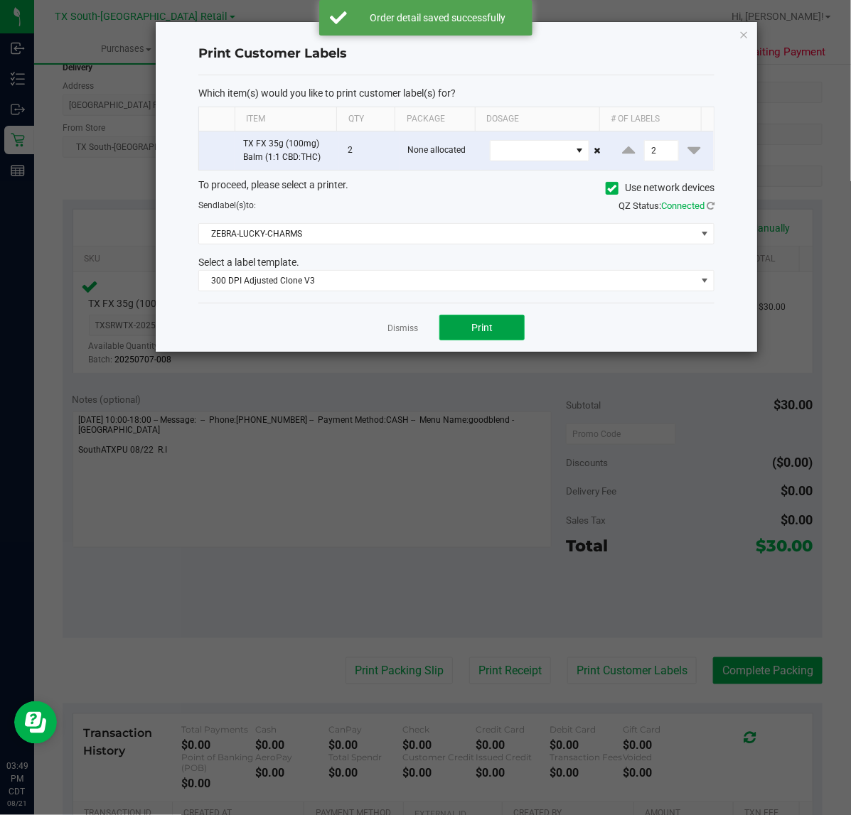
click at [519, 324] on button "Print" at bounding box center [481, 328] width 85 height 26
click at [403, 330] on link "Dismiss" at bounding box center [402, 329] width 31 height 12
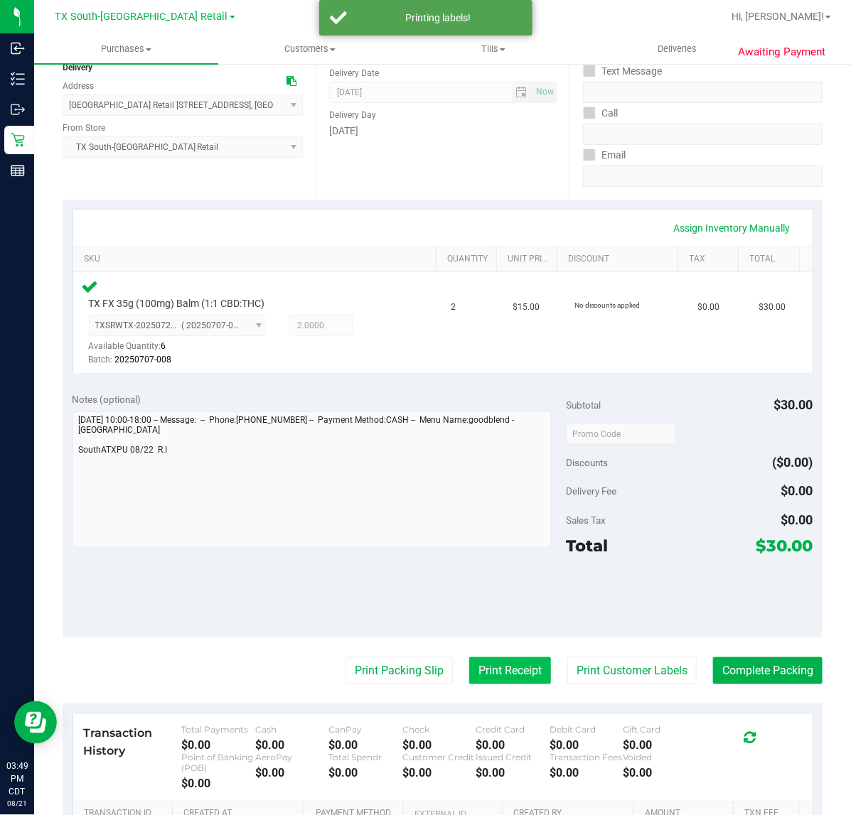
click at [476, 679] on button "Print Receipt" at bounding box center [510, 670] width 82 height 27
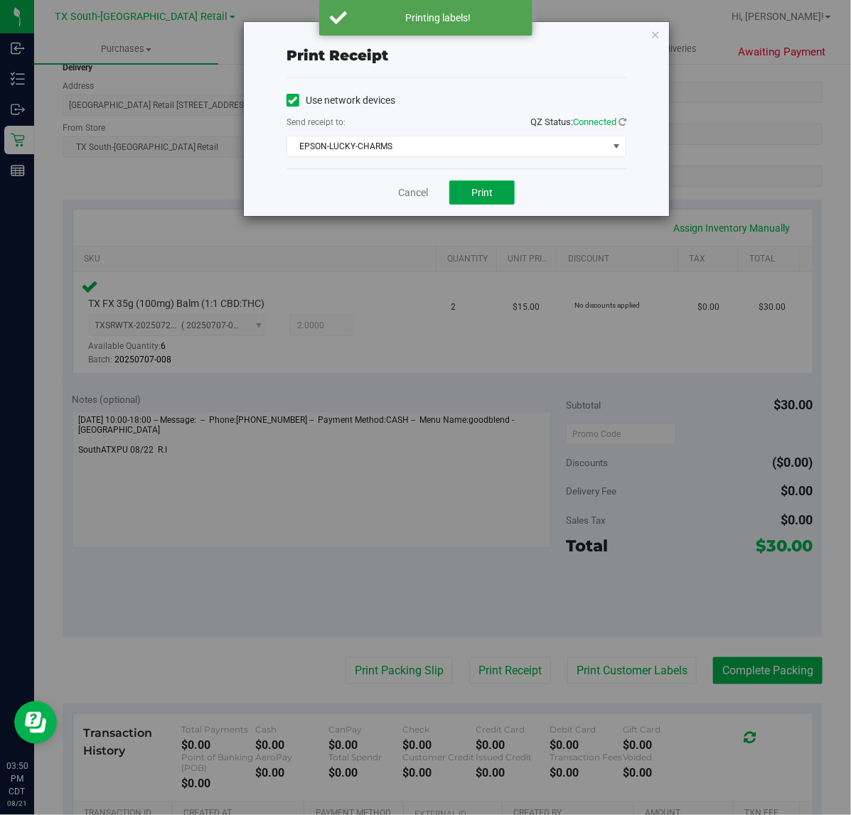
click at [499, 201] on button "Print" at bounding box center [481, 193] width 65 height 24
click at [402, 197] on link "Cancel" at bounding box center [407, 192] width 30 height 15
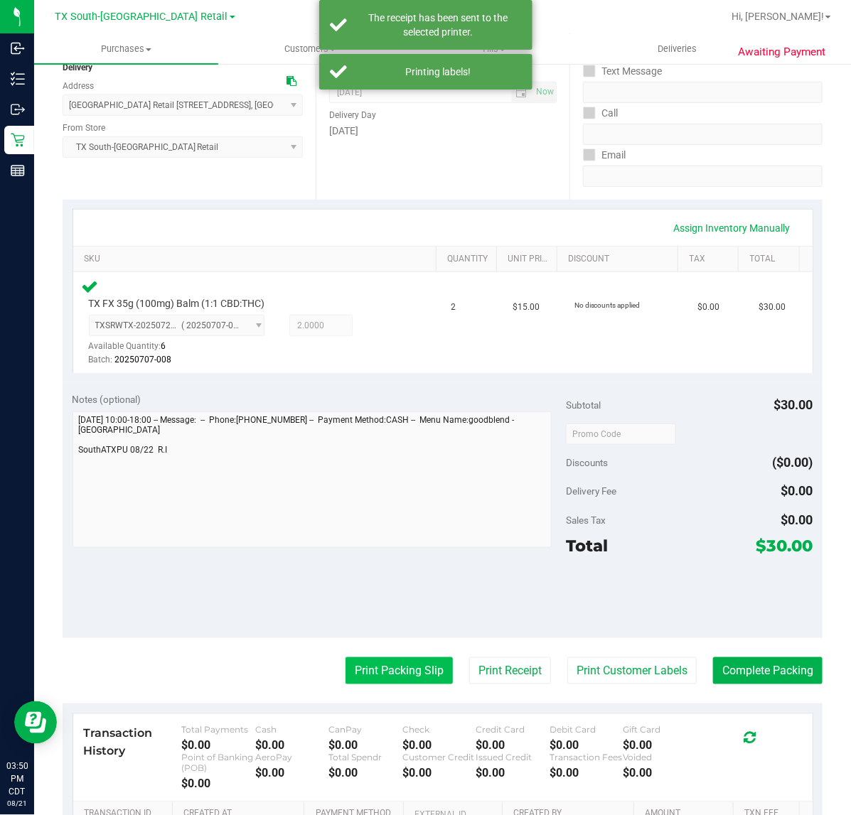
click at [402, 664] on button "Print Packing Slip" at bounding box center [398, 670] width 107 height 27
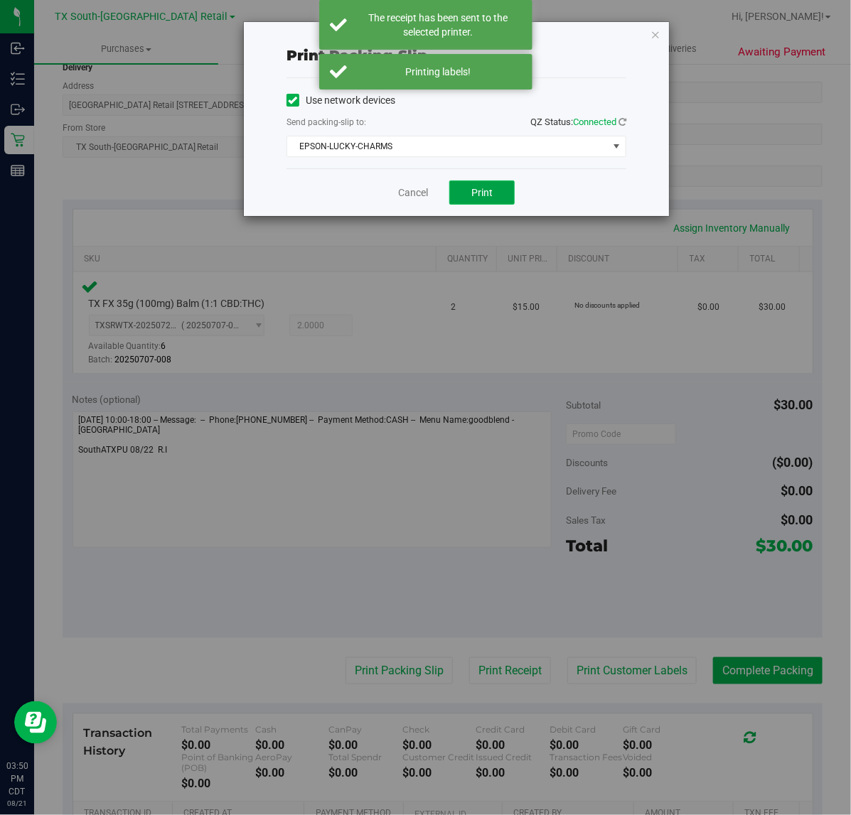
click at [512, 200] on button "Print" at bounding box center [481, 193] width 65 height 24
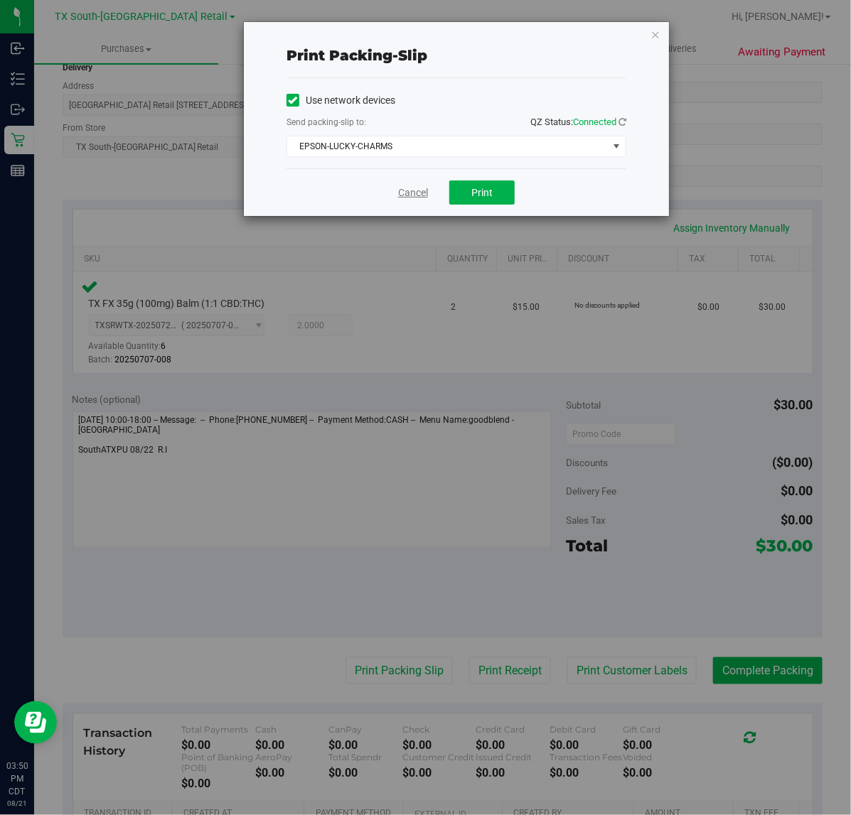
click at [417, 199] on link "Cancel" at bounding box center [413, 192] width 30 height 15
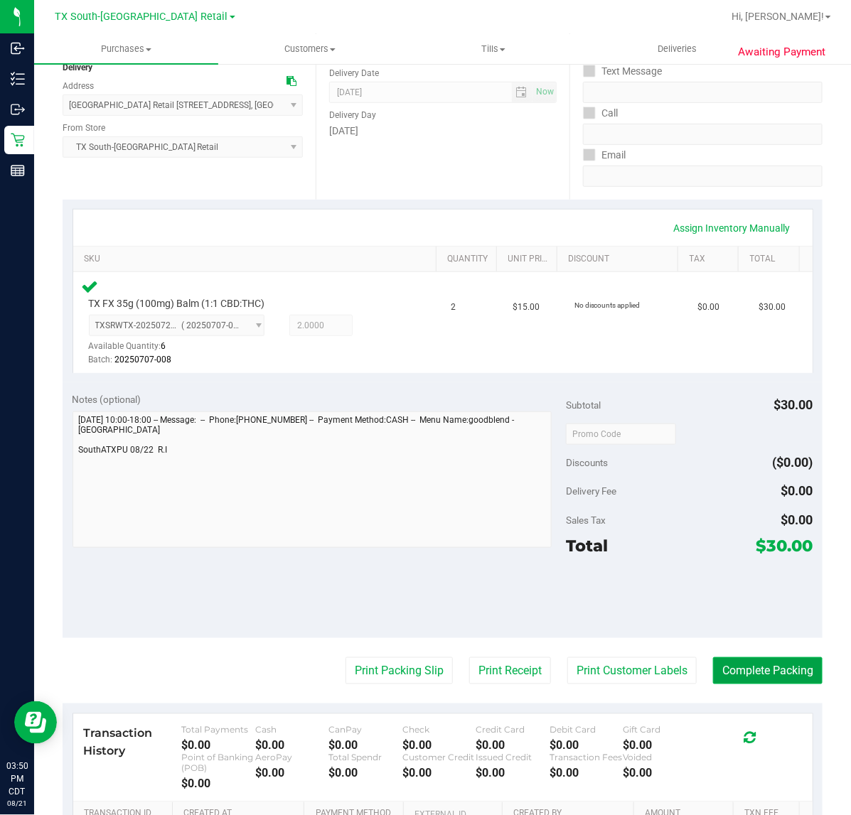
click at [791, 675] on button "Complete Packing" at bounding box center [767, 670] width 109 height 27
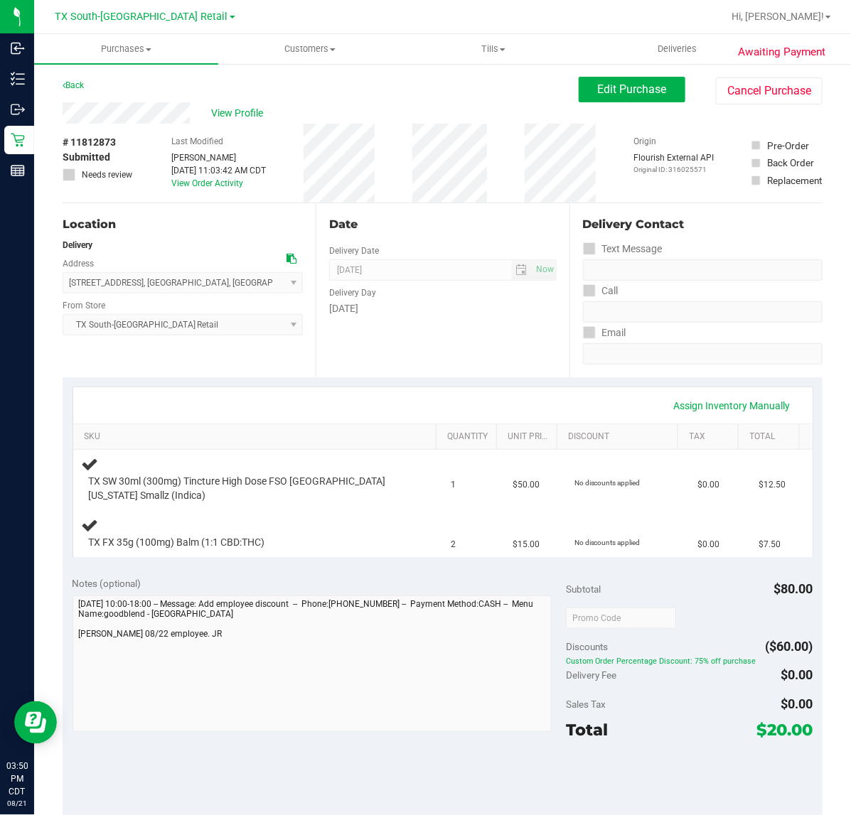
click at [519, 410] on div "Assign Inventory Manually" at bounding box center [442, 406] width 713 height 24
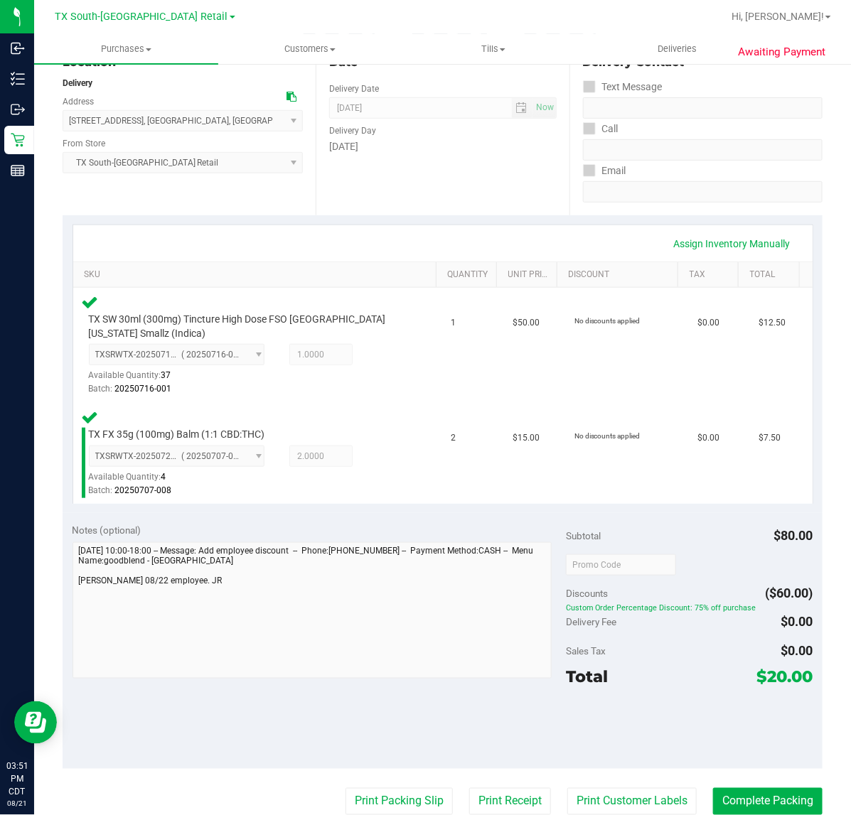
scroll to position [178, 0]
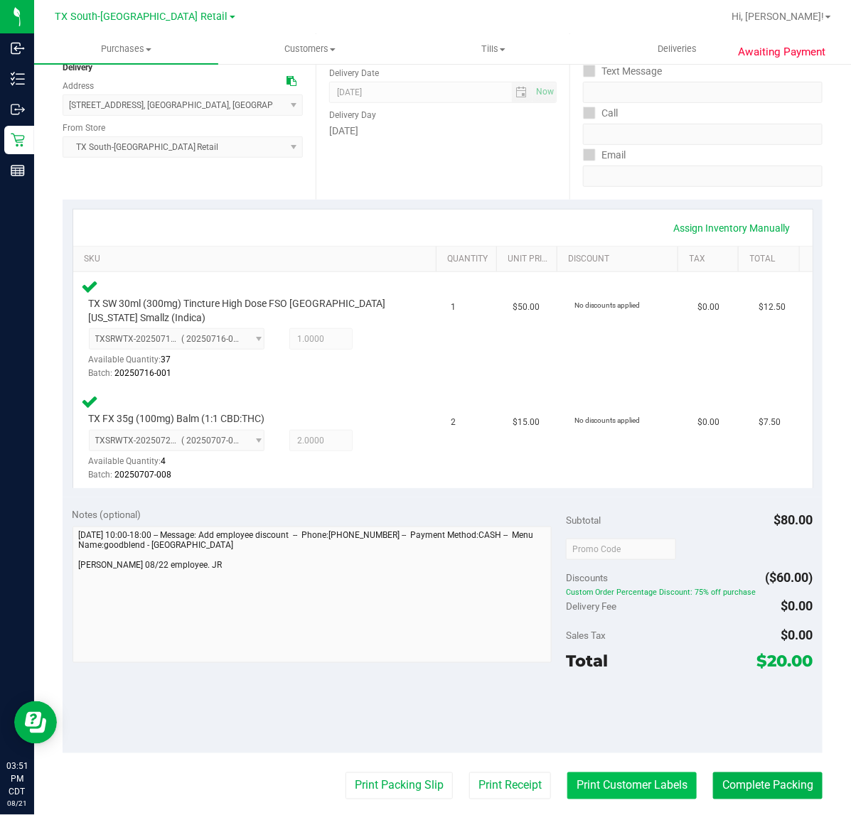
click at [602, 790] on button "Print Customer Labels" at bounding box center [631, 785] width 129 height 27
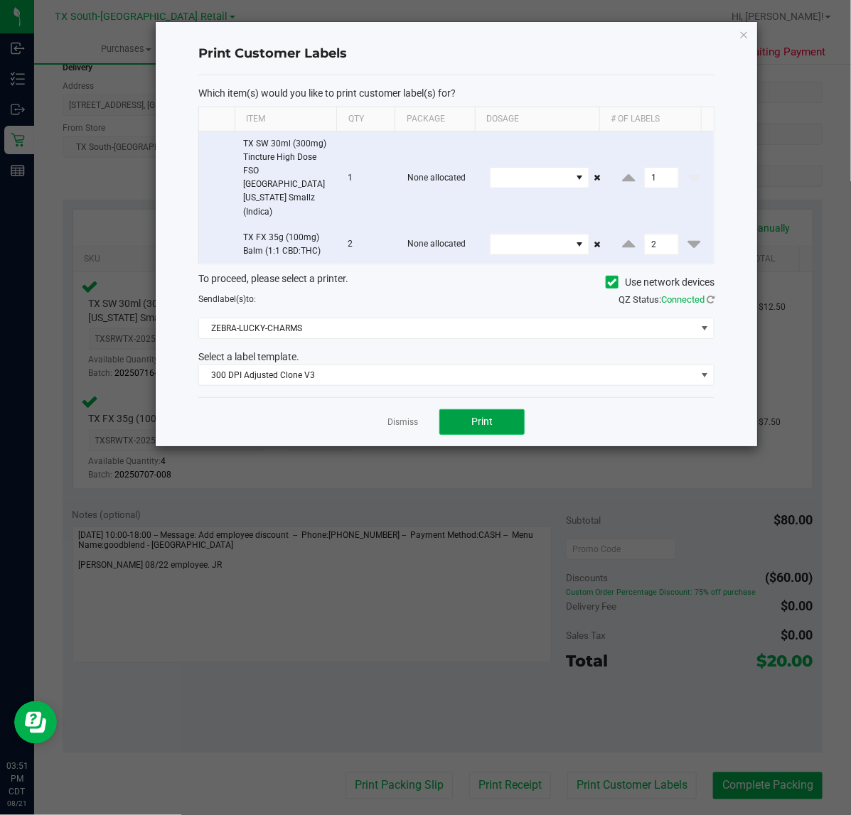
click at [474, 409] on button "Print" at bounding box center [481, 422] width 85 height 26
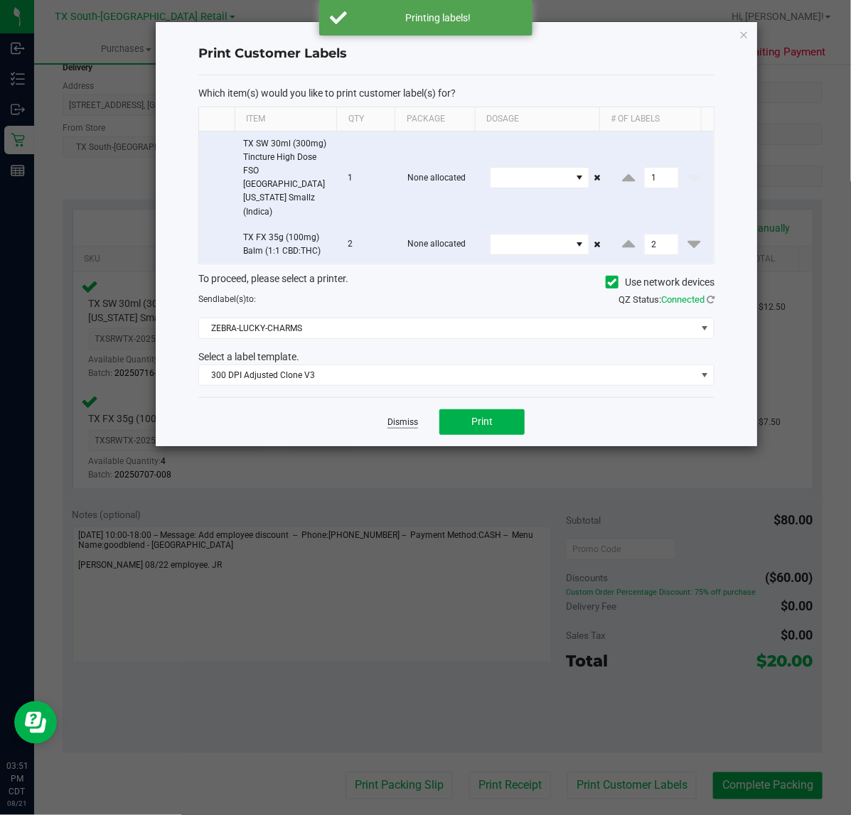
click at [407, 416] on link "Dismiss" at bounding box center [402, 422] width 31 height 12
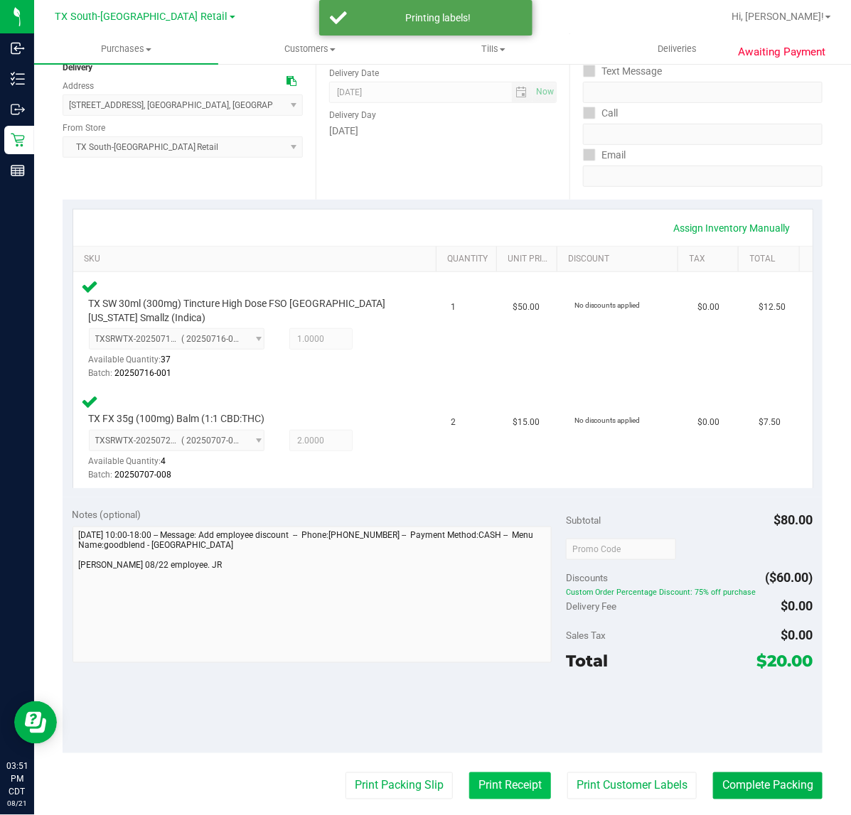
click at [508, 790] on button "Print Receipt" at bounding box center [510, 785] width 82 height 27
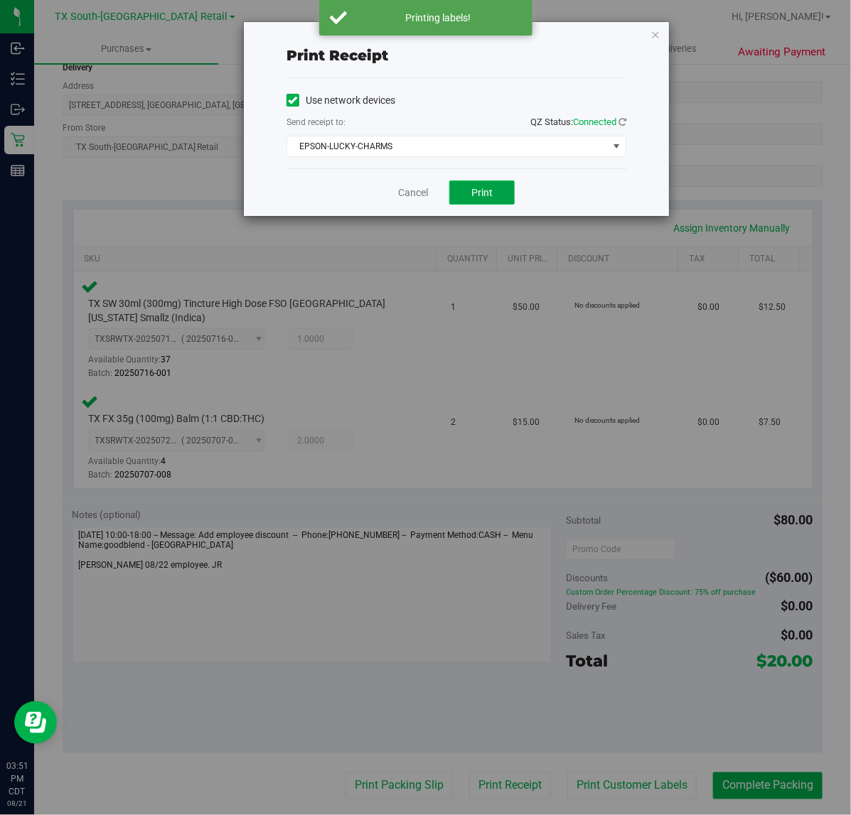
click at [464, 197] on button "Print" at bounding box center [481, 193] width 65 height 24
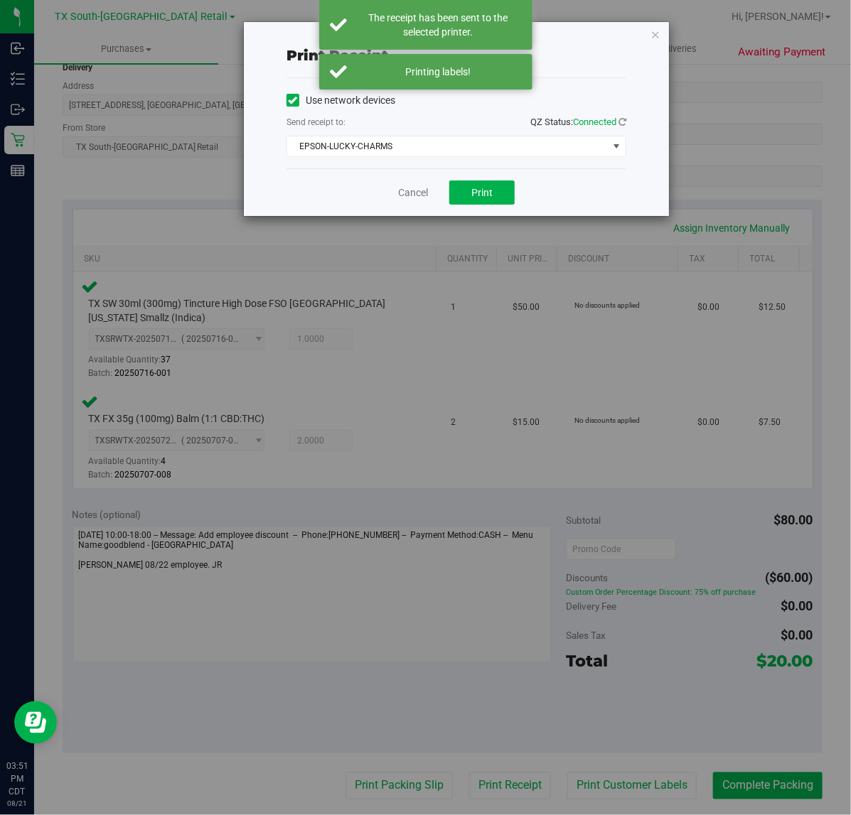
click at [419, 201] on div "Cancel Print" at bounding box center [456, 192] width 340 height 48
click at [417, 197] on link "Cancel" at bounding box center [413, 192] width 30 height 15
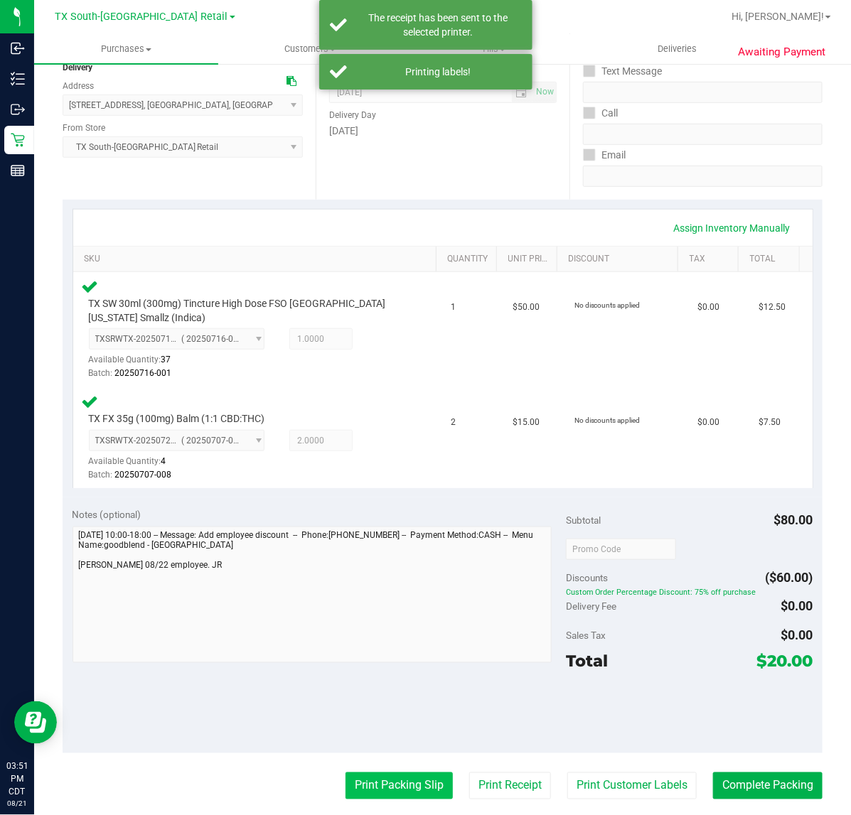
click at [409, 782] on button "Print Packing Slip" at bounding box center [398, 785] width 107 height 27
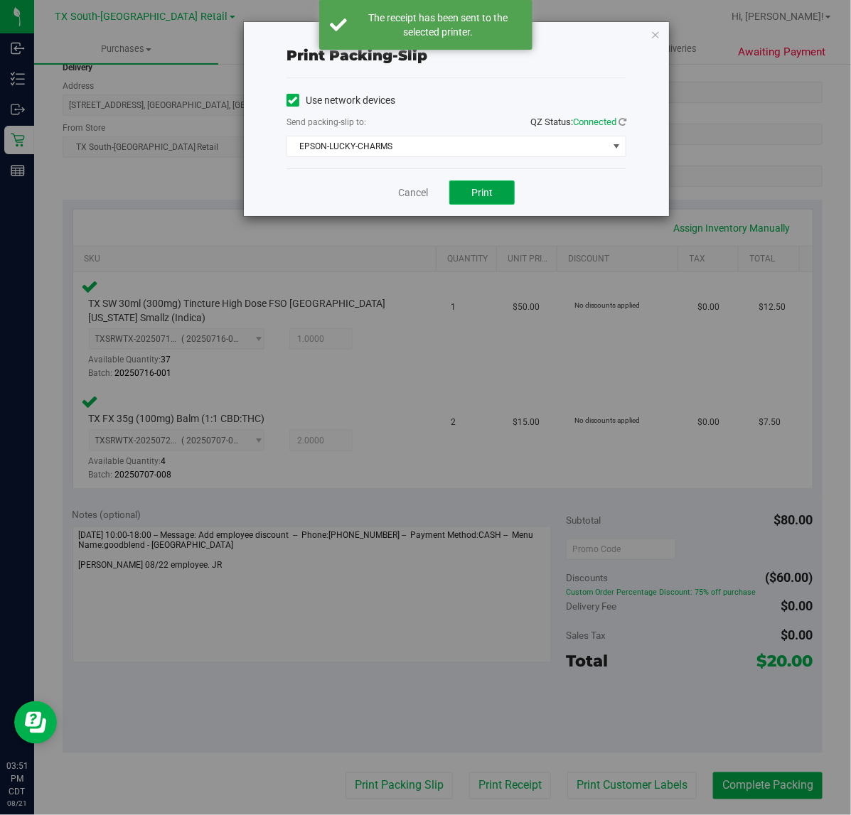
click at [463, 193] on button "Print" at bounding box center [481, 193] width 65 height 24
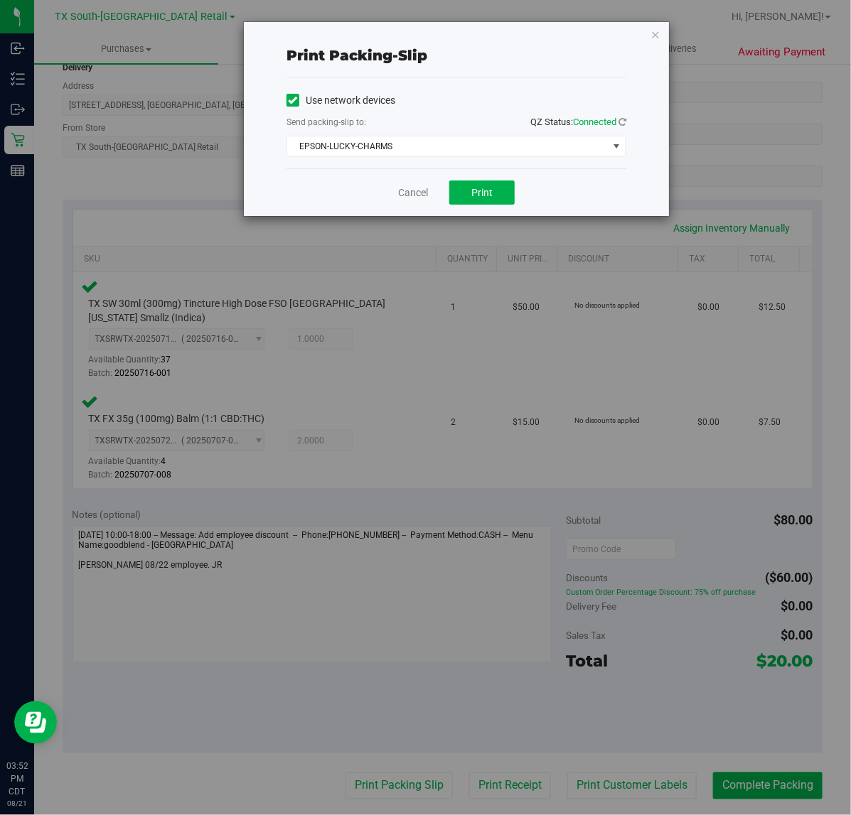
click at [382, 187] on div "Cancel Print" at bounding box center [456, 192] width 340 height 48
click at [413, 199] on link "Cancel" at bounding box center [413, 192] width 30 height 15
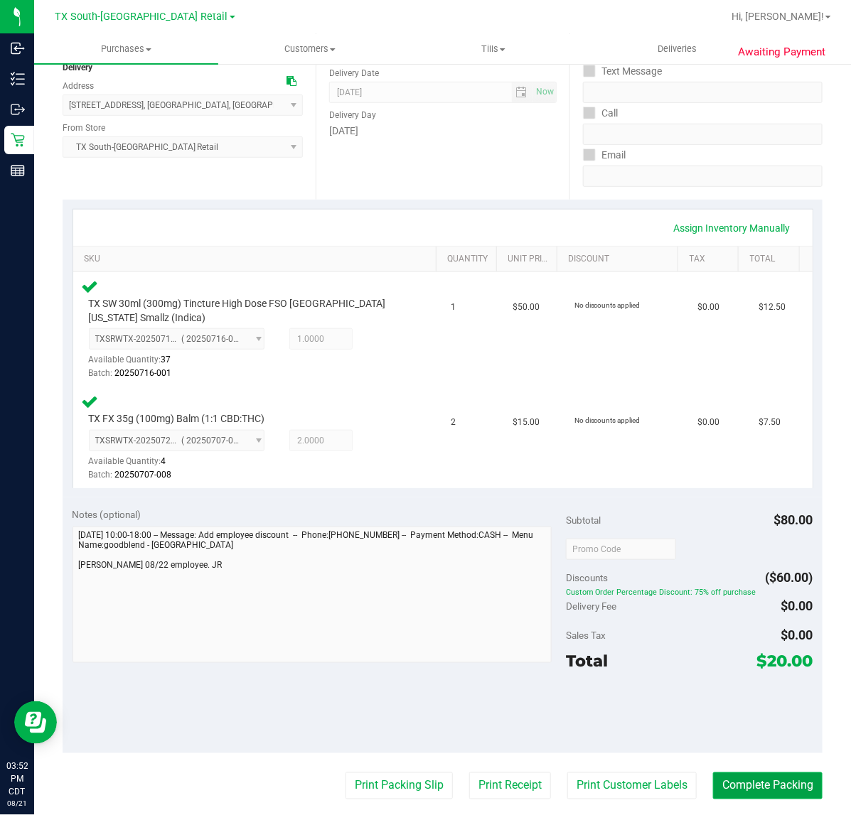
click at [758, 797] on button "Complete Packing" at bounding box center [767, 785] width 109 height 27
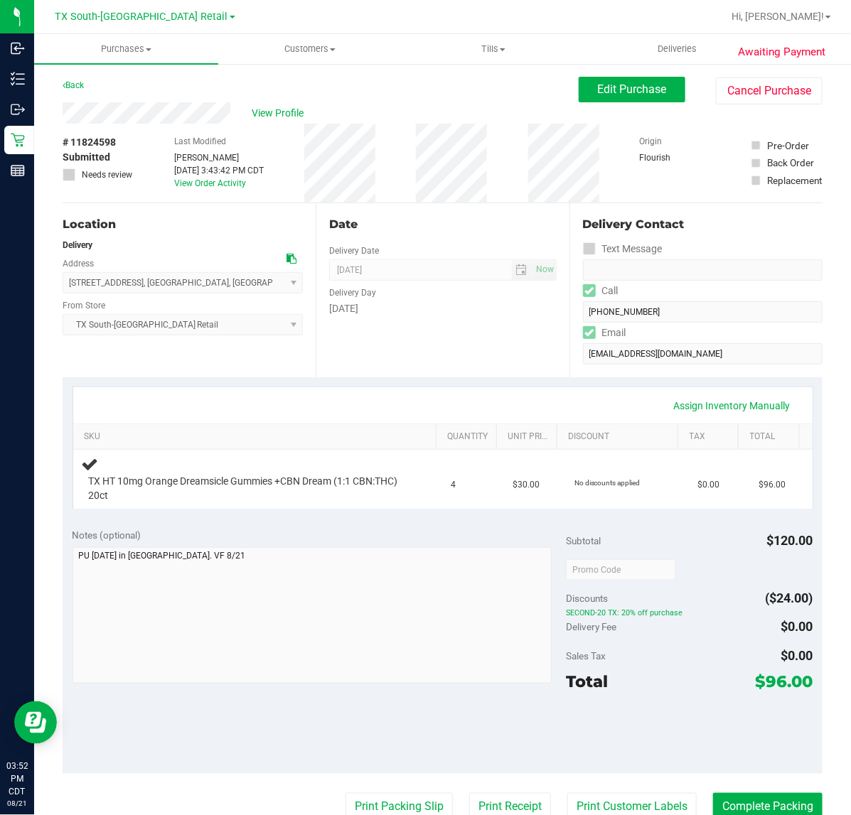
click at [228, 378] on div "Assign Inventory Manually SKU Quantity Unit Price Discount Tax Total TX HT 10mg…" at bounding box center [443, 447] width 760 height 141
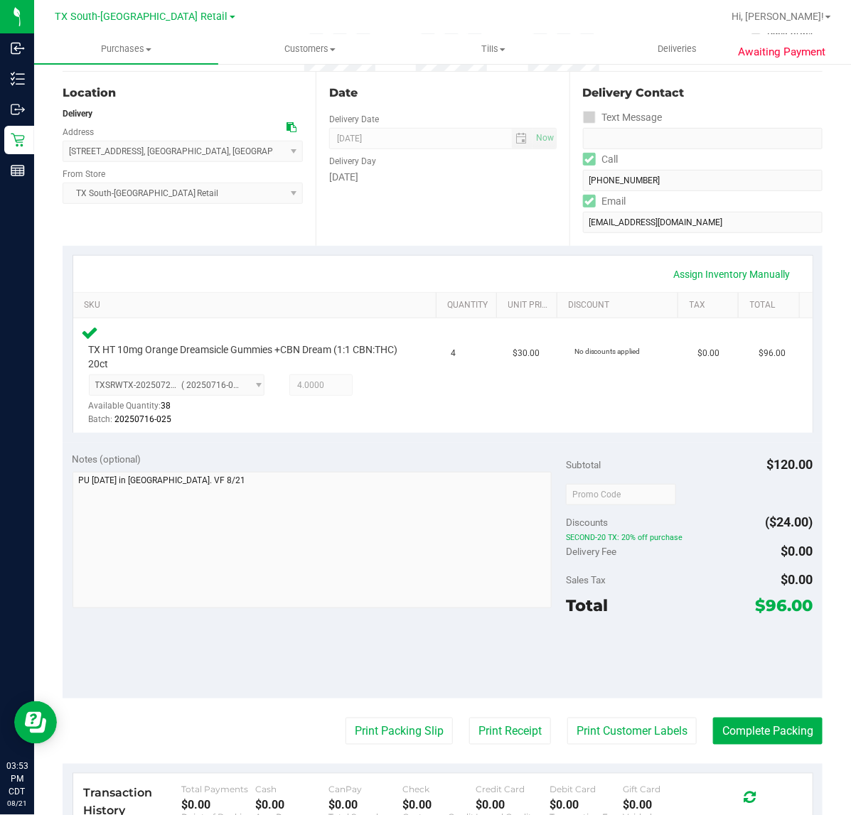
scroll to position [316, 0]
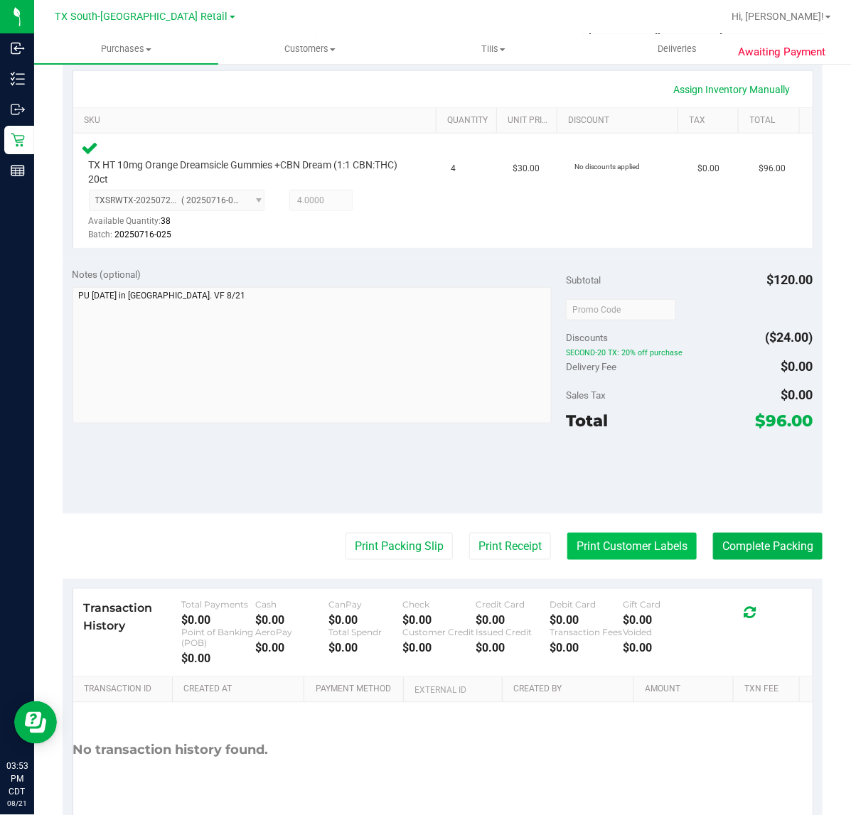
click at [637, 549] on button "Print Customer Labels" at bounding box center [631, 546] width 129 height 27
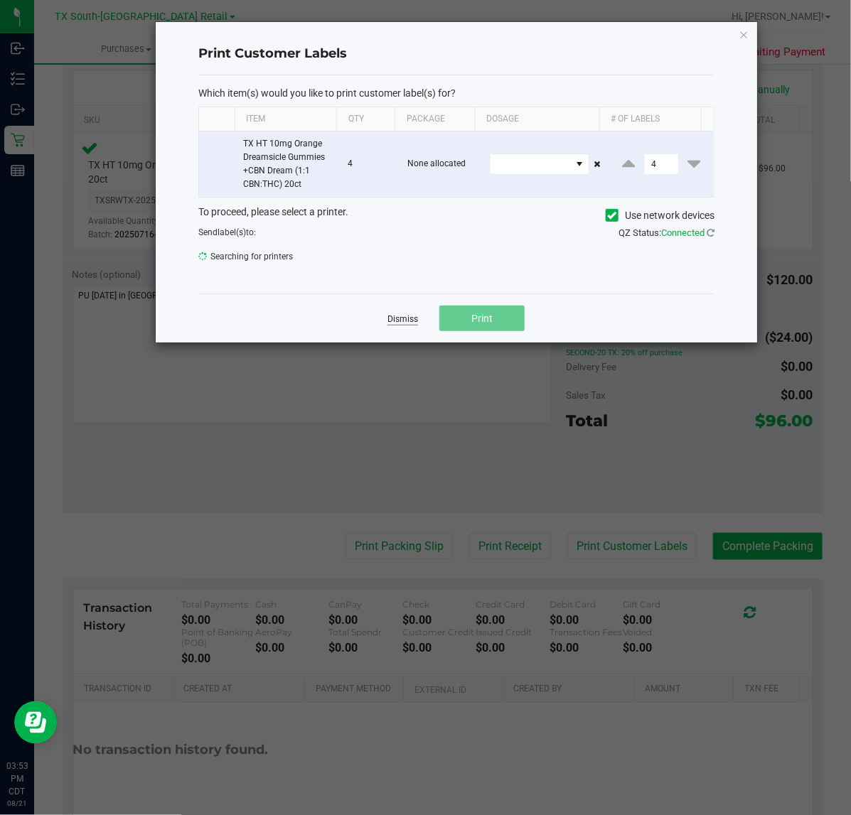
click at [395, 321] on link "Dismiss" at bounding box center [402, 319] width 31 height 12
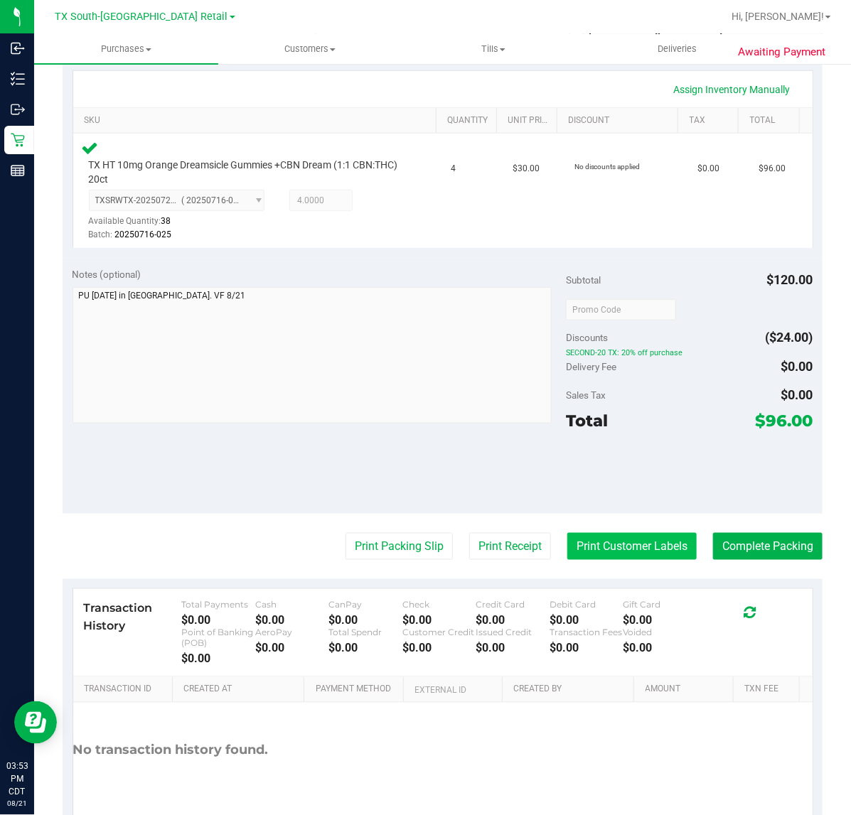
click at [626, 551] on button "Print Customer Labels" at bounding box center [631, 546] width 129 height 27
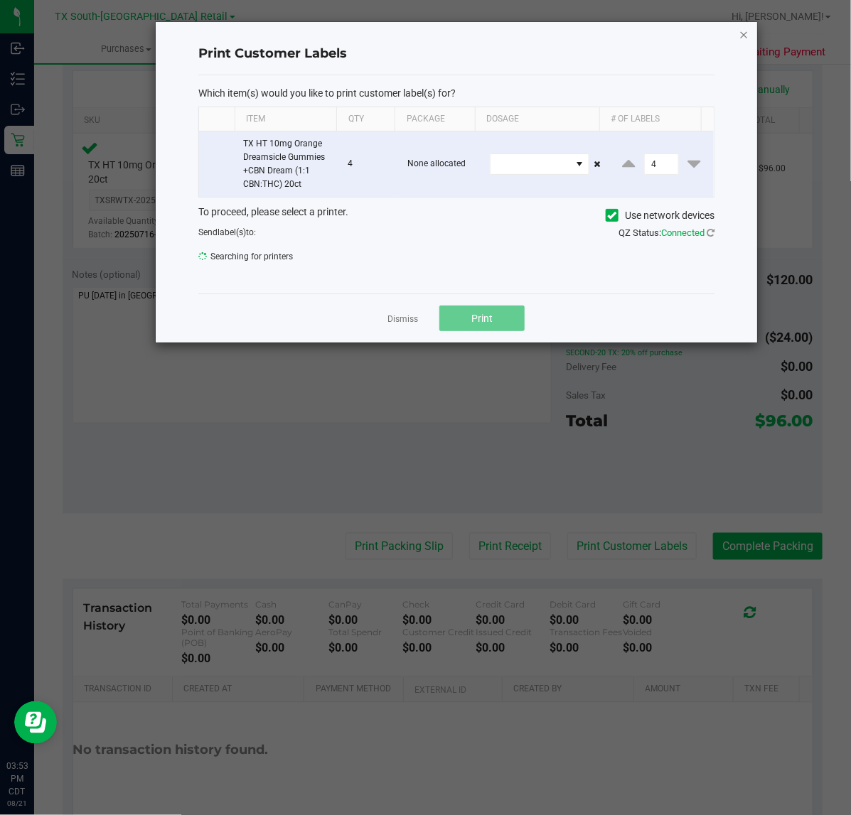
click at [740, 37] on icon "button" at bounding box center [744, 34] width 10 height 17
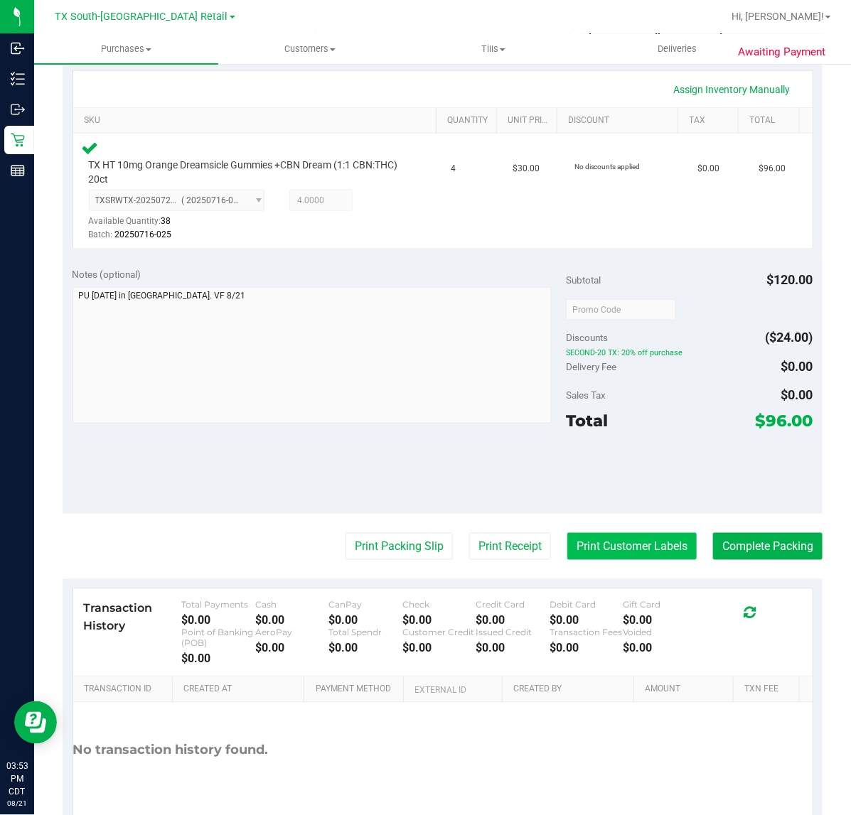
click at [620, 539] on button "Print Customer Labels" at bounding box center [631, 546] width 129 height 27
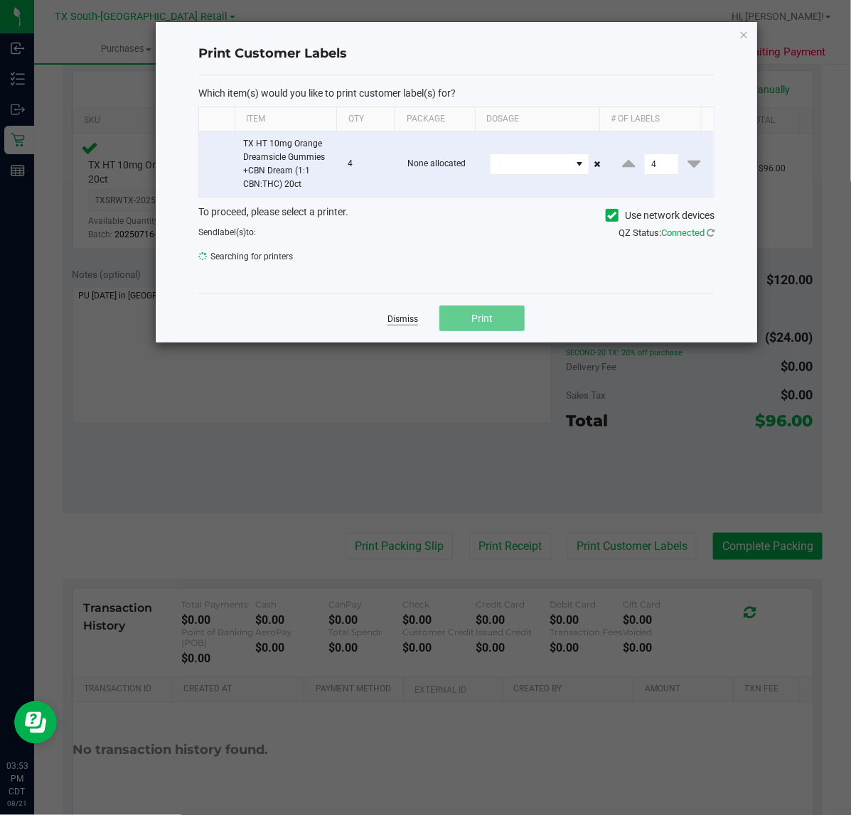
click at [414, 323] on link "Dismiss" at bounding box center [402, 319] width 31 height 12
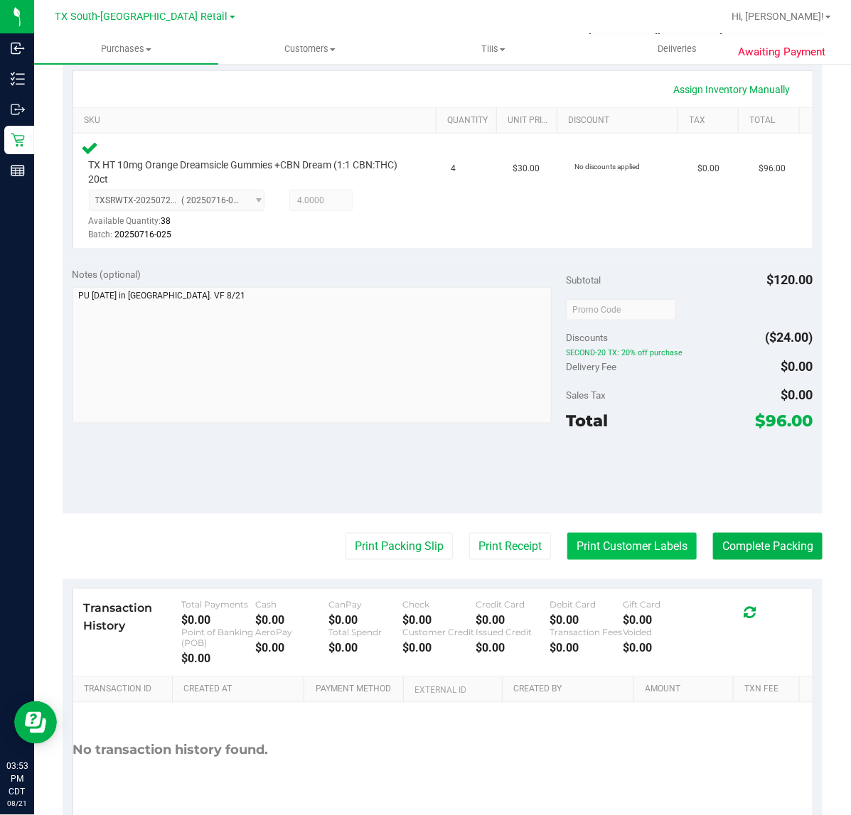
click at [636, 537] on button "Print Customer Labels" at bounding box center [631, 546] width 129 height 27
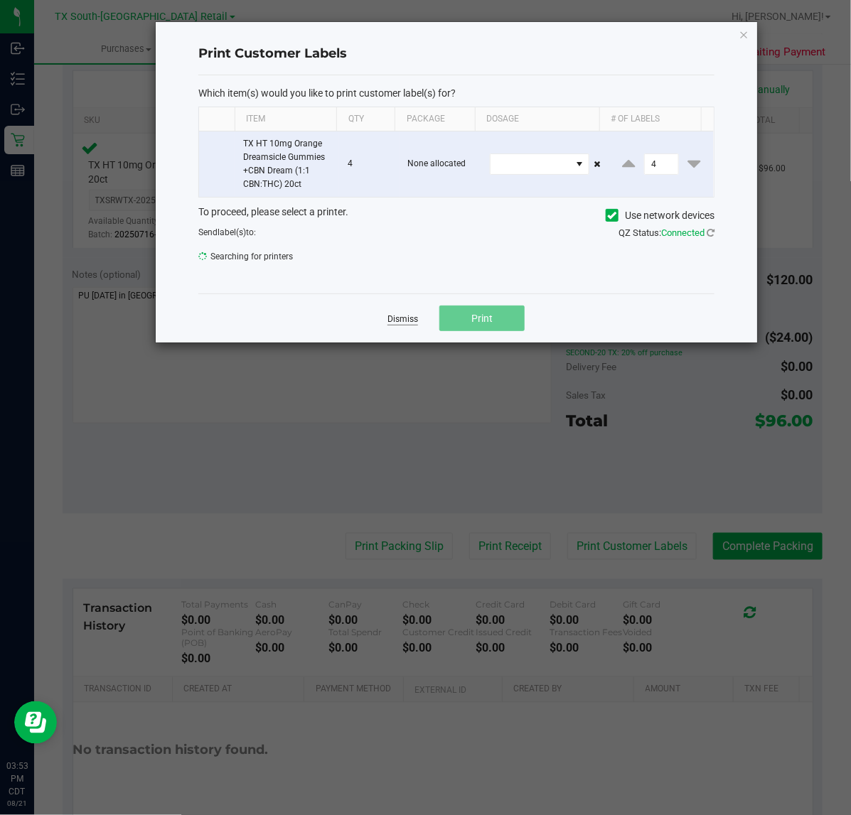
click at [410, 325] on app-cancel-button "Dismiss" at bounding box center [402, 318] width 31 height 15
drag, startPoint x: 409, startPoint y: 320, endPoint x: 302, endPoint y: 193, distance: 167.0
click at [409, 318] on link "Dismiss" at bounding box center [402, 319] width 31 height 12
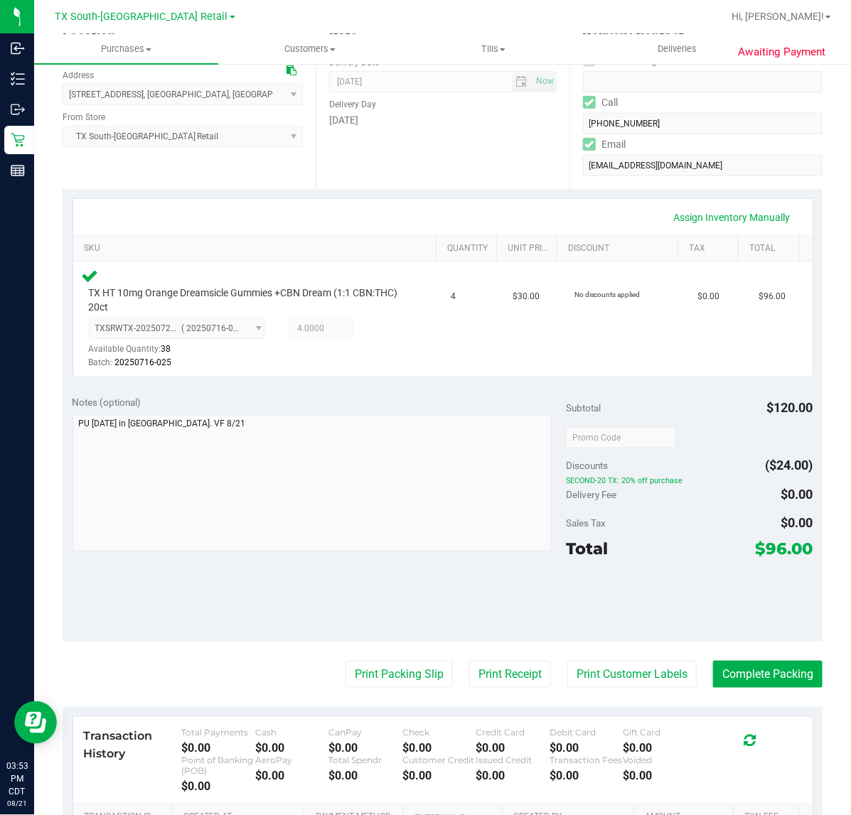
scroll to position [0, 0]
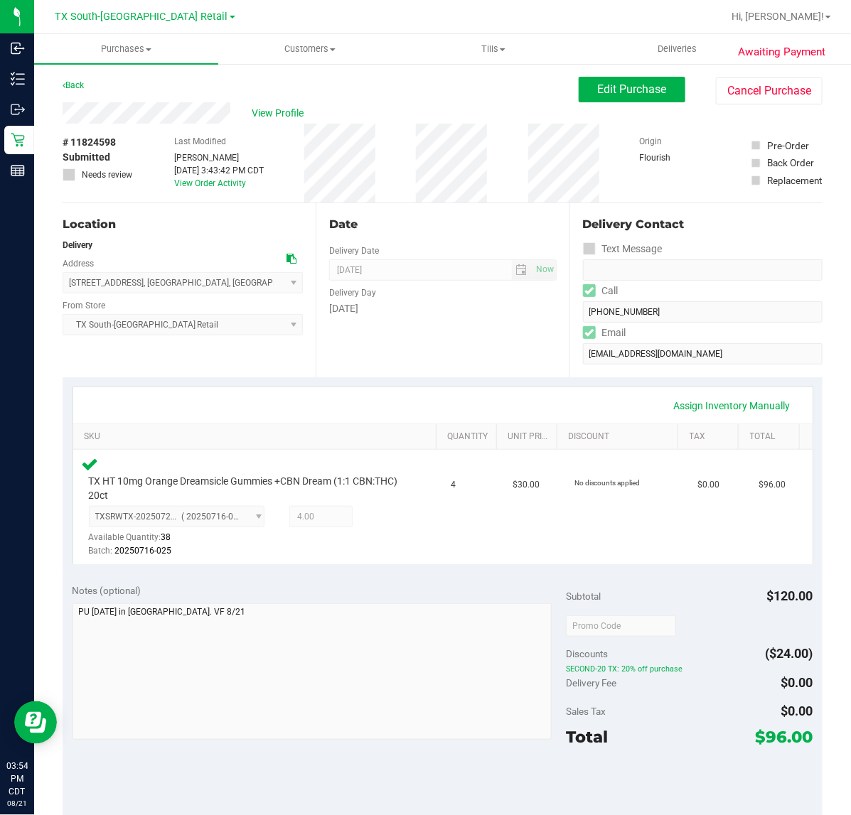
scroll to position [89, 0]
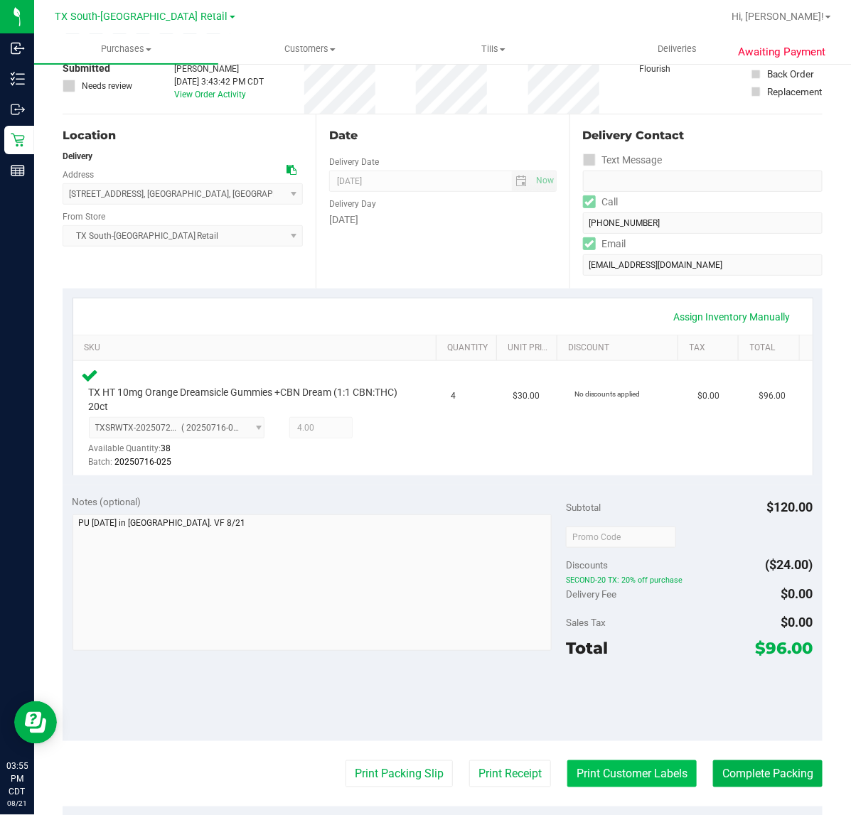
click at [567, 779] on button "Print Customer Labels" at bounding box center [631, 773] width 129 height 27
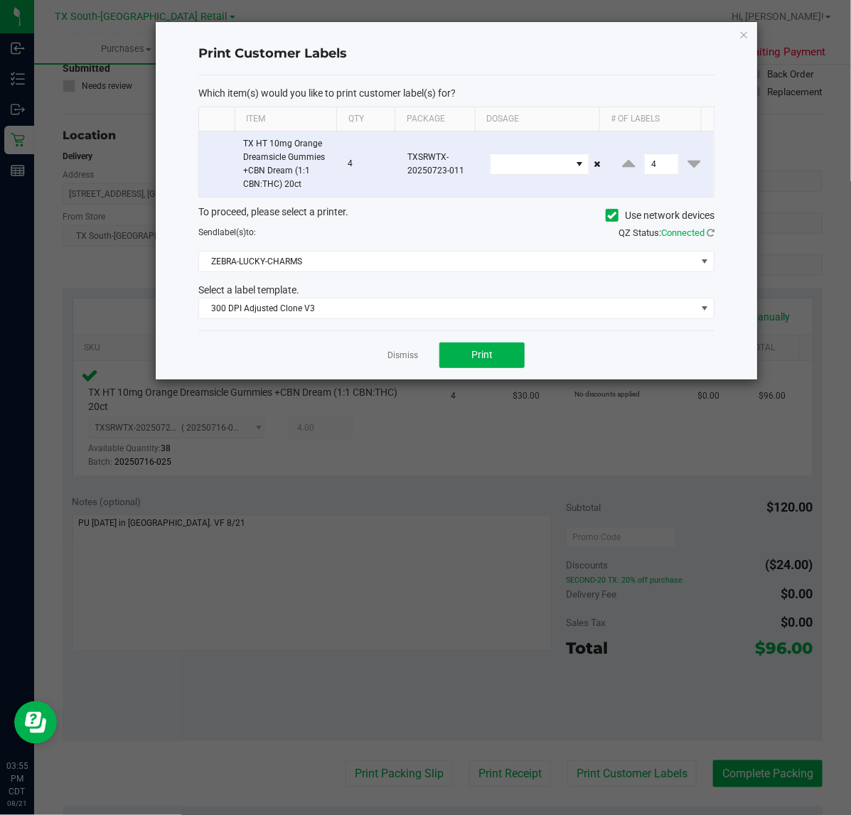
click at [459, 371] on div "Dismiss Print" at bounding box center [456, 354] width 516 height 49
click at [459, 365] on button "Print" at bounding box center [481, 356] width 85 height 26
click at [409, 357] on link "Dismiss" at bounding box center [402, 356] width 31 height 12
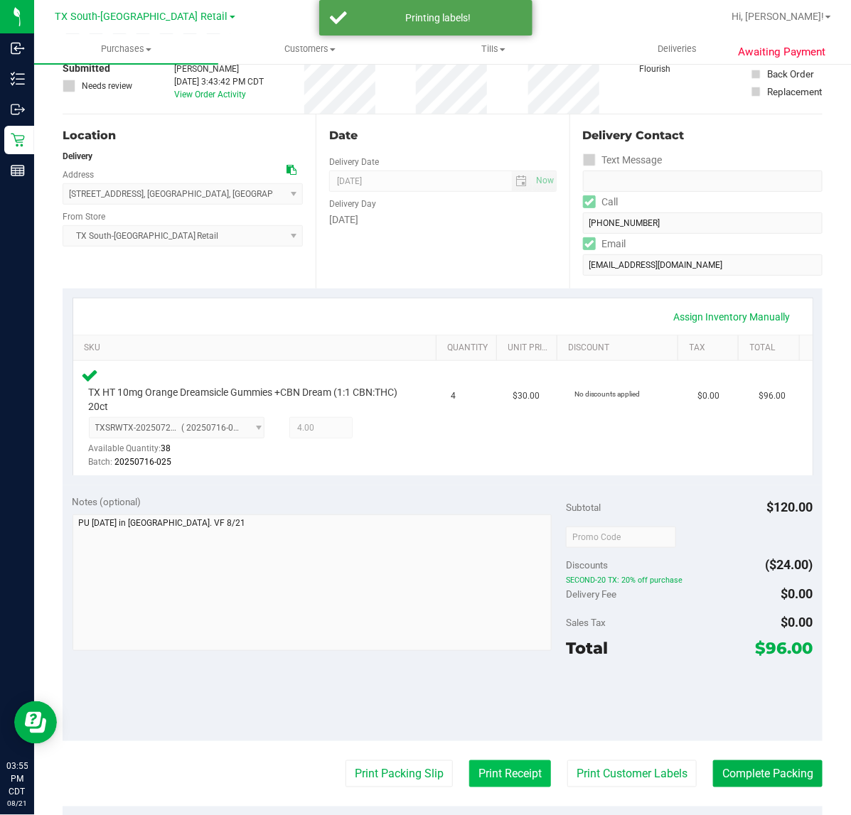
click at [502, 763] on button "Print Receipt" at bounding box center [510, 773] width 82 height 27
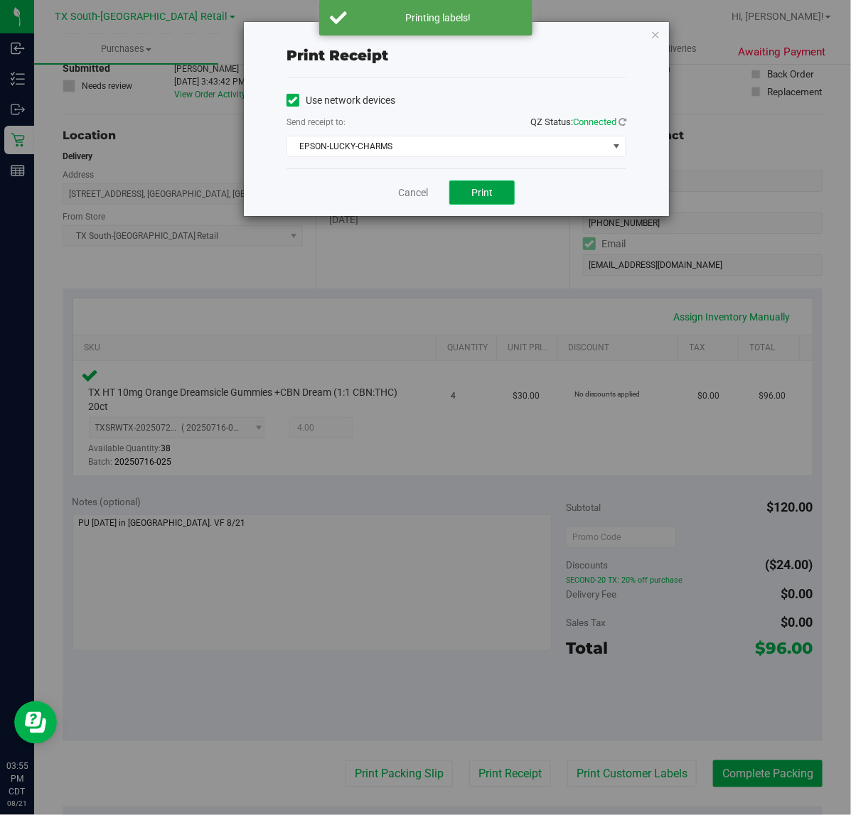
click at [478, 198] on span "Print" at bounding box center [481, 192] width 21 height 11
click at [406, 186] on link "Cancel" at bounding box center [407, 192] width 30 height 15
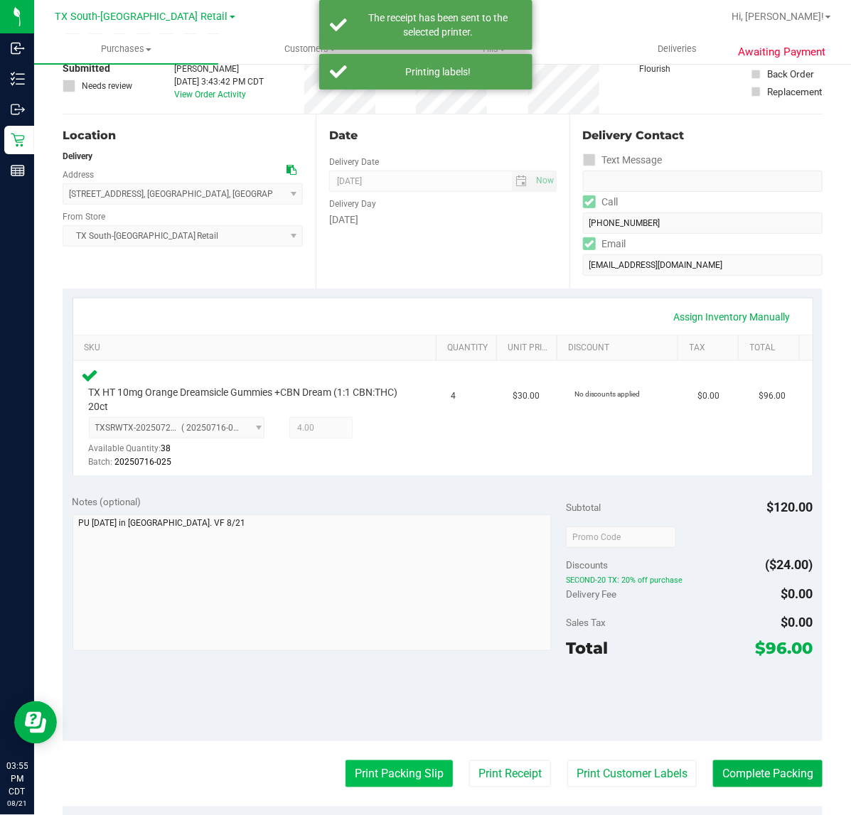
click at [388, 770] on button "Print Packing Slip" at bounding box center [398, 773] width 107 height 27
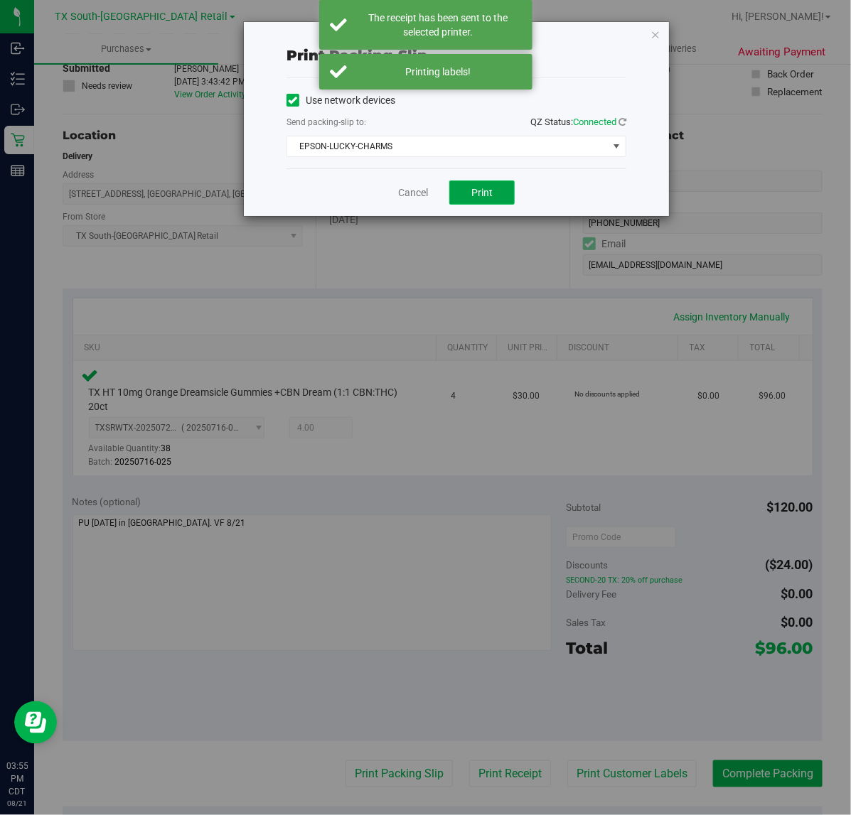
click at [501, 190] on button "Print" at bounding box center [481, 193] width 65 height 24
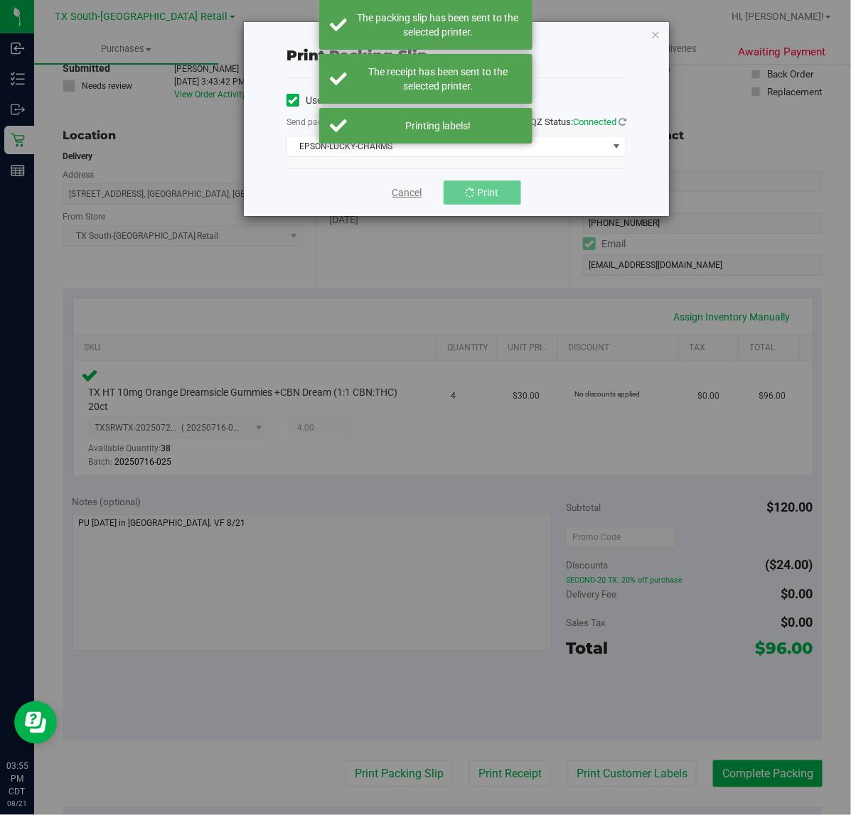
click at [420, 197] on link "Cancel" at bounding box center [407, 192] width 30 height 15
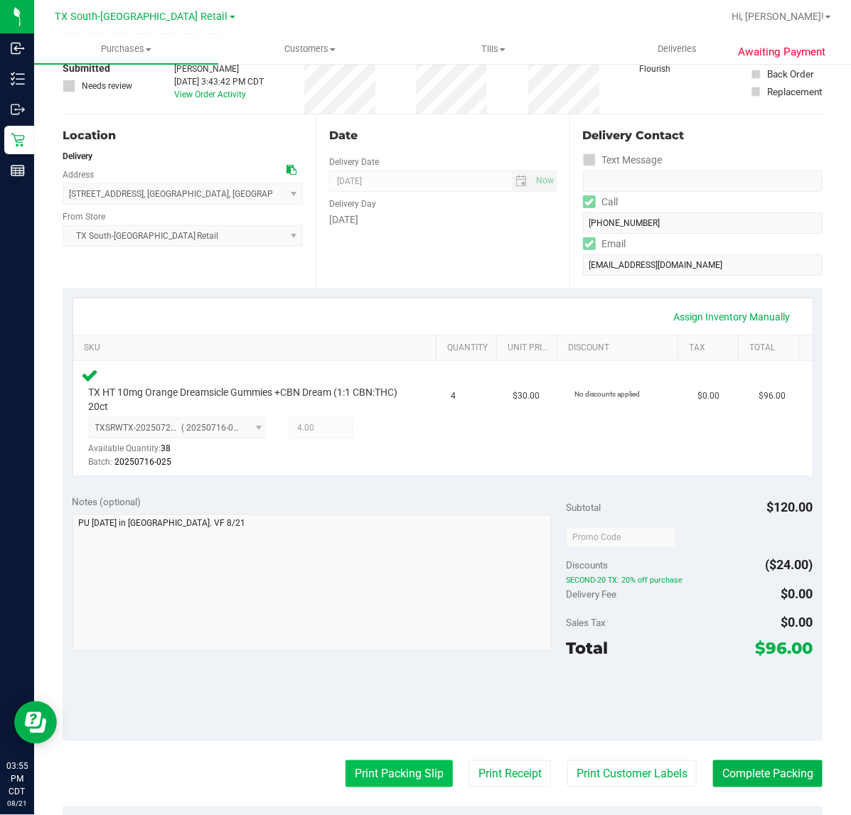
click at [380, 775] on button "Print Packing Slip" at bounding box center [398, 773] width 107 height 27
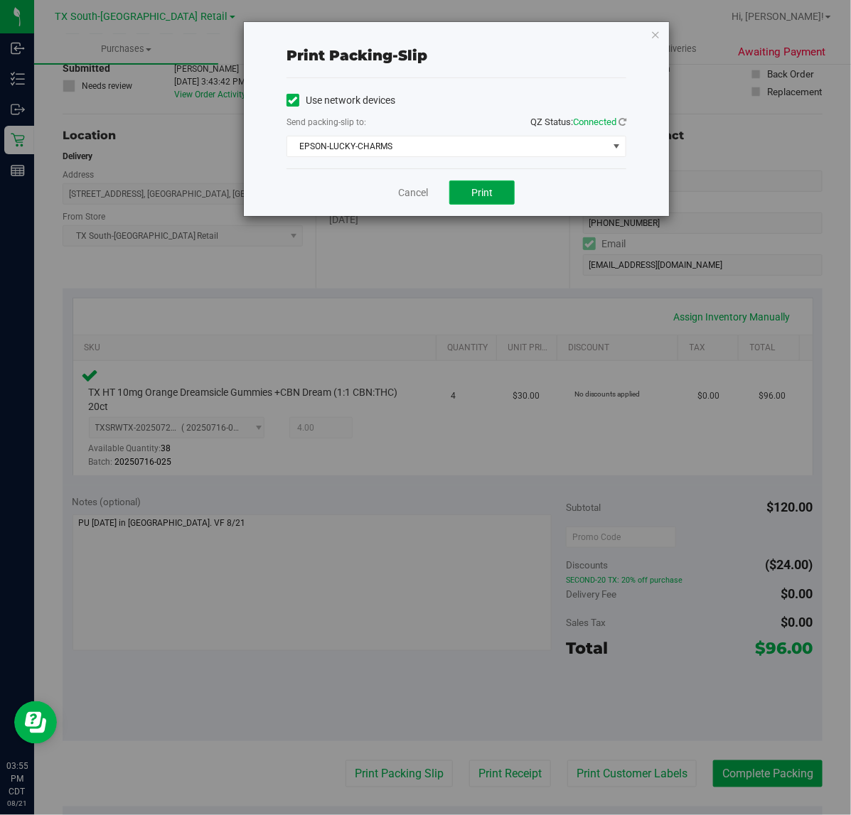
click at [505, 201] on button "Print" at bounding box center [481, 193] width 65 height 24
click at [412, 193] on link "Cancel" at bounding box center [413, 192] width 30 height 15
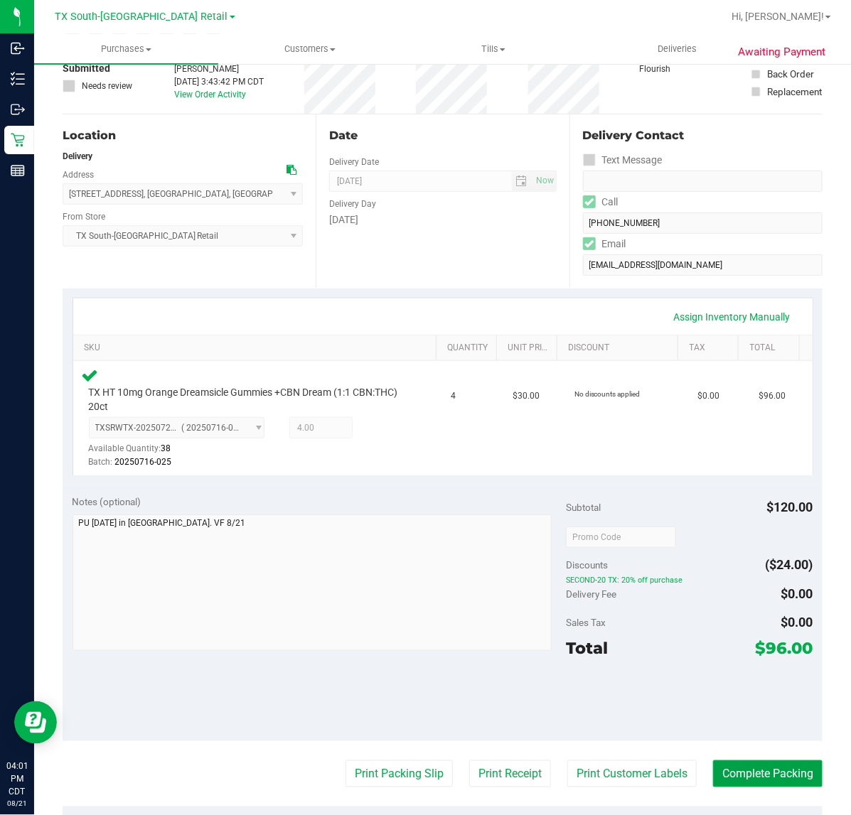
click at [722, 765] on button "Complete Packing" at bounding box center [767, 773] width 109 height 27
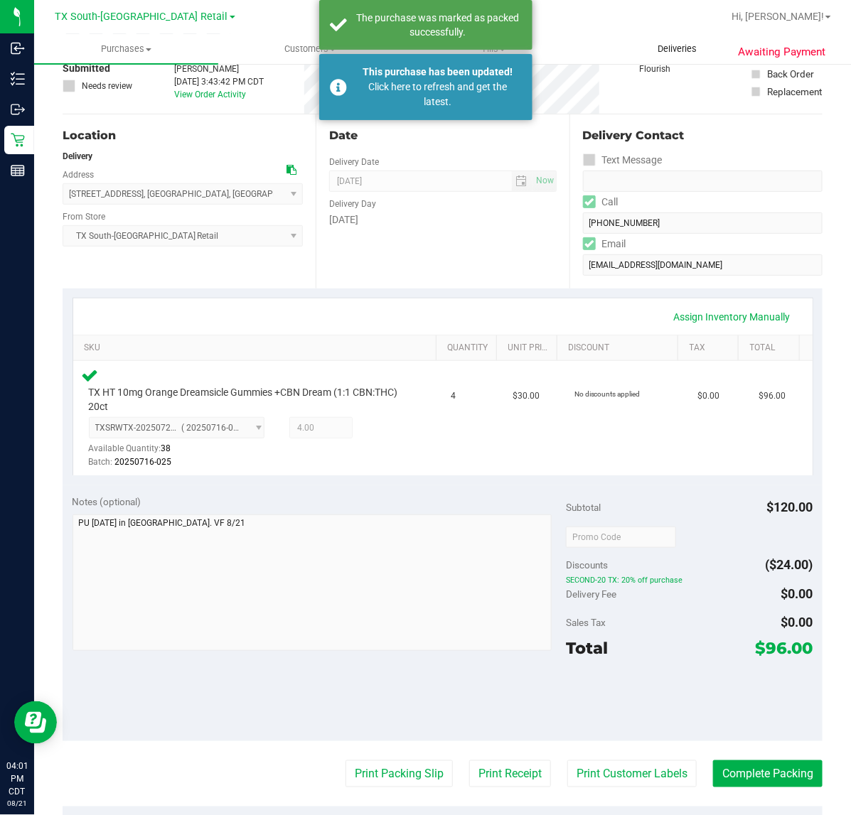
click at [674, 41] on uib-tab-heading "Deliveries" at bounding box center [677, 49] width 183 height 28
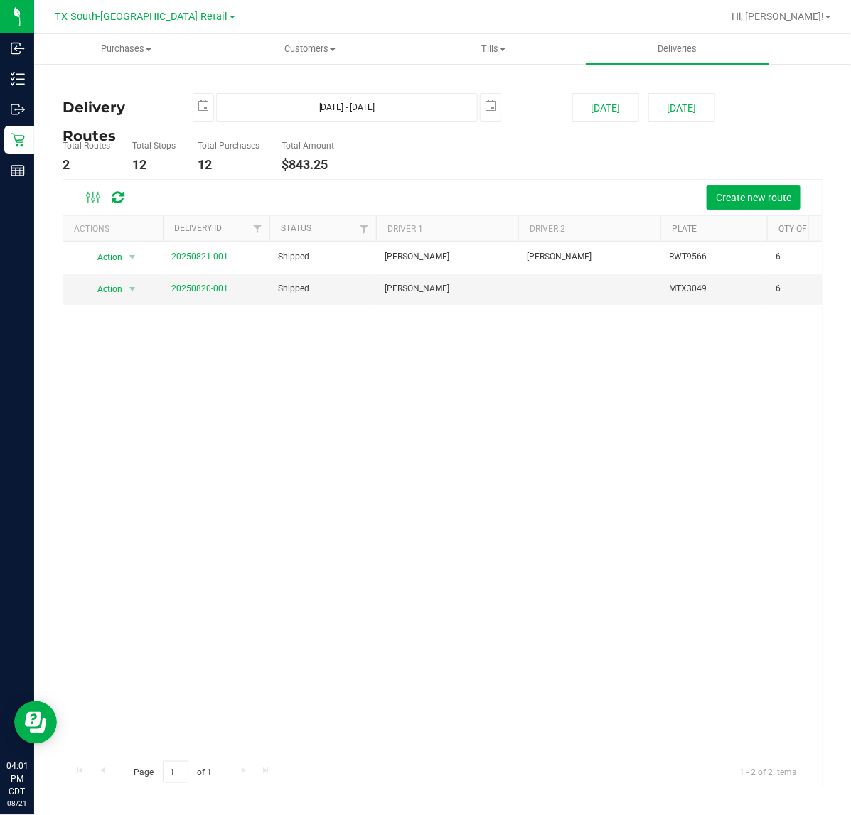
click at [672, 89] on div "Delivery Routes 2025-08-21 Aug 21, 2025 - Aug 21, 2025 2025-08-21 Today Tomorro…" at bounding box center [443, 433] width 760 height 713
click at [665, 104] on button "Tomorrow" at bounding box center [681, 107] width 67 height 28
type input "Aug 22, 2025 - Aug 22, 2025"
type input "2025-08-22"
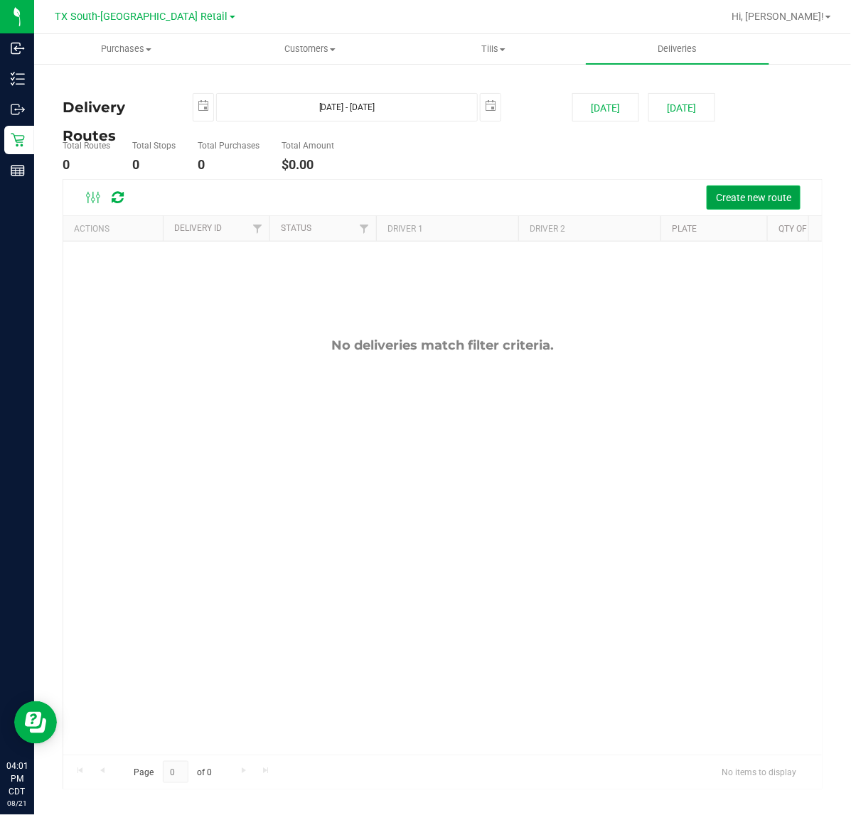
click at [716, 197] on span "Create new route" at bounding box center [753, 197] width 75 height 11
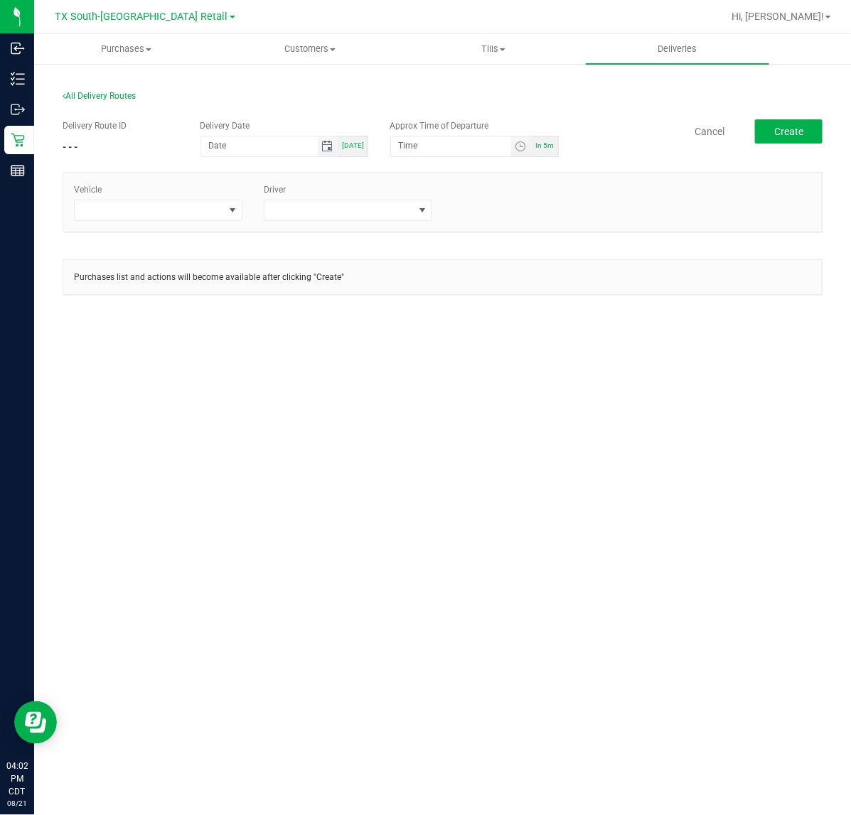
click at [325, 151] on span "Toggle calendar" at bounding box center [326, 146] width 11 height 11
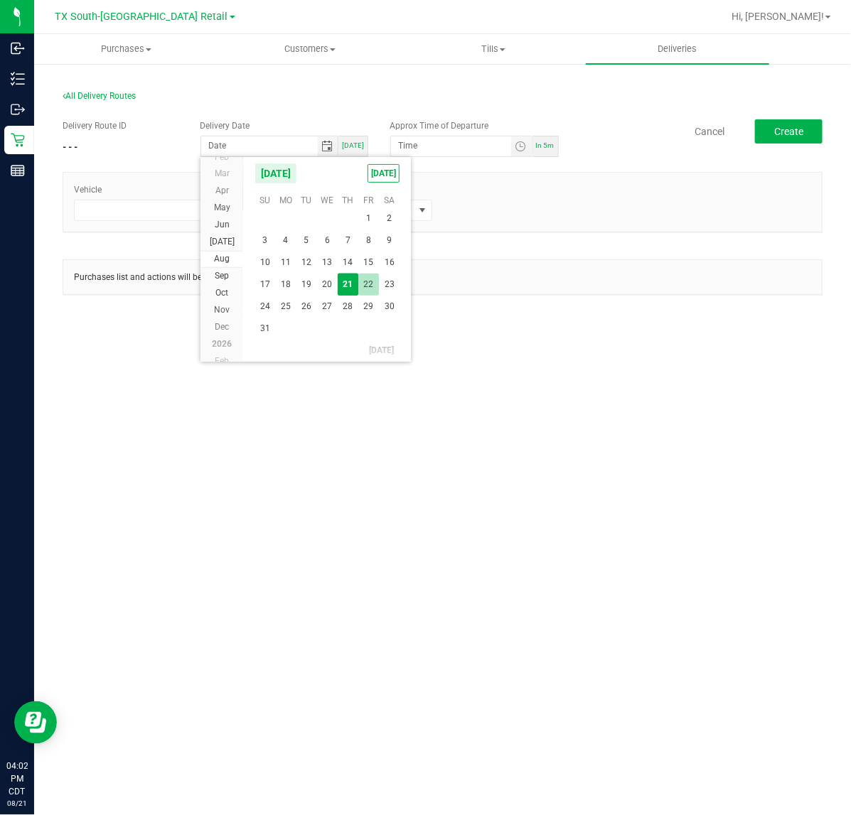
click at [374, 286] on span "22" at bounding box center [368, 285] width 21 height 22
type input "[DATE]"
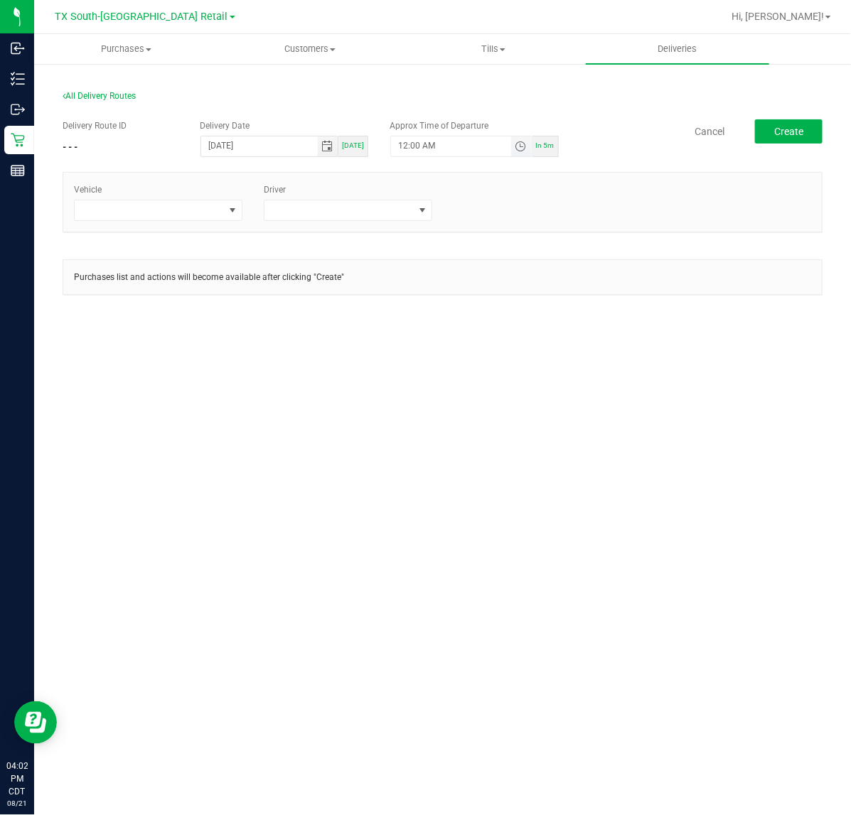
click at [517, 151] on span "Toggle time list" at bounding box center [520, 146] width 11 height 11
click at [489, 411] on button "Set" at bounding box center [494, 423] width 53 height 31
type input "5:00 AM"
click at [236, 210] on span at bounding box center [232, 210] width 11 height 11
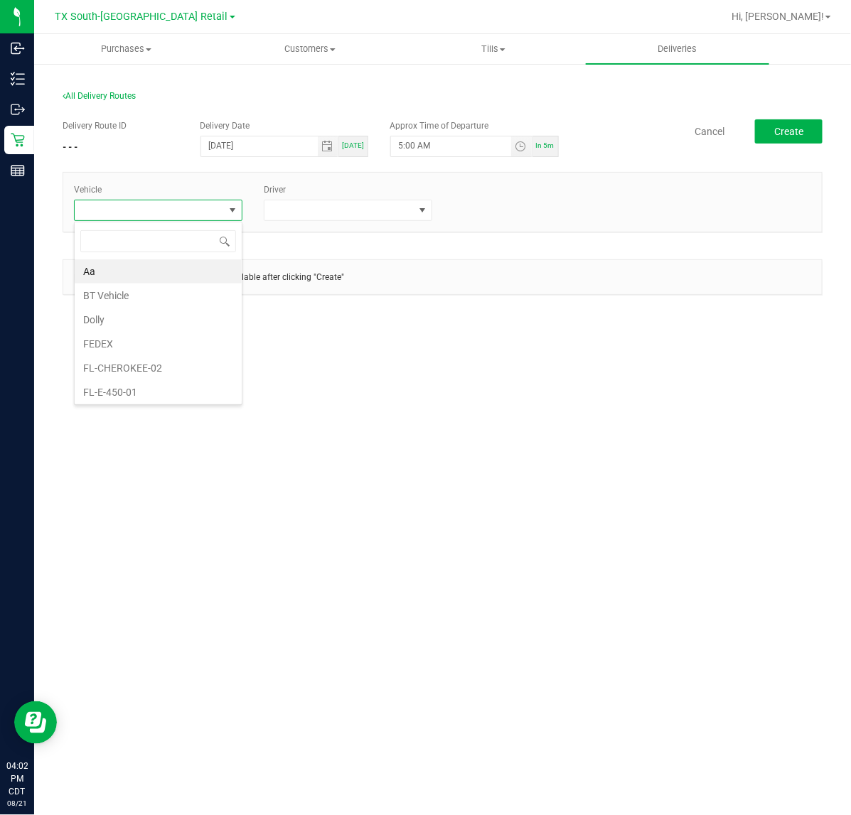
scroll to position [22, 168]
type input "tx"
click at [174, 314] on li "TX-TRANSIT-29" at bounding box center [158, 317] width 167 height 24
click at [301, 211] on span at bounding box center [338, 210] width 149 height 20
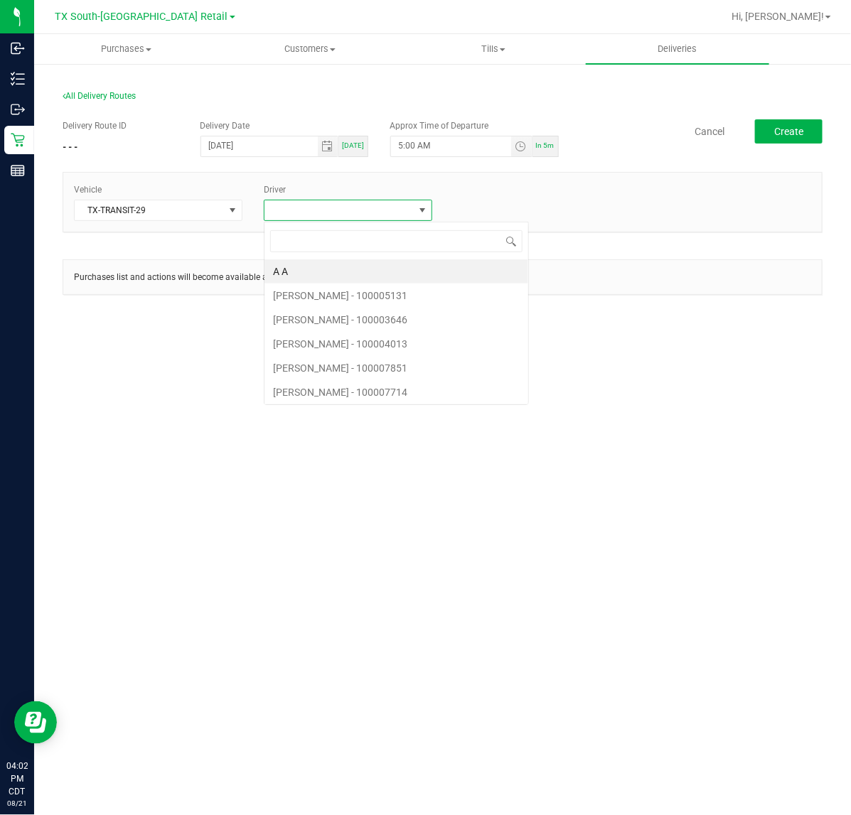
scroll to position [22, 168]
type input "rau"
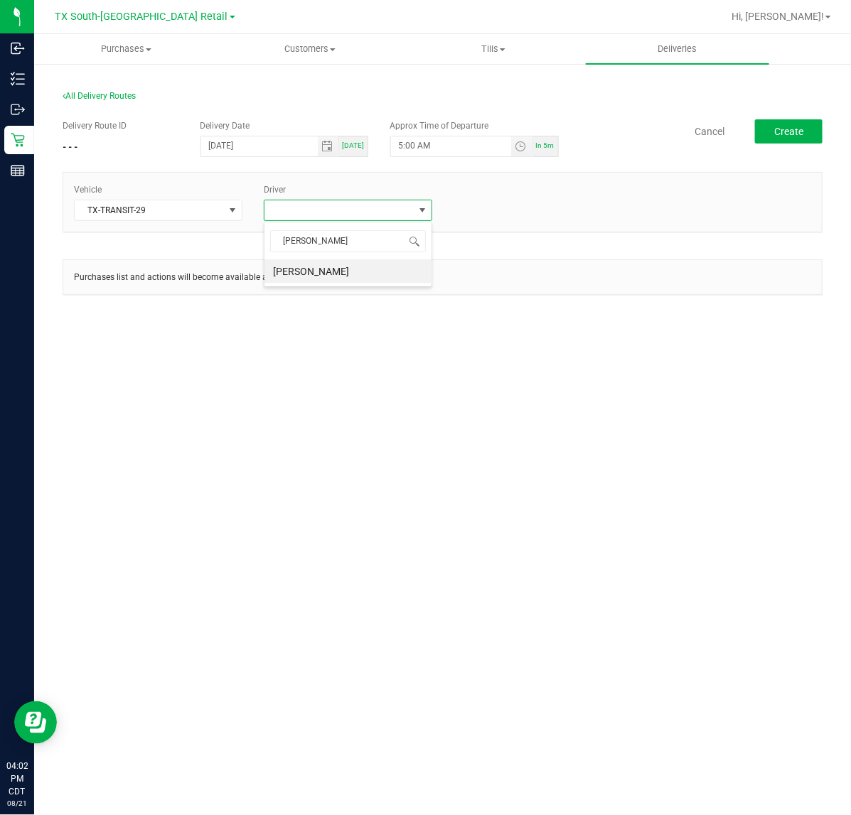
click at [400, 286] on div "rau Raul Calderon" at bounding box center [348, 254] width 168 height 65
click at [423, 274] on li "Raul Calderon" at bounding box center [347, 271] width 167 height 24
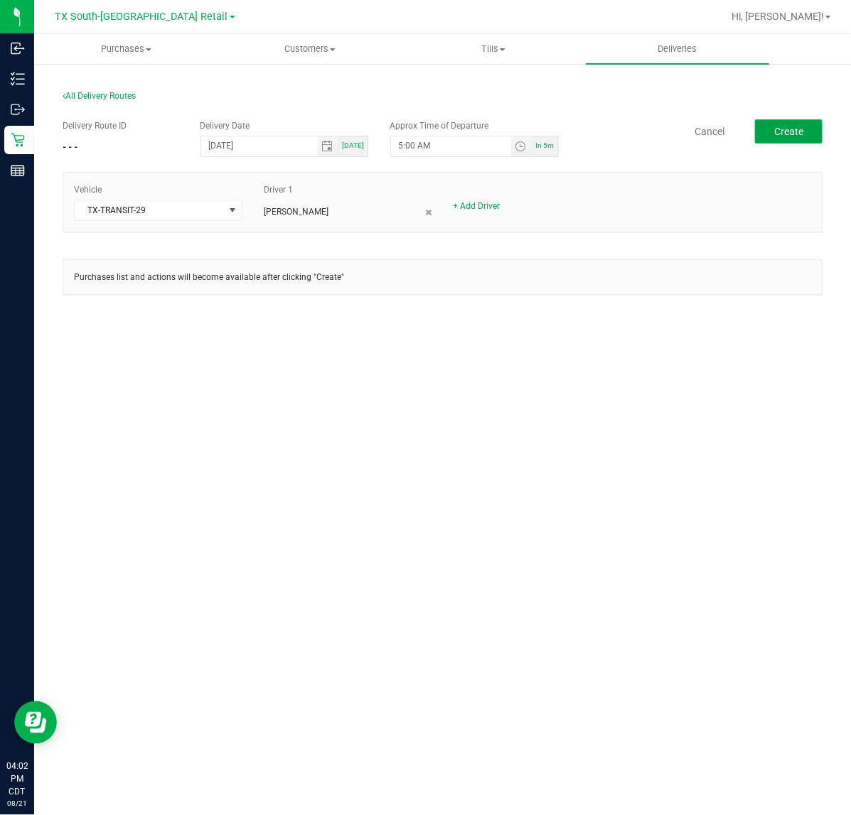
click at [796, 134] on span "Create" at bounding box center [788, 131] width 29 height 11
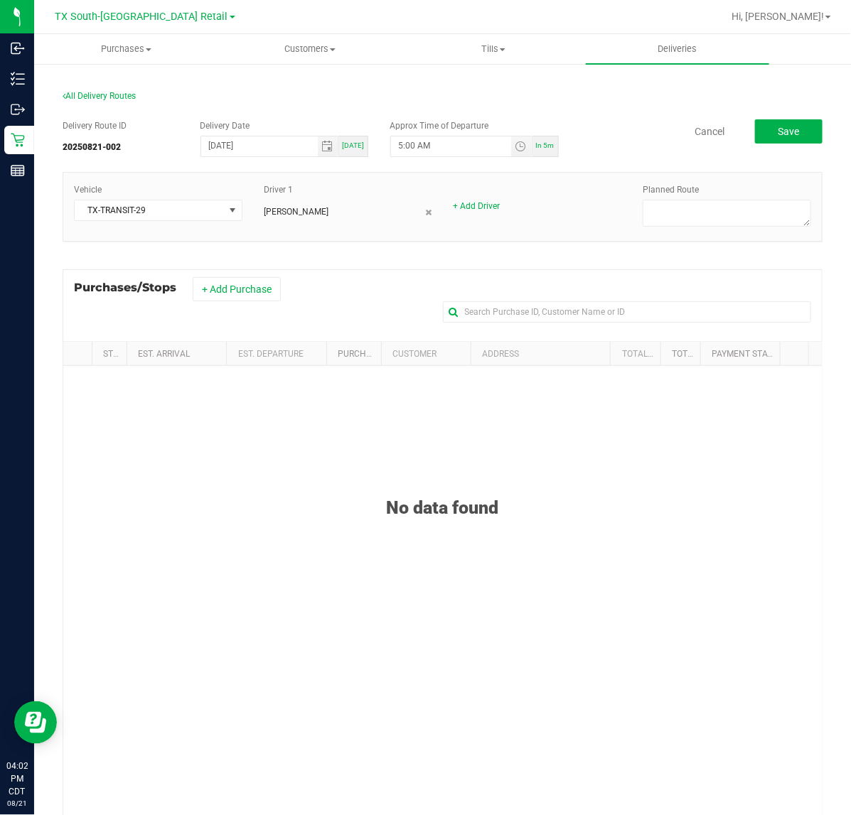
click at [755, 193] on div "Planned Route" at bounding box center [727, 206] width 190 height 47
click at [748, 211] on textarea at bounding box center [726, 213] width 168 height 27
type textarea "S. ATX Retail"
click at [235, 277] on button "+ Add Purchase" at bounding box center [237, 289] width 88 height 24
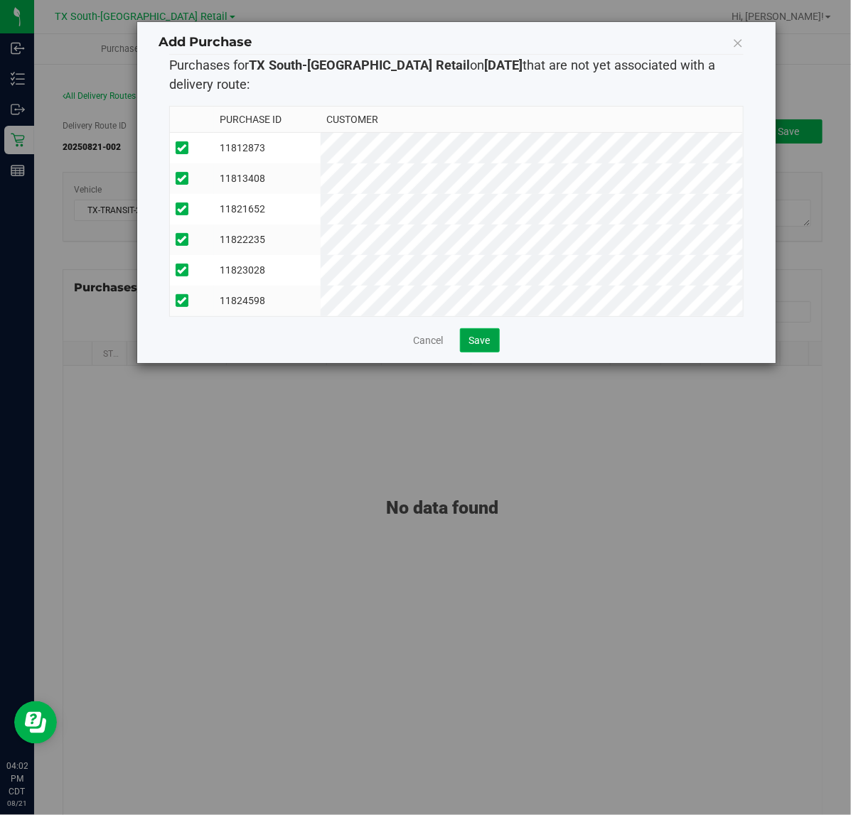
click at [471, 352] on button "Save" at bounding box center [480, 340] width 40 height 24
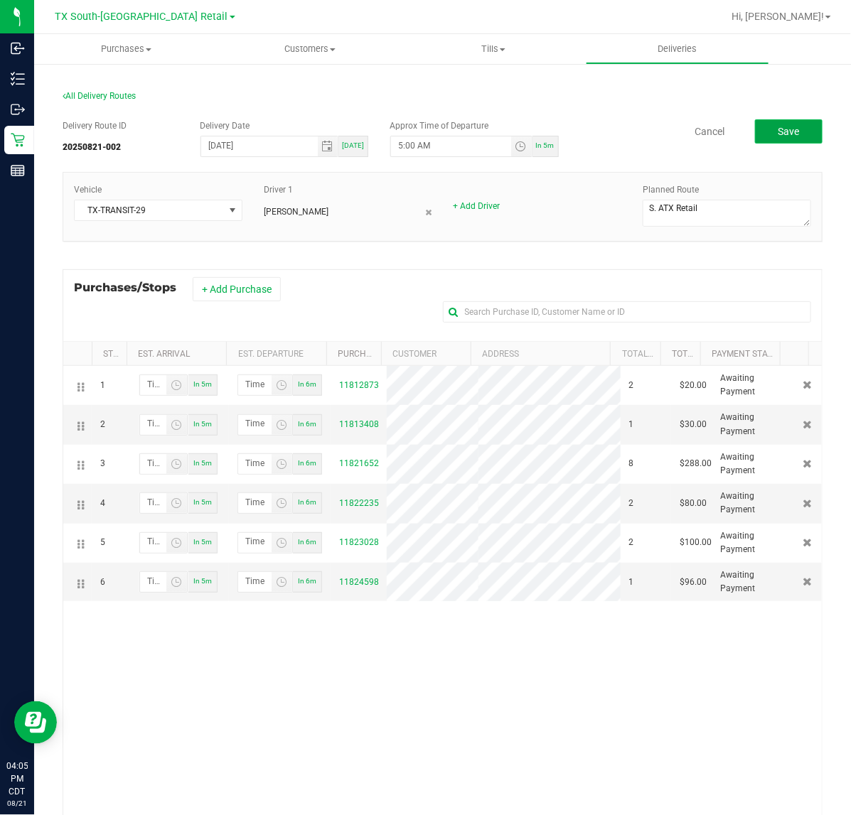
click at [794, 135] on button "Save" at bounding box center [789, 131] width 68 height 24
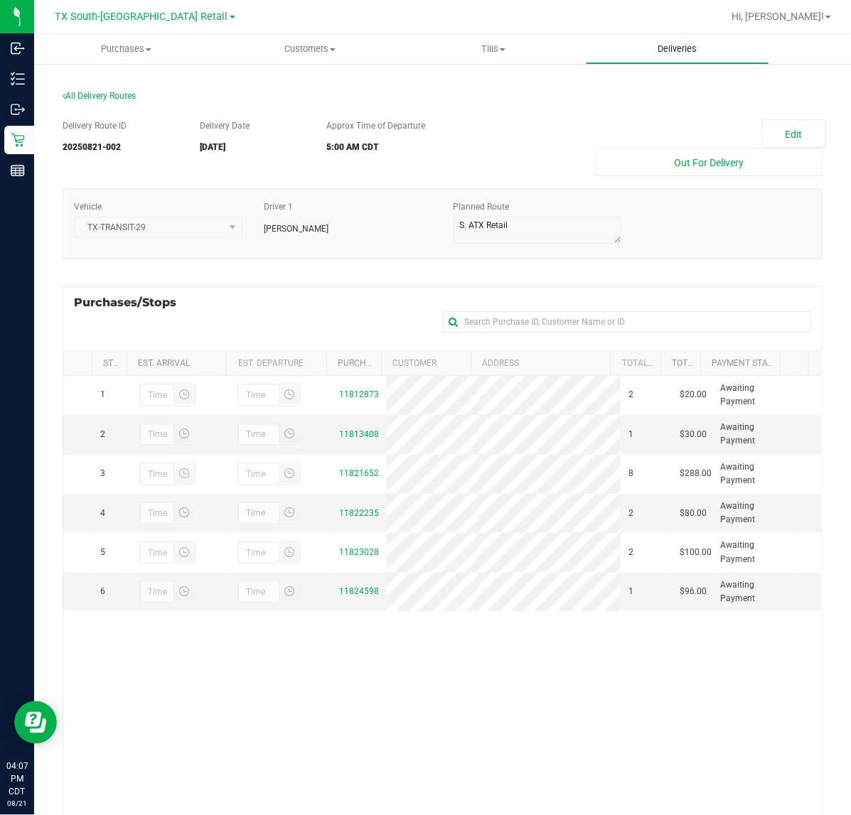
click at [677, 57] on uib-tab-heading "Deliveries" at bounding box center [677, 49] width 183 height 28
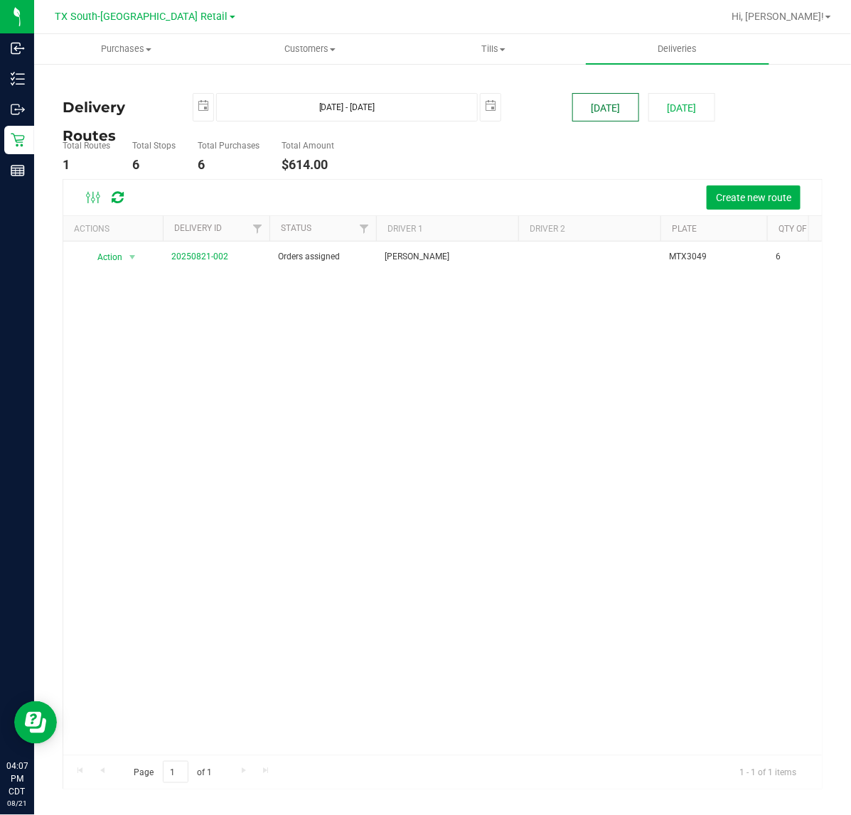
click at [604, 95] on button "Today" at bounding box center [605, 107] width 67 height 28
type input "Aug 21, 2025 - Aug 21, 2025"
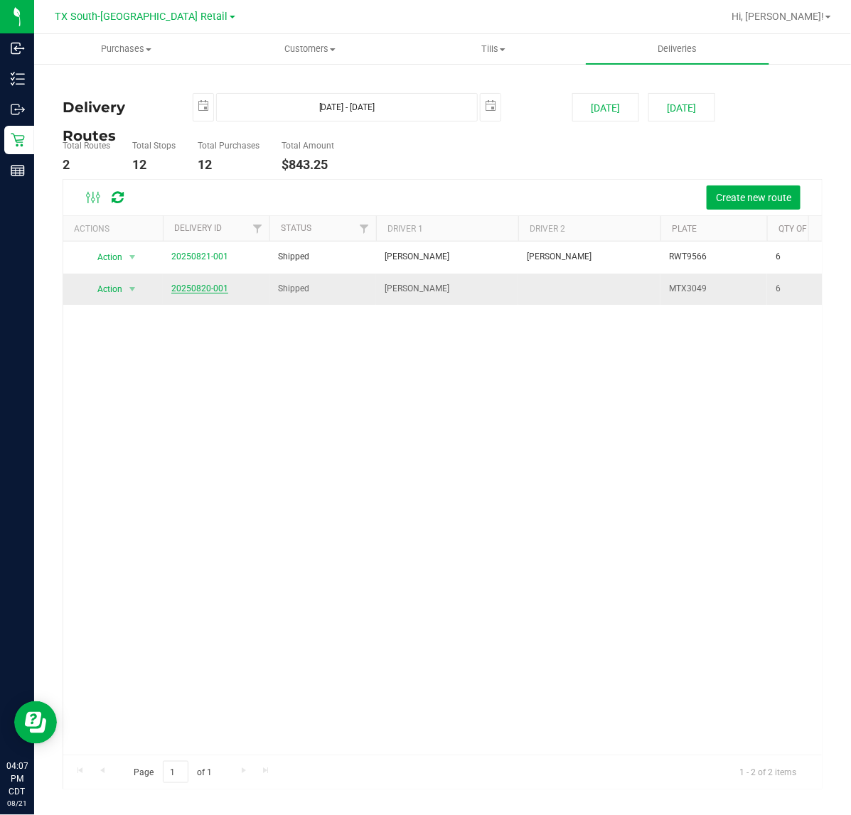
click at [200, 286] on link "20250820-001" at bounding box center [199, 289] width 57 height 10
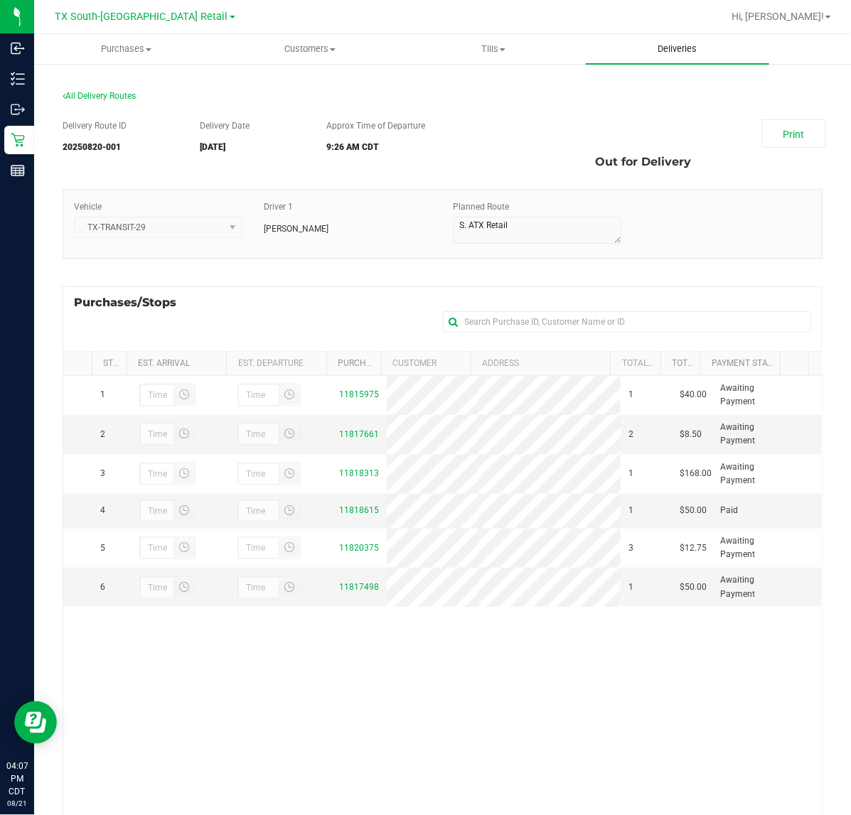
click at [683, 57] on uib-tab-heading "Deliveries" at bounding box center [678, 49] width 184 height 30
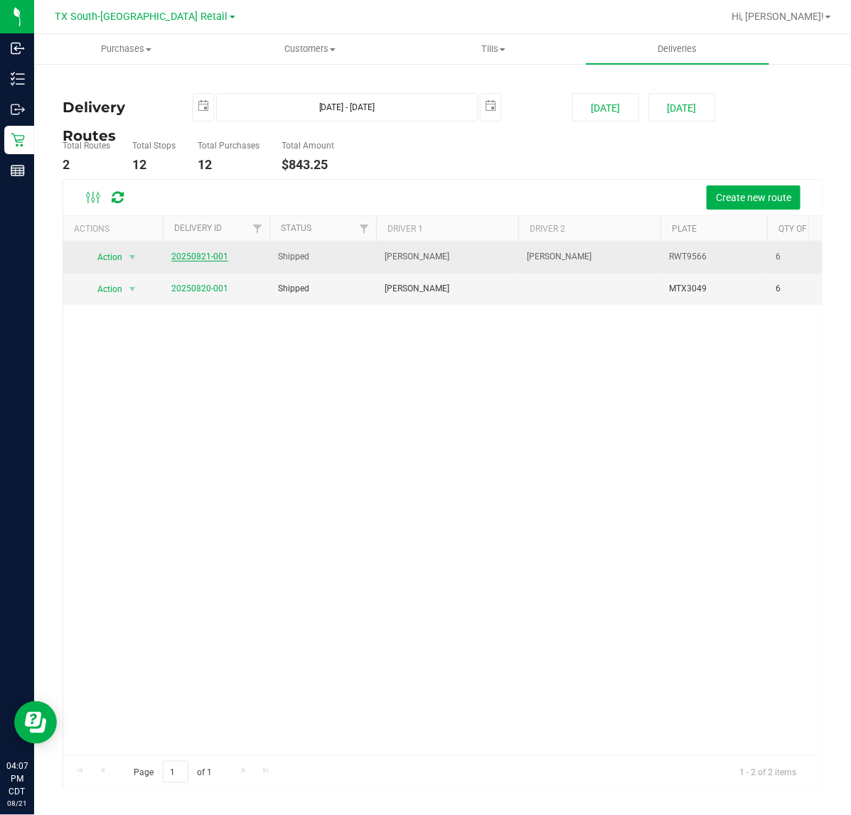
click at [204, 260] on link "20250821-001" at bounding box center [199, 257] width 57 height 10
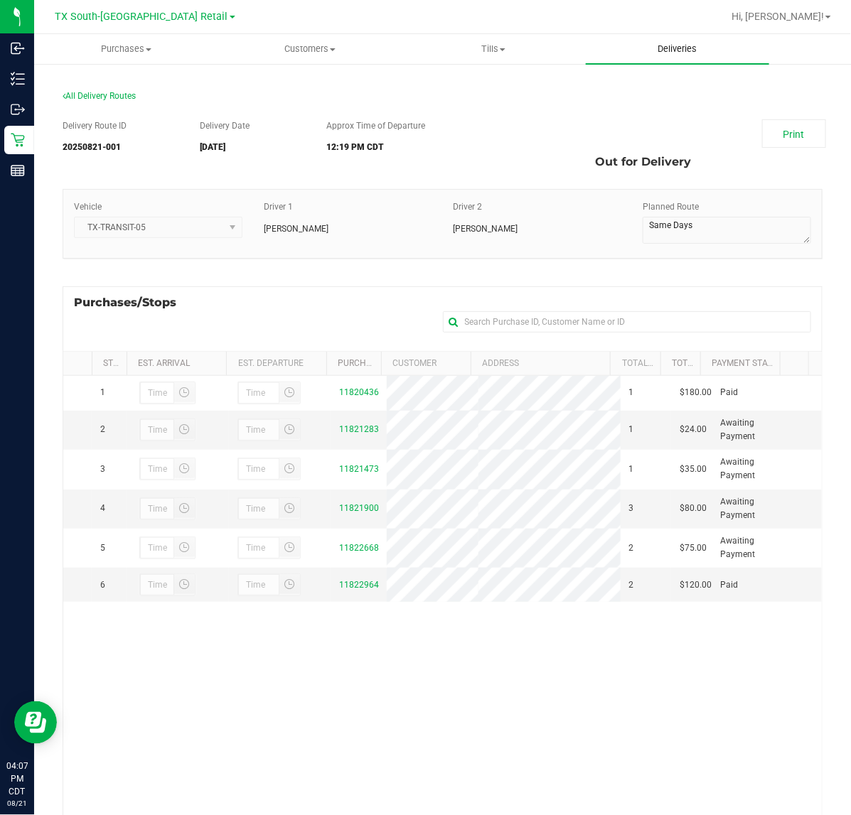
click at [711, 48] on span "Deliveries" at bounding box center [676, 49] width 77 height 13
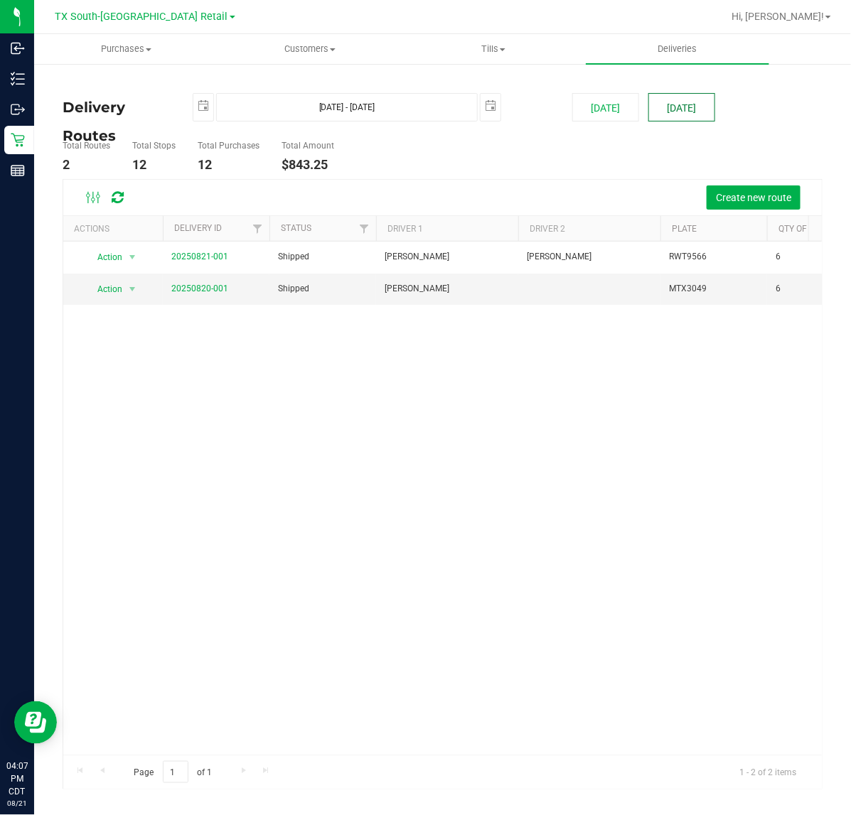
click at [666, 102] on button "Tomorrow" at bounding box center [681, 107] width 67 height 28
type input "Aug 22, 2025 - Aug 22, 2025"
type input "2025-08-22"
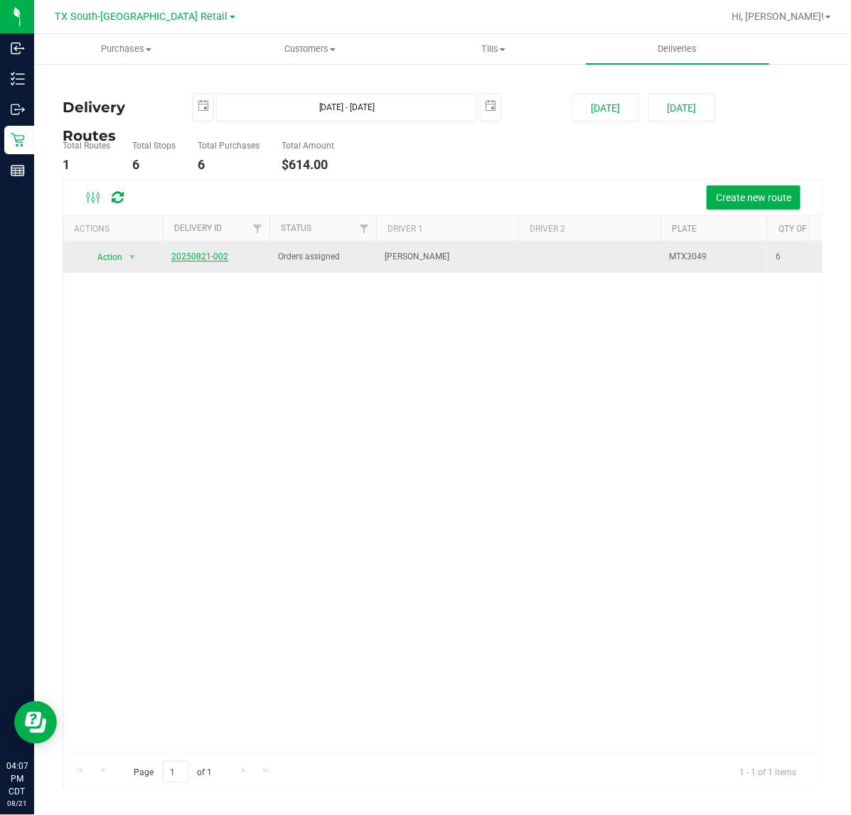
click at [183, 254] on link "20250821-002" at bounding box center [199, 257] width 57 height 10
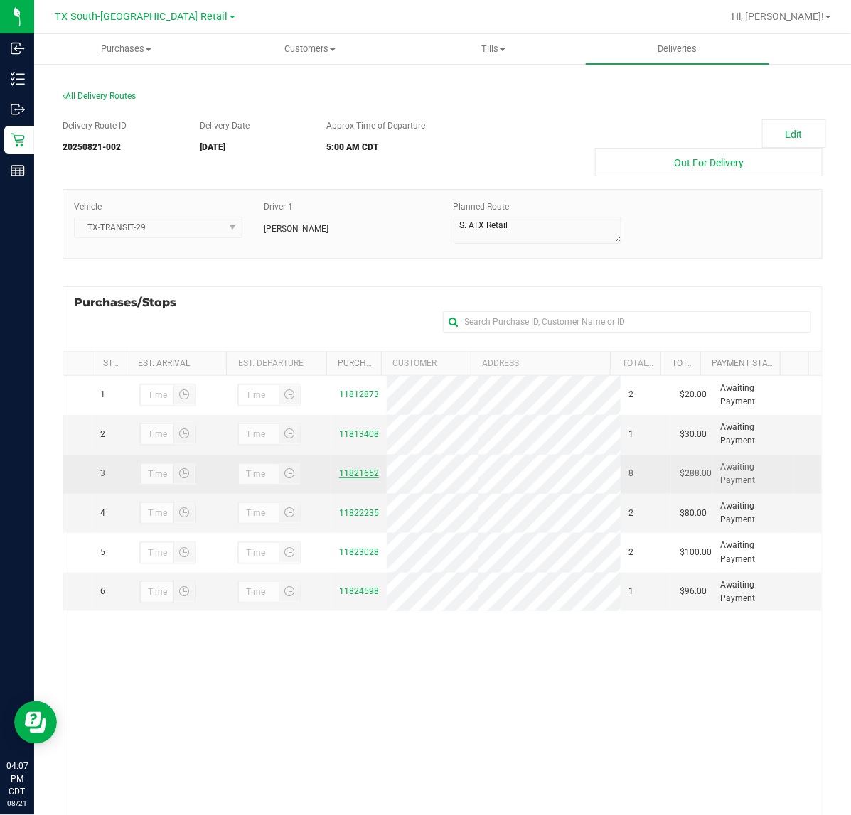
click at [357, 478] on link "11821652" at bounding box center [359, 473] width 40 height 10
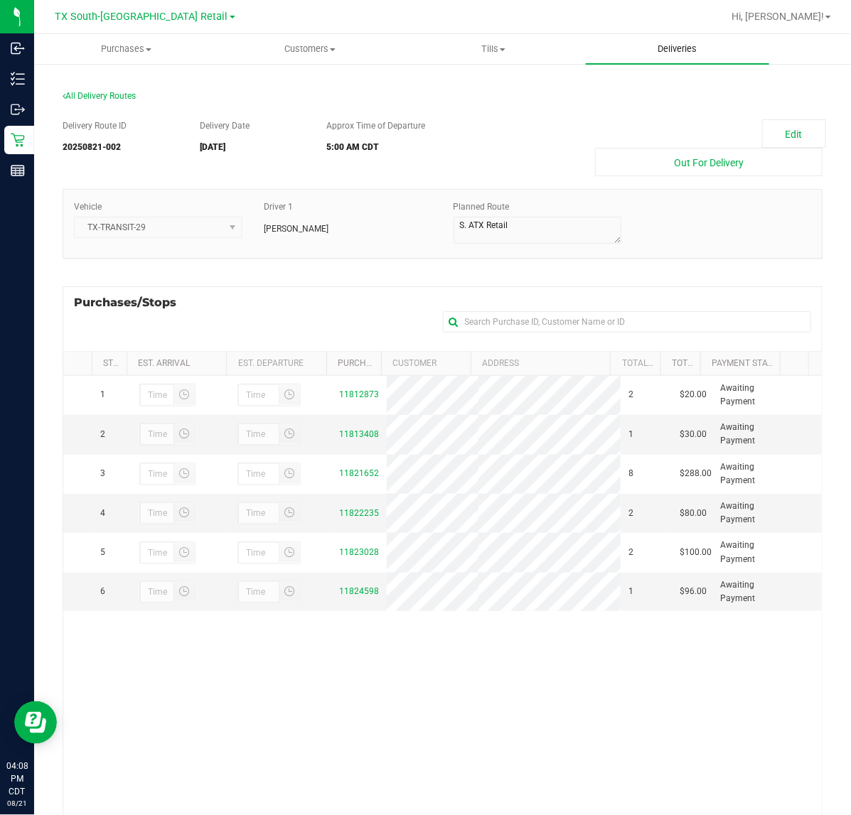
click at [690, 48] on span "Deliveries" at bounding box center [676, 49] width 77 height 13
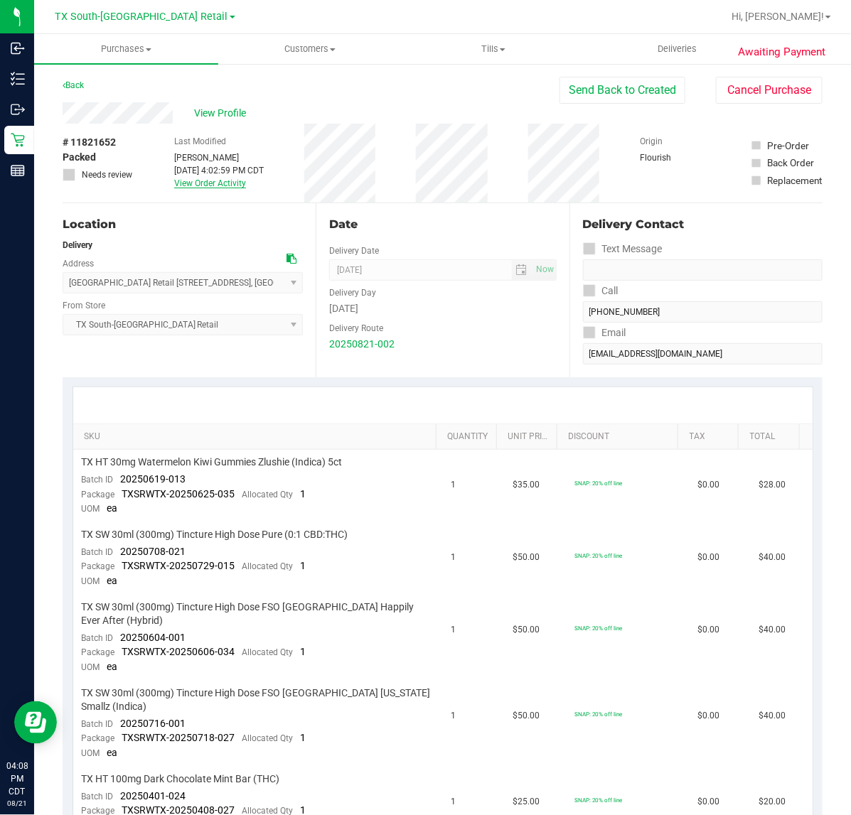
click at [181, 183] on link "View Order Activity" at bounding box center [210, 183] width 72 height 10
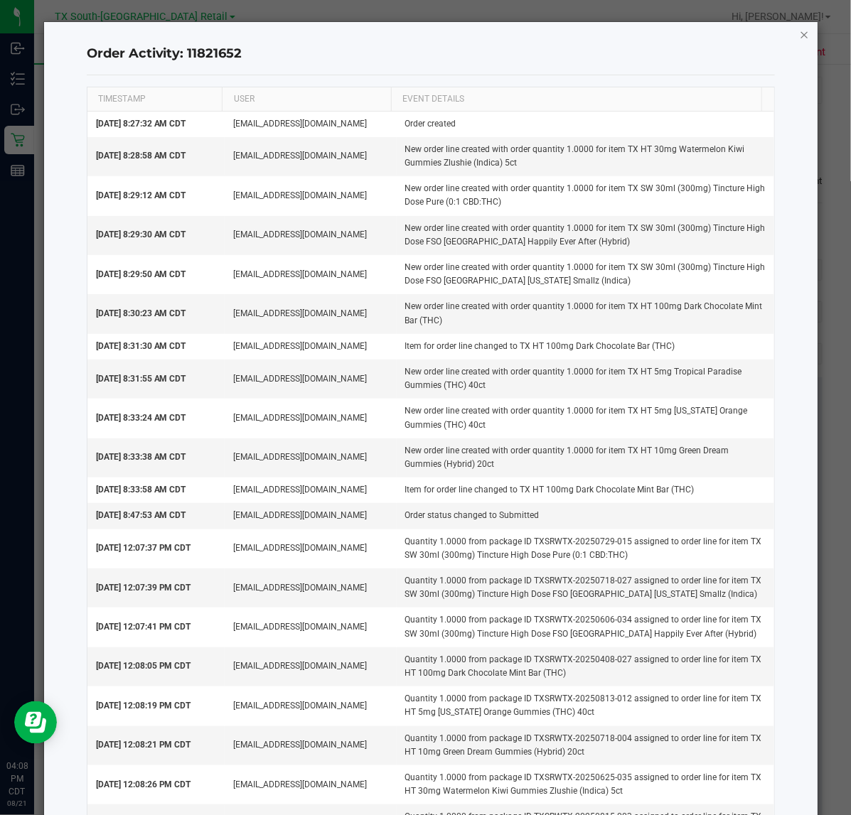
click at [799, 36] on icon "button" at bounding box center [804, 34] width 10 height 17
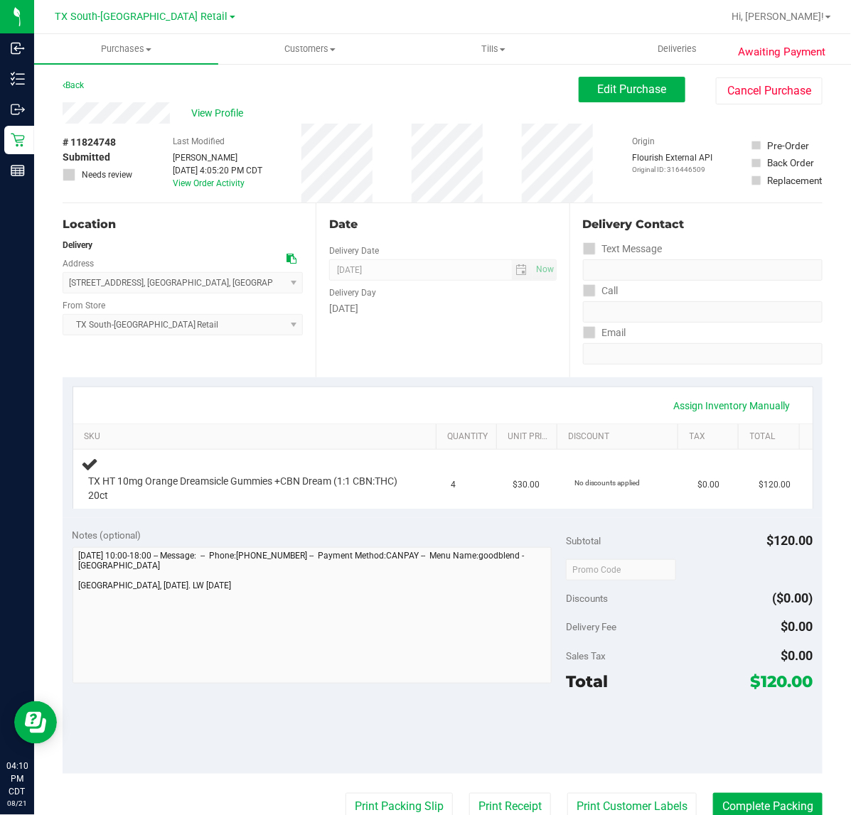
click at [433, 349] on div "Date Delivery Date [DATE] Now [DATE] 07:00 AM Now Delivery Day [DATE]" at bounding box center [442, 290] width 253 height 174
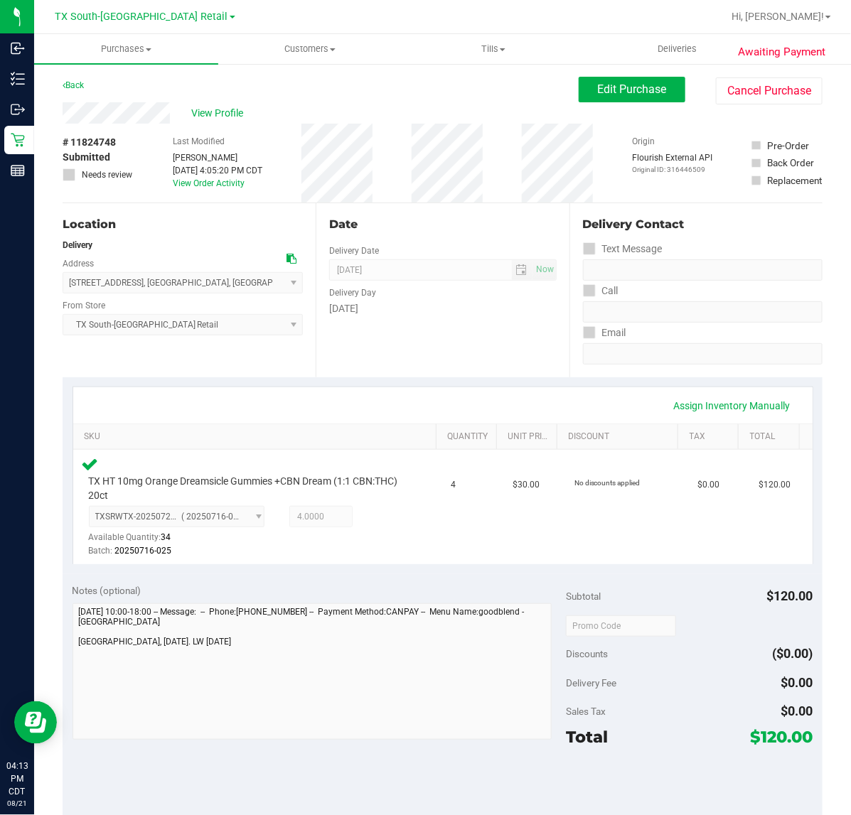
click at [672, 715] on div "Sales Tax $0.00" at bounding box center [689, 712] width 247 height 26
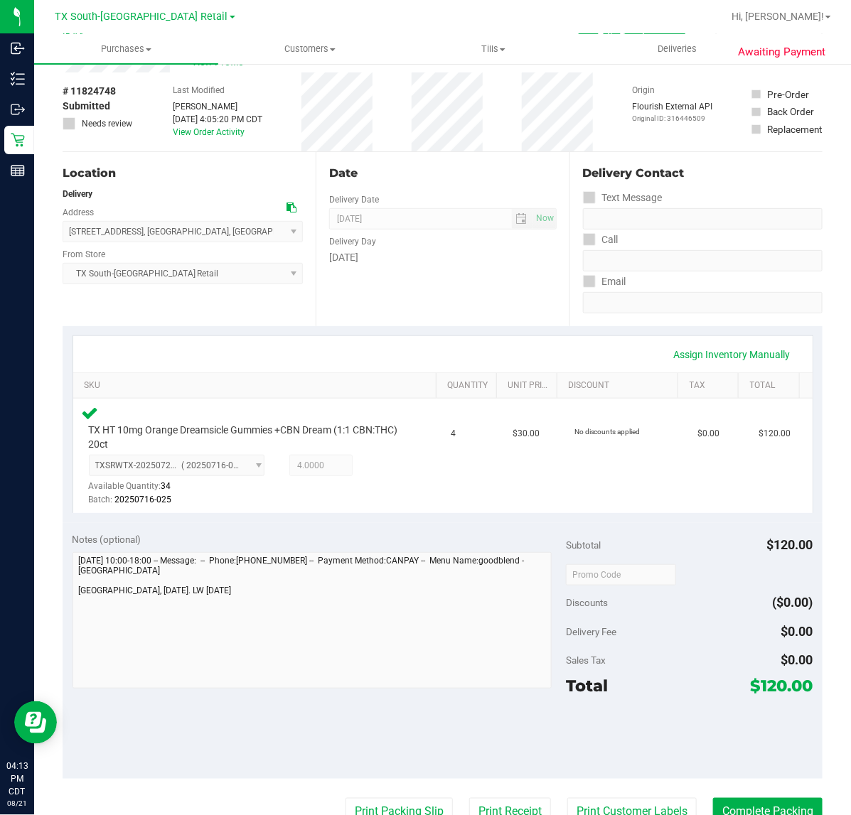
scroll to position [89, 0]
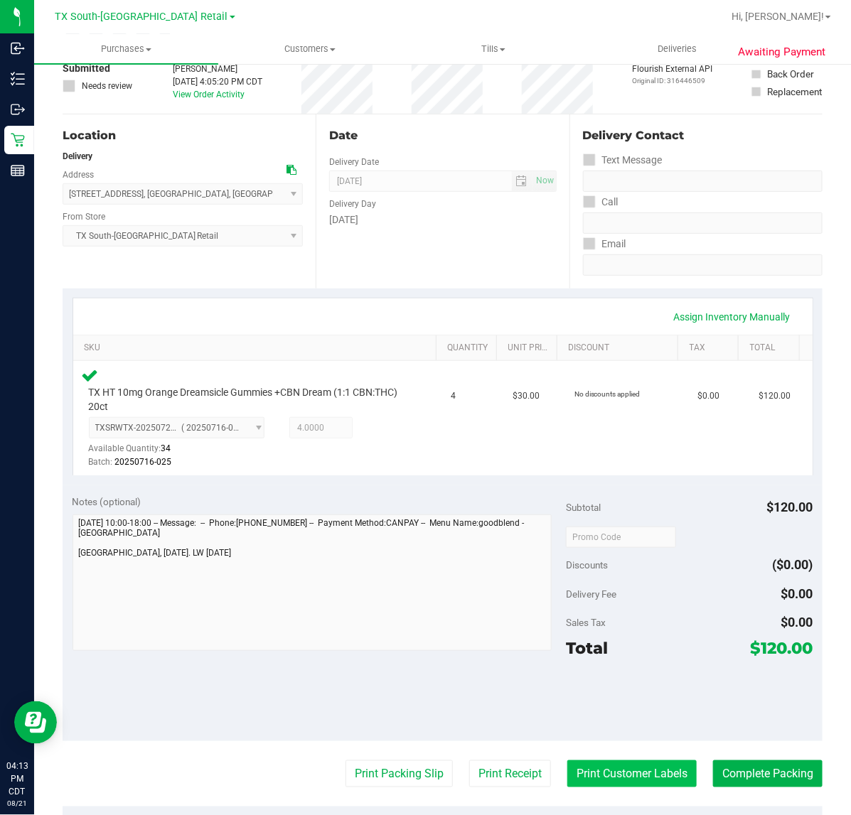
click at [633, 773] on button "Print Customer Labels" at bounding box center [631, 773] width 129 height 27
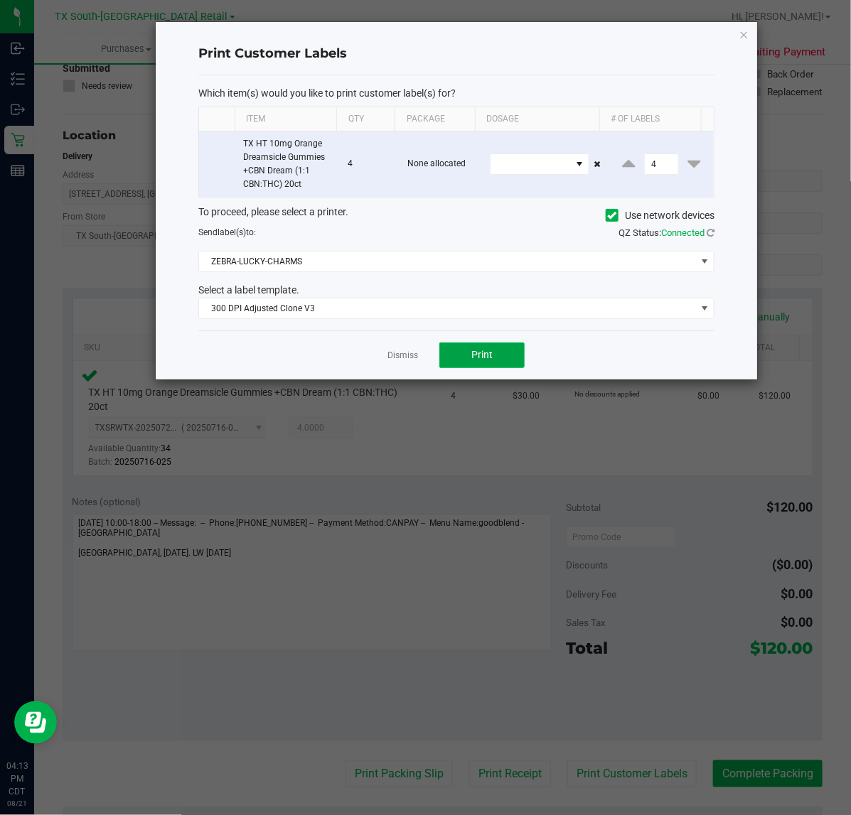
click at [495, 349] on button "Print" at bounding box center [481, 356] width 85 height 26
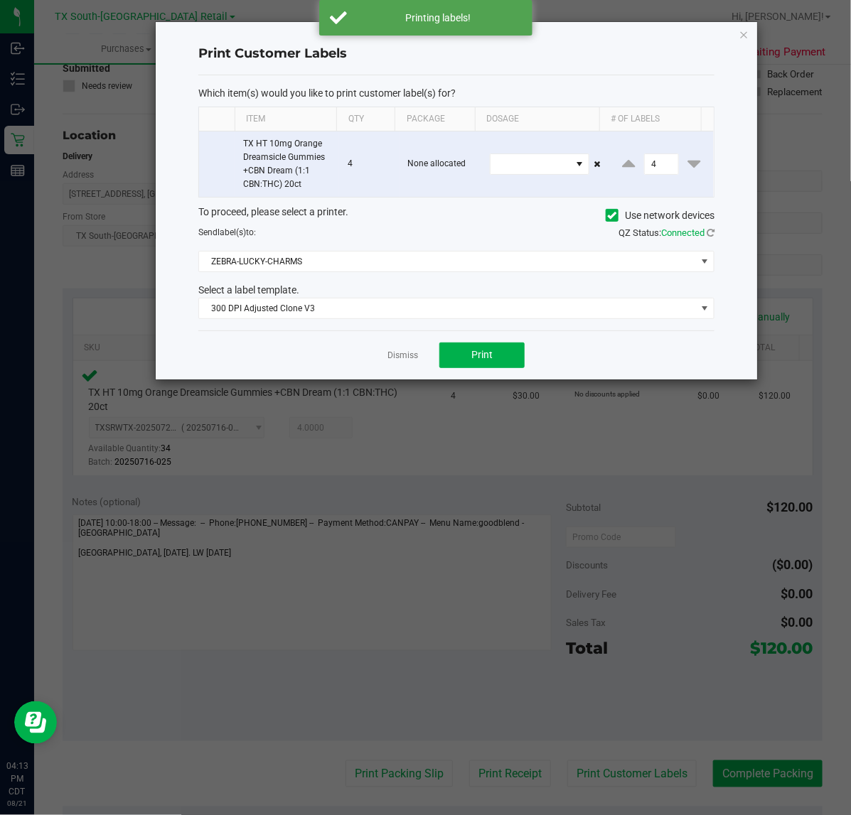
click at [405, 350] on app-cancel-button "Dismiss" at bounding box center [402, 355] width 31 height 15
click at [407, 361] on link "Dismiss" at bounding box center [402, 356] width 31 height 12
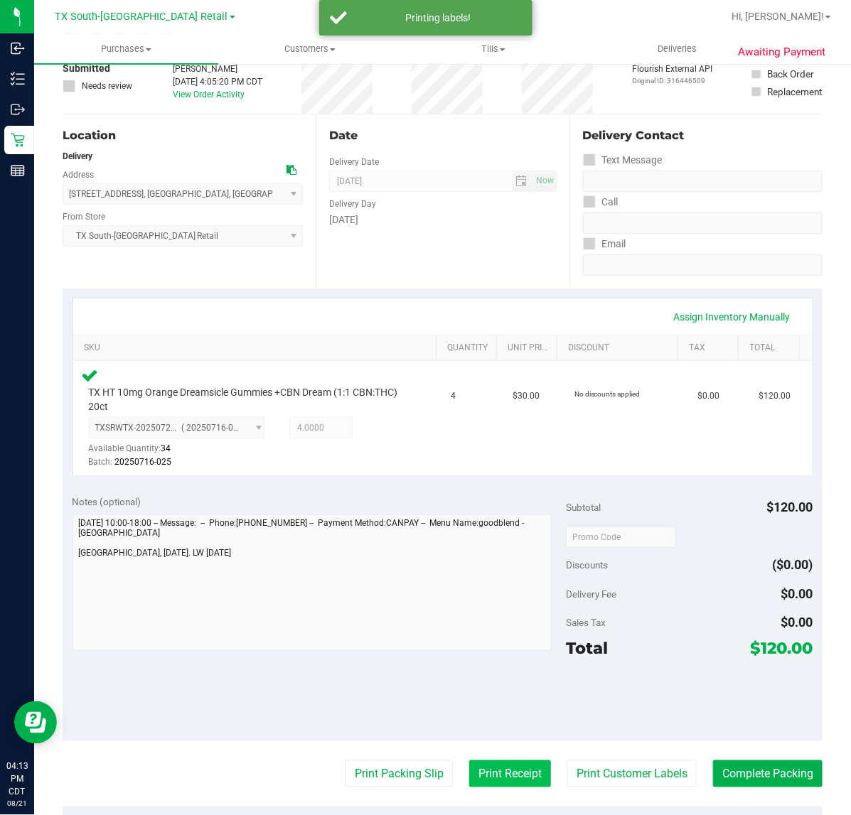
click at [478, 769] on button "Print Receipt" at bounding box center [510, 773] width 82 height 27
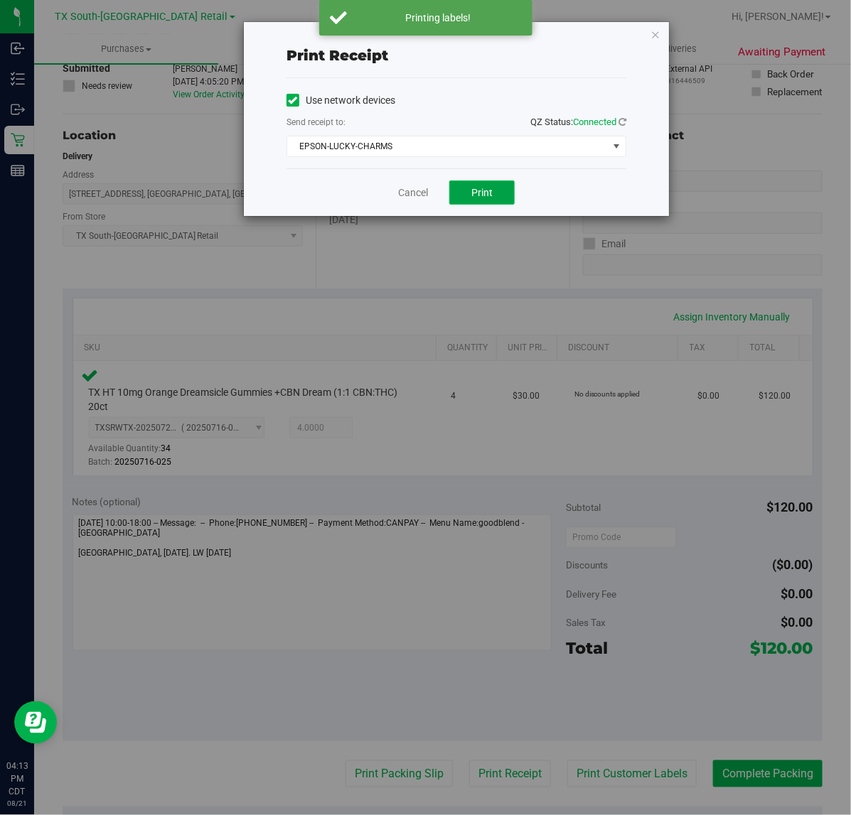
click at [501, 198] on button "Print" at bounding box center [481, 193] width 65 height 24
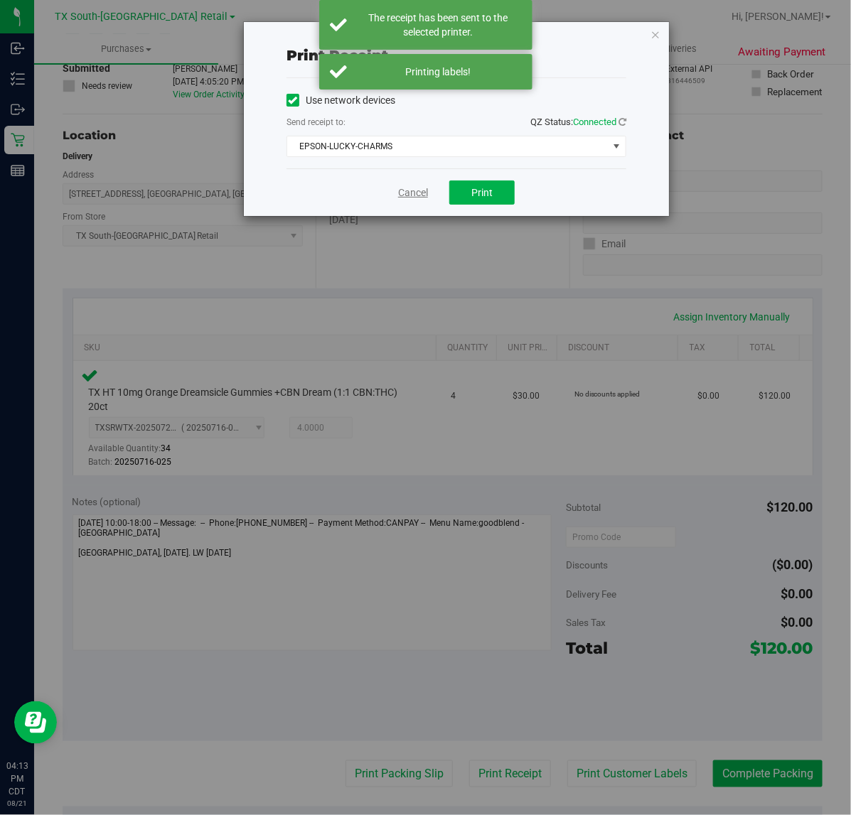
click at [427, 192] on link "Cancel" at bounding box center [413, 192] width 30 height 15
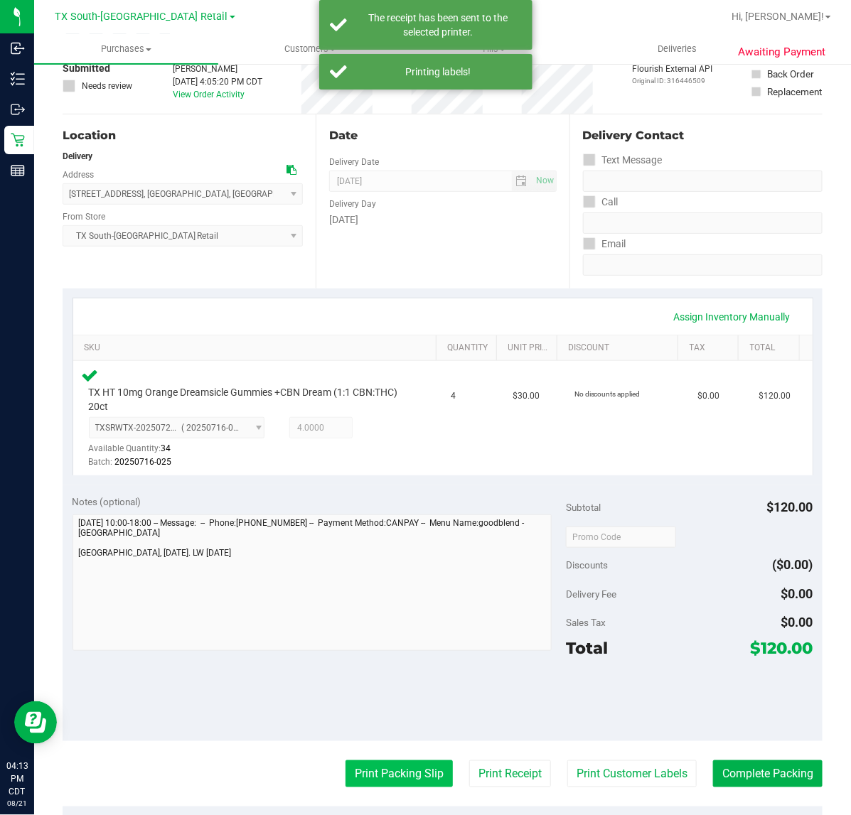
click at [424, 769] on button "Print Packing Slip" at bounding box center [398, 773] width 107 height 27
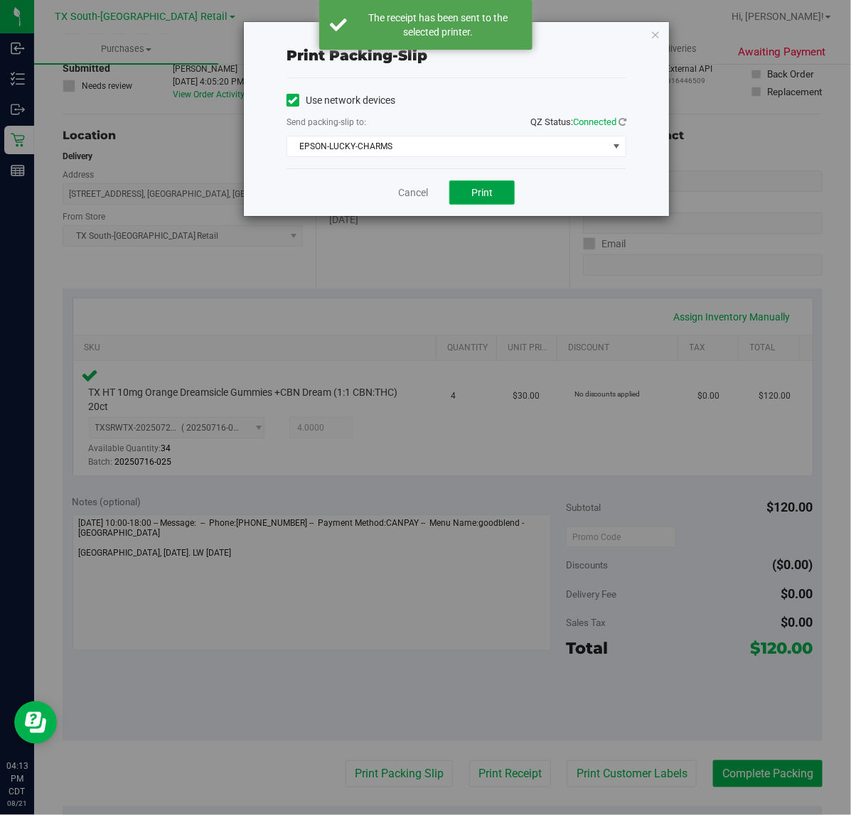
click at [480, 186] on button "Print" at bounding box center [481, 193] width 65 height 24
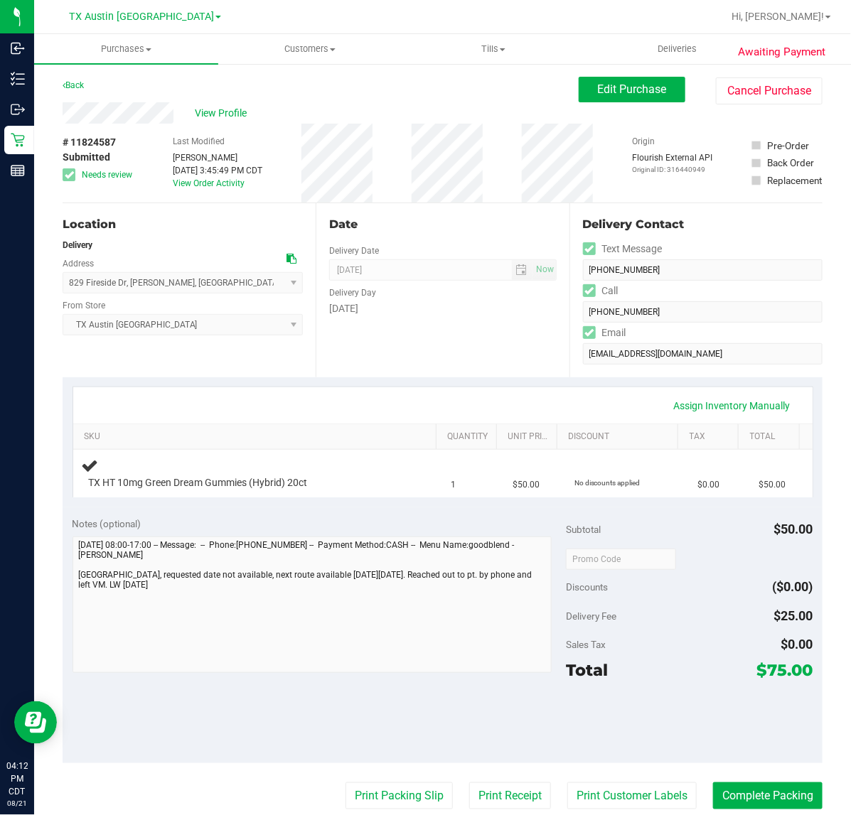
click at [448, 11] on div at bounding box center [488, 17] width 468 height 28
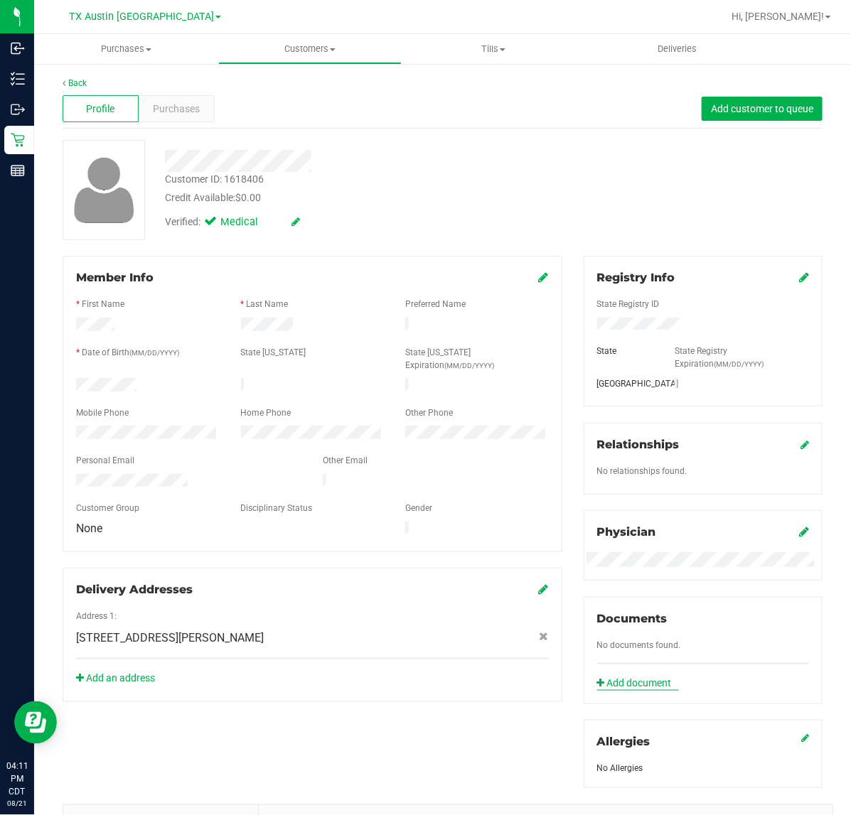
click at [650, 676] on link "Add document" at bounding box center [638, 683] width 82 height 15
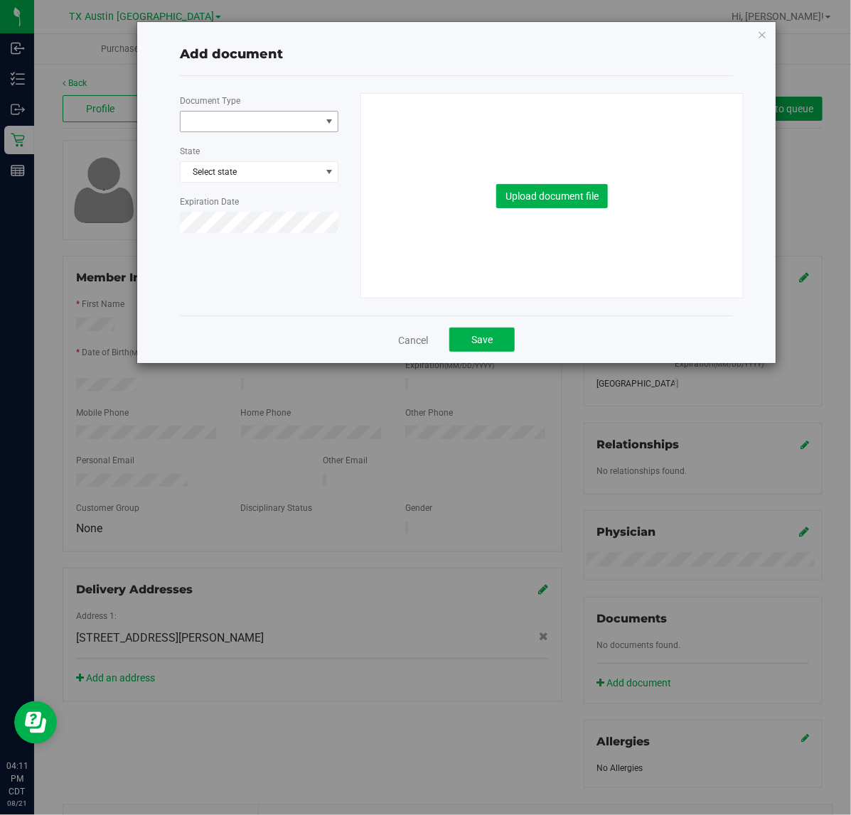
click at [324, 126] on span "select" at bounding box center [328, 121] width 11 height 11
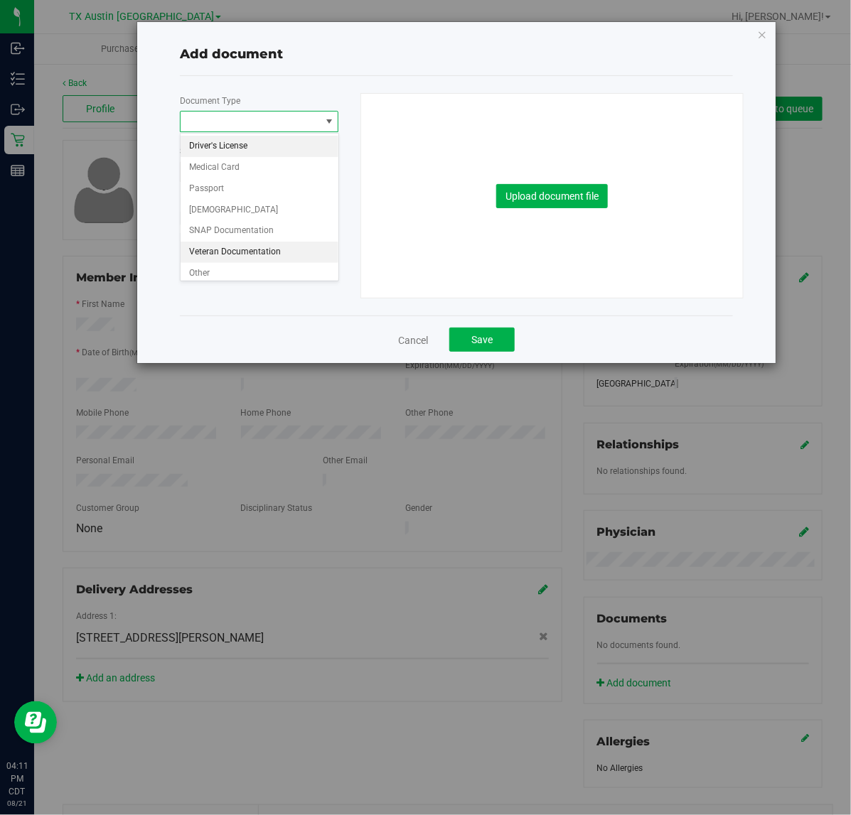
click at [292, 250] on li "Veteran Documentation" at bounding box center [259, 252] width 157 height 21
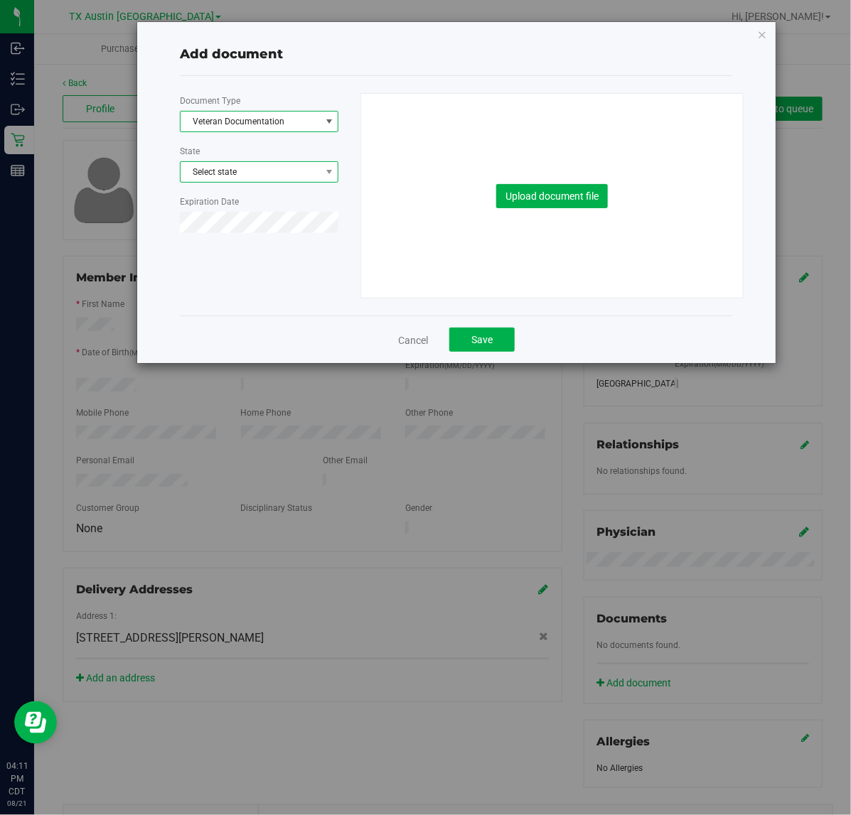
click at [335, 179] on span at bounding box center [329, 172] width 18 height 20
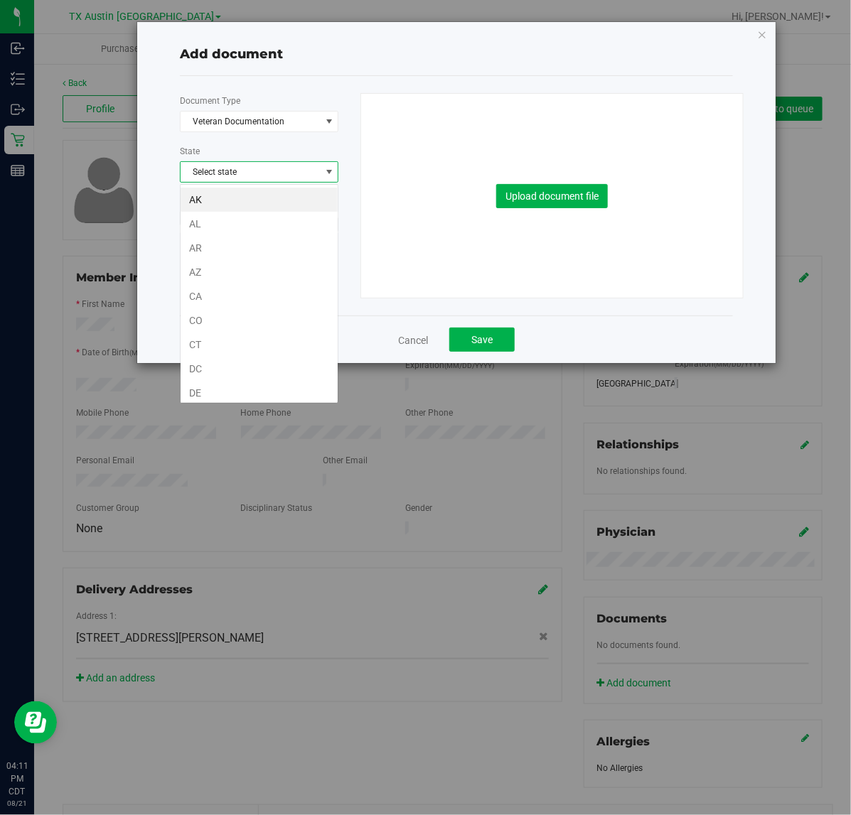
scroll to position [22, 158]
click at [409, 336] on link "Cancel" at bounding box center [413, 340] width 30 height 14
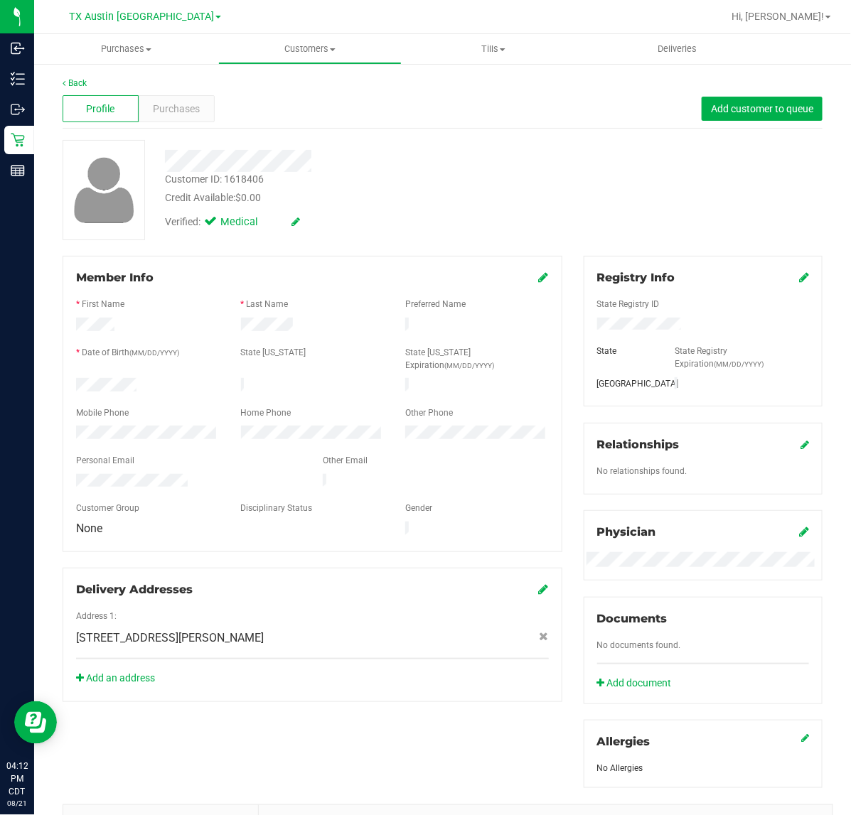
click at [539, 269] on span at bounding box center [544, 277] width 10 height 17
click at [539, 272] on icon at bounding box center [544, 276] width 10 height 11
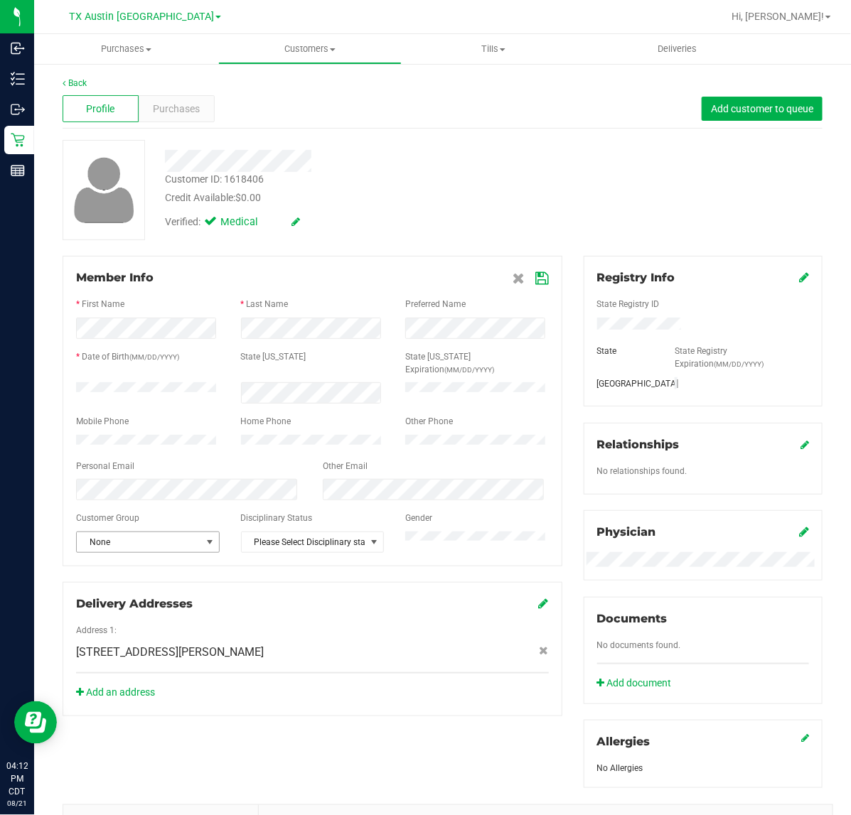
click at [210, 532] on span "select" at bounding box center [209, 542] width 18 height 20
click at [126, 682] on li "Veteran" at bounding box center [146, 682] width 139 height 21
click at [370, 537] on span "select" at bounding box center [374, 542] width 11 height 11
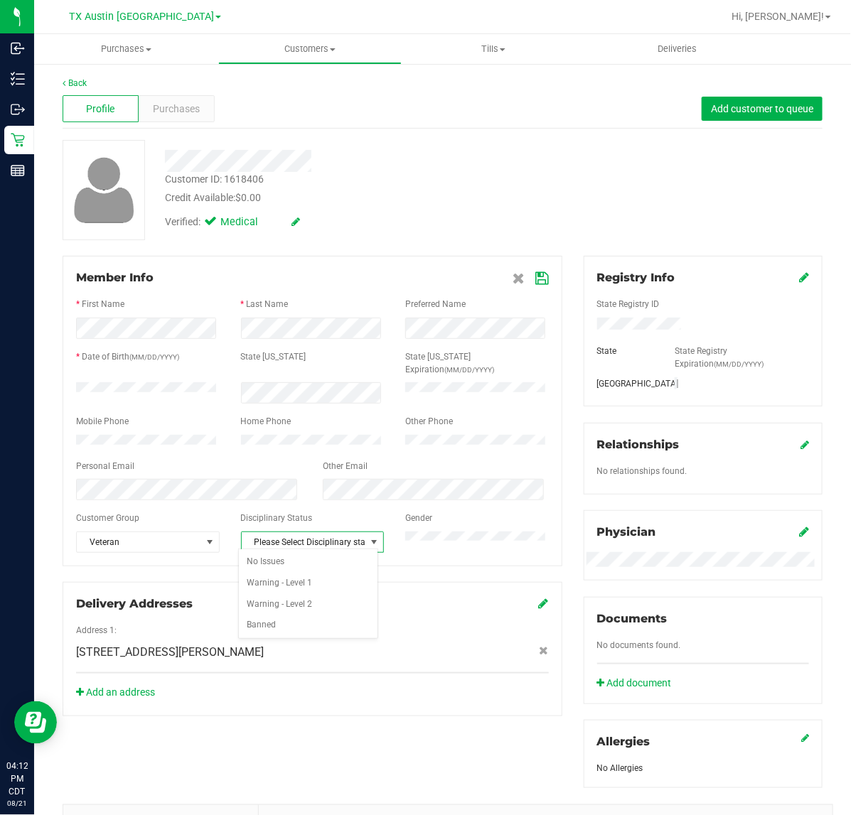
click at [370, 537] on span "select" at bounding box center [374, 542] width 11 height 11
click at [536, 273] on icon at bounding box center [542, 278] width 13 height 11
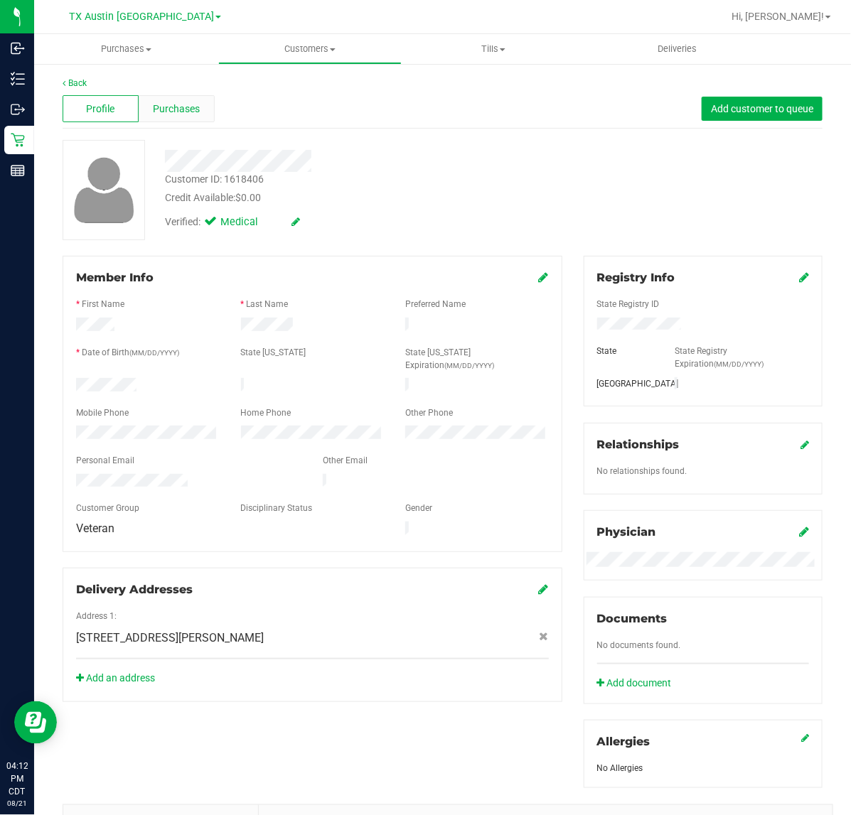
click at [192, 107] on span "Purchases" at bounding box center [176, 109] width 47 height 15
